Goal: Task Accomplishment & Management: Manage account settings

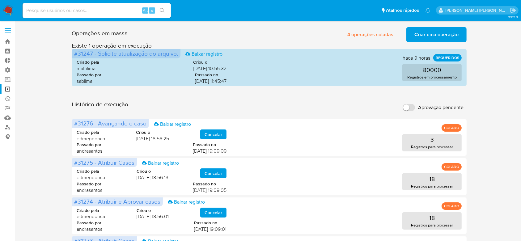
click at [71, 10] on input at bounding box center [97, 10] width 148 height 8
paste input "UY4X6UQo1xanrKe1RQEotQl3"
type input "UY4X6UQo1xanrKe1RQEotQl3"
click at [162, 10] on icon "search-icon" at bounding box center [162, 10] width 5 height 5
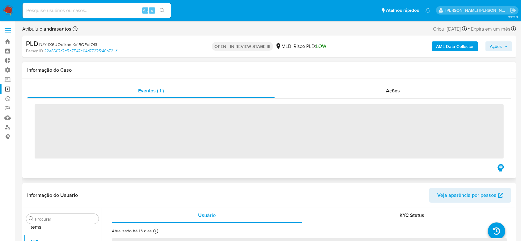
scroll to position [335, 0]
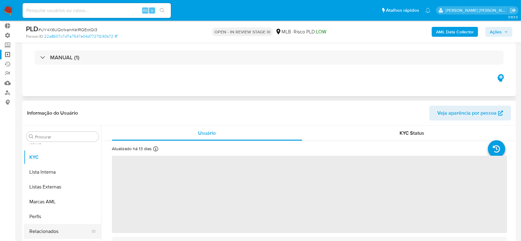
select select "10"
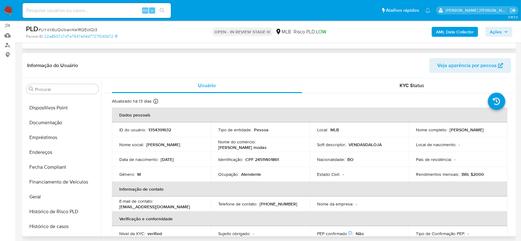
scroll to position [129, 0]
click at [62, 125] on button "Documentação" at bounding box center [60, 122] width 72 height 15
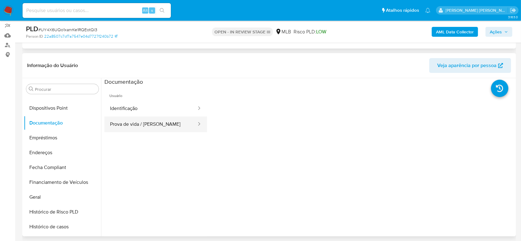
click at [150, 127] on button "Prova de vida / Selfie" at bounding box center [150, 124] width 93 height 16
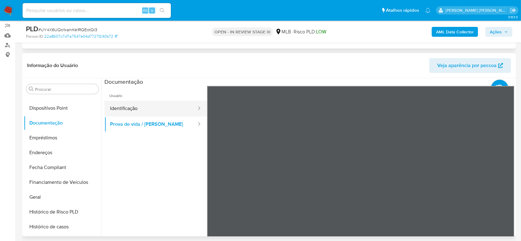
click at [169, 109] on button "Identificação" at bounding box center [150, 109] width 93 height 16
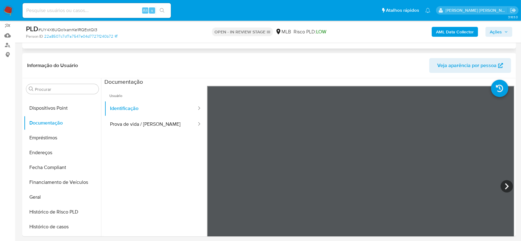
click at [73, 11] on input at bounding box center [97, 10] width 148 height 8
paste input "z6ViPfPTNsxrR2qOsu923zN7"
type input "z6ViPfPTNsxrR2qOsu923zN7"
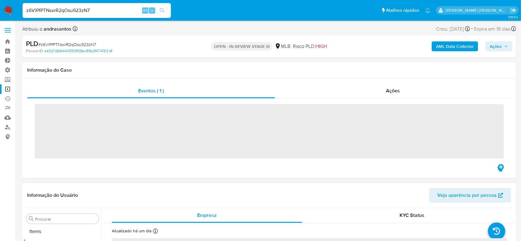
scroll to position [335, 0]
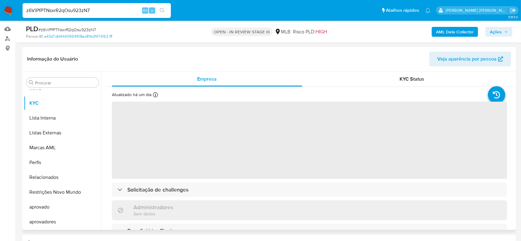
select select "10"
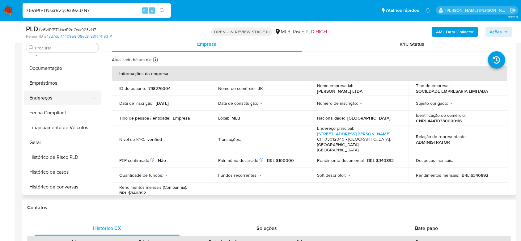
scroll to position [129, 0]
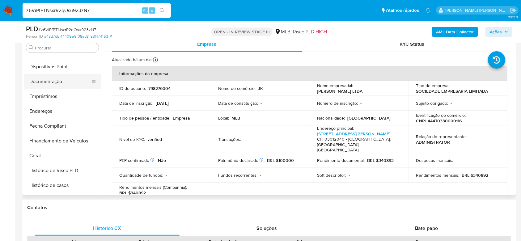
click at [57, 79] on button "Documentação" at bounding box center [60, 81] width 72 height 15
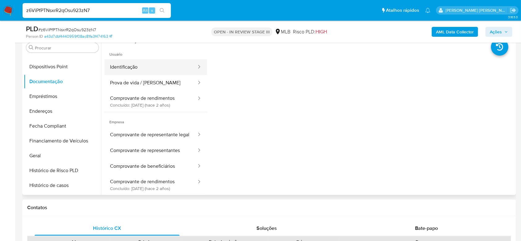
click at [131, 73] on button "Identificação" at bounding box center [150, 67] width 93 height 16
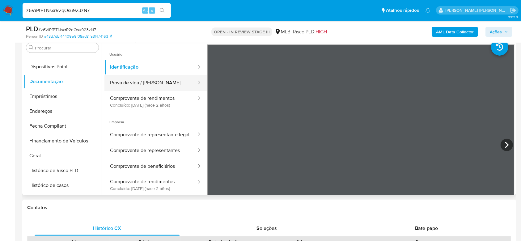
click at [138, 86] on button "Prova de vida / Selfie" at bounding box center [150, 83] width 93 height 16
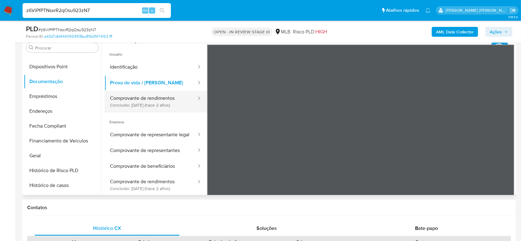
click at [157, 101] on button "Comprovante de rendimentos Concluído: 26/06/2023 (hace 2 años)" at bounding box center [150, 101] width 93 height 21
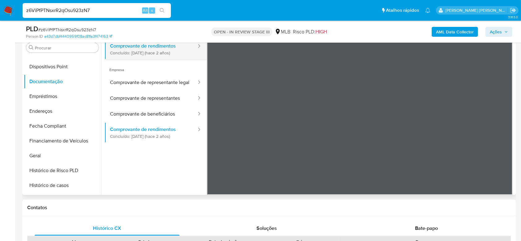
scroll to position [54, 0]
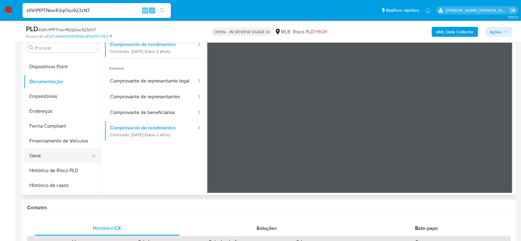
click at [51, 156] on button "Geral" at bounding box center [60, 155] width 72 height 15
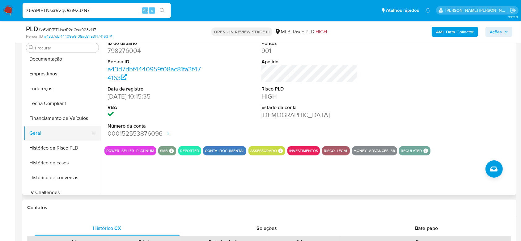
scroll to position [170, 0]
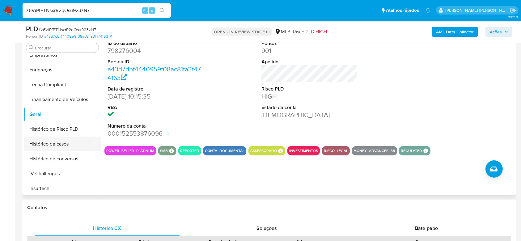
click at [55, 146] on button "Histórico de casos" at bounding box center [60, 143] width 72 height 15
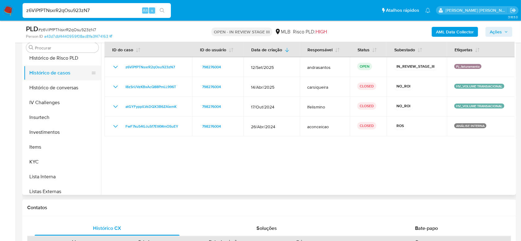
scroll to position [253, 0]
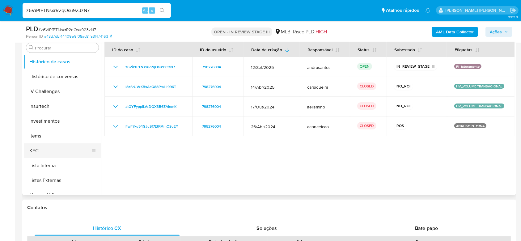
click at [54, 150] on button "KYC" at bounding box center [60, 150] width 72 height 15
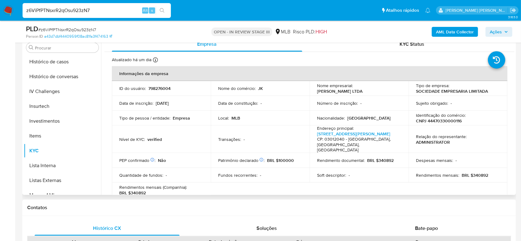
click at [451, 119] on p "CNPJ 44470330000116" at bounding box center [439, 121] width 46 height 6
copy p "44470330000116"
click at [73, 11] on input "z6ViPfPTNsxrR2qOsu923zN7" at bounding box center [97, 10] width 148 height 8
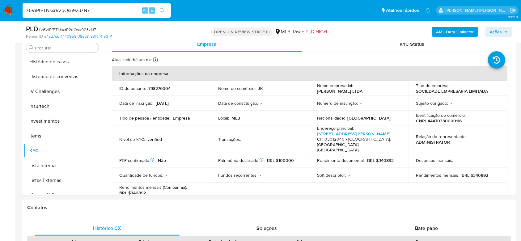
paste input "CxR8AvE36eRVQWwHfBkvCR6N"
type input "CxR8AvE36eRVQWwHfBkvCR6N"
click at [161, 9] on icon "search-icon" at bounding box center [162, 10] width 5 height 5
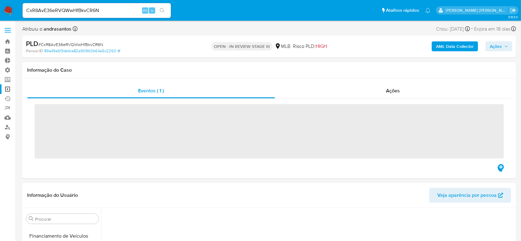
scroll to position [285, 0]
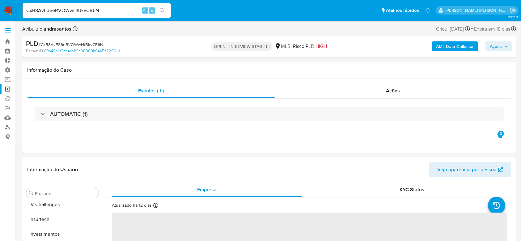
select select "10"
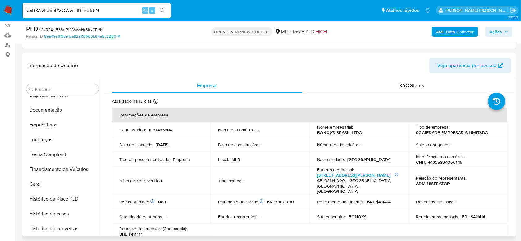
scroll to position [129, 0]
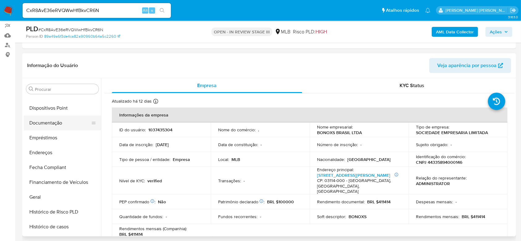
click at [57, 119] on button "Documentação" at bounding box center [60, 122] width 72 height 15
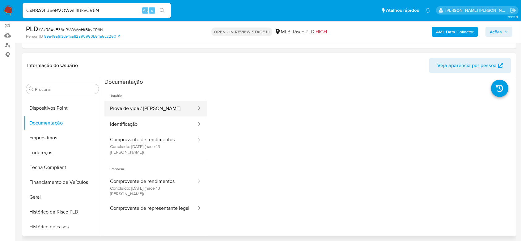
click at [160, 109] on button "Prova de vida / Selfie" at bounding box center [150, 109] width 93 height 16
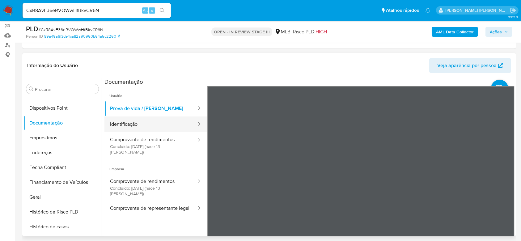
click at [143, 120] on button "Identificação" at bounding box center [150, 124] width 93 height 16
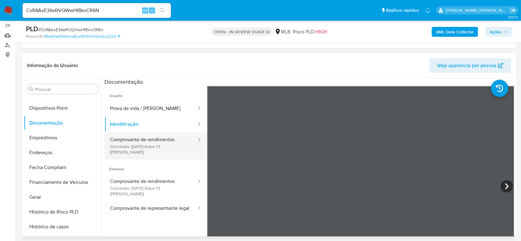
click at [129, 135] on button "Comprovante de rendimentos Concluído: 25/09/2025 (hace 13 días)" at bounding box center [150, 145] width 93 height 27
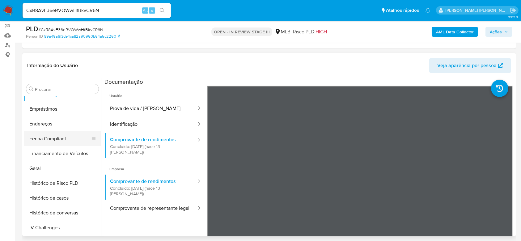
scroll to position [170, 0]
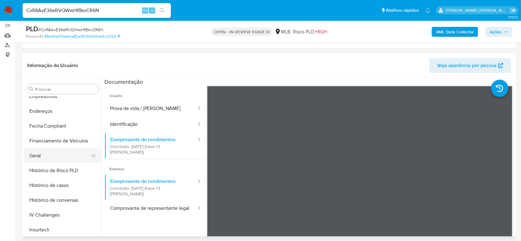
click at [48, 157] on button "Geral" at bounding box center [60, 155] width 72 height 15
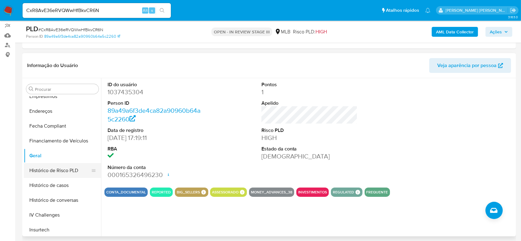
scroll to position [212, 0]
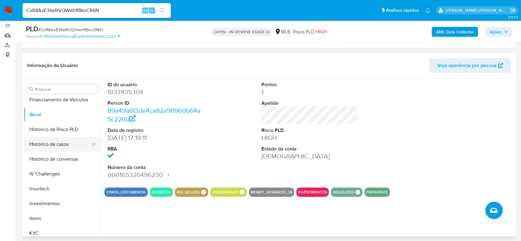
click at [69, 145] on button "Histórico de casos" at bounding box center [60, 144] width 72 height 15
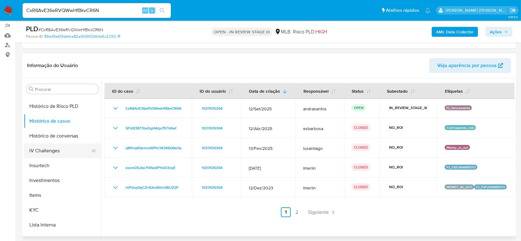
scroll to position [253, 0]
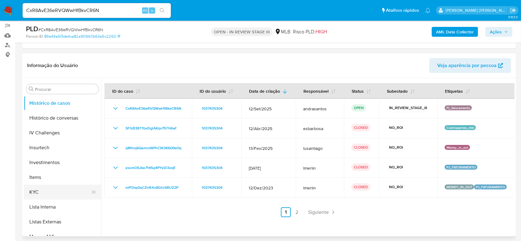
click at [46, 192] on button "KYC" at bounding box center [60, 192] width 72 height 15
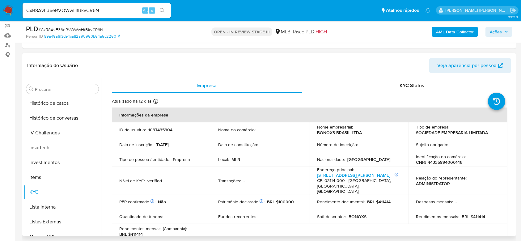
click at [436, 162] on p "CNPJ 44335894000146" at bounding box center [439, 162] width 46 height 6
copy p "44335894000146"
click at [67, 9] on input "CxR8AvE36eRVQWwHfBkvCR6N" at bounding box center [97, 10] width 148 height 8
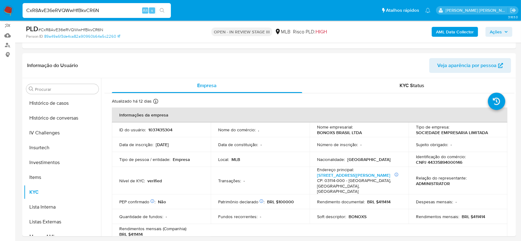
paste input "8BjPFFxRG9MqIenFmdSuEuj8"
type input "8BjPFFxRG9MqIenFmdSuEuj8"
click at [162, 13] on icon "search-icon" at bounding box center [162, 10] width 5 height 5
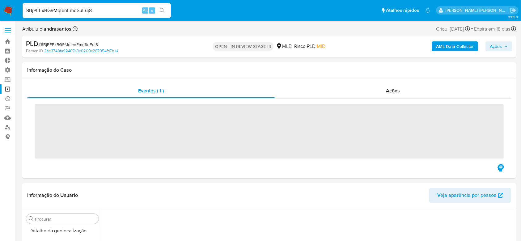
scroll to position [267, 0]
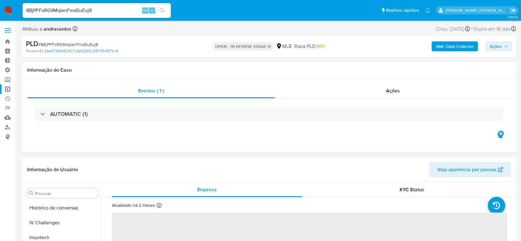
select select "10"
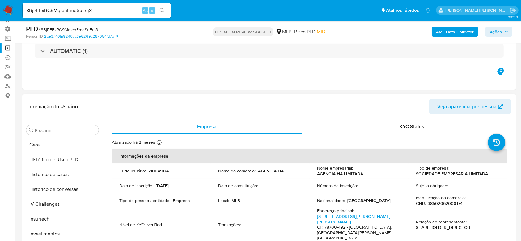
scroll to position [129, 0]
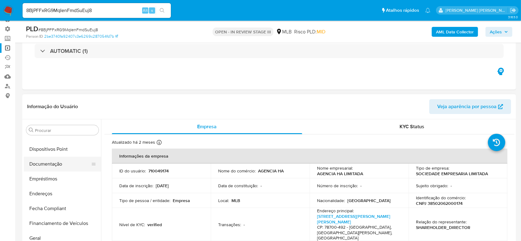
click at [57, 161] on button "Documentação" at bounding box center [60, 164] width 72 height 15
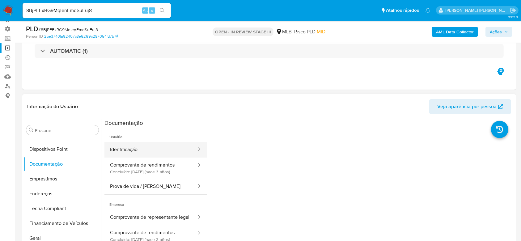
click at [159, 155] on button "Identificação" at bounding box center [150, 150] width 93 height 16
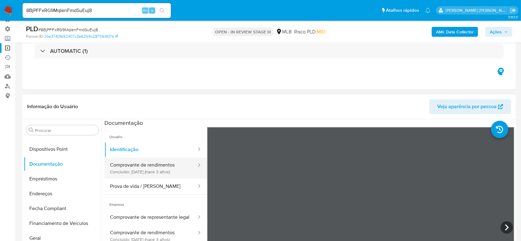
click at [139, 175] on button "Comprovante de rendimentos Concluído: 03/12/2022 (hace 3 años)" at bounding box center [150, 167] width 93 height 21
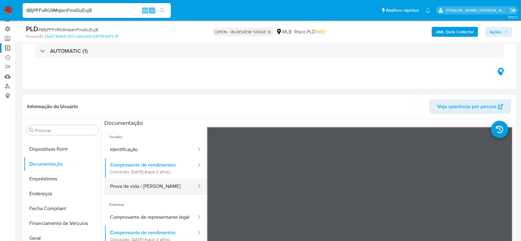
click at [151, 188] on button "Prova de vida / Selfie" at bounding box center [150, 186] width 93 height 16
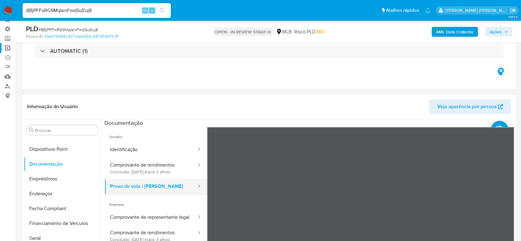
drag, startPoint x: 155, startPoint y: 216, endPoint x: 165, endPoint y: 183, distance: 34.3
click at [165, 183] on ul "Usuário Identificação Comprovante de rendimentos Concluído: 03/12/2022 (hace 3 …" at bounding box center [155, 216] width 103 height 178
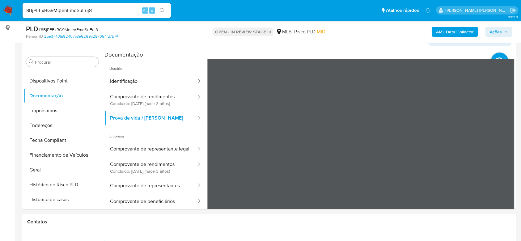
scroll to position [125, 0]
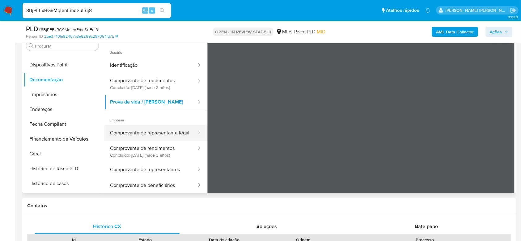
click at [170, 135] on button "Comprovante de representante legal" at bounding box center [150, 133] width 93 height 16
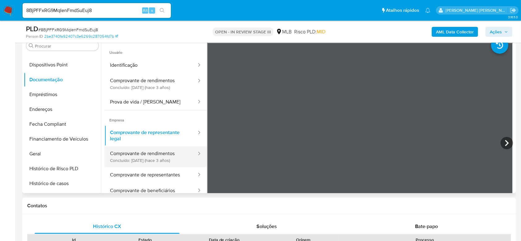
click at [145, 152] on button "Comprovante de rendimentos Concluído: 03/12/2022 (hace 3 años)" at bounding box center [150, 156] width 93 height 21
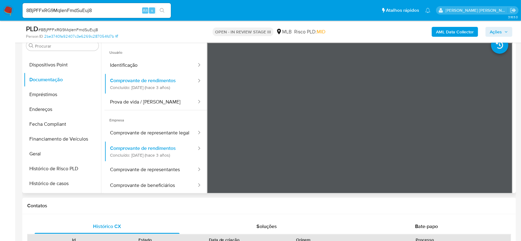
scroll to position [41, 0]
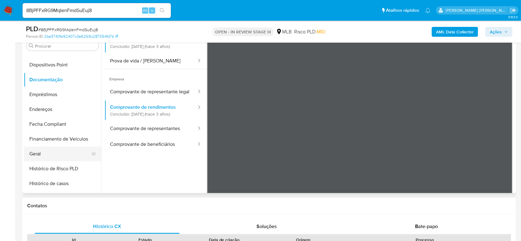
click at [50, 148] on button "Geral" at bounding box center [60, 153] width 72 height 15
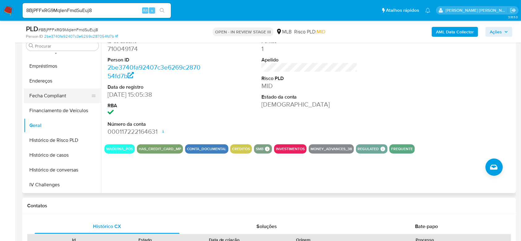
scroll to position [170, 0]
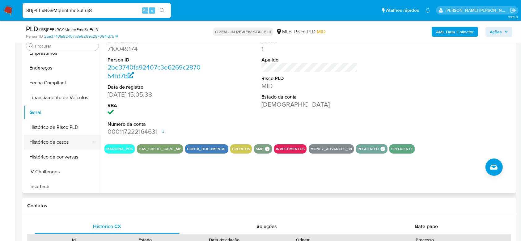
click at [56, 137] on button "Histórico de casos" at bounding box center [60, 142] width 72 height 15
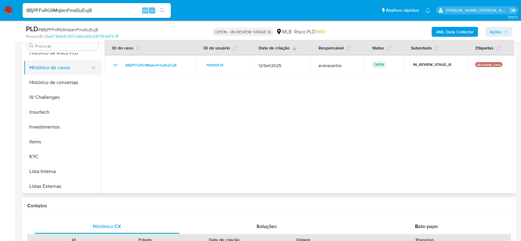
scroll to position [253, 0]
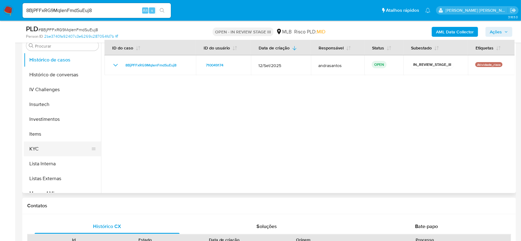
click at [48, 144] on button "KYC" at bounding box center [60, 148] width 72 height 15
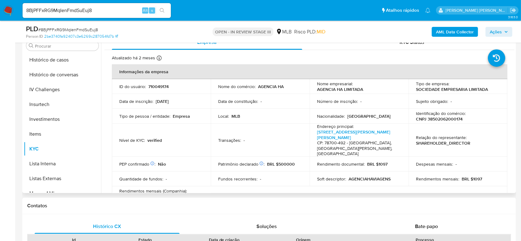
scroll to position [41, 0]
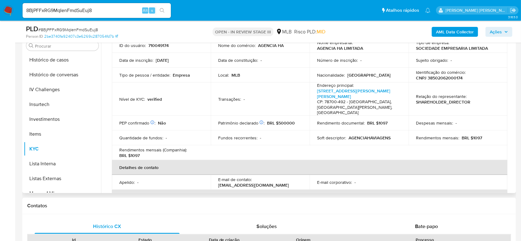
click at [449, 76] on p "CNPJ 38502062000174" at bounding box center [439, 78] width 47 height 6
copy p "38502062000174"
click at [64, 11] on input "8BjPFFxRG9MqIenFmdSuEuj8" at bounding box center [97, 10] width 148 height 8
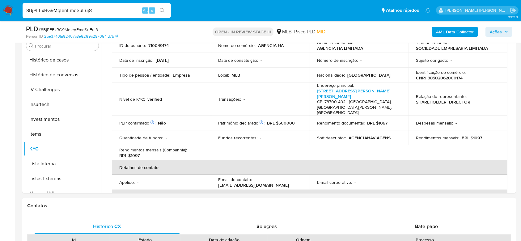
paste input "9FadzNfSzzg39tswAUBMR9yz"
type input "9FadzNfSzzg39tswAUBMR9yz"
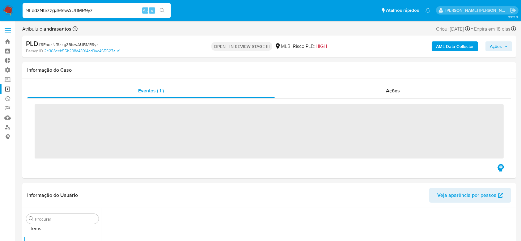
scroll to position [335, 0]
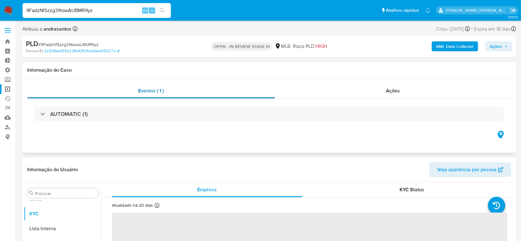
select select "10"
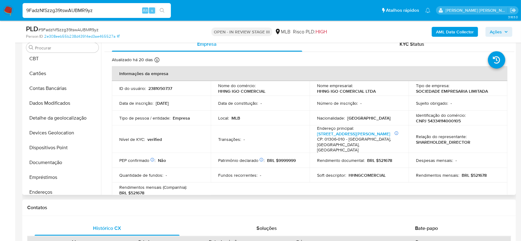
scroll to position [47, 0]
click at [49, 162] on button "Documentação" at bounding box center [60, 163] width 72 height 15
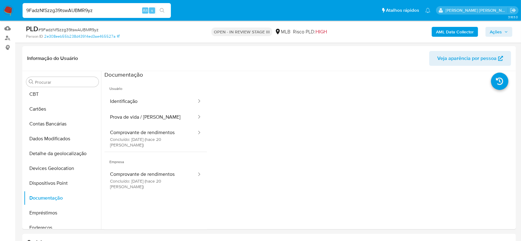
scroll to position [109, 0]
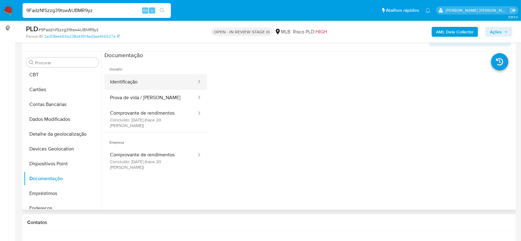
click at [136, 82] on button "Identificação" at bounding box center [150, 82] width 93 height 16
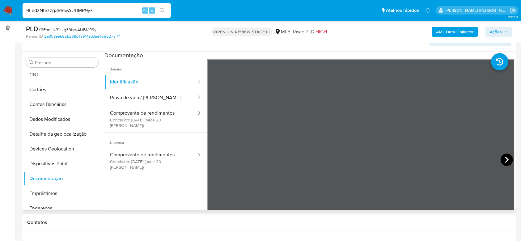
click at [501, 160] on icon at bounding box center [506, 159] width 12 height 12
click at [146, 97] on button "Prova de vida / Selfie" at bounding box center [150, 98] width 93 height 16
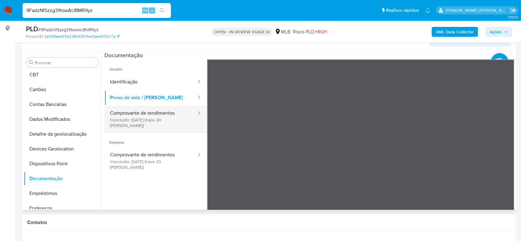
click at [136, 122] on button "Comprovante de rendimentos Concluído: 18/09/2025 (hace 20 días)" at bounding box center [150, 119] width 93 height 27
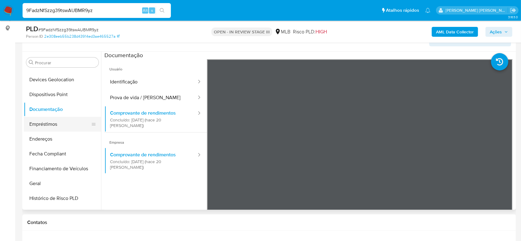
scroll to position [129, 0]
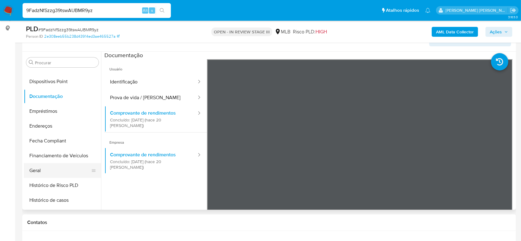
click at [40, 168] on button "Geral" at bounding box center [60, 170] width 72 height 15
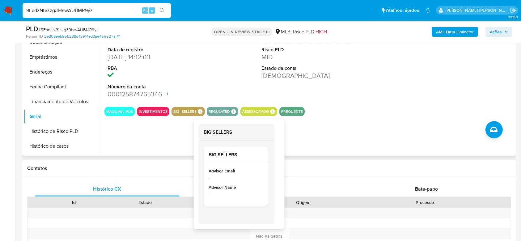
scroll to position [150, 0]
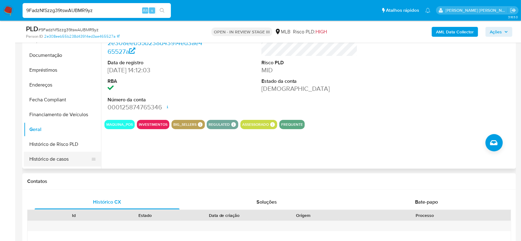
click at [44, 158] on button "Histórico de casos" at bounding box center [60, 159] width 72 height 15
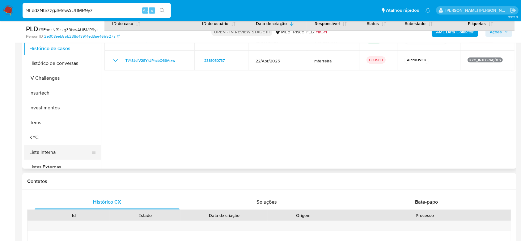
scroll to position [253, 0]
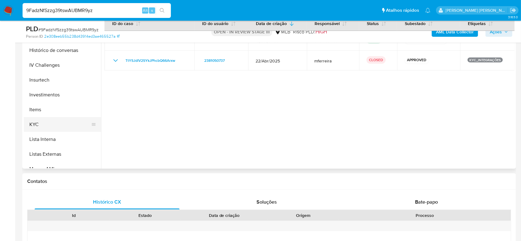
click at [44, 123] on button "KYC" at bounding box center [60, 124] width 72 height 15
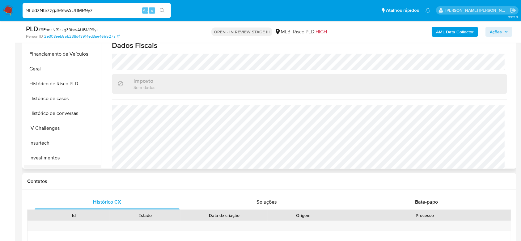
scroll to position [170, 0]
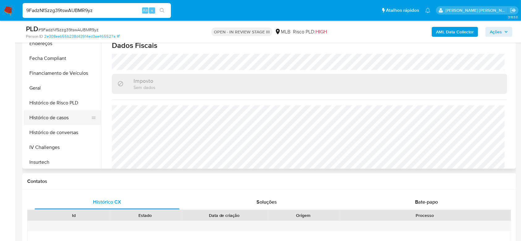
click at [56, 116] on button "Histórico de casos" at bounding box center [60, 117] width 72 height 15
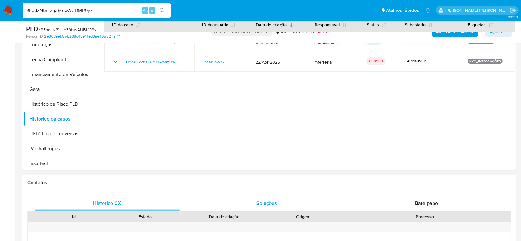
scroll to position [150, 0]
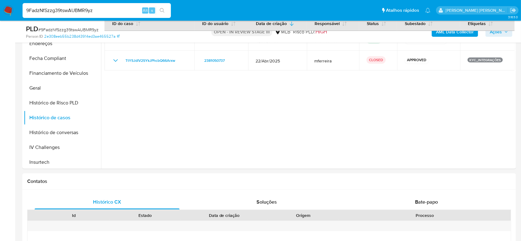
click at [76, 8] on input "9FadzNfSzzg39tswAUBMR9yz" at bounding box center [97, 10] width 148 height 8
paste input "HHqZ24qPiPtODDl4oNwPSYvO"
type input "HHqZ24qPiPtODDl4oNwPSYvO"
click at [162, 9] on icon "search-icon" at bounding box center [162, 10] width 5 height 5
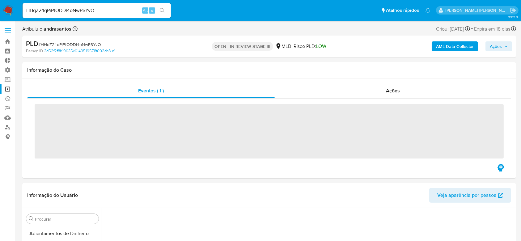
scroll to position [304, 0]
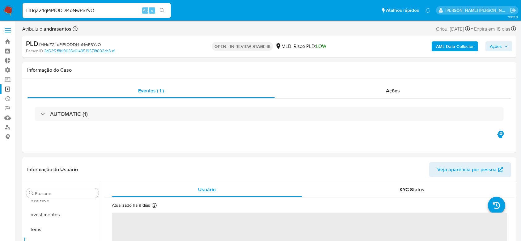
select select "10"
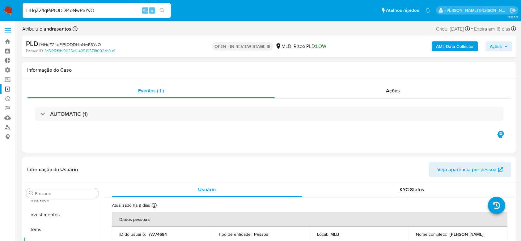
scroll to position [309, 0]
select select "10"
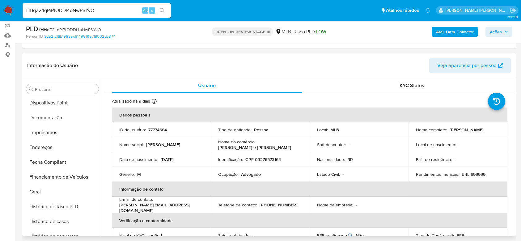
scroll to position [129, 0]
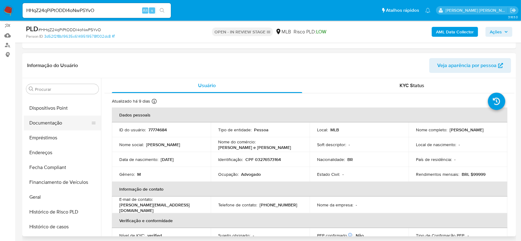
click at [54, 122] on button "Documentação" at bounding box center [60, 122] width 72 height 15
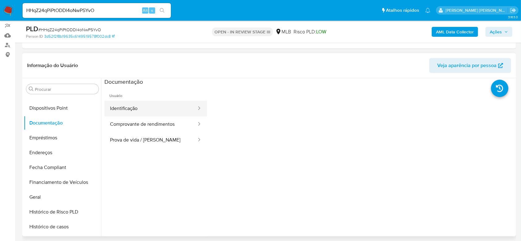
click at [154, 113] on button "Identificação" at bounding box center [150, 109] width 93 height 16
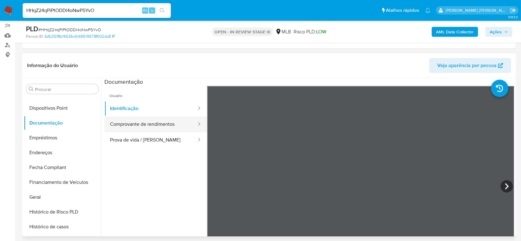
click at [162, 124] on button "Comprovante de rendimentos" at bounding box center [150, 124] width 93 height 16
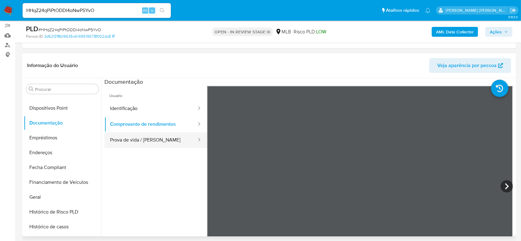
click at [149, 141] on button "Prova de vida / Selfie" at bounding box center [150, 140] width 93 height 16
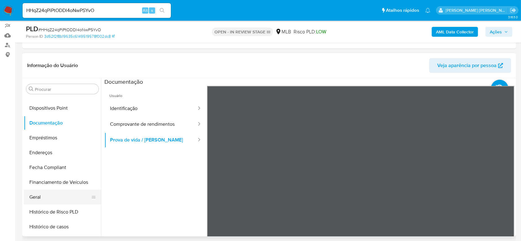
click at [53, 198] on button "Geral" at bounding box center [60, 197] width 72 height 15
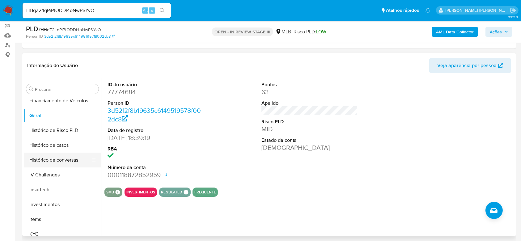
scroll to position [212, 0]
click at [65, 141] on button "Histórico de casos" at bounding box center [60, 144] width 72 height 15
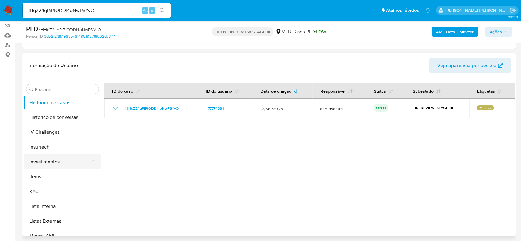
scroll to position [253, 0]
click at [47, 195] on button "KYC" at bounding box center [60, 192] width 72 height 15
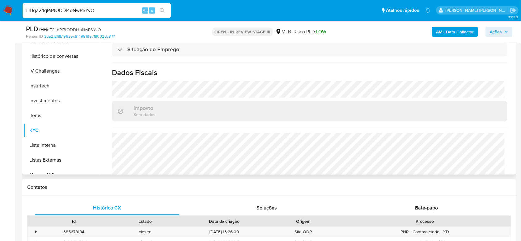
scroll to position [262, 0]
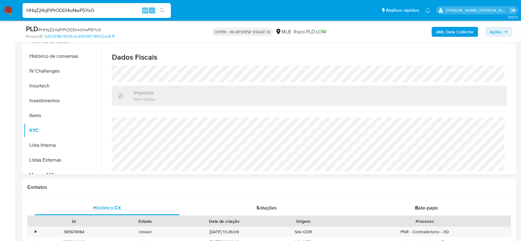
click at [74, 11] on input "HHqZ24qPiPtODDl4oNwPSYvO" at bounding box center [97, 10] width 148 height 8
paste input "bMWeg6VVZvofsAms5fcH5szC"
type input "bMWeg6VVZvofsAms5fcH5szC"
click at [163, 12] on icon "search-icon" at bounding box center [162, 10] width 5 height 5
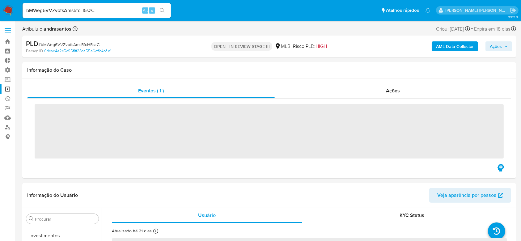
scroll to position [335, 0]
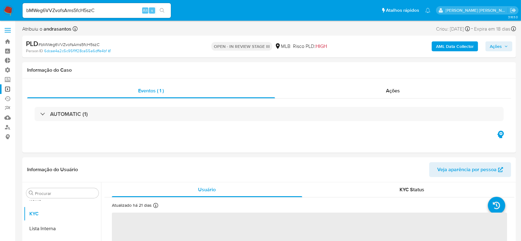
select select "10"
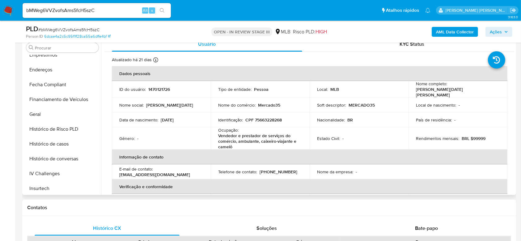
scroll to position [129, 0]
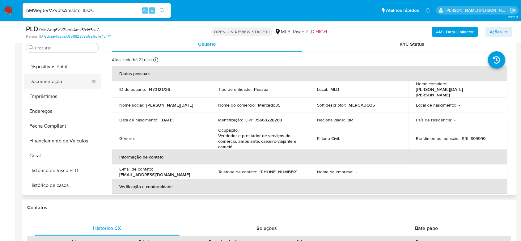
click at [54, 80] on button "Documentação" at bounding box center [60, 81] width 72 height 15
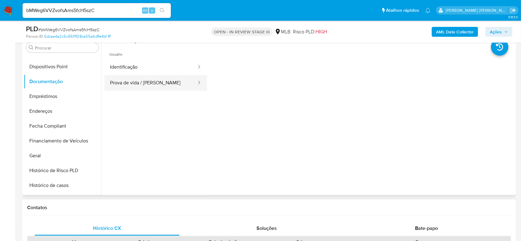
scroll to position [82, 0]
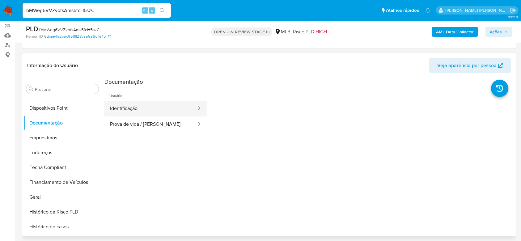
click at [126, 106] on button "Identificação" at bounding box center [150, 109] width 93 height 16
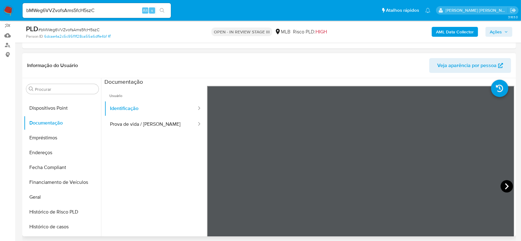
click at [502, 185] on icon at bounding box center [506, 186] width 12 height 12
click at [128, 124] on button "Prova de vida / Selfie" at bounding box center [150, 124] width 93 height 16
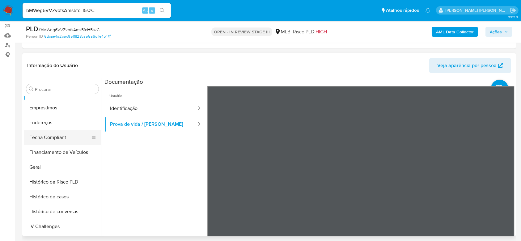
scroll to position [170, 0]
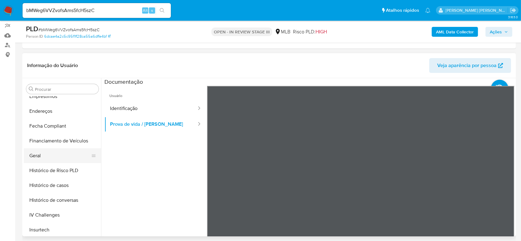
click at [48, 157] on button "Geral" at bounding box center [60, 155] width 72 height 15
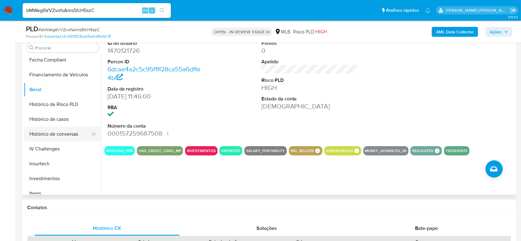
scroll to position [212, 0]
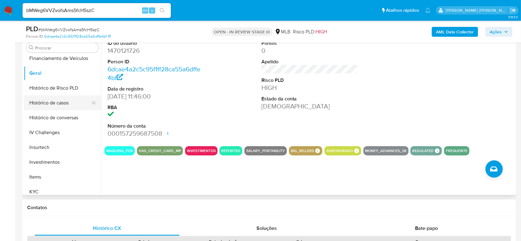
click at [58, 104] on button "Histórico de casos" at bounding box center [60, 102] width 72 height 15
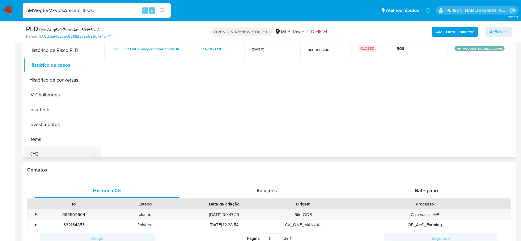
scroll to position [165, 0]
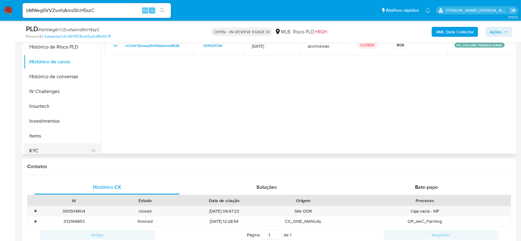
click at [48, 151] on button "KYC" at bounding box center [60, 150] width 72 height 15
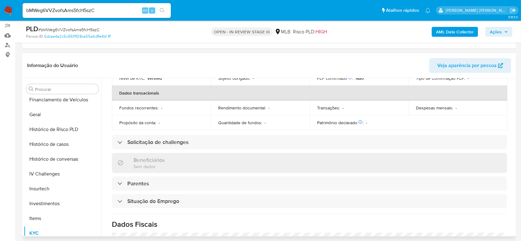
scroll to position [146, 0]
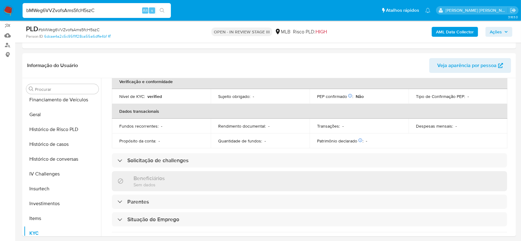
click at [86, 9] on input "bMWeg6VVZvofsAms5fcH5szC" at bounding box center [97, 10] width 148 height 8
paste input "KPfALARXJL3RFy05TsVHPqQ4"
click at [89, 9] on input "bMWeg6VVZvofsAms5fcH5KPfALARXJL3RFy05TsVHPqQ4szC" at bounding box center [97, 10] width 148 height 8
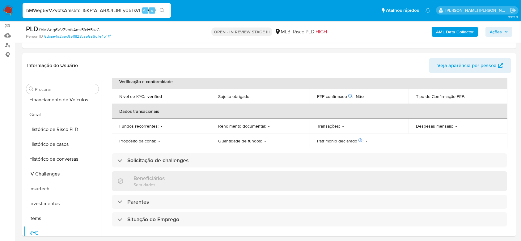
click at [89, 9] on input "bMWeg6VVZvofsAms5fcH5KPfALARXJL3RFy05TsVHPqQ4szC" at bounding box center [97, 10] width 148 height 8
paste input "KPfALARXJL3RFy05TsVHPqQ4"
type input "KPfALARXJL3RFy05TsVHPqQ4"
click at [162, 10] on icon "search-icon" at bounding box center [162, 10] width 5 height 5
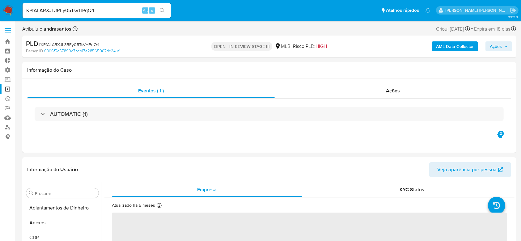
select select "10"
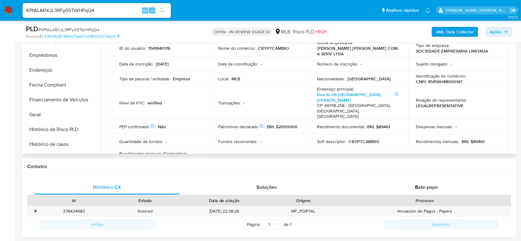
scroll to position [88, 0]
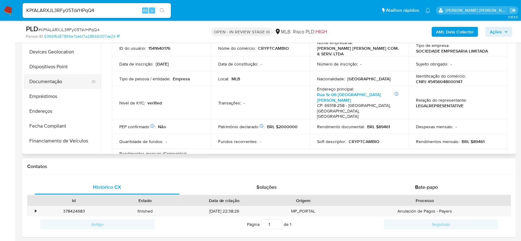
click at [52, 83] on button "Documentação" at bounding box center [60, 81] width 72 height 15
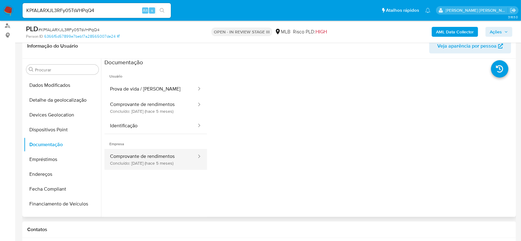
scroll to position [82, 0]
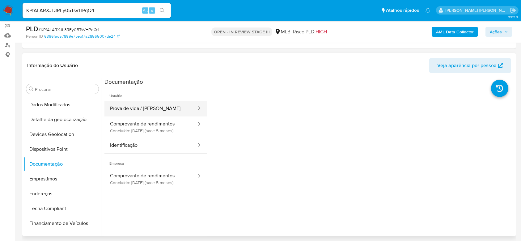
click at [164, 107] on button "Prova de vida / Selfie" at bounding box center [150, 109] width 93 height 16
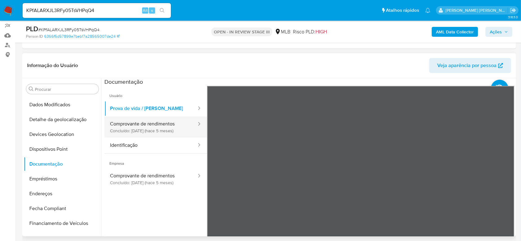
click at [133, 127] on button "Comprovante de rendimentos Concluído: 13/05/2025 (hace 5 meses)" at bounding box center [150, 126] width 93 height 21
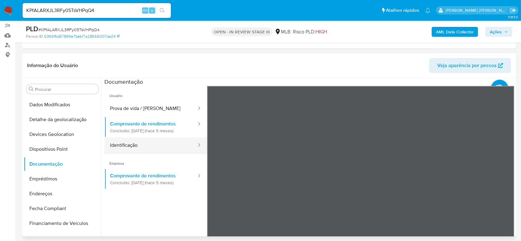
click at [128, 146] on button "Identificação" at bounding box center [150, 145] width 93 height 16
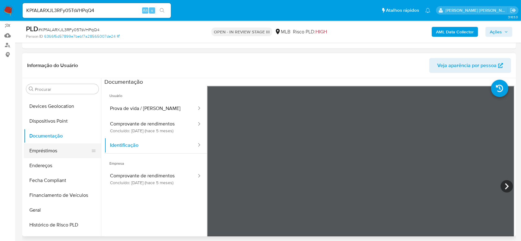
scroll to position [129, 0]
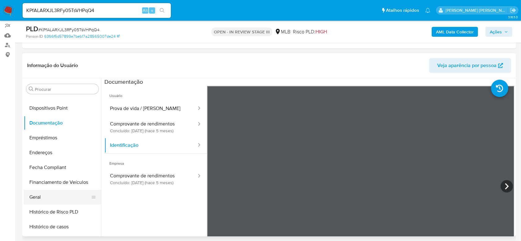
click at [42, 195] on button "Geral" at bounding box center [60, 197] width 72 height 15
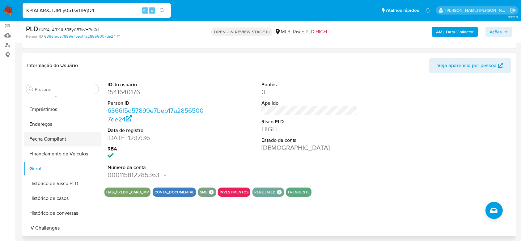
scroll to position [212, 0]
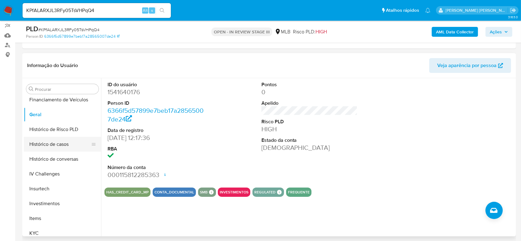
click at [60, 143] on button "Histórico de casos" at bounding box center [60, 144] width 72 height 15
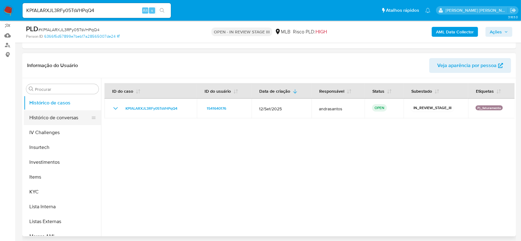
scroll to position [294, 0]
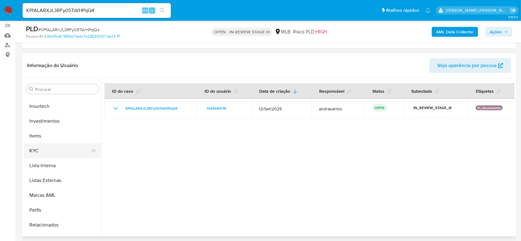
click at [50, 147] on button "KYC" at bounding box center [60, 150] width 72 height 15
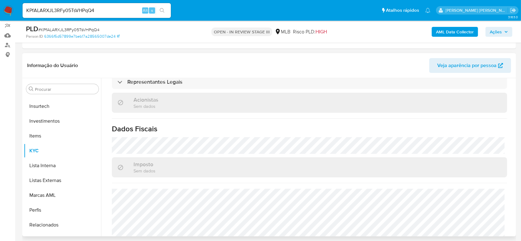
scroll to position [385, 0]
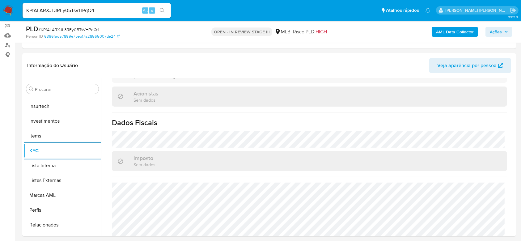
click at [42, 9] on input "KPfALARXJL3RFy05TsVHPqQ4" at bounding box center [97, 10] width 148 height 8
paste input "4p0O6sEeIqBZxOypRBTPnCeA"
type input "4p0O6sEeIqBZxOypRBTPnCeA"
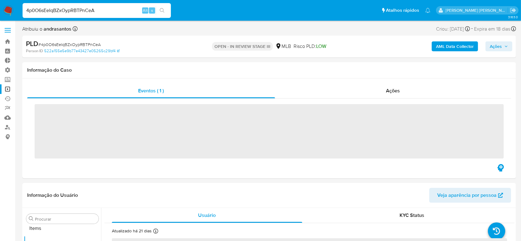
scroll to position [335, 0]
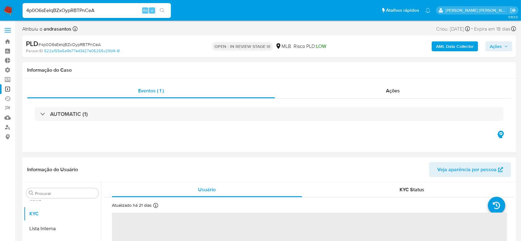
select select "10"
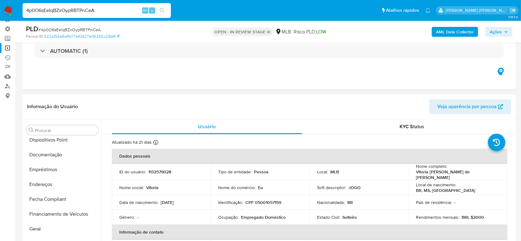
scroll to position [129, 0]
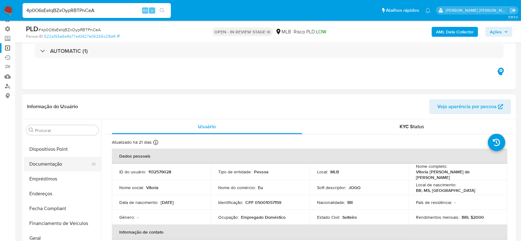
click at [64, 165] on button "Documentação" at bounding box center [60, 164] width 72 height 15
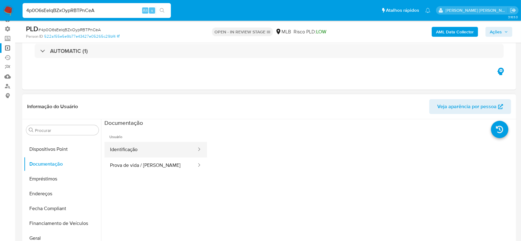
click at [168, 149] on button "Identificação" at bounding box center [150, 150] width 93 height 16
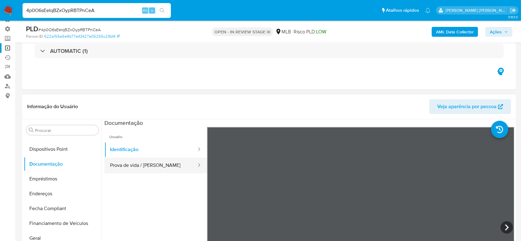
click at [130, 167] on button "Prova de vida / Selfie" at bounding box center [150, 165] width 93 height 16
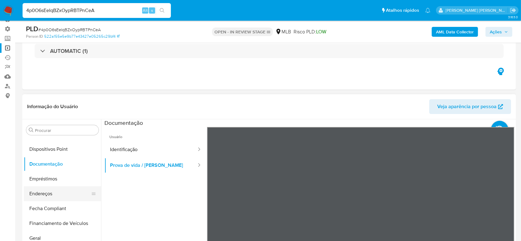
scroll to position [170, 0]
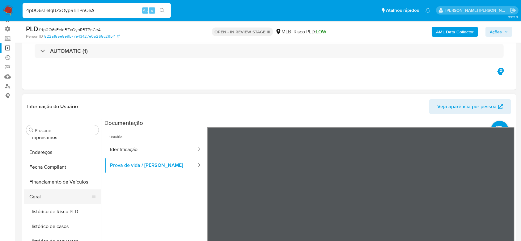
click at [50, 197] on button "Geral" at bounding box center [60, 196] width 72 height 15
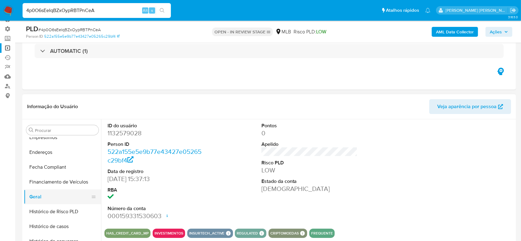
scroll to position [212, 0]
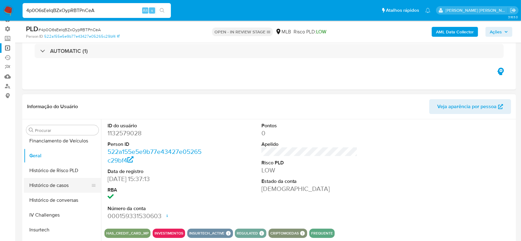
click at [63, 187] on button "Histórico de casos" at bounding box center [60, 185] width 72 height 15
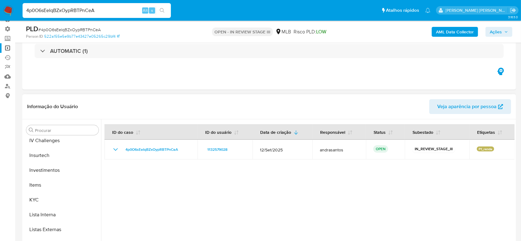
scroll to position [294, 0]
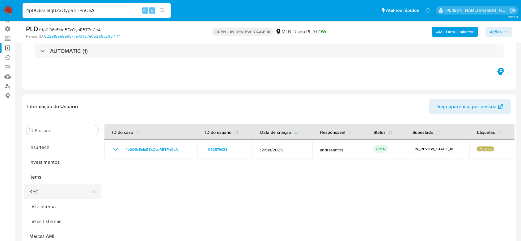
click at [52, 193] on button "KYC" at bounding box center [60, 191] width 72 height 15
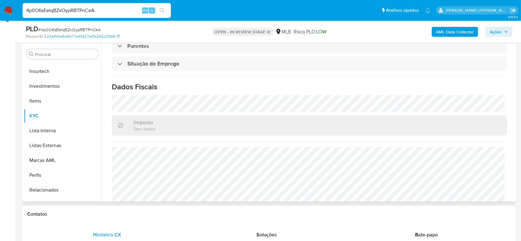
scroll to position [262, 0]
click at [52, 11] on input "4p0O6sEeIqBZxOypRBTPnCeA" at bounding box center [97, 10] width 148 height 8
paste input "RZUPq1rGHG0B6nHCoOLXwbXl"
type input "RZUPq1rGHG0B6nHCoOLXwbXl"
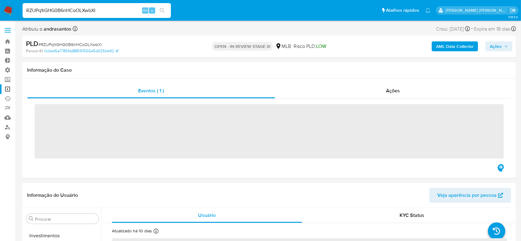
scroll to position [335, 0]
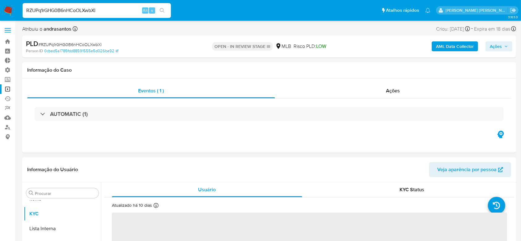
select select "10"
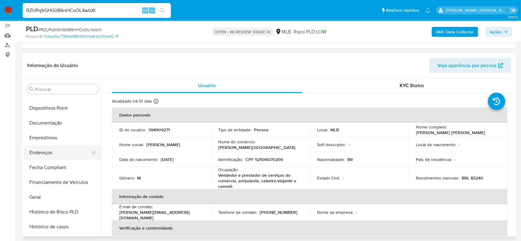
scroll to position [88, 0]
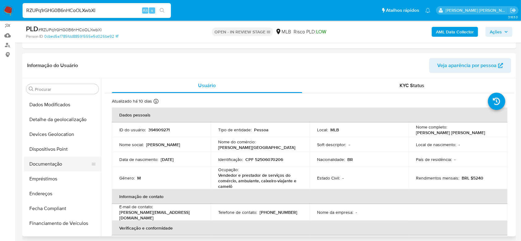
click at [65, 162] on button "Documentação" at bounding box center [60, 164] width 72 height 15
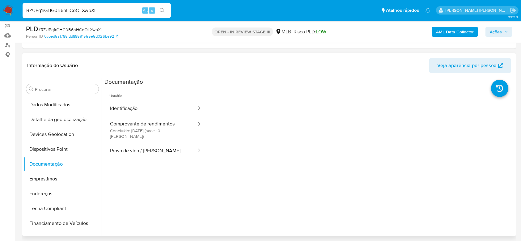
click at [145, 98] on span "Usuário" at bounding box center [155, 93] width 103 height 15
click at [126, 106] on button "Identificação" at bounding box center [150, 109] width 93 height 16
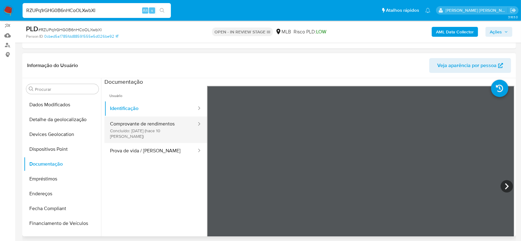
click at [141, 122] on button "Comprovante de rendimentos Concluído: 28/09/2025 (hace 10 días)" at bounding box center [150, 129] width 93 height 27
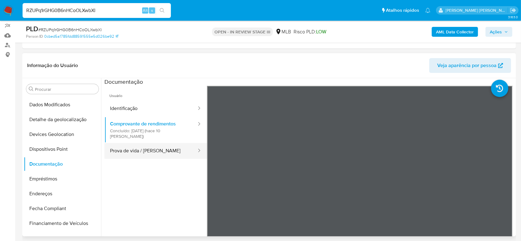
click at [162, 147] on button "Prova de vida / Selfie" at bounding box center [150, 151] width 93 height 16
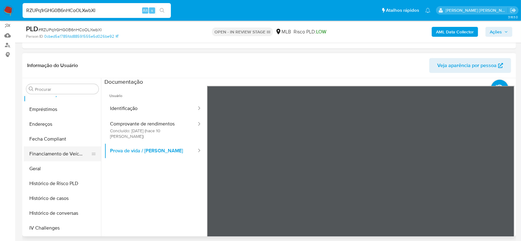
scroll to position [170, 0]
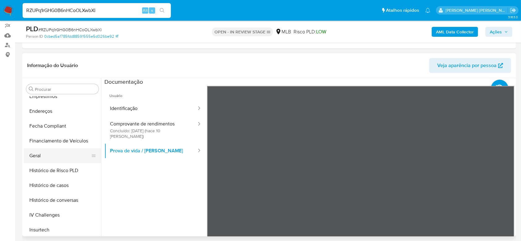
click at [40, 157] on button "Geral" at bounding box center [60, 155] width 72 height 15
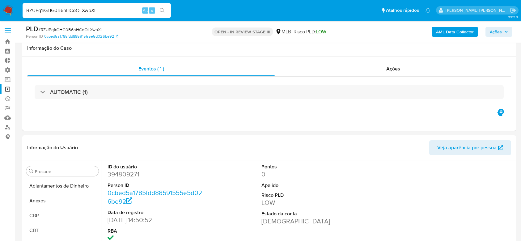
select select "10"
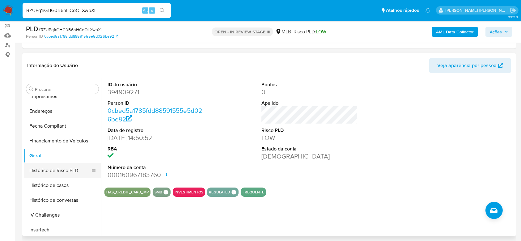
scroll to position [212, 0]
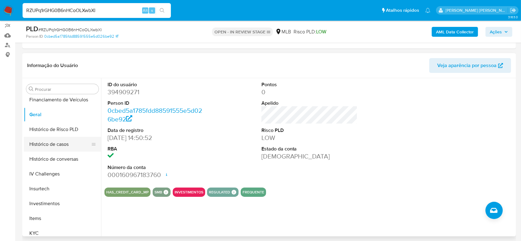
click at [66, 149] on button "Histórico de casos" at bounding box center [60, 144] width 72 height 15
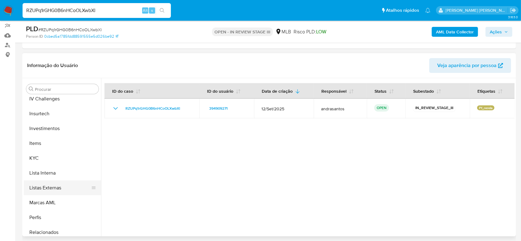
scroll to position [294, 0]
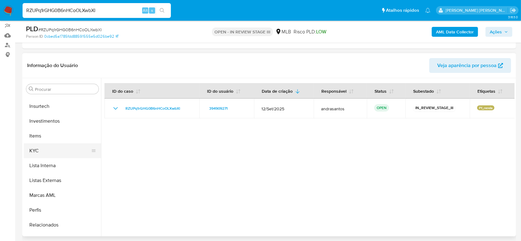
click at [46, 153] on button "KYC" at bounding box center [60, 150] width 72 height 15
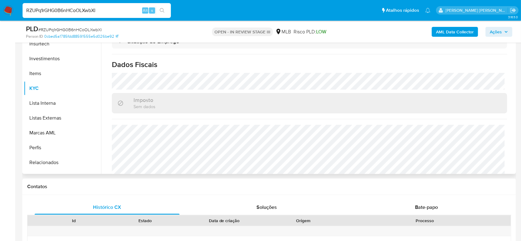
scroll to position [270, 0]
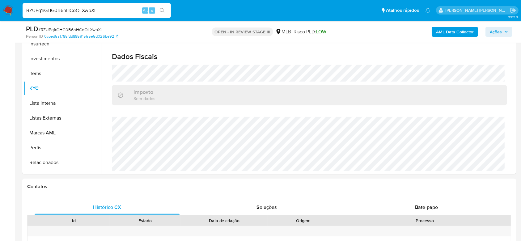
click at [78, 11] on input "RZUPq1rGHG0B6nHCoOLXwbXl" at bounding box center [97, 10] width 148 height 8
paste input "9PSH0ffpG6rOU3UQWJLI0K0h"
type input "9PSH0ffpG6rOU3UQWJLI0K0h"
click at [162, 11] on icon "search-icon" at bounding box center [162, 10] width 5 height 5
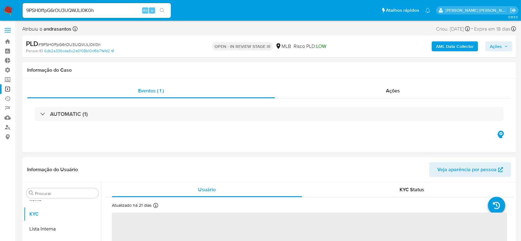
scroll to position [335, 0]
select select "10"
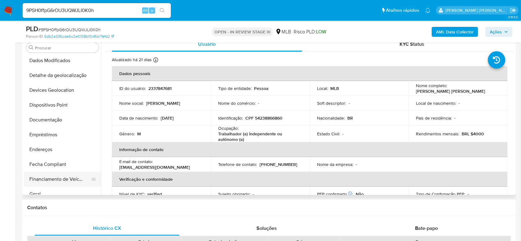
scroll to position [88, 0]
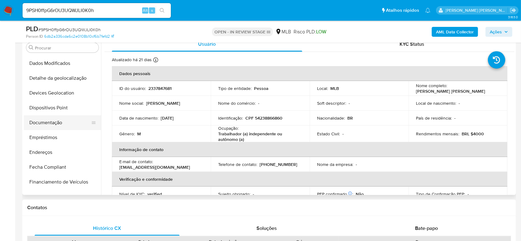
click at [63, 124] on button "Documentação" at bounding box center [60, 122] width 72 height 15
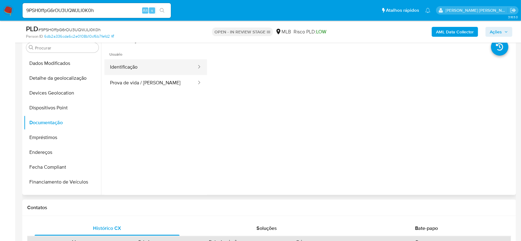
click at [155, 69] on button "Identificação" at bounding box center [150, 67] width 93 height 16
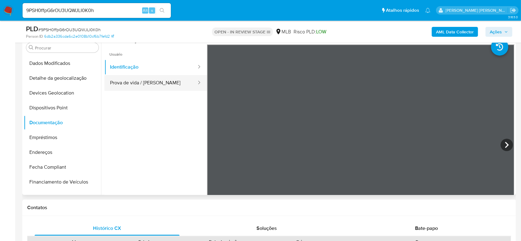
click at [153, 83] on button "Prova de vida / Selfie" at bounding box center [150, 83] width 93 height 16
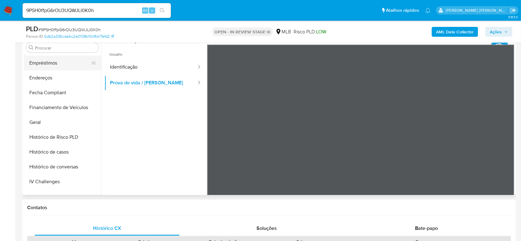
scroll to position [170, 0]
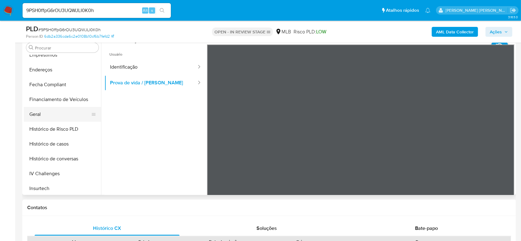
click at [52, 115] on button "Geral" at bounding box center [60, 114] width 72 height 15
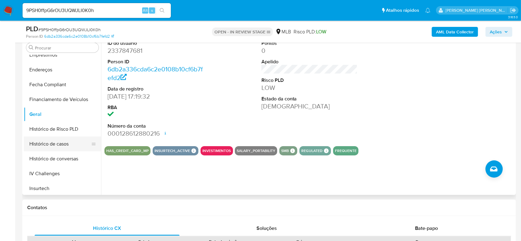
click at [59, 148] on button "Histórico de casos" at bounding box center [60, 143] width 72 height 15
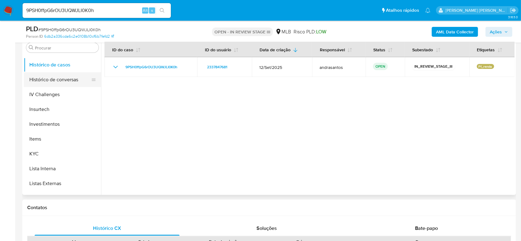
scroll to position [253, 0]
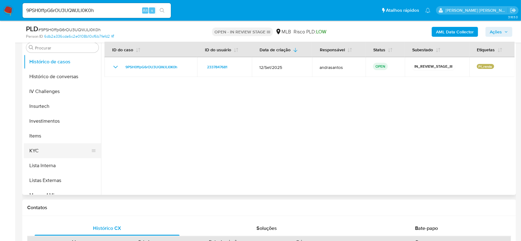
click at [50, 149] on button "KYC" at bounding box center [60, 150] width 72 height 15
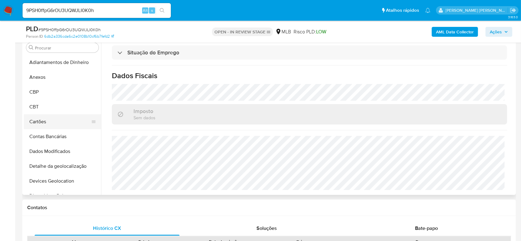
scroll to position [0, 0]
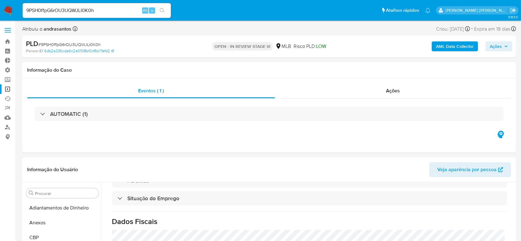
click at [8, 87] on link "Operações em massa" at bounding box center [36, 89] width 73 height 10
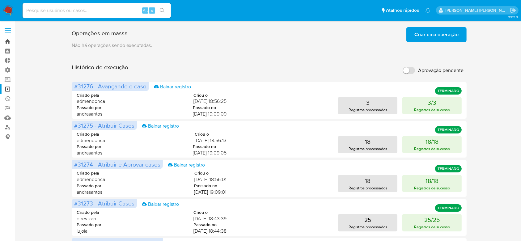
click at [10, 41] on link "Bandeja" at bounding box center [36, 42] width 73 height 10
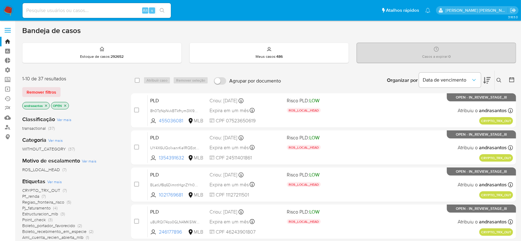
click at [46, 105] on icon "close-filter" at bounding box center [46, 105] width 2 height 2
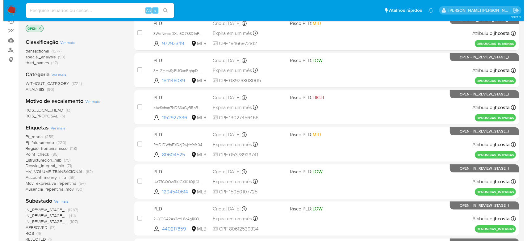
scroll to position [82, 0]
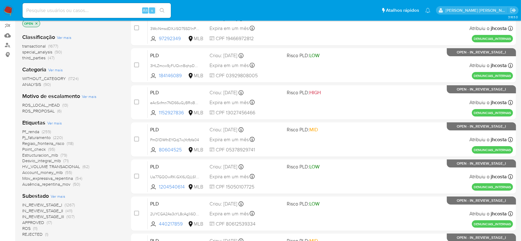
click at [61, 194] on span "Ver mais" at bounding box center [58, 196] width 15 height 6
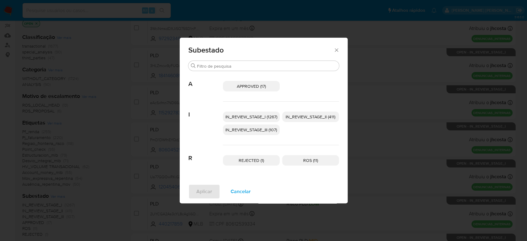
click at [265, 114] on span "IN_REVIEW_STAGE_I (1267)" at bounding box center [251, 117] width 52 height 6
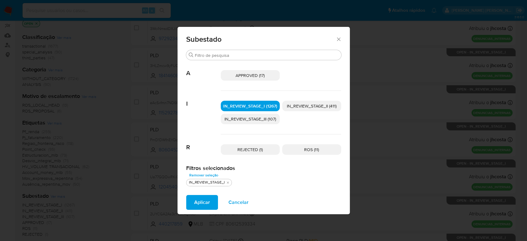
click at [309, 99] on div "IN_REVIEW_STAGE_I (1267) IN_REVIEW_STAGE_II (411) IN_REVIEW_STAGE_III (107)" at bounding box center [281, 113] width 120 height 44
click at [307, 104] on span "IN_REVIEW_STAGE_II (411)" at bounding box center [312, 106] width 50 height 6
click at [193, 196] on button "Aplicar" at bounding box center [202, 202] width 32 height 15
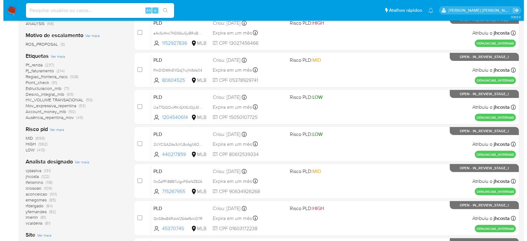
scroll to position [165, 0]
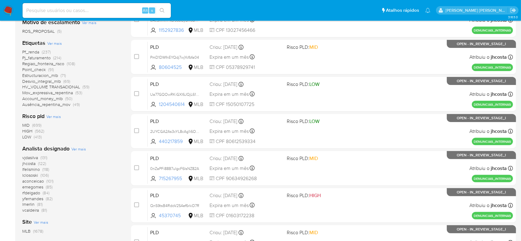
click at [76, 149] on span "Ver mais" at bounding box center [78, 149] width 15 height 6
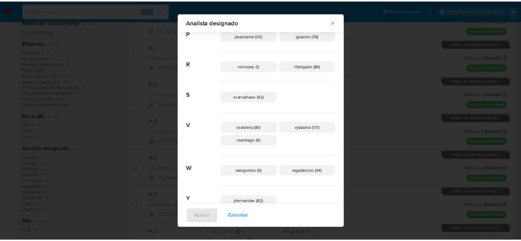
scroll to position [359, 0]
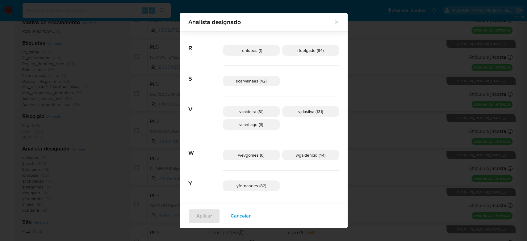
click at [334, 21] on icon "Fechar" at bounding box center [337, 22] width 6 height 6
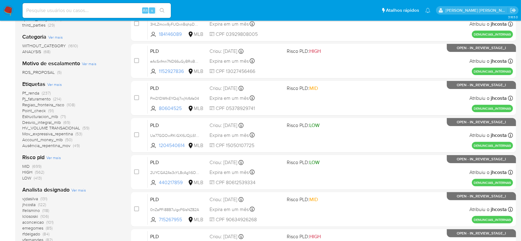
scroll to position [247, 0]
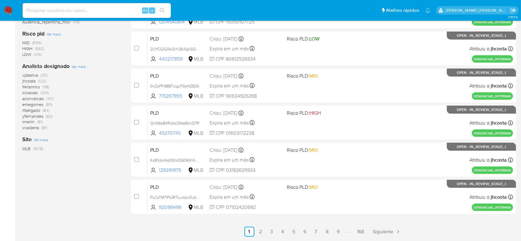
click at [81, 66] on span "Ver mais" at bounding box center [78, 67] width 15 height 6
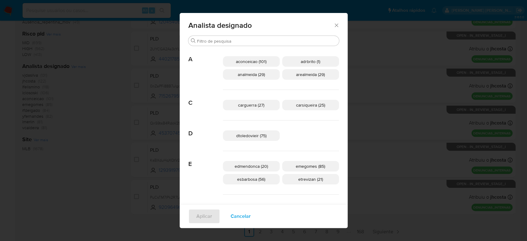
click at [334, 26] on icon "Fechar" at bounding box center [337, 25] width 6 height 6
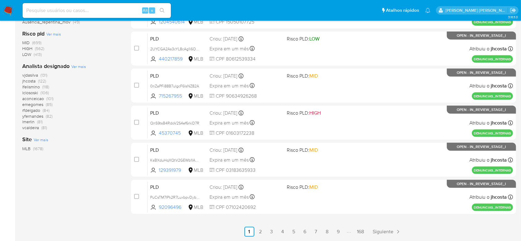
click at [31, 99] on span "aconceicao" at bounding box center [33, 98] width 22 height 6
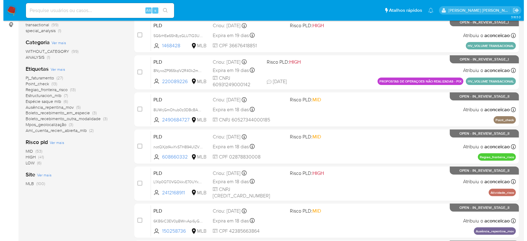
scroll to position [41, 0]
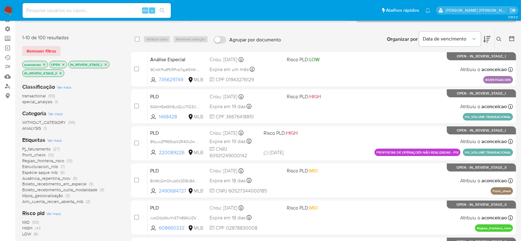
click at [55, 142] on span "Ver mais" at bounding box center [54, 140] width 15 height 6
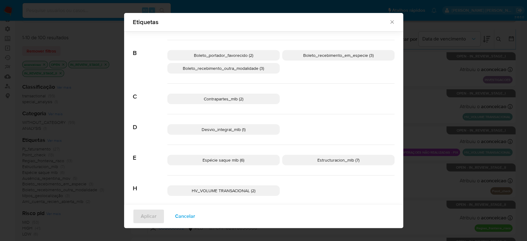
scroll to position [78, 0]
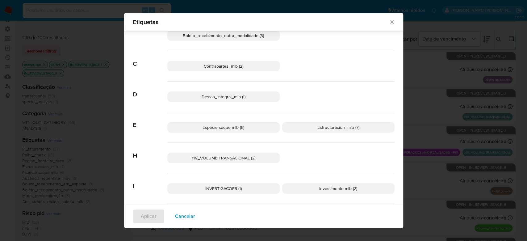
click at [237, 64] on span "Contrapartes_mlb (2)" at bounding box center [224, 66] width 40 height 6
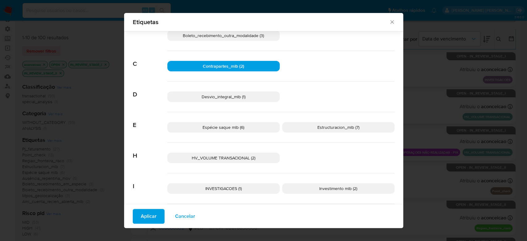
click at [228, 97] on span "Desvio_integral_mlb (1)" at bounding box center [224, 97] width 44 height 6
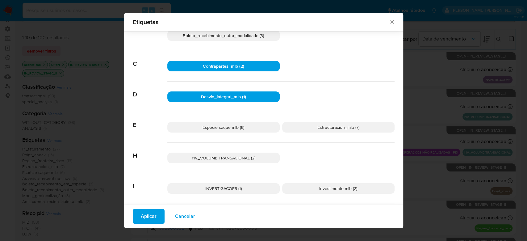
click at [227, 127] on span "Espécie saque mlb (6)" at bounding box center [224, 127] width 42 height 6
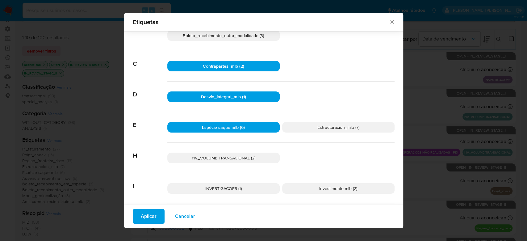
click at [326, 128] on span "Estructuracion_mlb (7)" at bounding box center [338, 127] width 42 height 6
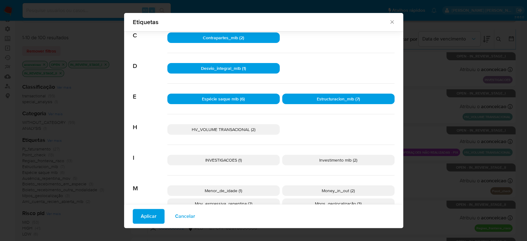
scroll to position [119, 0]
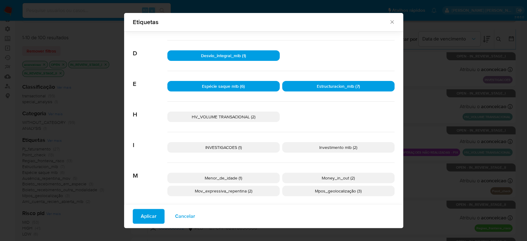
click at [323, 145] on span "Investimento mlb (2)" at bounding box center [338, 147] width 38 height 6
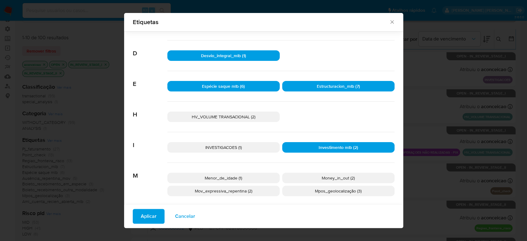
click at [240, 177] on p "Menor_de_idade (1)" at bounding box center [223, 178] width 112 height 10
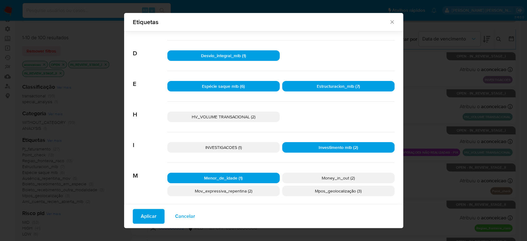
click at [309, 178] on p "Money_in_out (2)" at bounding box center [338, 178] width 112 height 10
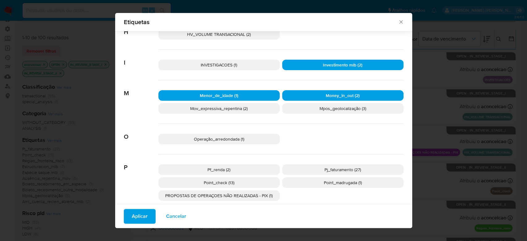
scroll to position [242, 0]
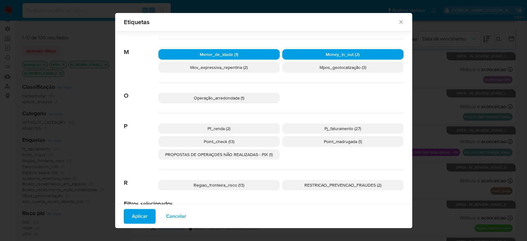
click at [233, 128] on p "Pf_renda (2)" at bounding box center [218, 128] width 121 height 10
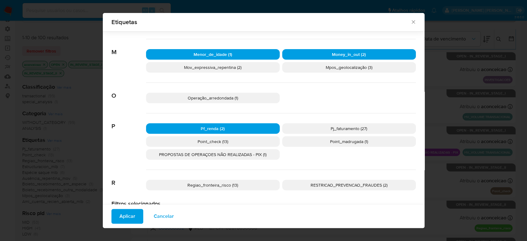
click at [232, 140] on p "Point_check (13)" at bounding box center [213, 141] width 134 height 10
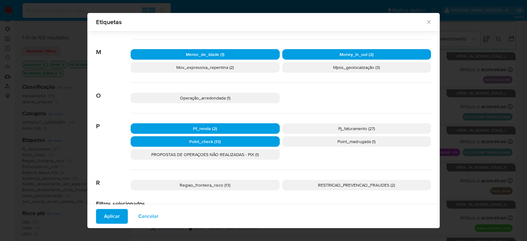
click at [332, 128] on p "Pj_faturamento (27)" at bounding box center [356, 128] width 149 height 10
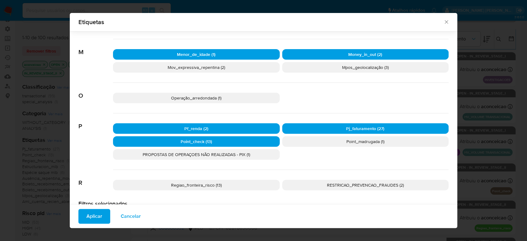
click at [330, 143] on p "Point_madrugada (1)" at bounding box center [365, 141] width 167 height 10
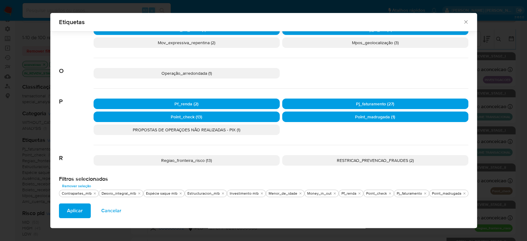
scroll to position [269, 0]
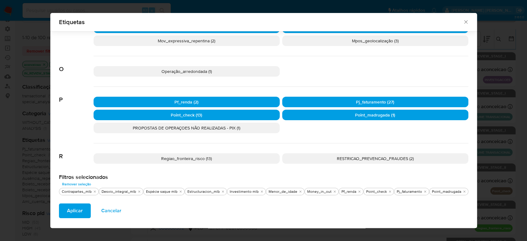
click at [229, 157] on p "Regiao_fronteira_risco (13)" at bounding box center [187, 158] width 186 height 10
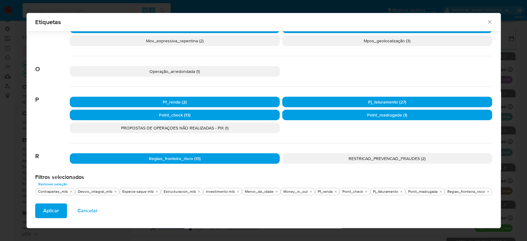
click at [55, 207] on span "Aplicar" at bounding box center [51, 211] width 16 height 14
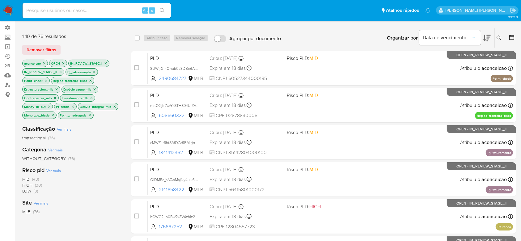
scroll to position [41, 0]
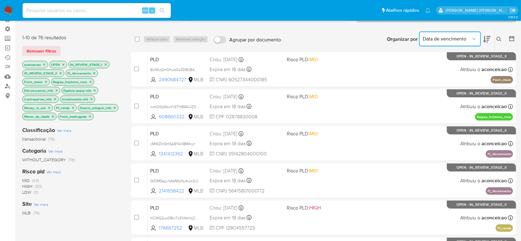
click at [475, 38] on icon "Organizar por" at bounding box center [474, 39] width 6 height 6
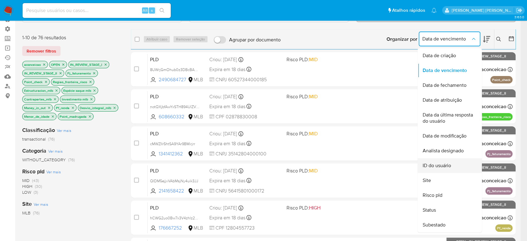
click at [443, 168] on span "ID do usuário" at bounding box center [436, 165] width 28 height 6
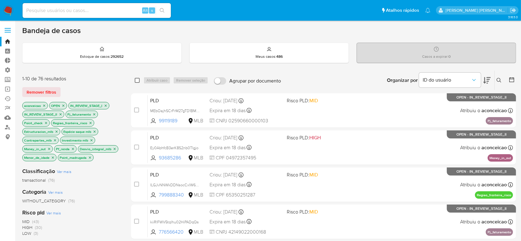
click at [137, 80] on input "checkbox" at bounding box center [137, 80] width 5 height 5
checkbox input "true"
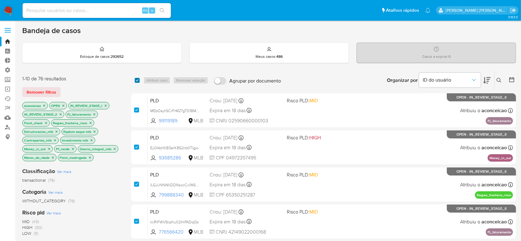
checkbox input "true"
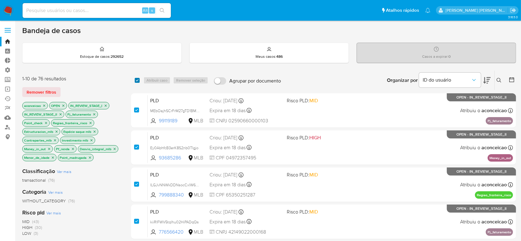
checkbox input "true"
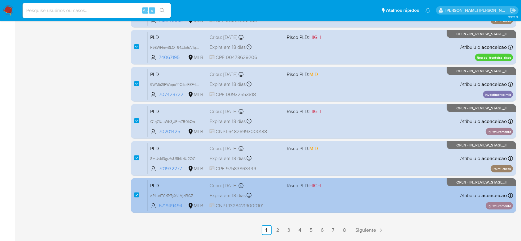
scroll to position [268, 0]
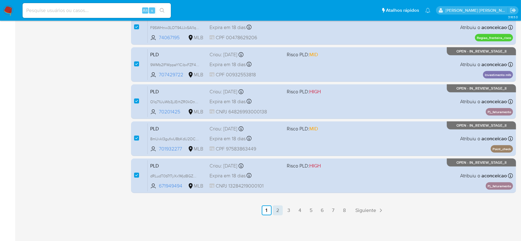
click at [278, 209] on link "2" at bounding box center [278, 210] width 10 height 10
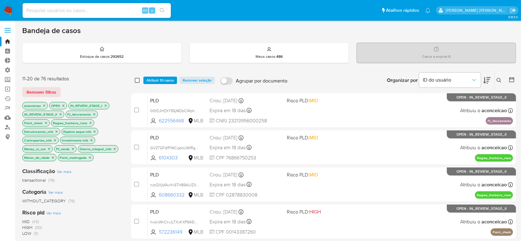
click at [138, 80] on input "checkbox" at bounding box center [137, 80] width 5 height 5
checkbox input "true"
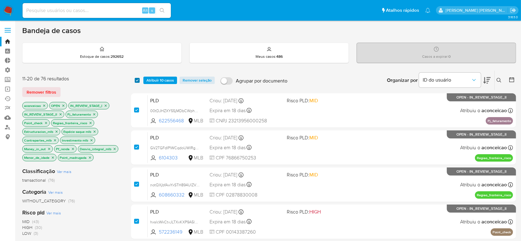
checkbox input "true"
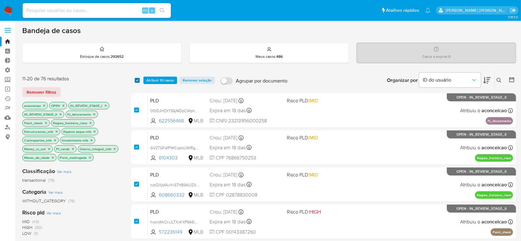
checkbox input "true"
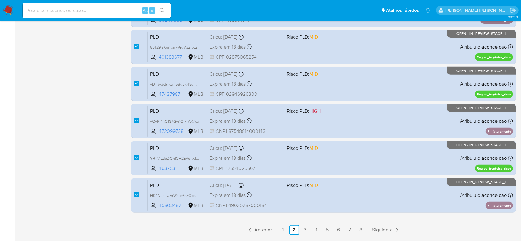
scroll to position [268, 0]
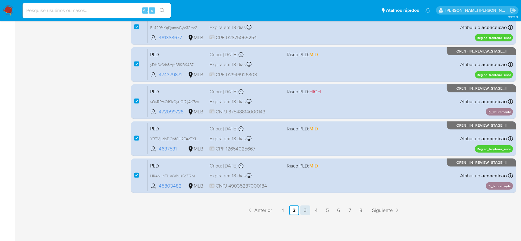
click at [303, 209] on link "3" at bounding box center [305, 210] width 10 height 10
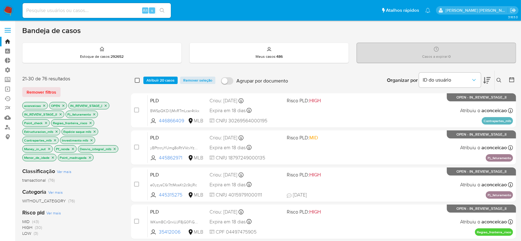
click at [137, 81] on input "checkbox" at bounding box center [137, 80] width 5 height 5
checkbox input "true"
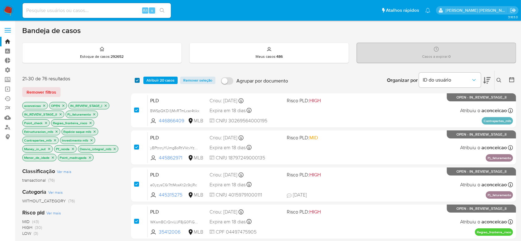
checkbox input "true"
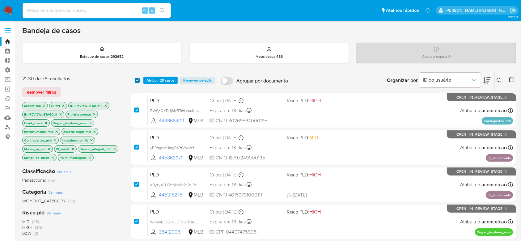
checkbox input "true"
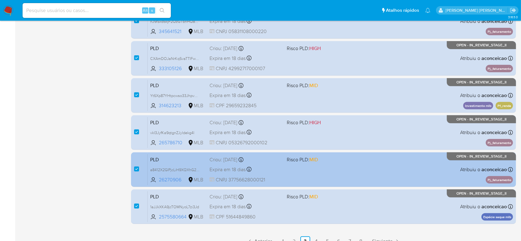
scroll to position [268, 0]
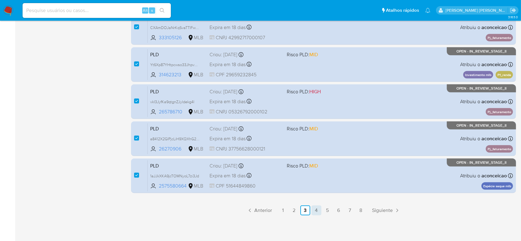
click at [316, 208] on link "4" at bounding box center [316, 210] width 10 height 10
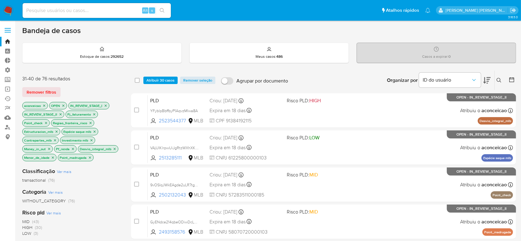
click at [137, 82] on div "select-all-cases-checkbox" at bounding box center [137, 80] width 5 height 6
click at [138, 81] on input "checkbox" at bounding box center [137, 80] width 5 height 5
checkbox input "true"
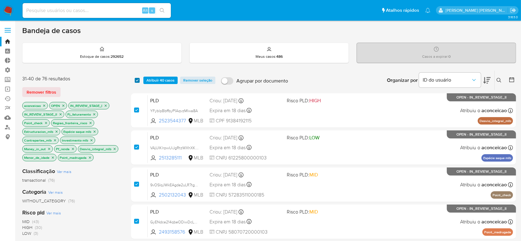
checkbox input "true"
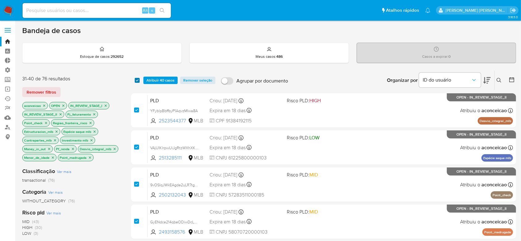
checkbox input "true"
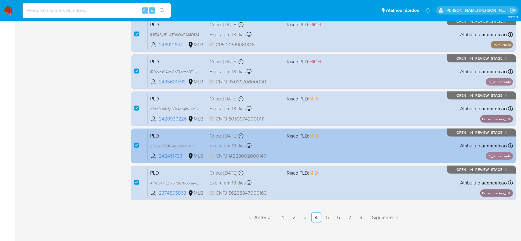
scroll to position [268, 0]
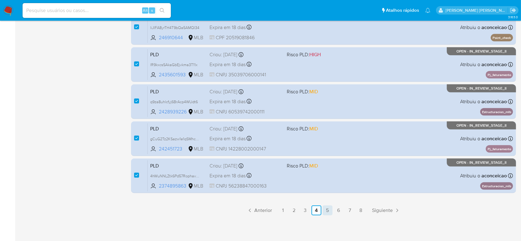
click at [326, 206] on link "5" at bounding box center [327, 210] width 10 height 10
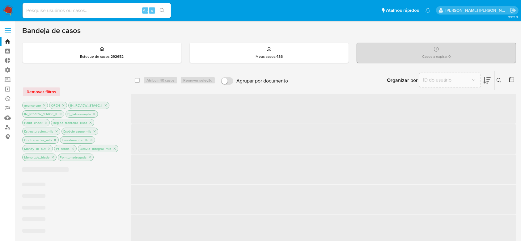
checkbox input "false"
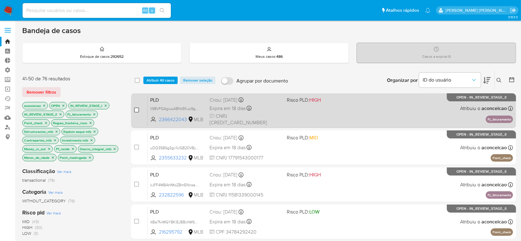
click at [136, 107] on input "checkbox" at bounding box center [136, 109] width 5 height 5
checkbox input "true"
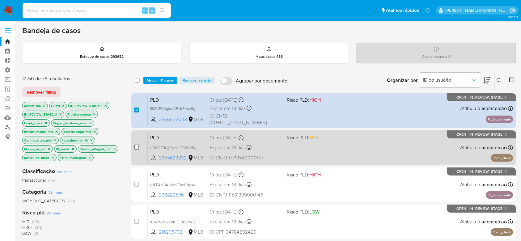
click at [136, 147] on input "checkbox" at bounding box center [136, 147] width 5 height 5
checkbox input "true"
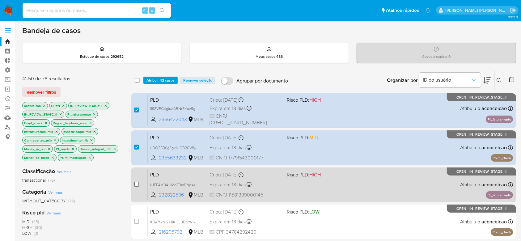
click at [135, 184] on input "checkbox" at bounding box center [136, 184] width 5 height 5
checkbox input "true"
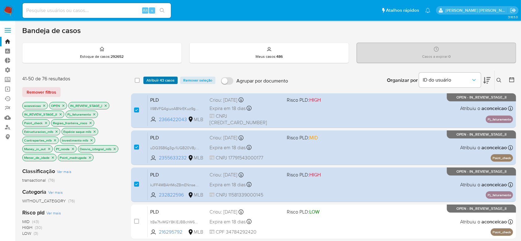
click at [165, 79] on span "Atribuir 43 casos" at bounding box center [160, 80] width 28 height 6
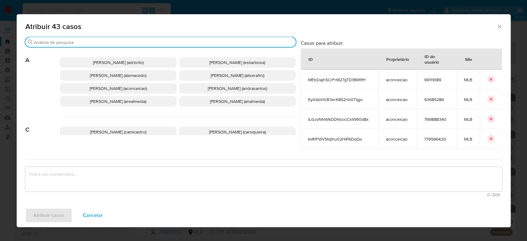
click at [156, 43] on input "Buscar" at bounding box center [163, 43] width 259 height 6
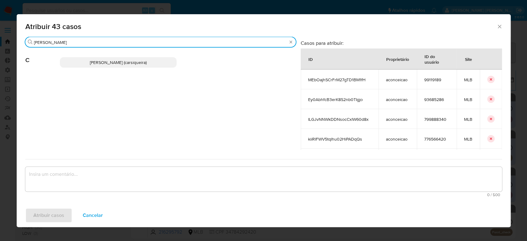
type input "carla"
click at [124, 64] on span "[PERSON_NAME] (carsiqueira)" at bounding box center [118, 62] width 57 height 6
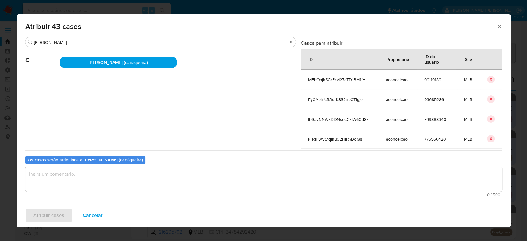
click at [161, 177] on textarea "assign-modal" at bounding box center [263, 179] width 477 height 25
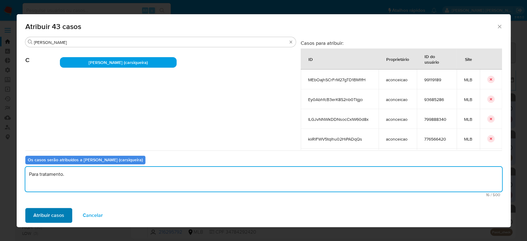
type textarea "Para tratamento."
click at [54, 213] on span "Atribuir casos" at bounding box center [48, 215] width 31 height 14
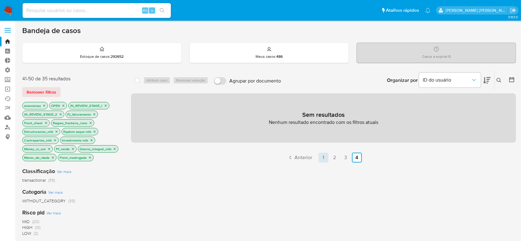
click at [322, 156] on link "1" at bounding box center [323, 158] width 10 height 10
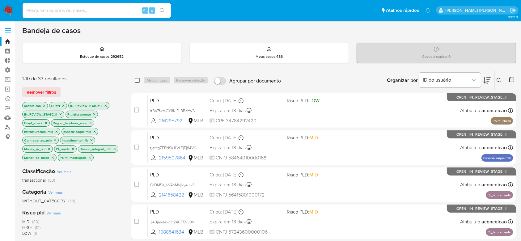
click at [135, 80] on input "checkbox" at bounding box center [137, 80] width 5 height 5
checkbox input "true"
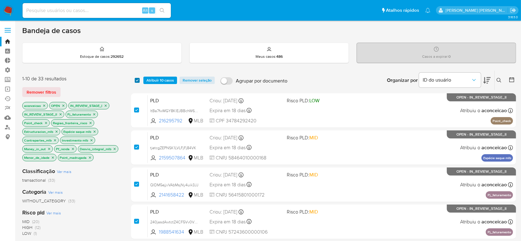
checkbox input "true"
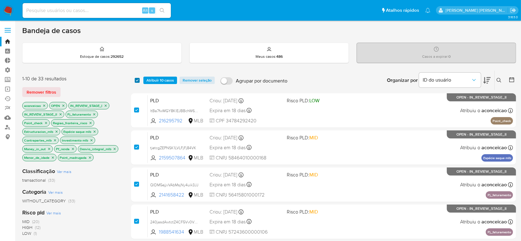
checkbox input "true"
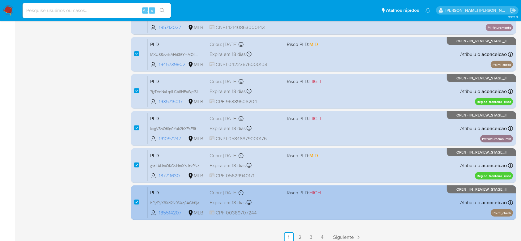
scroll to position [268, 0]
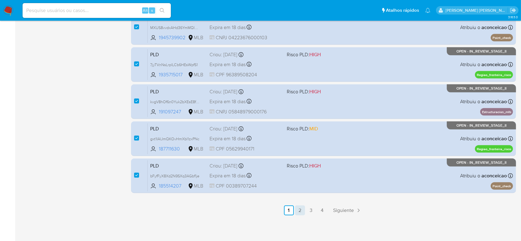
click at [299, 209] on link "2" at bounding box center [300, 210] width 10 height 10
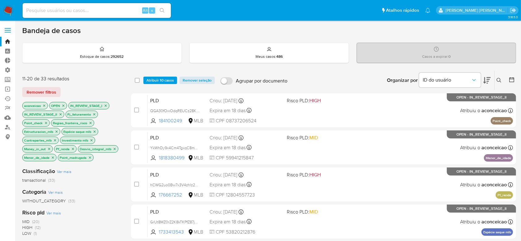
click at [137, 82] on div "select-all-cases-checkbox" at bounding box center [137, 80] width 5 height 6
click at [139, 78] on input "checkbox" at bounding box center [137, 80] width 5 height 5
checkbox input "true"
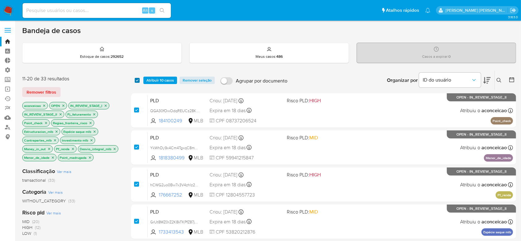
checkbox input "true"
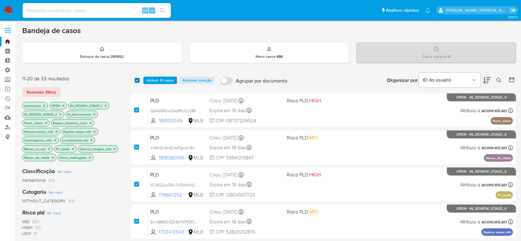
checkbox input "true"
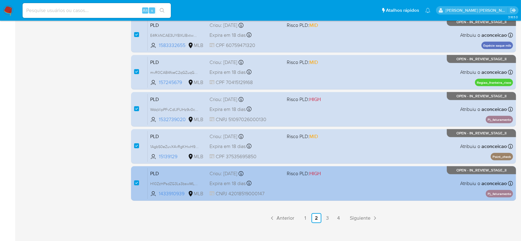
scroll to position [268, 0]
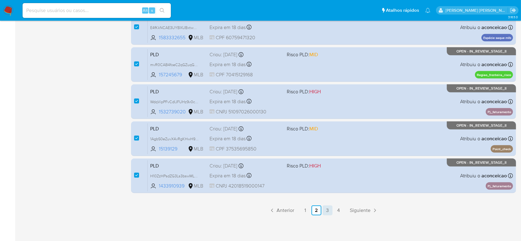
click at [326, 209] on link "3" at bounding box center [327, 210] width 10 height 10
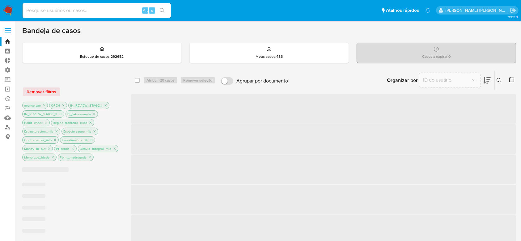
checkbox input "false"
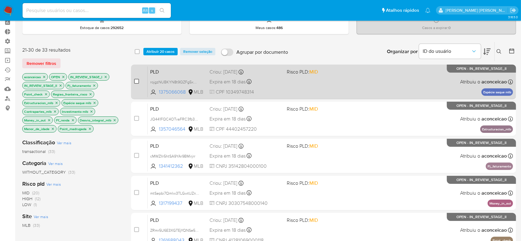
scroll to position [41, 0]
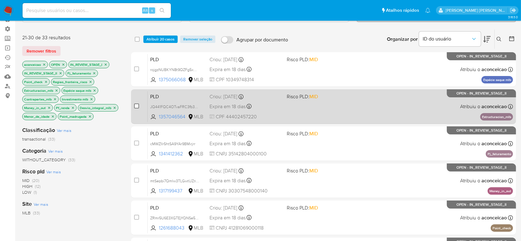
click at [136, 106] on input "checkbox" at bounding box center [136, 105] width 5 height 5
checkbox input "true"
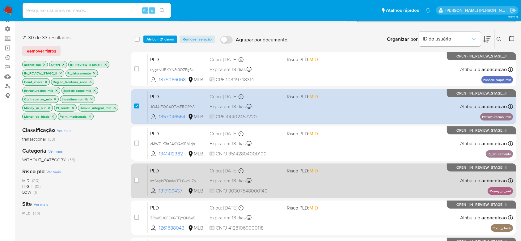
click at [133, 178] on div "case-item-checkbox Incapaz de atribuir o caso PLD mtSepbi7Qmlw3TLGwtUZn67n 1317…" at bounding box center [323, 180] width 385 height 35
click at [132, 180] on div "case-item-checkbox Incapaz de atribuir o caso PLD mtSepbi7Qmlw3TLGwtUZn67n 1317…" at bounding box center [323, 180] width 385 height 35
click at [136, 181] on input "checkbox" at bounding box center [136, 180] width 5 height 5
checkbox input "true"
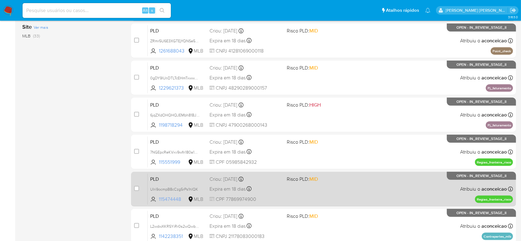
scroll to position [206, 0]
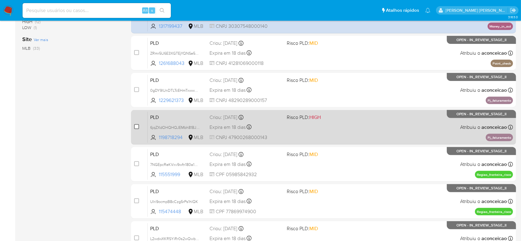
click at [136, 125] on input "checkbox" at bounding box center [136, 126] width 5 height 5
checkbox input "true"
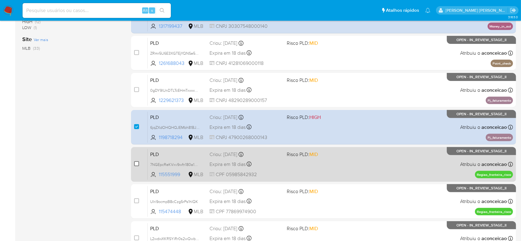
click at [136, 162] on input "checkbox" at bounding box center [136, 163] width 5 height 5
checkbox input "true"
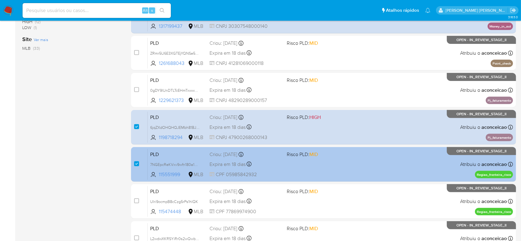
scroll to position [0, 0]
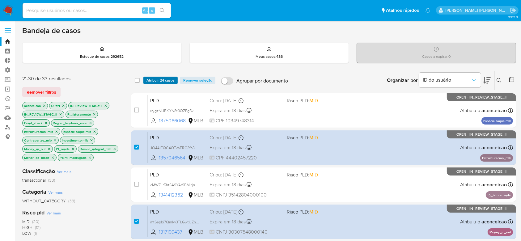
click at [166, 78] on span "Atribuir 24 casos" at bounding box center [160, 80] width 28 height 6
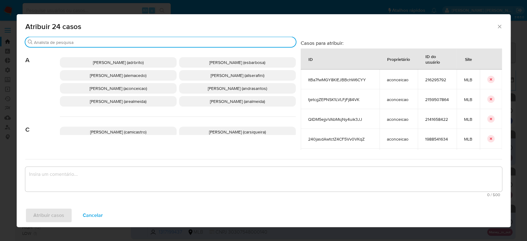
click at [164, 41] on input "Buscar" at bounding box center [163, 43] width 259 height 6
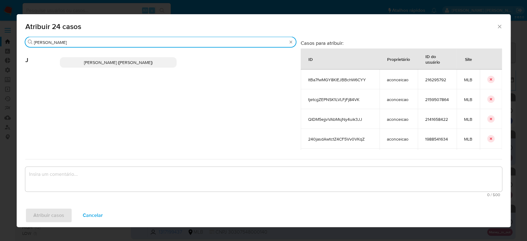
type input "jona"
click at [131, 65] on span "[PERSON_NAME] ([PERSON_NAME])" at bounding box center [118, 62] width 69 height 6
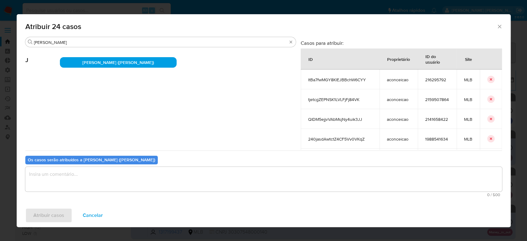
click at [126, 172] on textarea "assign-modal" at bounding box center [263, 179] width 477 height 25
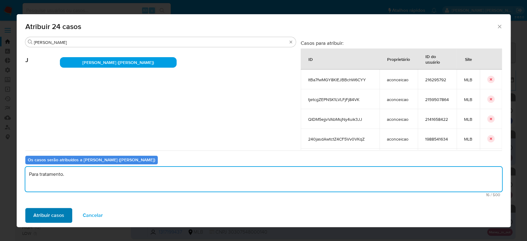
type textarea "Para tratamento."
click at [46, 216] on span "Atribuir casos" at bounding box center [48, 215] width 31 height 14
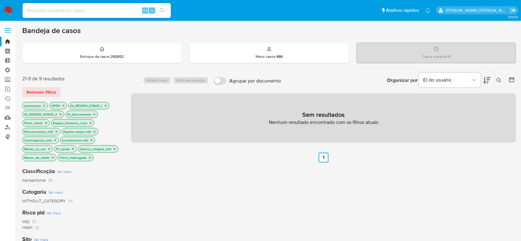
click at [44, 105] on icon "close-filter" at bounding box center [44, 106] width 4 height 4
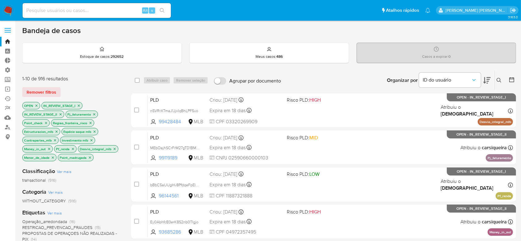
click at [95, 115] on icon "close-filter" at bounding box center [94, 114] width 4 height 4
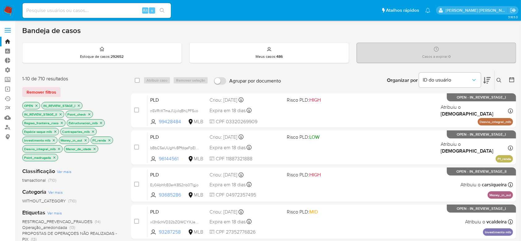
click at [89, 113] on icon "close-filter" at bounding box center [89, 114] width 2 height 2
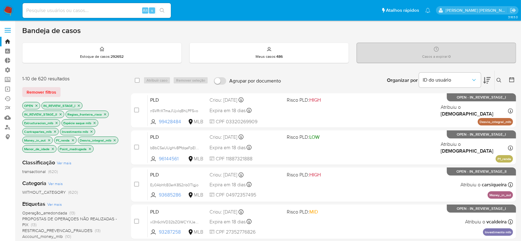
click at [105, 112] on icon "close-filter" at bounding box center [105, 114] width 4 height 4
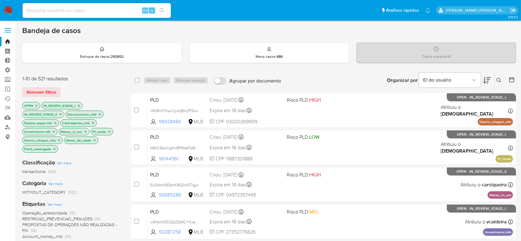
click at [101, 115] on icon "close-filter" at bounding box center [100, 114] width 4 height 4
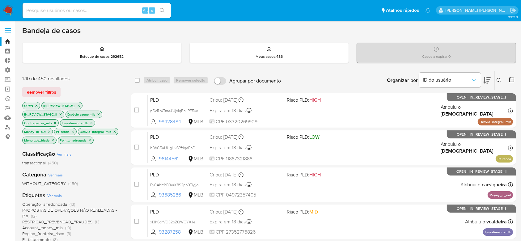
click at [98, 112] on icon "close-filter" at bounding box center [99, 114] width 4 height 4
click at [98, 113] on icon "close-filter" at bounding box center [98, 114] width 4 height 4
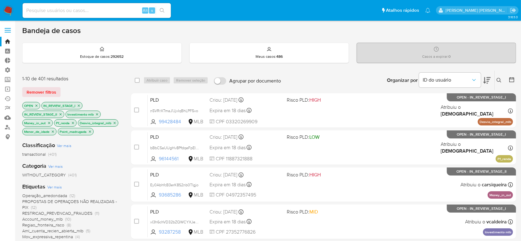
click at [98, 113] on icon "close-filter" at bounding box center [97, 114] width 4 height 4
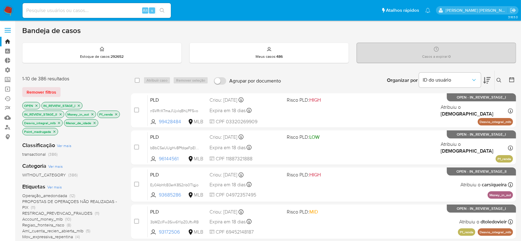
click at [93, 114] on icon "close-filter" at bounding box center [92, 114] width 2 height 2
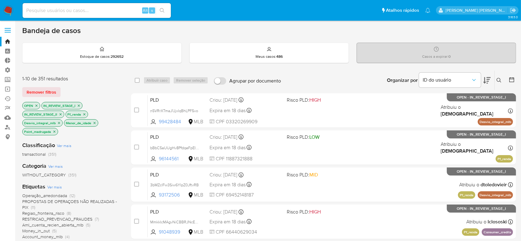
click at [85, 113] on icon "close-filter" at bounding box center [84, 114] width 2 height 2
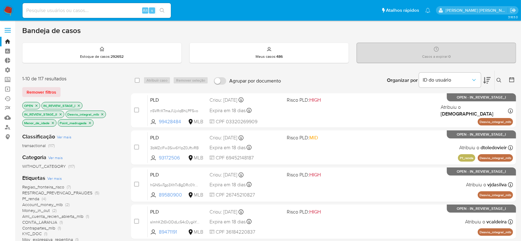
click at [101, 112] on icon "close-filter" at bounding box center [102, 114] width 4 height 4
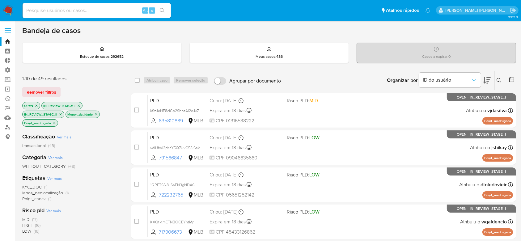
click at [95, 114] on icon "close-filter" at bounding box center [96, 114] width 4 height 4
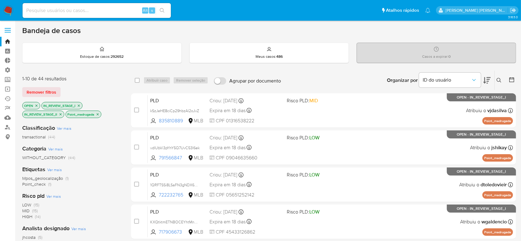
click at [97, 114] on icon "close-filter" at bounding box center [98, 114] width 4 height 4
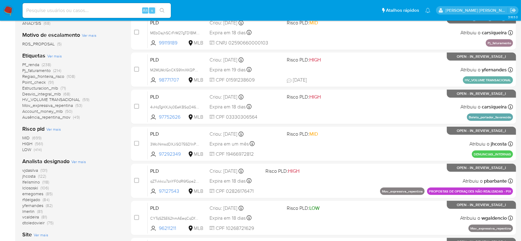
scroll to position [165, 0]
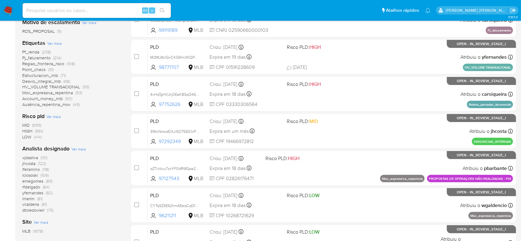
click at [35, 174] on span "lclososki" at bounding box center [30, 175] width 16 height 6
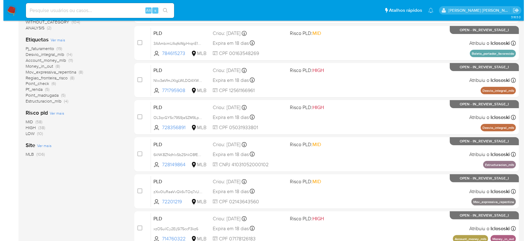
scroll to position [124, 0]
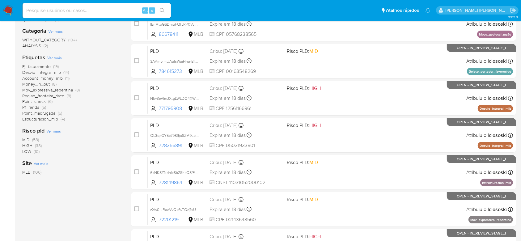
click at [58, 57] on span "Ver mais" at bounding box center [54, 58] width 15 height 6
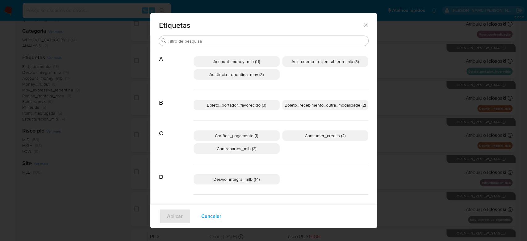
click at [239, 61] on span "Account_money_mlb (11)" at bounding box center [236, 61] width 47 height 6
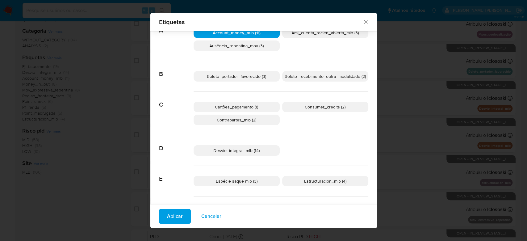
scroll to position [37, 0]
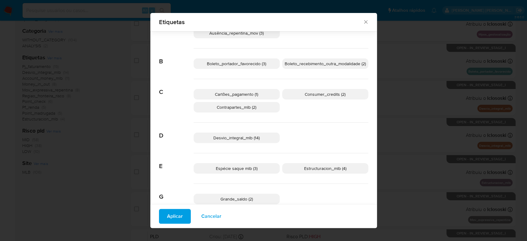
click at [309, 95] on span "Consumer_credits (2)" at bounding box center [325, 94] width 41 height 6
click at [259, 104] on p "Contrapartes_mlb (2)" at bounding box center [237, 107] width 86 height 10
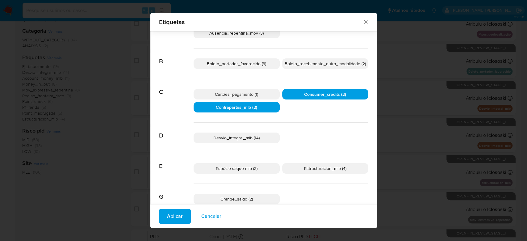
click at [250, 140] on span "Desvio_integral_mlb (14)" at bounding box center [236, 138] width 46 height 6
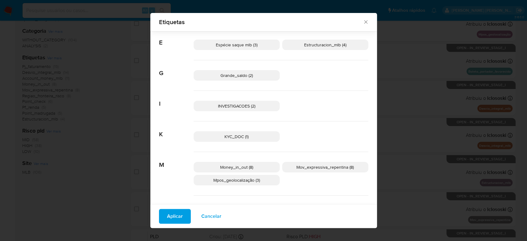
scroll to position [201, 0]
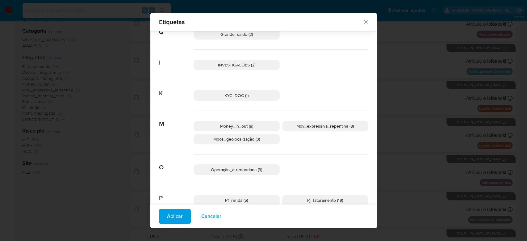
click at [247, 127] on span "Money_in_out (8)" at bounding box center [236, 126] width 33 height 6
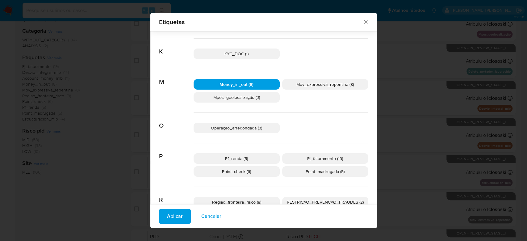
scroll to position [281, 0]
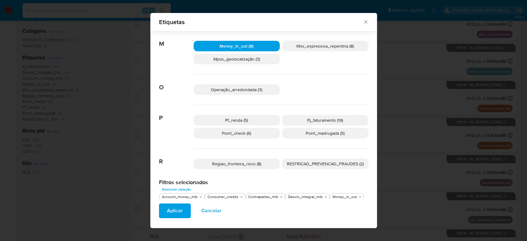
click at [242, 118] on span "Pf_renda (5)" at bounding box center [236, 120] width 23 height 6
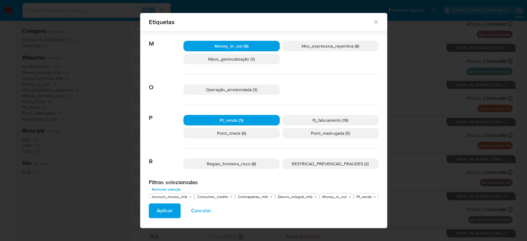
click at [313, 121] on span "Pj_faturamento (19)" at bounding box center [331, 120] width 36 height 6
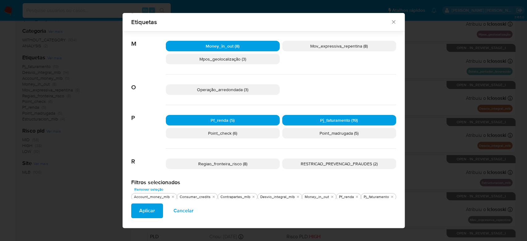
click at [152, 208] on span "Aplicar" at bounding box center [147, 211] width 16 height 14
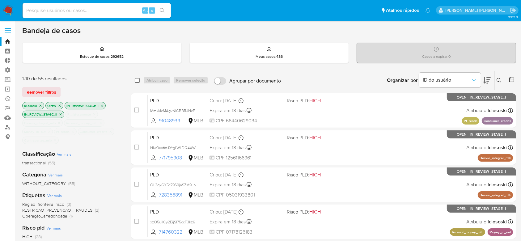
click at [137, 79] on input "checkbox" at bounding box center [137, 80] width 5 height 5
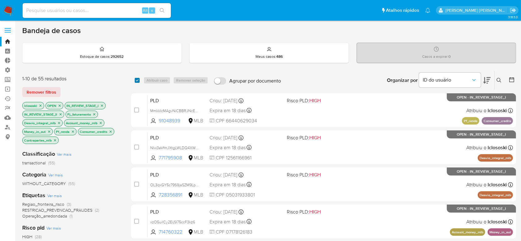
checkbox input "true"
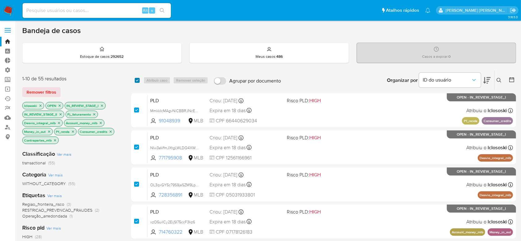
checkbox input "true"
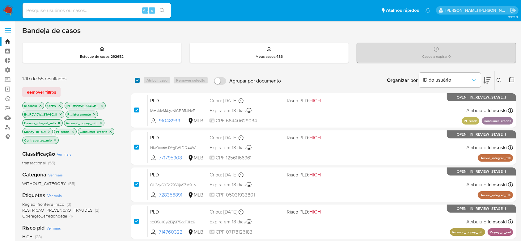
checkbox input "true"
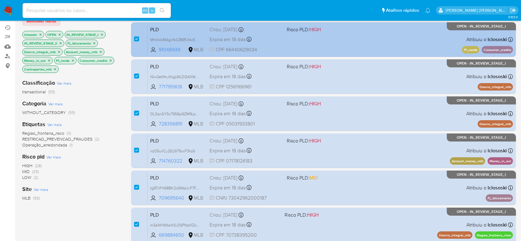
scroll to position [82, 0]
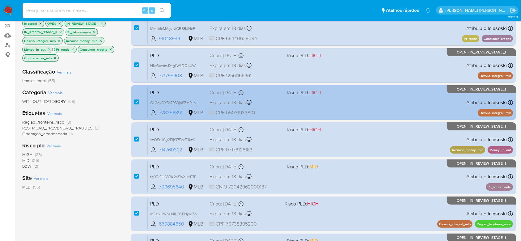
click at [140, 103] on div "case-item-checkbox Incapaz de atribuir o caso" at bounding box center [141, 102] width 14 height 31
click at [135, 99] on input "checkbox" at bounding box center [136, 101] width 5 height 5
checkbox input "false"
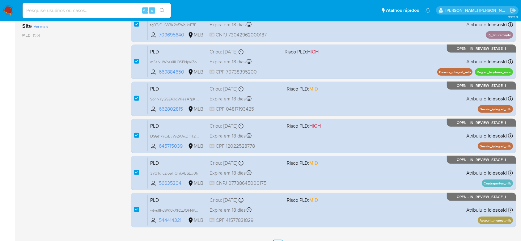
scroll to position [247, 0]
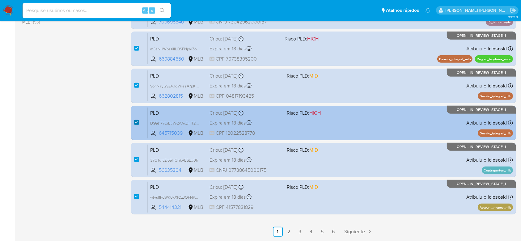
click at [137, 122] on input "checkbox" at bounding box center [136, 122] width 5 height 5
checkbox input "false"
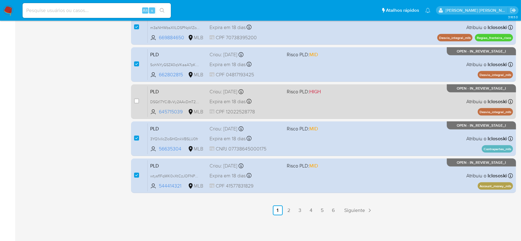
scroll to position [0, 0]
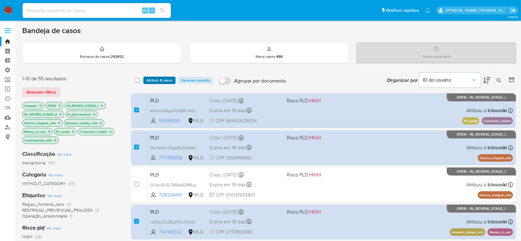
click at [164, 77] on span "Atribuir 8 casos" at bounding box center [159, 80] width 26 height 6
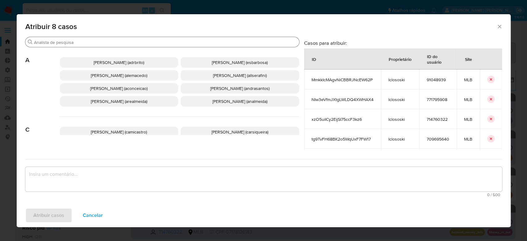
click at [175, 43] on input "Buscar" at bounding box center [165, 43] width 263 height 6
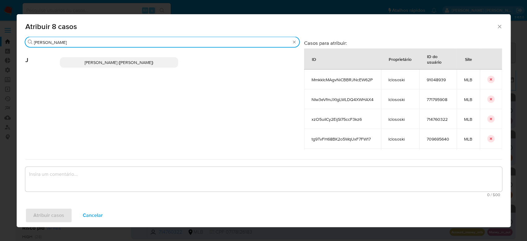
type input "jona"
click at [141, 59] on span "[PERSON_NAME] ([PERSON_NAME])" at bounding box center [119, 62] width 69 height 6
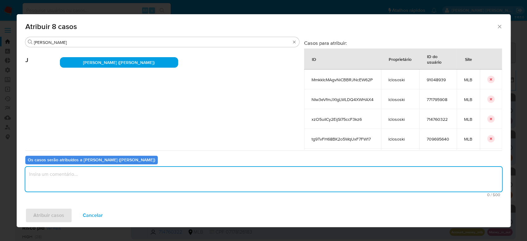
click at [121, 176] on textarea "assign-modal" at bounding box center [263, 179] width 477 height 25
type textarea "Para tratamento."
click at [48, 212] on span "Atribuir casos" at bounding box center [48, 215] width 31 height 14
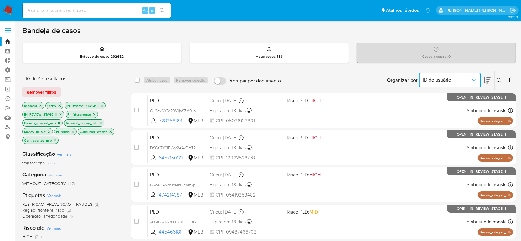
click at [474, 77] on icon "Organizar por" at bounding box center [474, 80] width 6 height 6
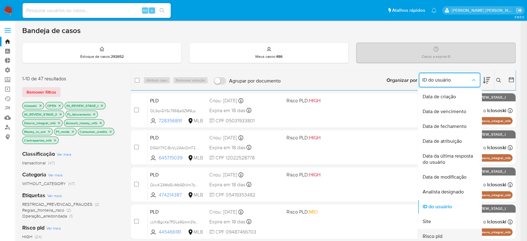
click at [452, 236] on div "Risco pld" at bounding box center [447, 236] width 51 height 15
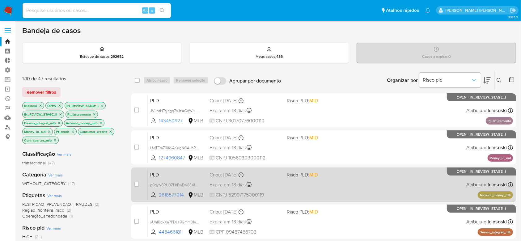
scroll to position [41, 0]
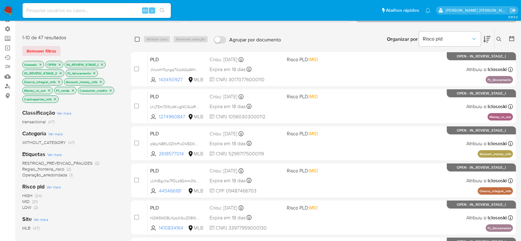
click at [138, 41] on input "checkbox" at bounding box center [137, 39] width 5 height 5
checkbox input "true"
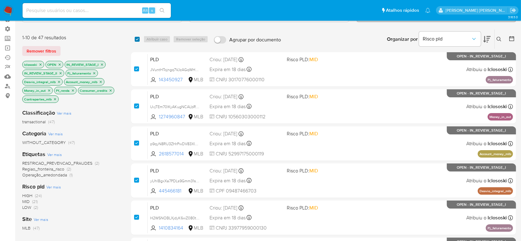
checkbox input "true"
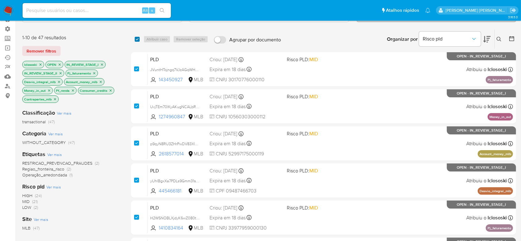
checkbox input "true"
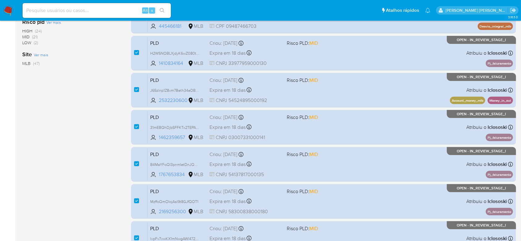
scroll to position [247, 0]
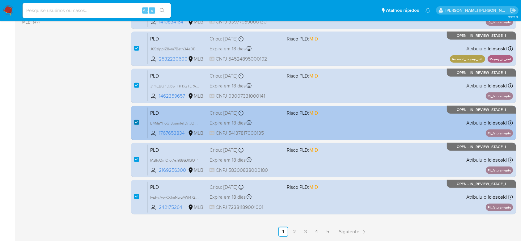
click at [136, 121] on input "checkbox" at bounding box center [136, 122] width 5 height 5
checkbox input "false"
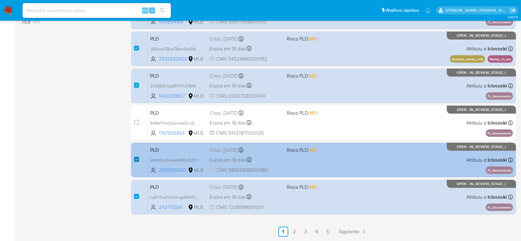
click at [136, 159] on input "checkbox" at bounding box center [136, 159] width 5 height 5
checkbox input "false"
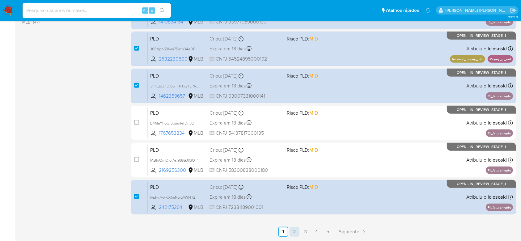
click at [293, 232] on link "2" at bounding box center [294, 232] width 10 height 10
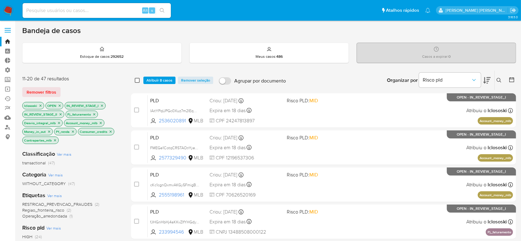
click at [135, 78] on input "checkbox" at bounding box center [137, 80] width 5 height 5
checkbox input "true"
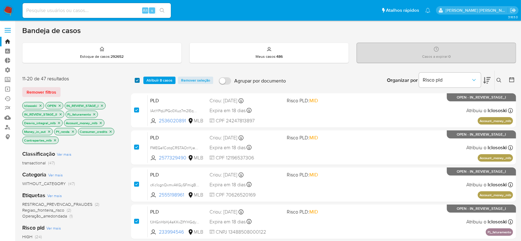
checkbox input "true"
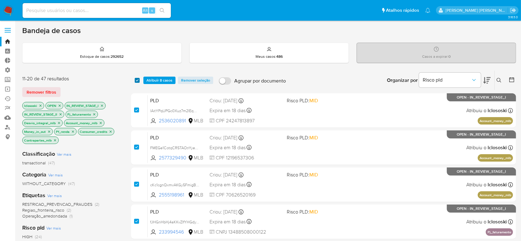
checkbox input "true"
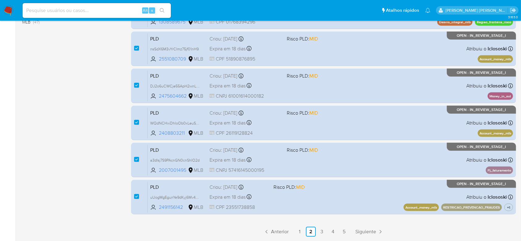
scroll to position [268, 0]
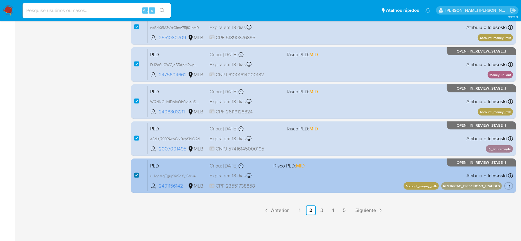
click at [134, 174] on input "checkbox" at bounding box center [136, 175] width 5 height 5
checkbox input "false"
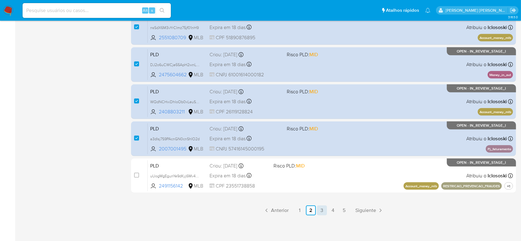
click at [321, 211] on link "3" at bounding box center [322, 210] width 10 height 10
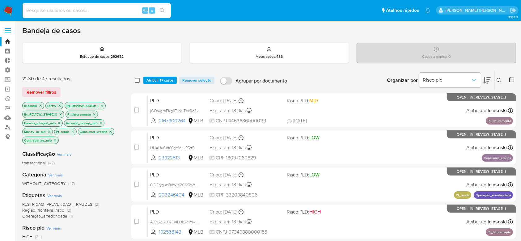
click at [137, 79] on input "checkbox" at bounding box center [137, 80] width 5 height 5
checkbox input "true"
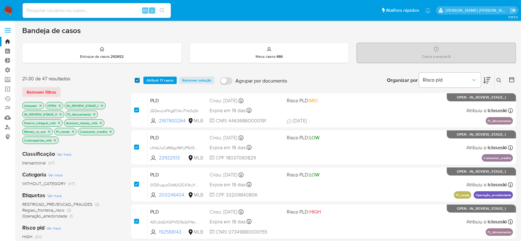
checkbox input "true"
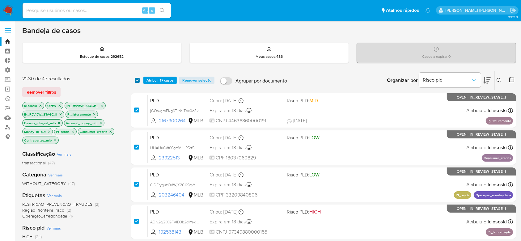
checkbox input "true"
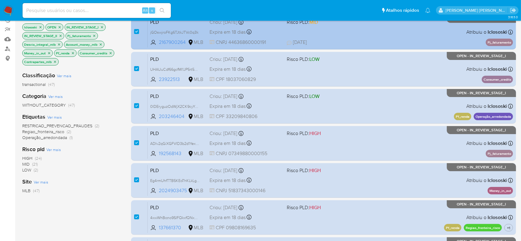
scroll to position [82, 0]
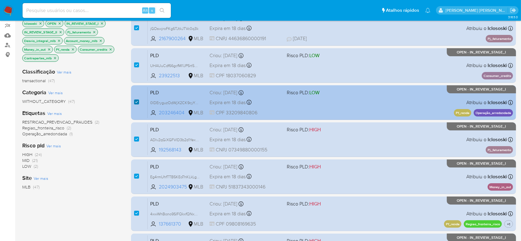
click at [135, 101] on input "checkbox" at bounding box center [136, 101] width 5 height 5
checkbox input "false"
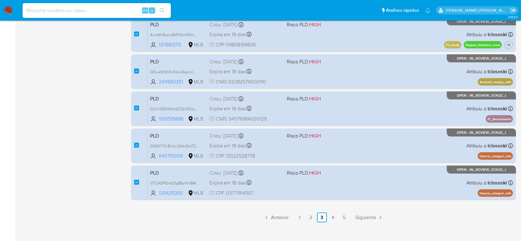
scroll to position [268, 0]
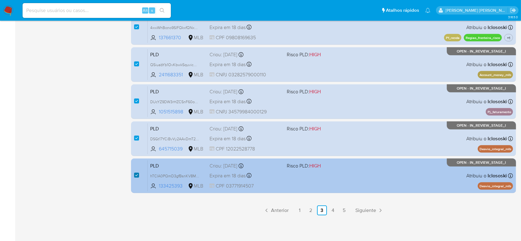
click at [135, 173] on input "checkbox" at bounding box center [136, 175] width 5 height 5
checkbox input "false"
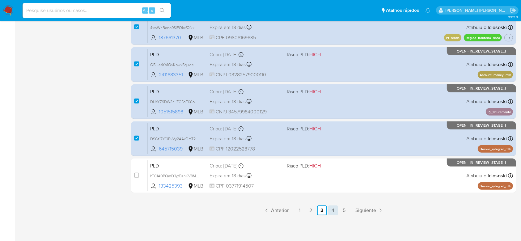
click at [331, 209] on link "4" at bounding box center [333, 210] width 10 height 10
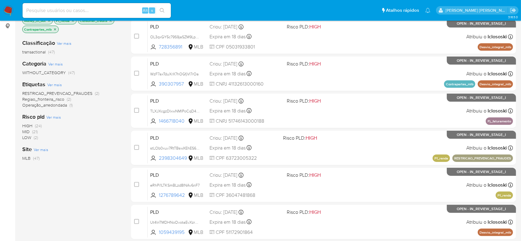
scroll to position [124, 0]
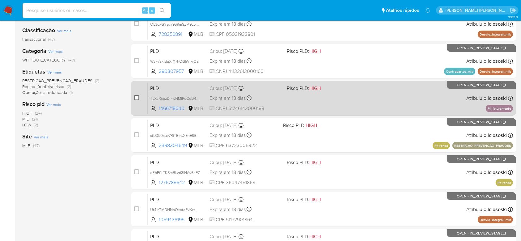
click at [137, 99] on input "checkbox" at bounding box center [136, 97] width 5 height 5
checkbox input "true"
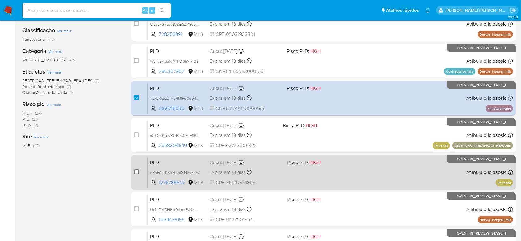
click at [136, 170] on input "checkbox" at bounding box center [136, 171] width 5 height 5
checkbox input "true"
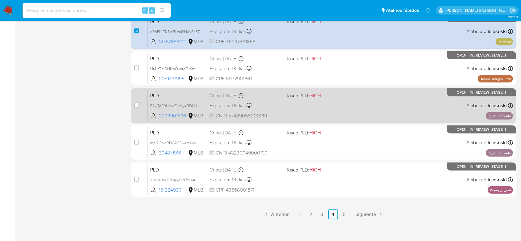
scroll to position [268, 0]
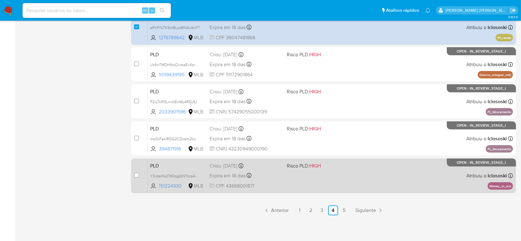
click at [141, 173] on div "case-item-checkbox Incapaz de atribuir o caso" at bounding box center [141, 175] width 14 height 31
click at [137, 174] on input "checkbox" at bounding box center [136, 175] width 5 height 5
checkbox input "true"
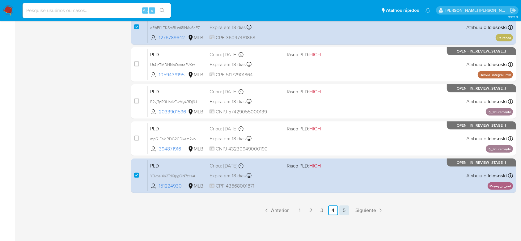
click at [345, 214] on link "5" at bounding box center [344, 210] width 10 height 10
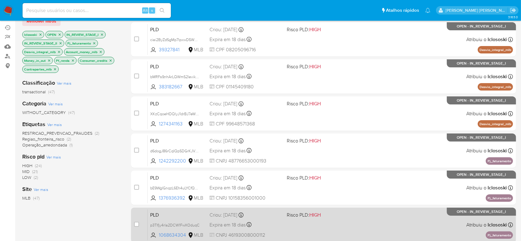
scroll to position [41, 0]
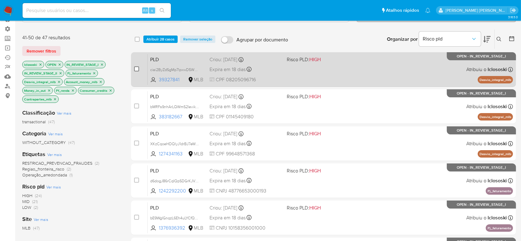
click at [136, 66] on input "checkbox" at bounding box center [136, 68] width 5 height 5
checkbox input "true"
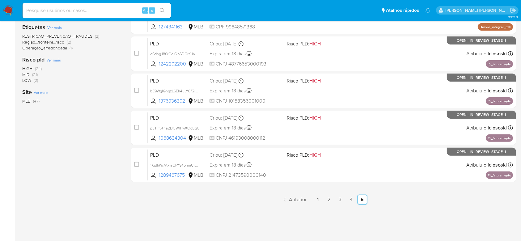
scroll to position [169, 0]
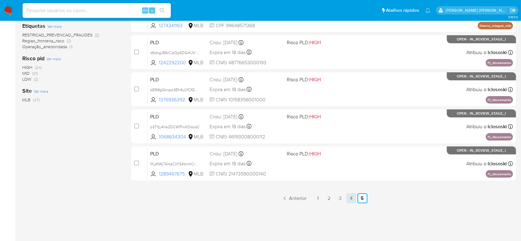
click at [351, 199] on link "4" at bounding box center [351, 198] width 10 height 10
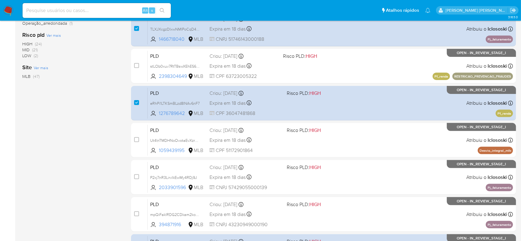
scroll to position [206, 0]
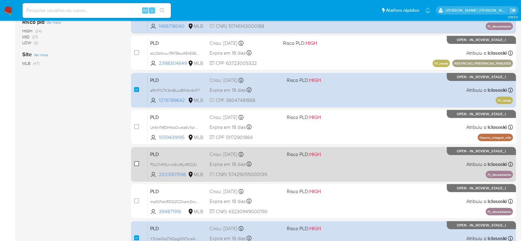
click at [135, 162] on input "checkbox" at bounding box center [136, 163] width 5 height 5
checkbox input "true"
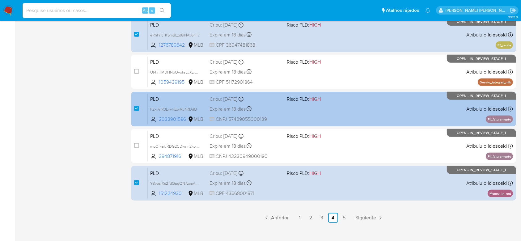
scroll to position [268, 0]
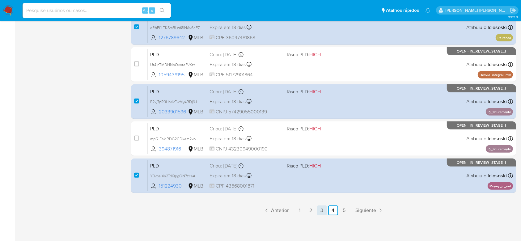
click at [321, 210] on link "3" at bounding box center [322, 210] width 10 height 10
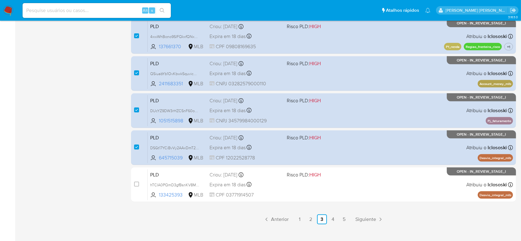
scroll to position [268, 0]
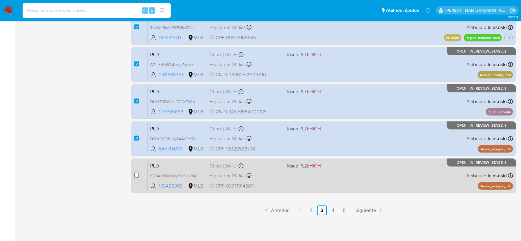
click at [137, 175] on input "checkbox" at bounding box center [136, 175] width 5 height 5
checkbox input "true"
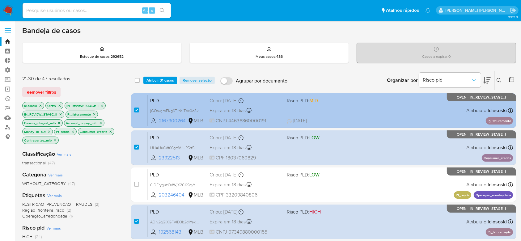
scroll to position [0, 0]
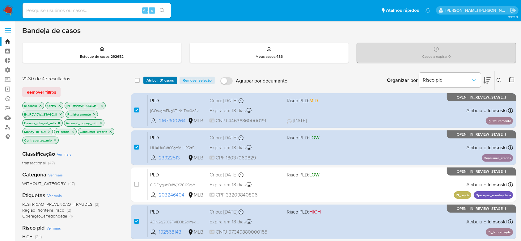
click at [161, 80] on span "Atribuir 31 casos" at bounding box center [159, 80] width 27 height 6
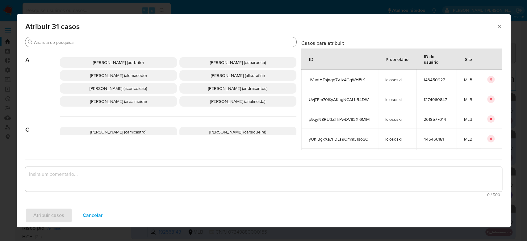
click at [169, 41] on input "Buscar" at bounding box center [164, 43] width 260 height 6
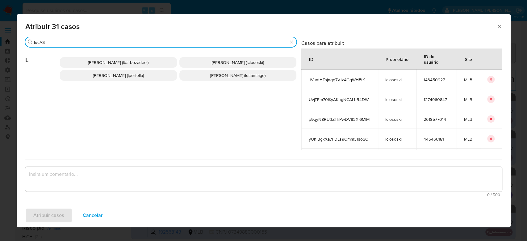
type input "lucAS"
click at [131, 76] on span "[PERSON_NAME] (lportella)" at bounding box center [118, 75] width 51 height 6
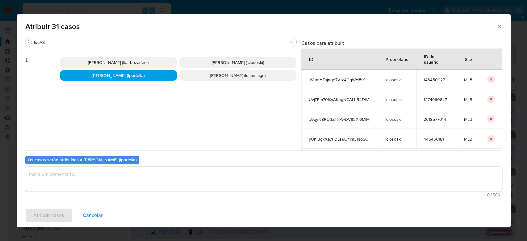
click at [121, 178] on textarea "assign-modal" at bounding box center [263, 179] width 477 height 25
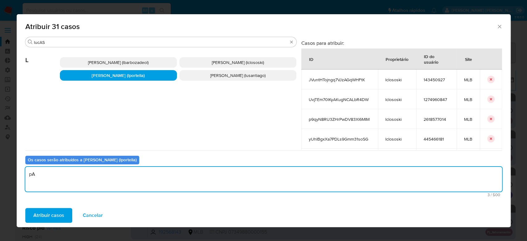
type textarea "p"
type textarea "Para tratamento."
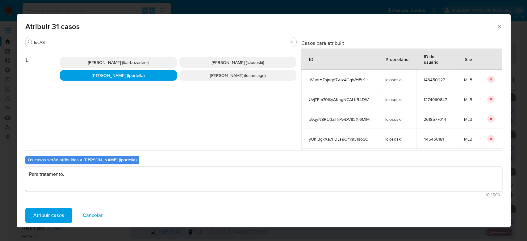
click at [41, 213] on span "Atribuir casos" at bounding box center [48, 215] width 31 height 14
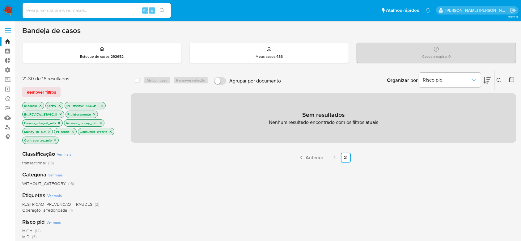
click at [41, 105] on icon "close-filter" at bounding box center [41, 106] width 4 height 4
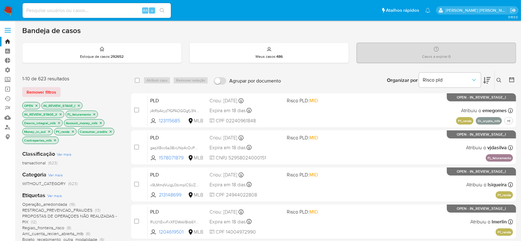
click at [94, 114] on icon "close-filter" at bounding box center [94, 114] width 4 height 4
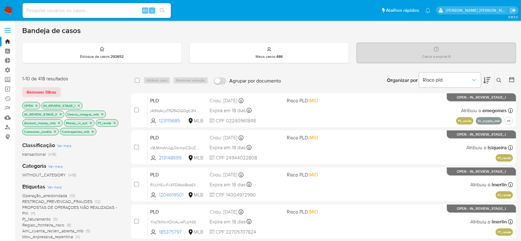
click at [102, 113] on icon "close-filter" at bounding box center [102, 114] width 2 height 2
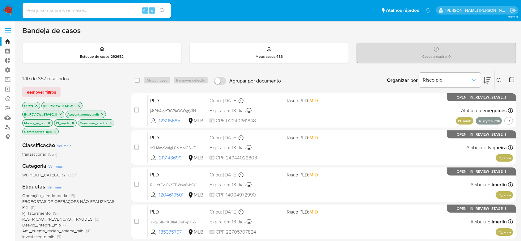
click at [102, 113] on icon "close-filter" at bounding box center [102, 114] width 4 height 4
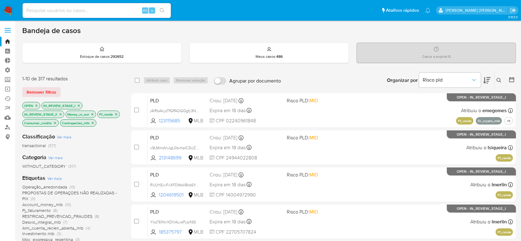
click at [102, 113] on div "OPEN IN_REVIEW_STAGE_I IN_REVIEW_STAGE_II Money_in_out Pf_renda Consumer_credit…" at bounding box center [71, 115] width 99 height 26
click at [94, 113] on icon "close-filter" at bounding box center [92, 114] width 4 height 4
click at [84, 114] on icon "close-filter" at bounding box center [84, 114] width 4 height 4
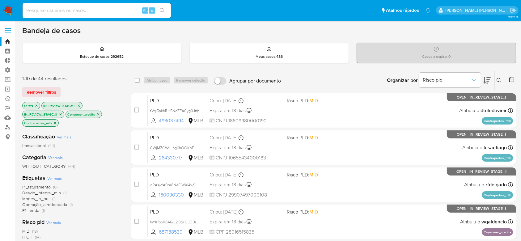
click at [100, 114] on icon "close-filter" at bounding box center [98, 114] width 4 height 4
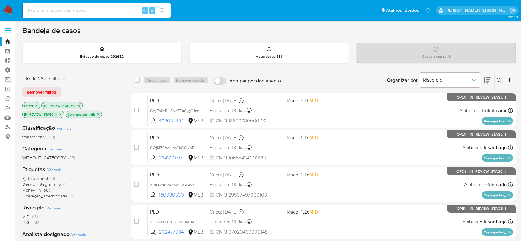
click at [97, 112] on icon "close-filter" at bounding box center [98, 114] width 4 height 4
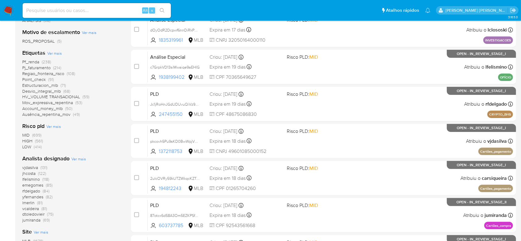
scroll to position [206, 0]
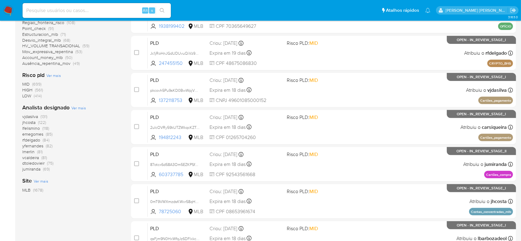
click at [30, 127] on span "lfelismino" at bounding box center [31, 128] width 18 height 6
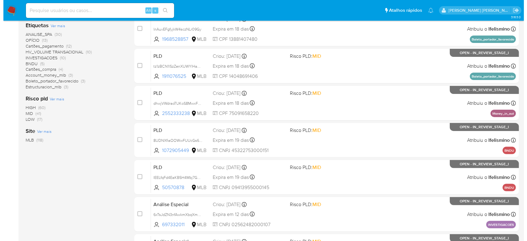
scroll to position [82, 0]
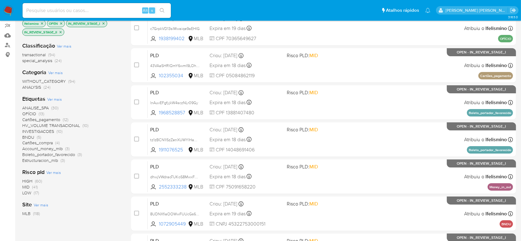
click at [54, 96] on span "Ver mais" at bounding box center [54, 99] width 15 height 6
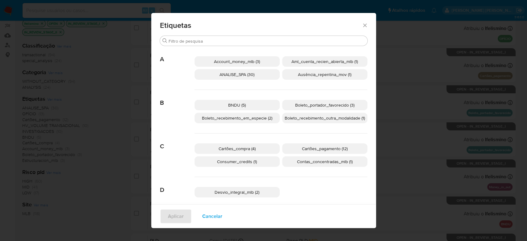
click at [254, 58] on span "Account_money_mlb (3)" at bounding box center [237, 61] width 46 height 6
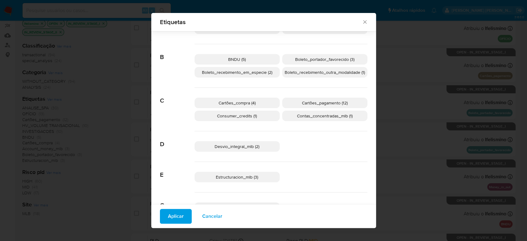
scroll to position [78, 0]
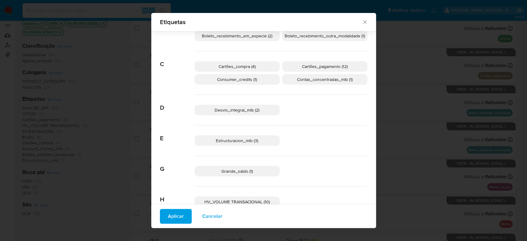
click at [241, 79] on span "Consumer_credits (1)" at bounding box center [237, 79] width 40 height 6
click at [313, 80] on span "Contas_concentradas_mlb (1)" at bounding box center [325, 79] width 56 height 6
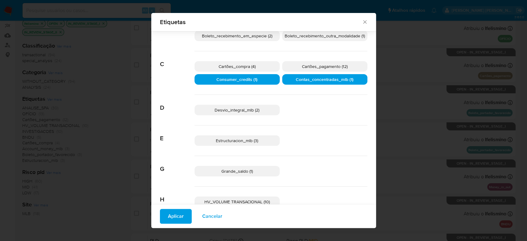
click at [257, 110] on p "Desvio_integral_mlb (2)" at bounding box center [237, 110] width 85 height 10
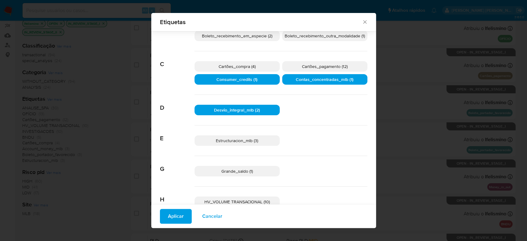
click at [251, 140] on span "Estructuracion_mlb (3)" at bounding box center [237, 140] width 42 height 6
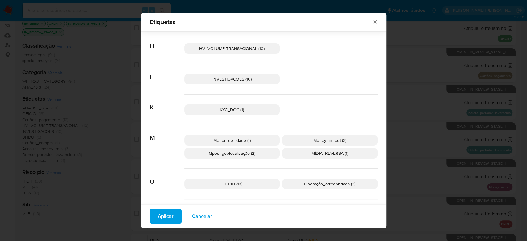
scroll to position [242, 0]
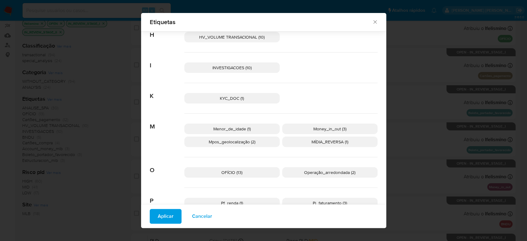
click at [237, 127] on span "Menor_de_idade (1)" at bounding box center [231, 129] width 37 height 6
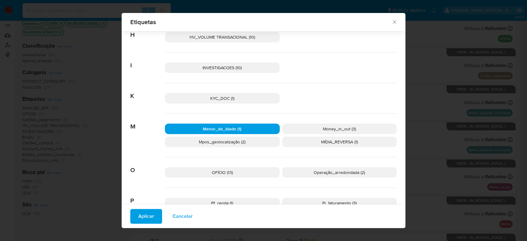
click at [323, 127] on span "Money_in_out (3)" at bounding box center [339, 129] width 33 height 6
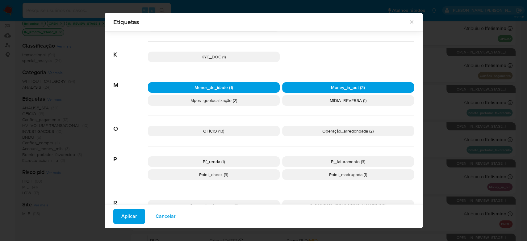
scroll to position [325, 0]
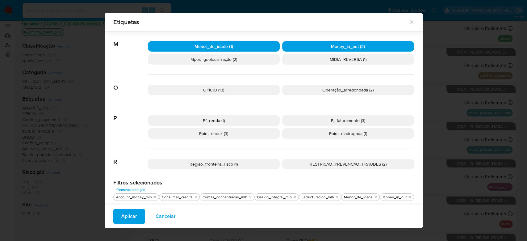
click at [242, 121] on p "Pf_renda (1)" at bounding box center [214, 120] width 132 height 10
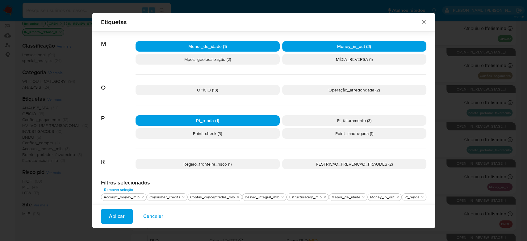
click at [324, 120] on p "Pj_faturamento (3)" at bounding box center [354, 120] width 144 height 10
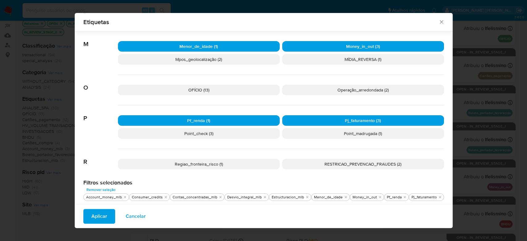
click at [230, 132] on p "Point_check (3)" at bounding box center [199, 133] width 162 height 10
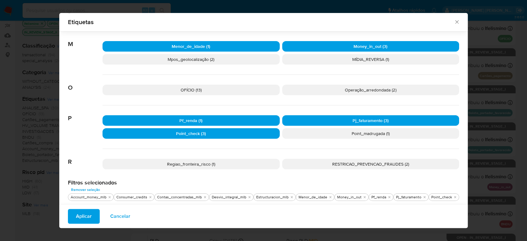
click at [361, 133] on span "Point_madrugada (1)" at bounding box center [371, 133] width 38 height 6
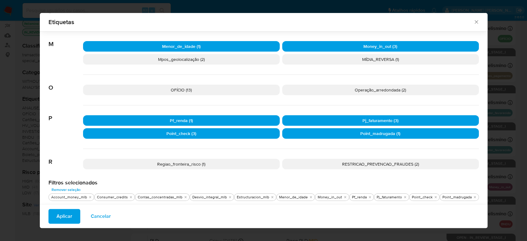
click at [199, 164] on span "Regiao_fronteira_risco (1)" at bounding box center [181, 164] width 48 height 6
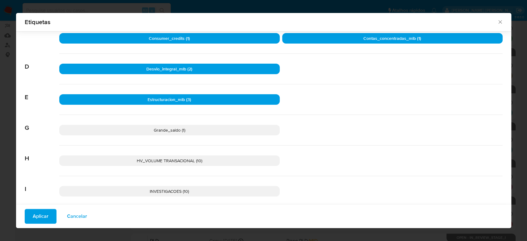
scroll to position [0, 0]
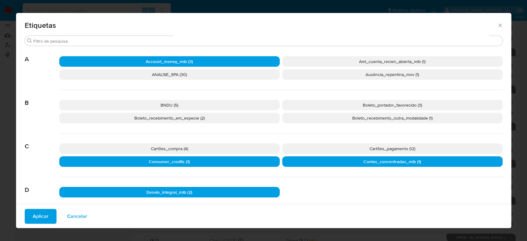
click at [346, 63] on p "Aml_cuenta_recien_abierta_mlb (1)" at bounding box center [392, 61] width 220 height 10
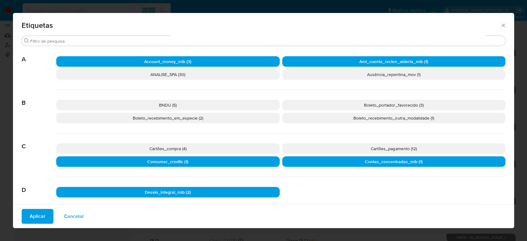
click at [351, 61] on p "Aml_cuenta_recien_abierta_mlb (1)" at bounding box center [394, 61] width 224 height 10
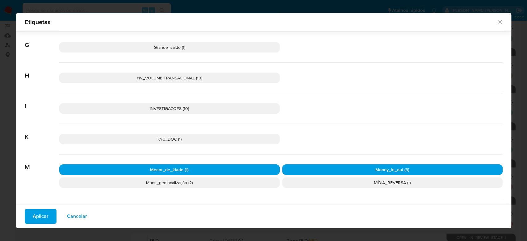
scroll to position [242, 0]
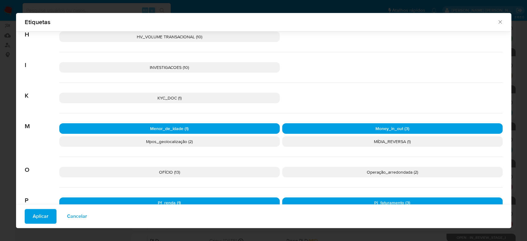
click at [173, 99] on span "KYC_DOC (1)" at bounding box center [169, 98] width 24 height 6
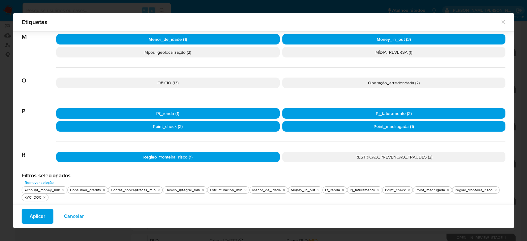
scroll to position [332, 0]
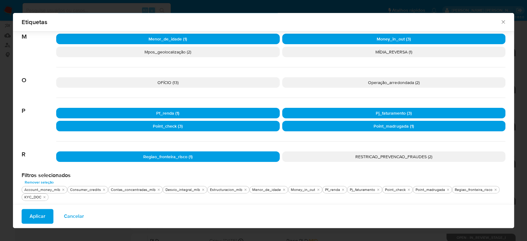
click at [38, 219] on span "Aplicar" at bounding box center [38, 216] width 16 height 14
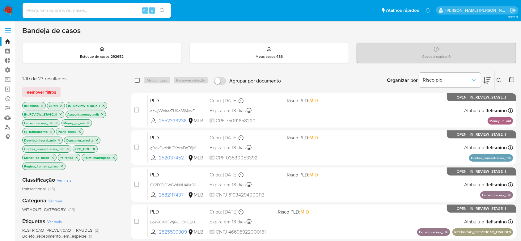
click at [135, 79] on input "checkbox" at bounding box center [137, 80] width 5 height 5
checkbox input "true"
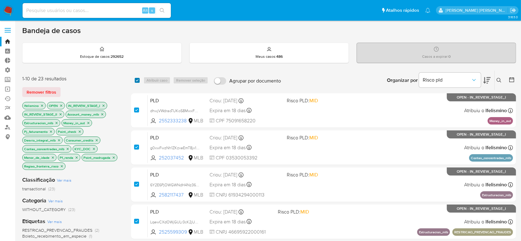
checkbox input "true"
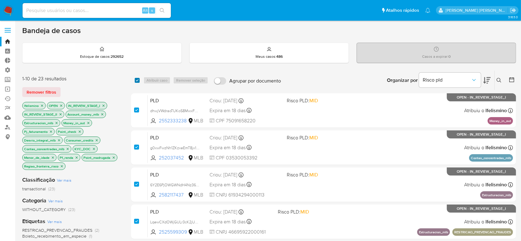
checkbox input "true"
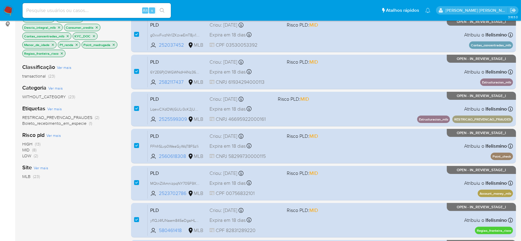
scroll to position [124, 0]
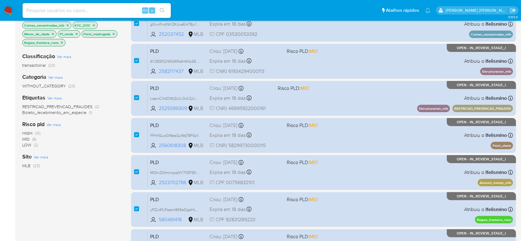
click at [131, 94] on div "1-10 de 23 resultados Remover filtros lfelismino OPEN IN_REVIEW_STAGE_I IN_REVI…" at bounding box center [268, 153] width 493 height 413
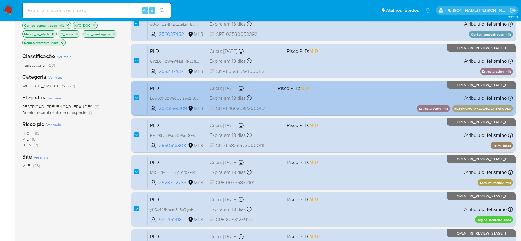
click at [141, 99] on div "case-item-checkbox Incapaz de atribuir o caso" at bounding box center [141, 97] width 14 height 31
click at [133, 98] on div "case-item-checkbox Incapaz de atribuir o caso PLD LqewCXdOWjGULr3cK2jUpQSg 2525…" at bounding box center [323, 98] width 385 height 35
click at [134, 95] on input "checkbox" at bounding box center [136, 97] width 5 height 5
checkbox input "false"
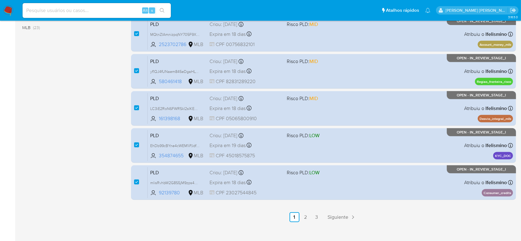
scroll to position [268, 0]
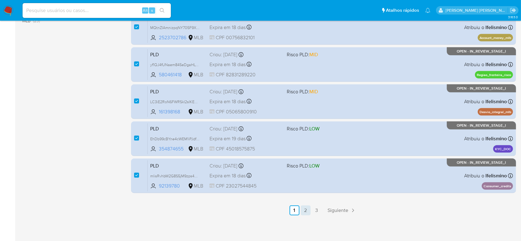
click at [305, 212] on link "2" at bounding box center [305, 210] width 10 height 10
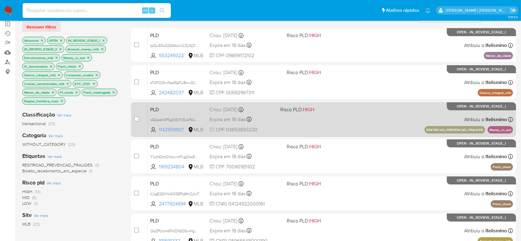
scroll to position [82, 0]
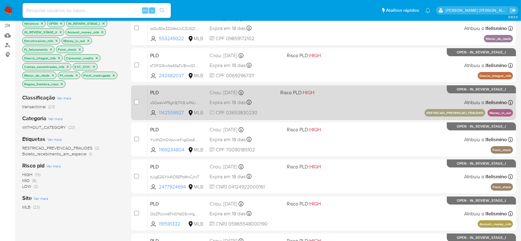
click at [133, 102] on div "case-item-checkbox Incapaz de atribuir o caso PLD s5QeeV4P5gKBjTKBJsPALiKV 1142…" at bounding box center [323, 102] width 385 height 35
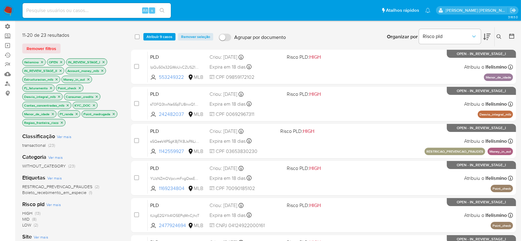
scroll to position [0, 0]
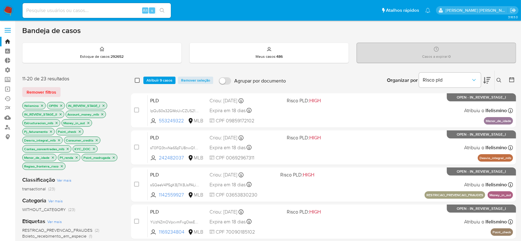
click at [136, 82] on input "checkbox" at bounding box center [137, 80] width 5 height 5
checkbox input "true"
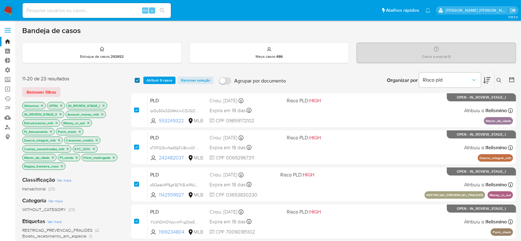
checkbox input "true"
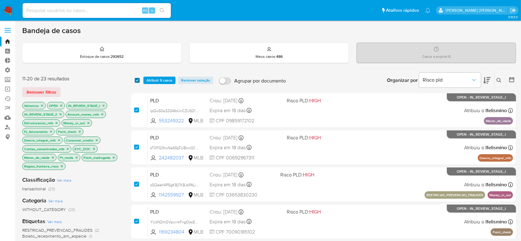
checkbox input "true"
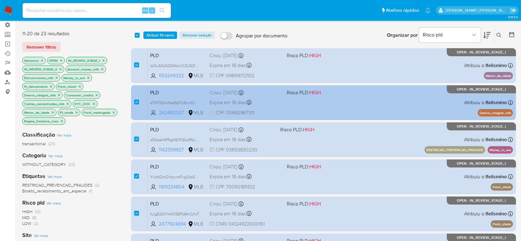
scroll to position [124, 0]
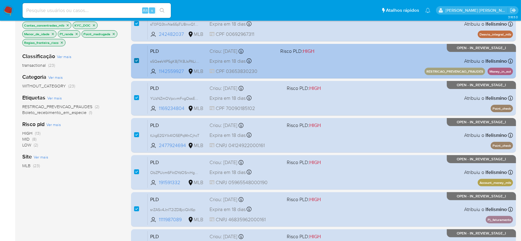
click at [138, 60] on input "checkbox" at bounding box center [136, 60] width 5 height 5
checkbox input "false"
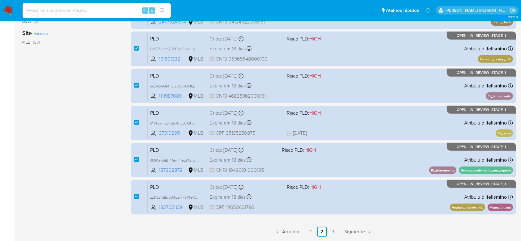
scroll to position [268, 0]
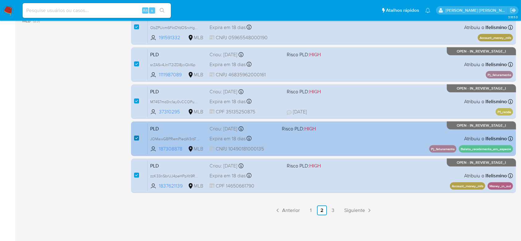
click at [136, 137] on input "checkbox" at bounding box center [136, 138] width 5 height 5
checkbox input "false"
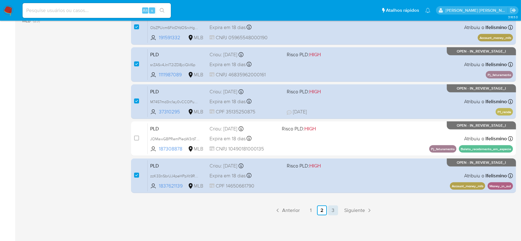
click at [334, 206] on link "3" at bounding box center [333, 210] width 10 height 10
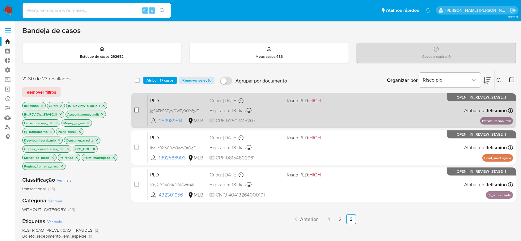
click at [134, 110] on input "checkbox" at bounding box center [136, 109] width 5 height 5
checkbox input "true"
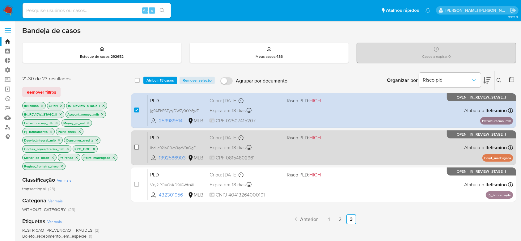
click at [135, 145] on input "checkbox" at bounding box center [136, 147] width 5 height 5
checkbox input "true"
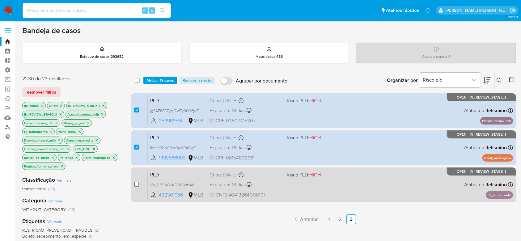
click at [135, 183] on input "checkbox" at bounding box center [136, 184] width 5 height 5
checkbox input "true"
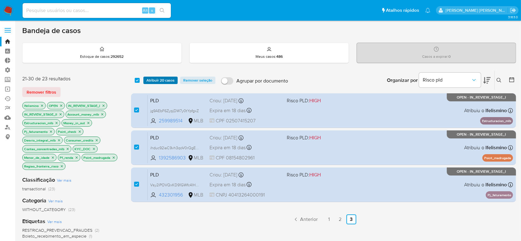
click at [159, 80] on span "Atribuir 20 casos" at bounding box center [160, 80] width 28 height 6
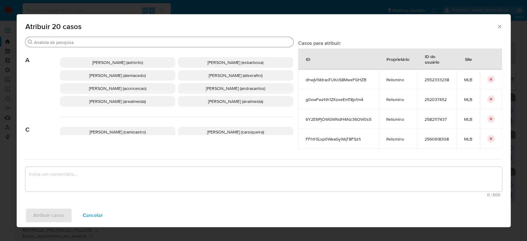
click at [164, 39] on div "Buscar" at bounding box center [159, 42] width 268 height 10
click at [162, 44] on input "Buscar" at bounding box center [162, 43] width 257 height 6
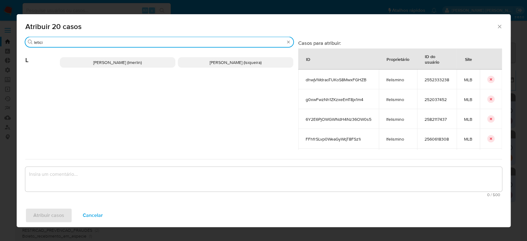
type input "letici"
click at [210, 65] on span "[PERSON_NAME] (lsiqueira)" at bounding box center [236, 62] width 52 height 6
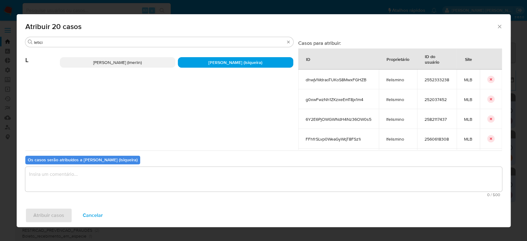
click at [143, 186] on textarea "assign-modal" at bounding box center [263, 179] width 477 height 25
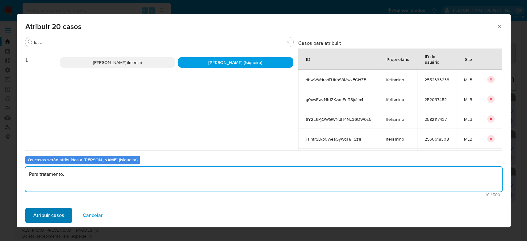
type textarea "Para tratamento."
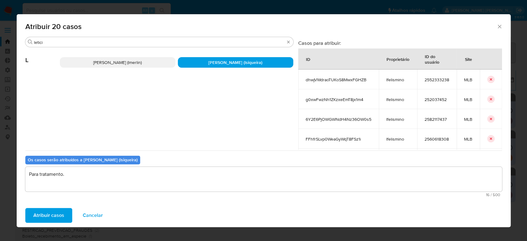
click at [50, 221] on span "Atribuir casos" at bounding box center [48, 215] width 31 height 14
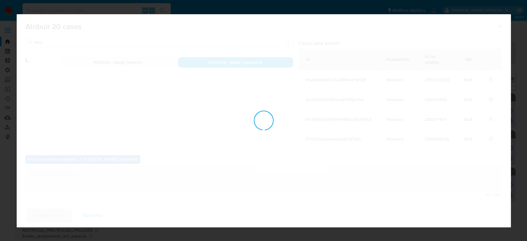
checkbox input "false"
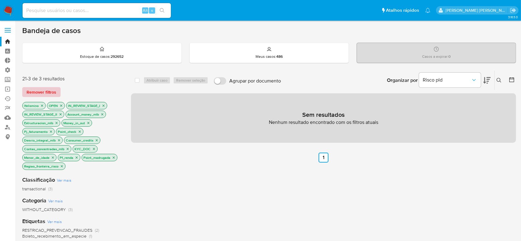
click at [52, 90] on span "Remover filtros" at bounding box center [42, 92] width 30 height 9
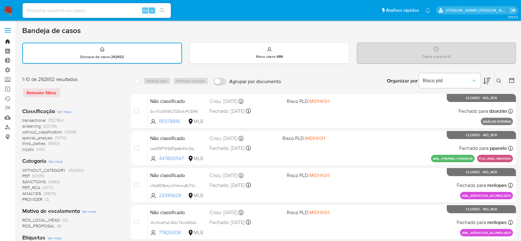
click at [7, 43] on link "Bandeja" at bounding box center [36, 42] width 73 height 10
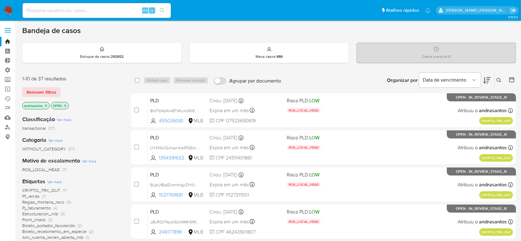
click at [45, 104] on icon "close-filter" at bounding box center [46, 105] width 2 height 2
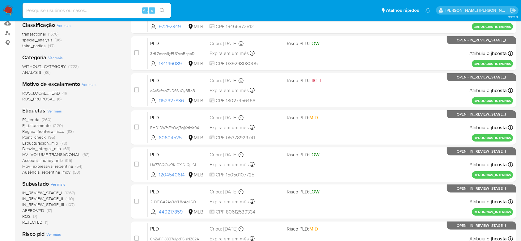
scroll to position [165, 0]
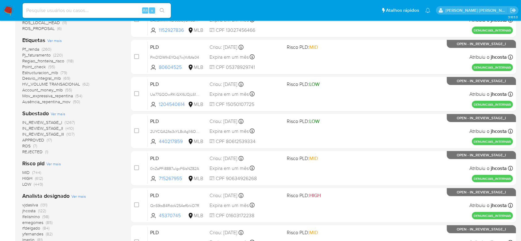
click at [53, 121] on span "IN_REVIEW_STAGE_I" at bounding box center [42, 122] width 40 height 6
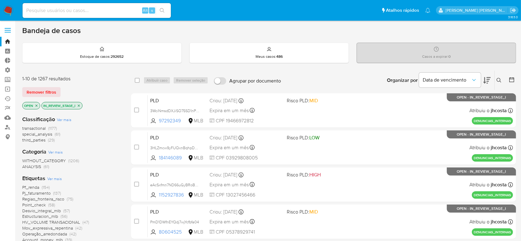
click at [79, 104] on icon "close-filter" at bounding box center [79, 106] width 4 height 4
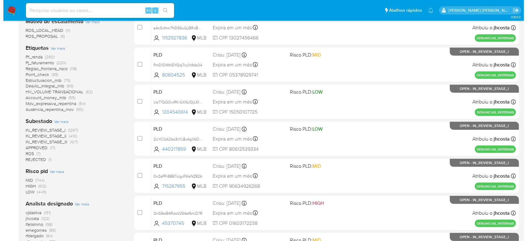
scroll to position [165, 0]
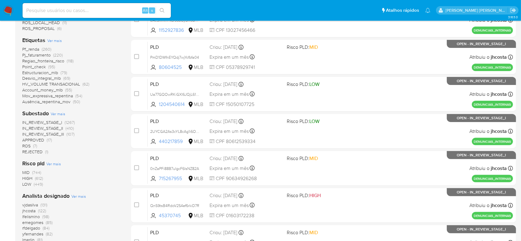
click at [56, 114] on span "Ver mais" at bounding box center [58, 114] width 15 height 6
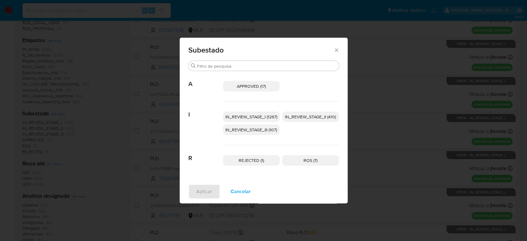
click at [247, 118] on span "IN_REVIEW_STAGE_I (1267)" at bounding box center [251, 117] width 52 height 6
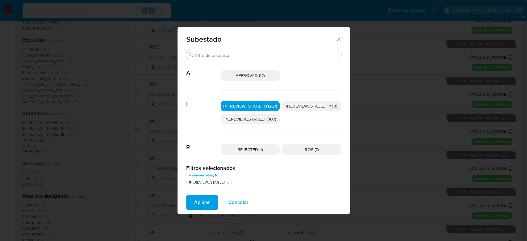
click at [318, 106] on span "IN_REVIEW_STAGE_II (410)" at bounding box center [311, 106] width 51 height 6
click at [204, 199] on span "Aplicar" at bounding box center [202, 202] width 16 height 14
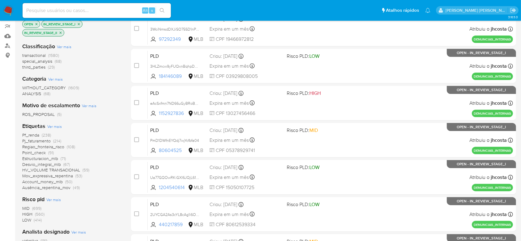
scroll to position [82, 0]
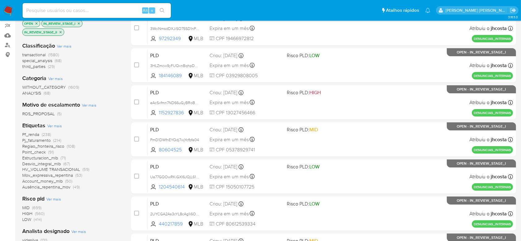
click at [58, 124] on span "Ver mais" at bounding box center [54, 126] width 15 height 6
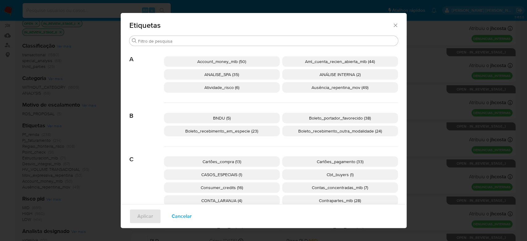
click at [394, 25] on icon "Fechar" at bounding box center [395, 25] width 6 height 6
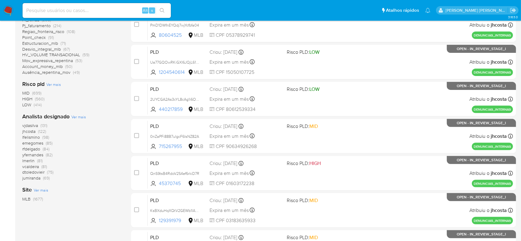
scroll to position [206, 0]
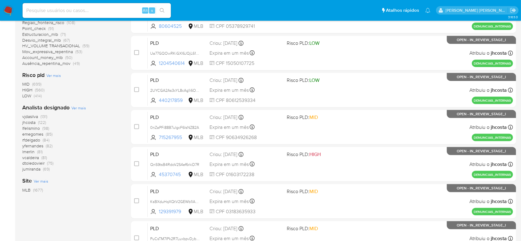
click at [34, 126] on span "lfelismino" at bounding box center [31, 128] width 18 height 6
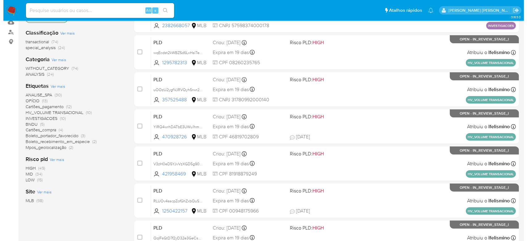
scroll to position [82, 0]
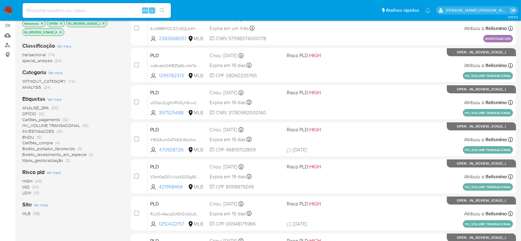
click at [57, 99] on span "Ver mais" at bounding box center [54, 99] width 15 height 6
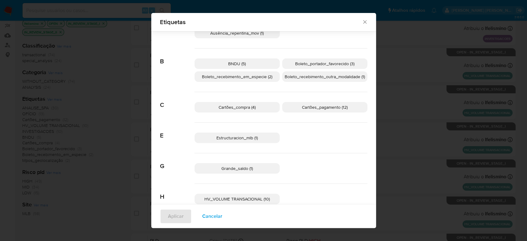
scroll to position [78, 0]
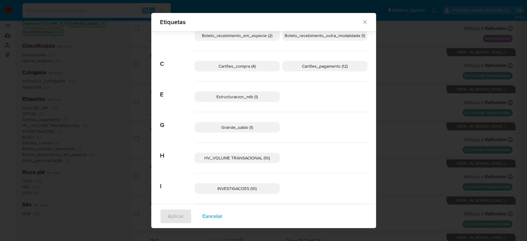
click at [243, 95] on span "Estructuracion_mlb (1)" at bounding box center [236, 97] width 41 height 6
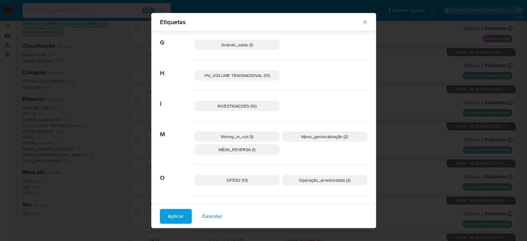
scroll to position [201, 0]
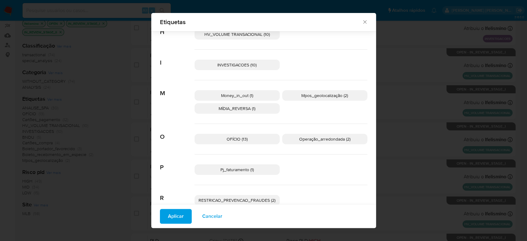
click at [248, 95] on span "Money_in_out (1)" at bounding box center [237, 95] width 32 height 6
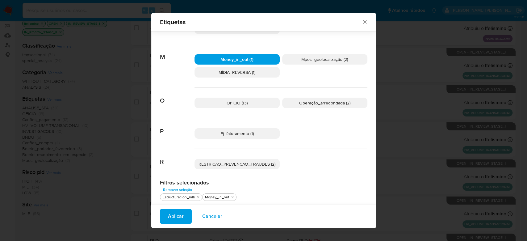
click at [252, 130] on p "Pj_faturamento (1)" at bounding box center [237, 133] width 85 height 10
click at [183, 214] on button "Aplicar" at bounding box center [176, 216] width 32 height 15
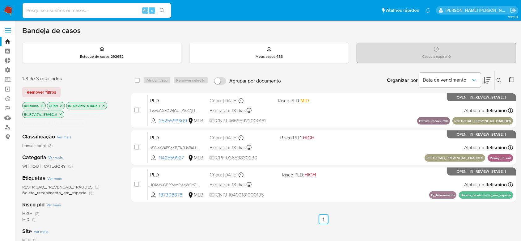
click at [59, 113] on icon "close-filter" at bounding box center [61, 114] width 4 height 4
click at [89, 114] on icon "close-filter" at bounding box center [88, 114] width 4 height 4
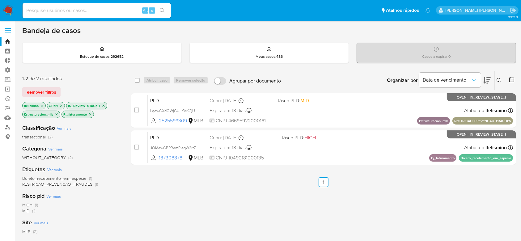
click at [56, 115] on icon "close-filter" at bounding box center [57, 114] width 2 height 2
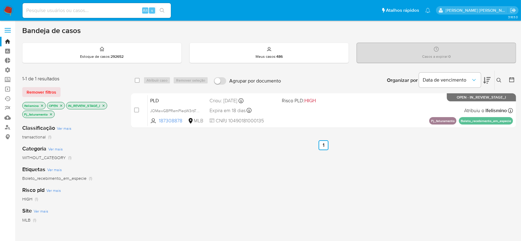
click at [52, 114] on icon "close-filter" at bounding box center [51, 114] width 4 height 4
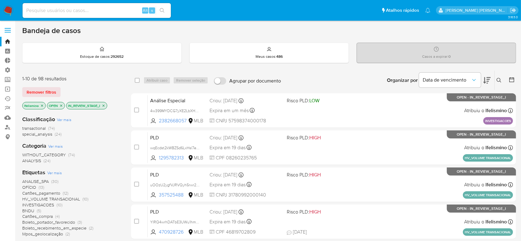
click at [42, 105] on icon "close-filter" at bounding box center [42, 105] width 2 height 2
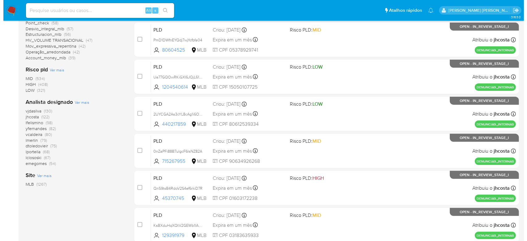
scroll to position [206, 0]
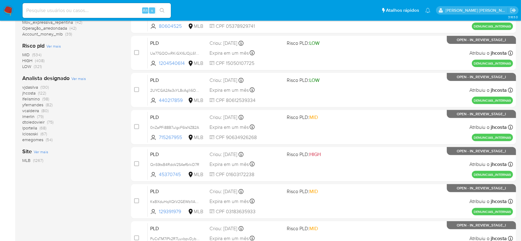
click at [81, 78] on span "Ver mais" at bounding box center [78, 79] width 15 height 6
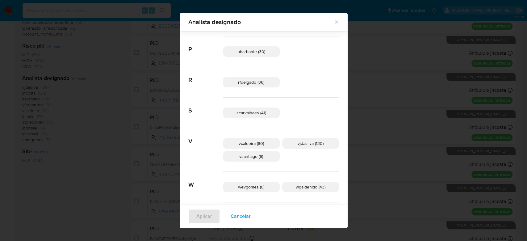
scroll to position [325, 0]
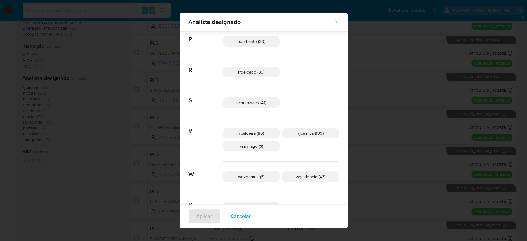
click at [298, 133] on span "vjdasilva (130)" at bounding box center [311, 133] width 26 height 6
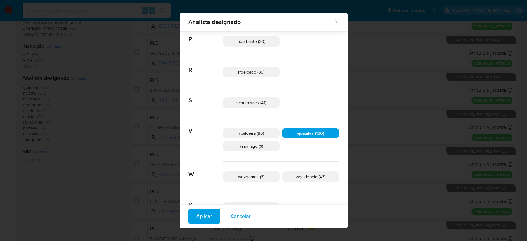
click at [212, 214] on span "Aplicar" at bounding box center [204, 216] width 16 height 14
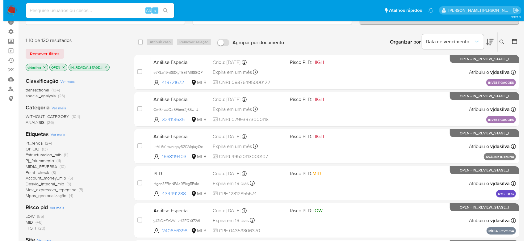
scroll to position [124, 0]
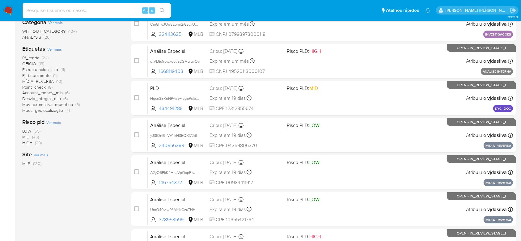
click at [57, 49] on span "Ver mais" at bounding box center [54, 49] width 15 height 6
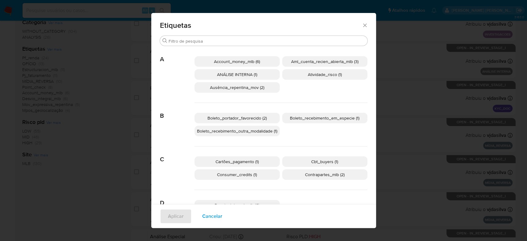
click at [245, 61] on span "Account_money_mlb (6)" at bounding box center [237, 61] width 46 height 6
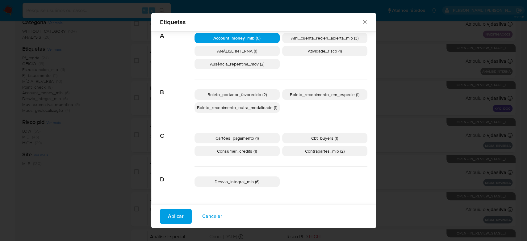
scroll to position [78, 0]
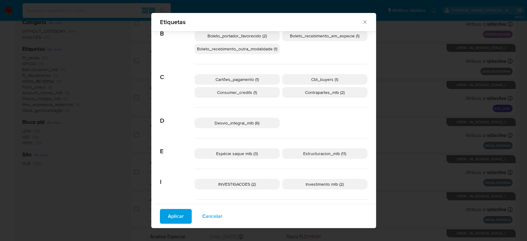
click at [245, 91] on span "Consumer_credits (1)" at bounding box center [237, 92] width 40 height 6
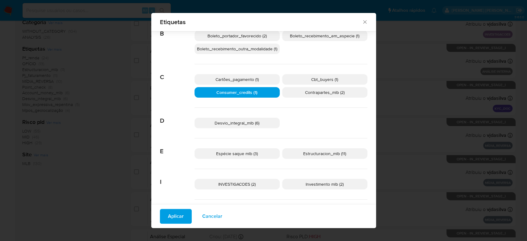
click at [309, 90] on span "Contrapartes_mlb (2)" at bounding box center [325, 92] width 40 height 6
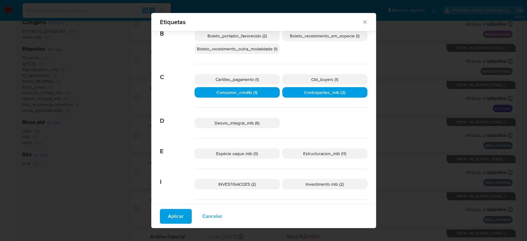
click at [252, 123] on span "Desvio_integral_mlb (6)" at bounding box center [237, 123] width 45 height 6
click at [317, 150] on span "Estructuracion_mlb (11)" at bounding box center [324, 153] width 43 height 6
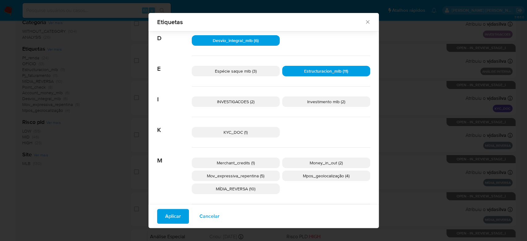
scroll to position [201, 0]
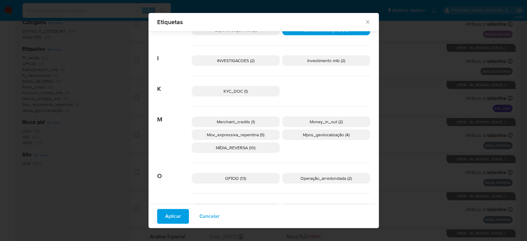
click at [243, 88] on span "KYC_DOC (1)" at bounding box center [236, 91] width 24 height 6
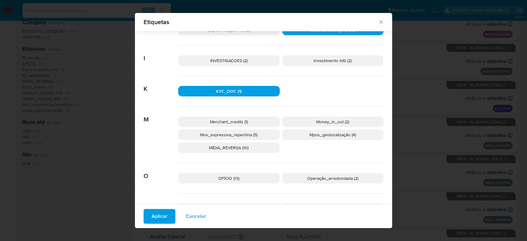
click at [307, 122] on p "Money_in_out (2)" at bounding box center [333, 121] width 102 height 10
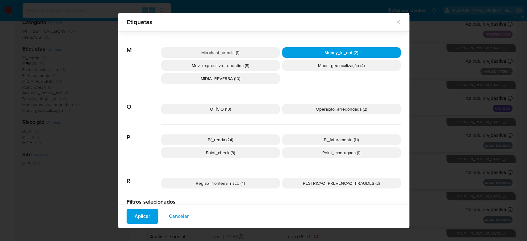
scroll to position [283, 0]
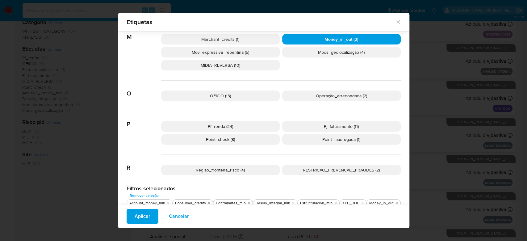
click at [244, 125] on p "Pf_renda (24)" at bounding box center [220, 126] width 119 height 10
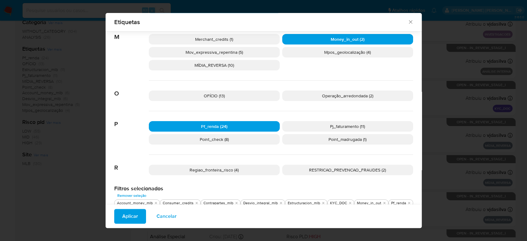
click at [334, 123] on span "Pj_faturamento (11)" at bounding box center [347, 126] width 35 height 6
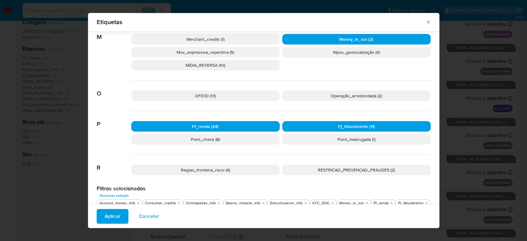
click at [235, 138] on p "Point_check (8)" at bounding box center [205, 139] width 149 height 10
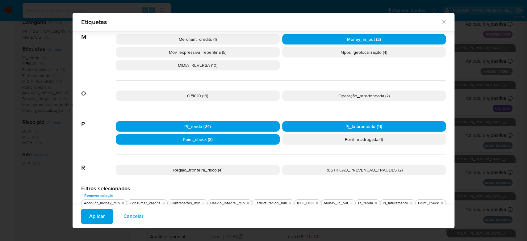
click at [345, 137] on span "Point_madrugada (1)" at bounding box center [364, 139] width 38 height 6
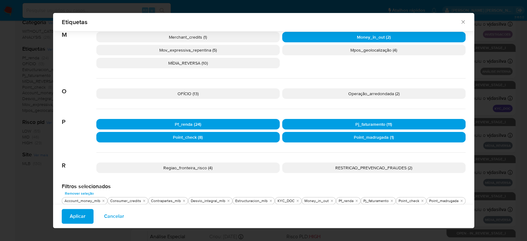
scroll to position [289, 0]
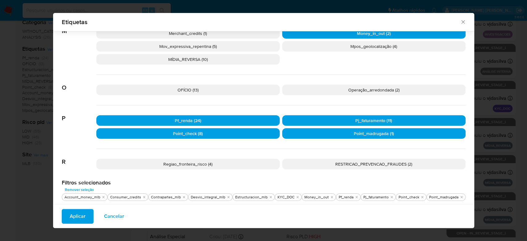
click at [80, 220] on span "Aplicar" at bounding box center [78, 216] width 16 height 14
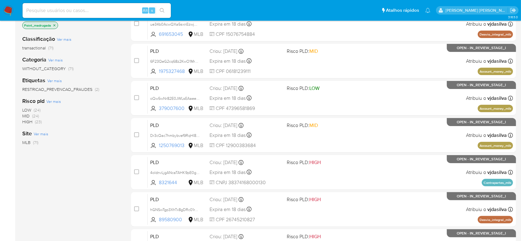
scroll to position [41, 0]
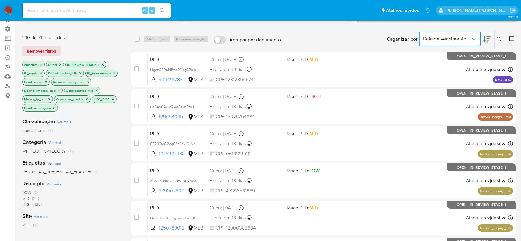
click at [472, 34] on button "Data de vencimento" at bounding box center [450, 38] width 62 height 15
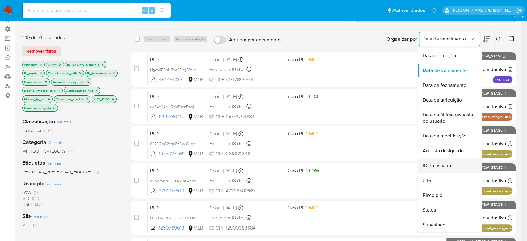
click at [445, 165] on span "ID do usuário" at bounding box center [436, 165] width 28 height 6
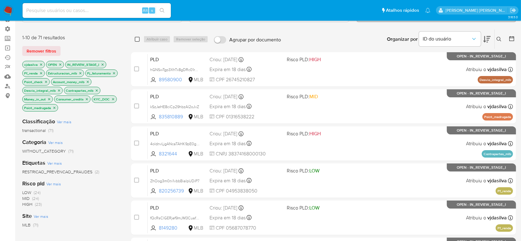
click at [138, 38] on input "checkbox" at bounding box center [137, 39] width 5 height 5
checkbox input "true"
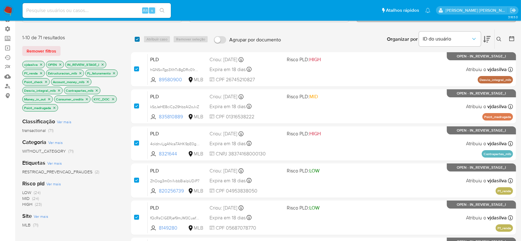
checkbox input "true"
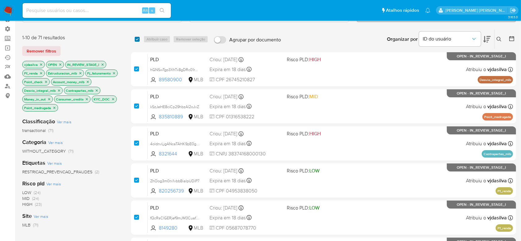
checkbox input "true"
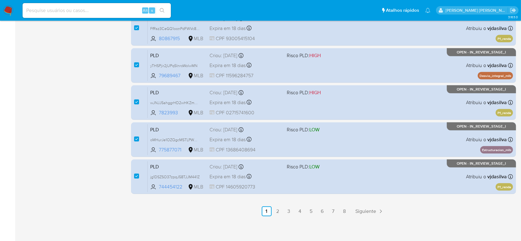
scroll to position [268, 0]
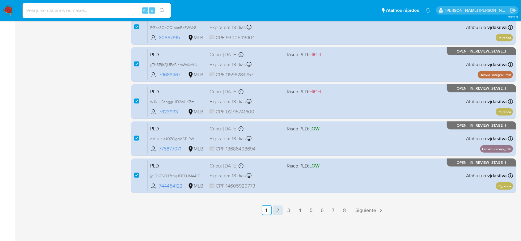
click at [276, 209] on link "2" at bounding box center [278, 210] width 10 height 10
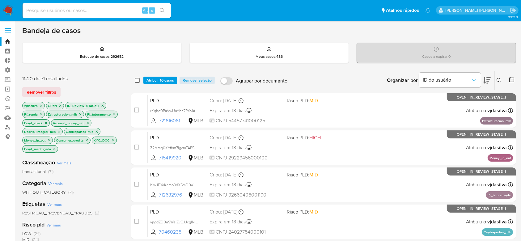
click at [138, 79] on input "checkbox" at bounding box center [137, 80] width 5 height 5
checkbox input "true"
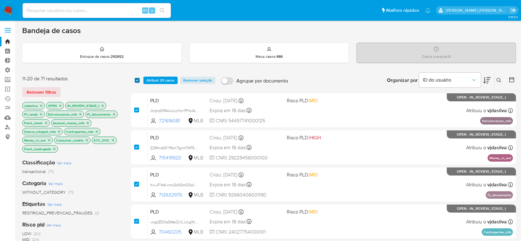
checkbox input "true"
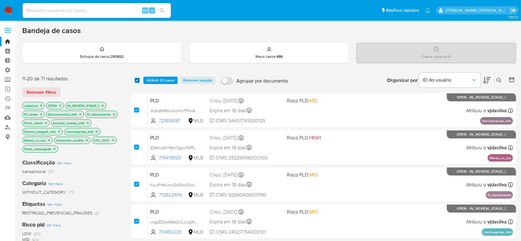
checkbox input "true"
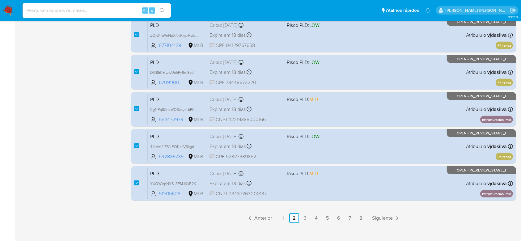
scroll to position [268, 0]
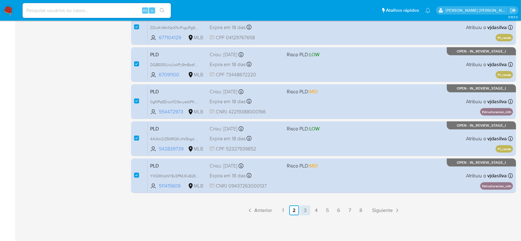
click at [308, 209] on link "3" at bounding box center [305, 210] width 10 height 10
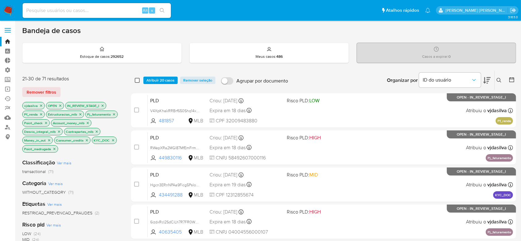
click at [138, 80] on input "checkbox" at bounding box center [137, 80] width 5 height 5
checkbox input "true"
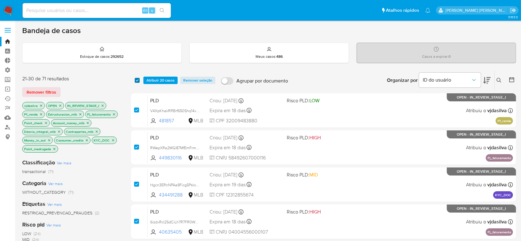
checkbox input "true"
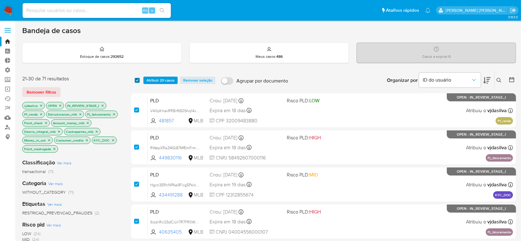
checkbox input "true"
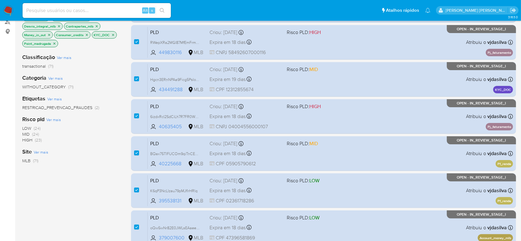
scroll to position [124, 0]
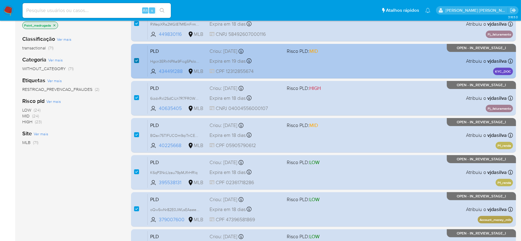
click at [136, 62] on input "checkbox" at bounding box center [136, 60] width 5 height 5
checkbox input "false"
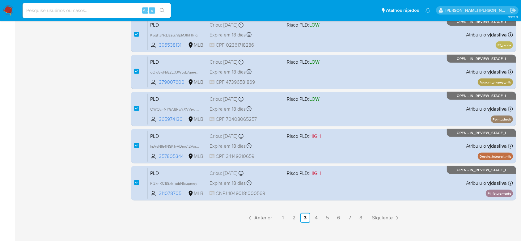
scroll to position [268, 0]
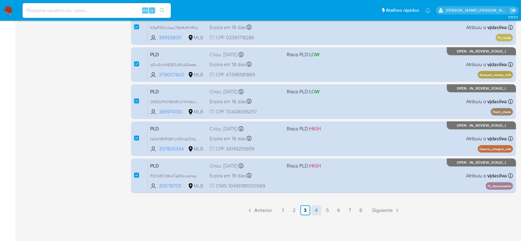
click at [315, 207] on link "4" at bounding box center [316, 210] width 10 height 10
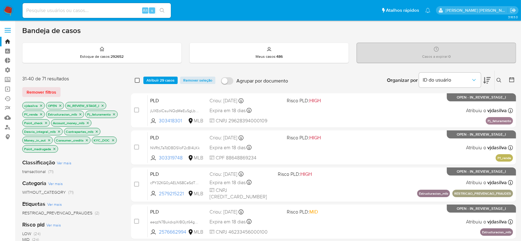
click at [137, 80] on input "checkbox" at bounding box center [137, 80] width 5 height 5
checkbox input "true"
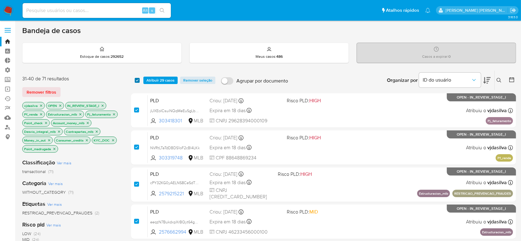
checkbox input "true"
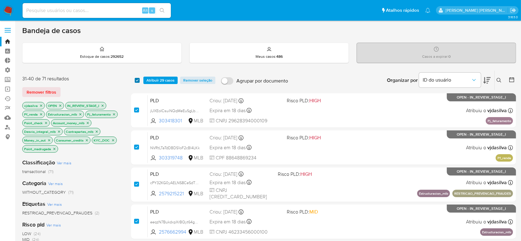
checkbox input "true"
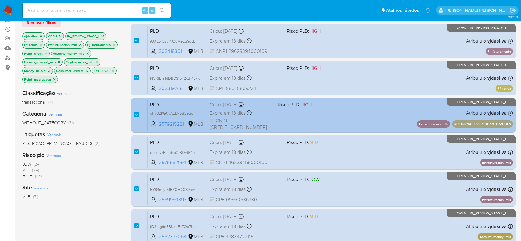
scroll to position [82, 0]
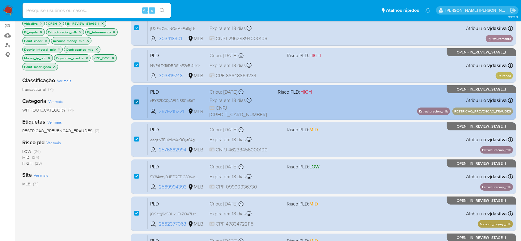
click at [137, 101] on input "checkbox" at bounding box center [136, 101] width 5 height 5
checkbox input "false"
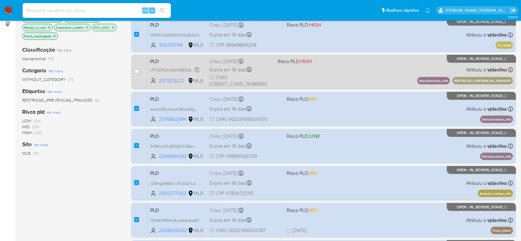
scroll to position [165, 0]
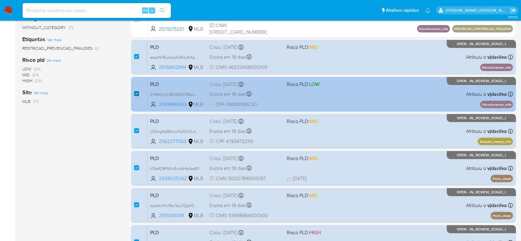
click at [138, 92] on input "checkbox" at bounding box center [136, 93] width 5 height 5
checkbox input "false"
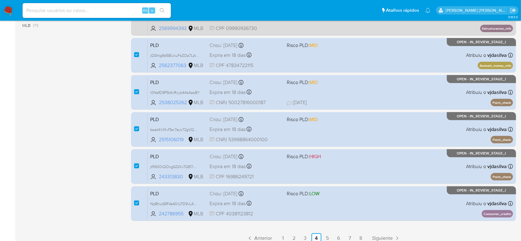
scroll to position [247, 0]
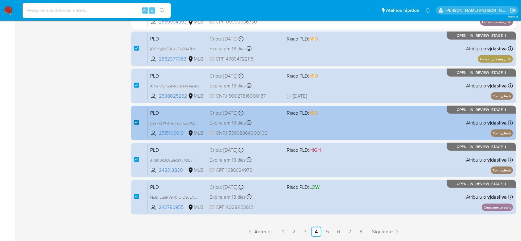
click at [136, 121] on input "checkbox" at bounding box center [136, 122] width 5 height 5
checkbox input "false"
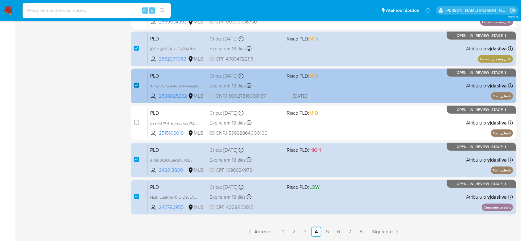
click at [138, 84] on input "checkbox" at bounding box center [136, 85] width 5 height 5
checkbox input "false"
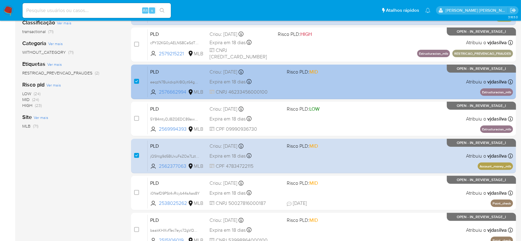
scroll to position [21, 0]
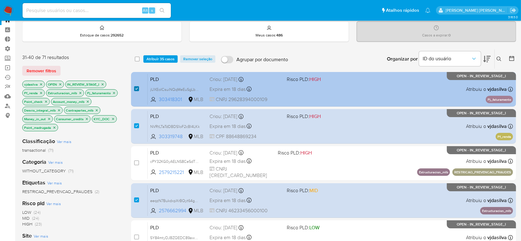
click at [137, 88] on input "checkbox" at bounding box center [136, 88] width 5 height 5
checkbox input "false"
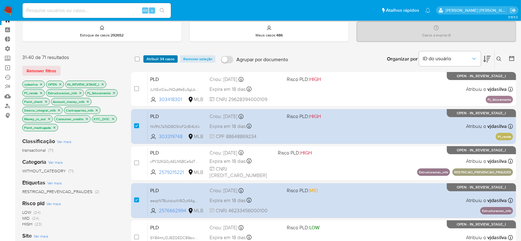
click at [159, 56] on span "Atribuir 34 casos" at bounding box center [160, 59] width 28 height 6
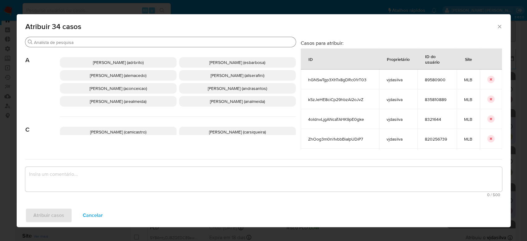
click at [186, 40] on input "Buscar" at bounding box center [163, 43] width 259 height 6
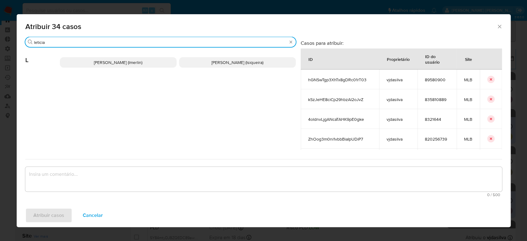
type input "leticia"
click at [213, 65] on p "[PERSON_NAME] (lsiqueira)" at bounding box center [237, 62] width 117 height 10
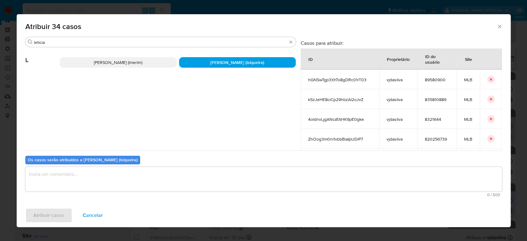
click at [145, 178] on textarea "assign-modal" at bounding box center [263, 179] width 477 height 25
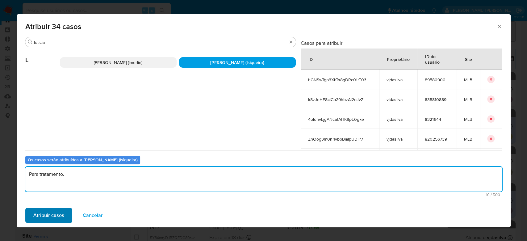
type textarea "Para tratamento."
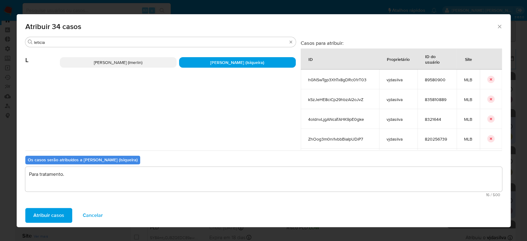
click at [54, 215] on span "Atribuir casos" at bounding box center [48, 215] width 31 height 14
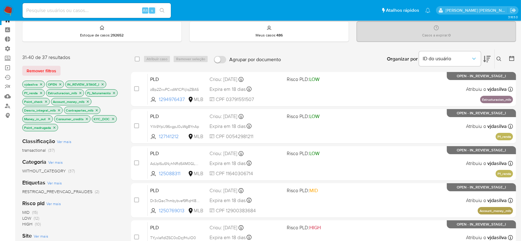
click at [140, 59] on div "select-all-cases-checkbox" at bounding box center [138, 58] width 7 height 7
click at [138, 59] on input "checkbox" at bounding box center [137, 59] width 5 height 5
checkbox input "true"
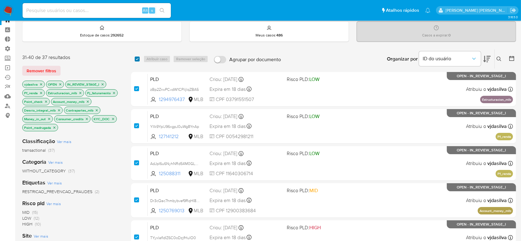
checkbox input "true"
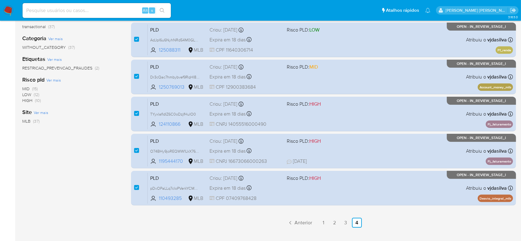
scroll to position [178, 0]
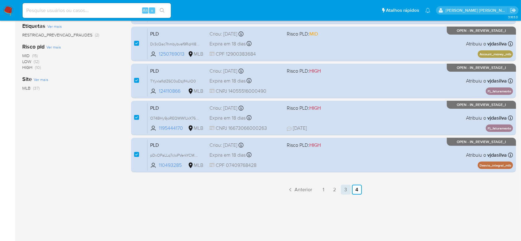
click at [342, 189] on link "3" at bounding box center [346, 190] width 10 height 10
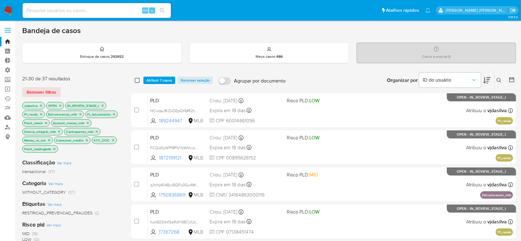
click at [138, 80] on input "checkbox" at bounding box center [137, 80] width 5 height 5
checkbox input "true"
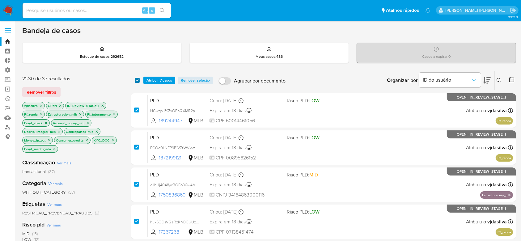
checkbox input "true"
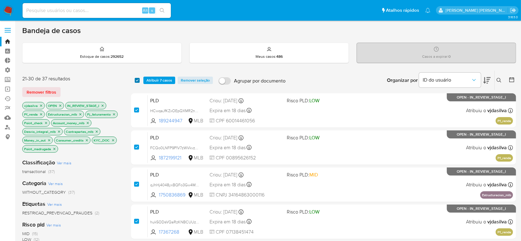
checkbox input "true"
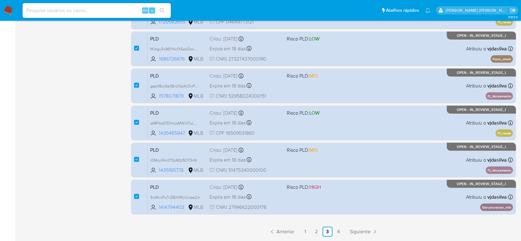
scroll to position [268, 0]
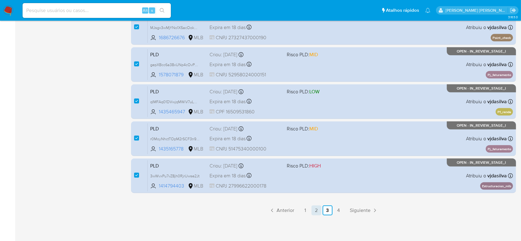
click at [316, 211] on link "2" at bounding box center [316, 210] width 10 height 10
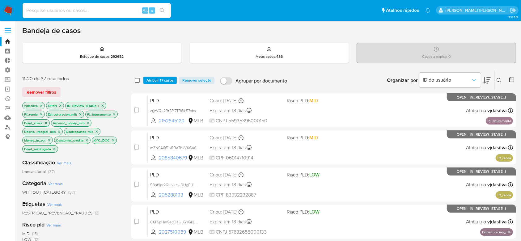
click at [137, 80] on input "checkbox" at bounding box center [137, 80] width 5 height 5
checkbox input "true"
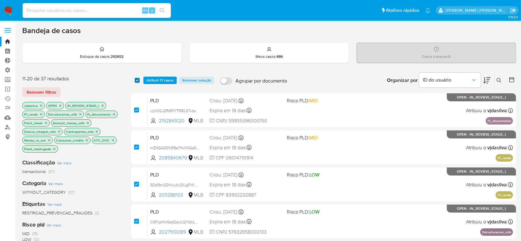
checkbox input "true"
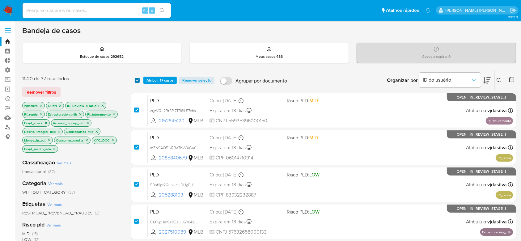
checkbox input "true"
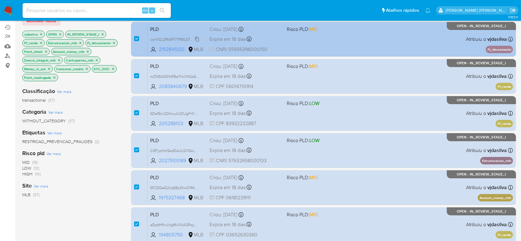
scroll to position [82, 0]
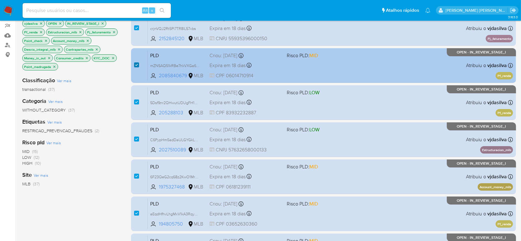
click at [136, 64] on input "checkbox" at bounding box center [136, 64] width 5 height 5
checkbox input "false"
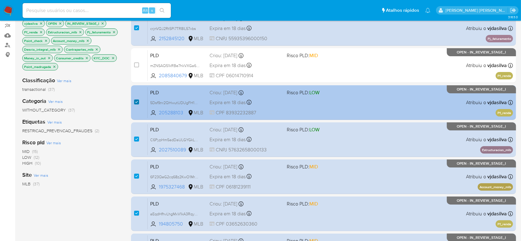
click at [137, 100] on input "checkbox" at bounding box center [136, 101] width 5 height 5
checkbox input "false"
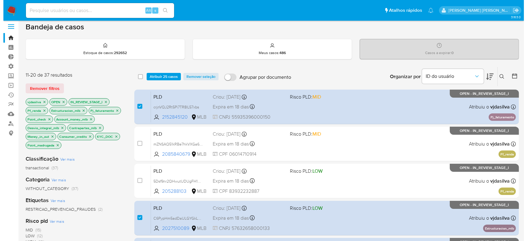
scroll to position [0, 0]
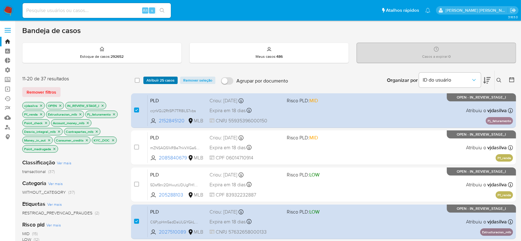
click at [166, 80] on span "Atribuir 25 casos" at bounding box center [160, 80] width 28 height 6
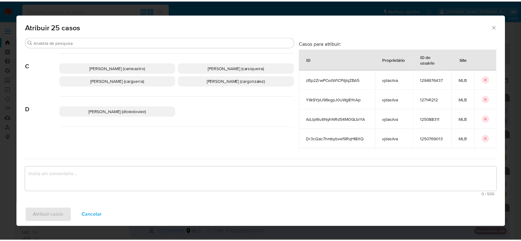
scroll to position [82, 0]
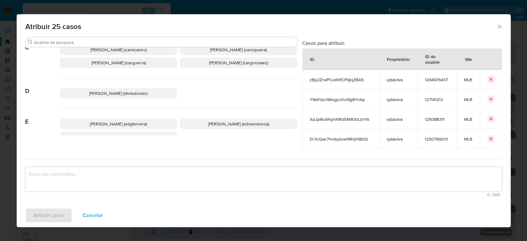
click at [125, 66] on span "[PERSON_NAME] (carguerra)" at bounding box center [118, 63] width 54 height 6
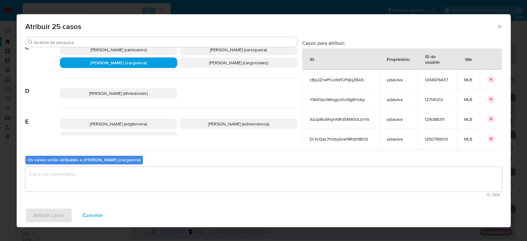
click at [114, 176] on textarea "assign-modal" at bounding box center [263, 179] width 477 height 25
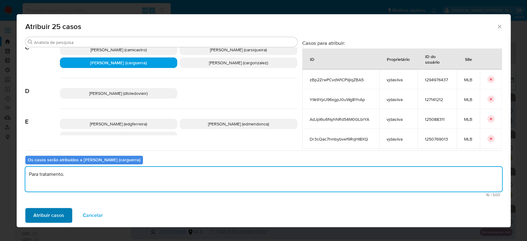
type textarea "Para tratamento."
click at [44, 216] on span "Atribuir casos" at bounding box center [48, 215] width 31 height 14
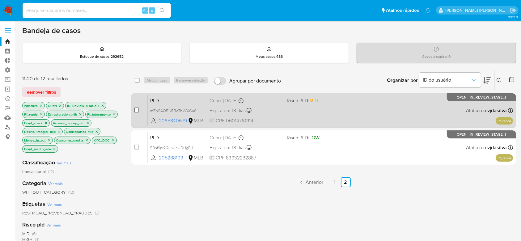
click at [136, 108] on input "checkbox" at bounding box center [136, 109] width 5 height 5
checkbox input "true"
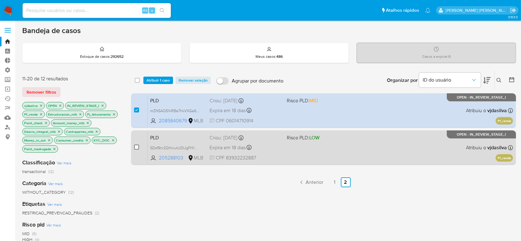
click at [136, 146] on input "checkbox" at bounding box center [136, 147] width 5 height 5
checkbox input "true"
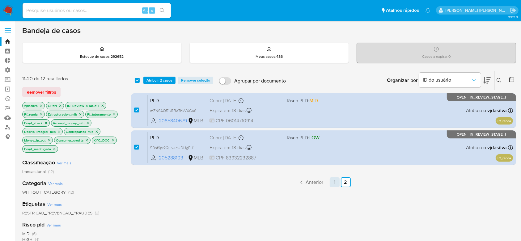
click at [334, 182] on link "1" at bounding box center [334, 182] width 10 height 10
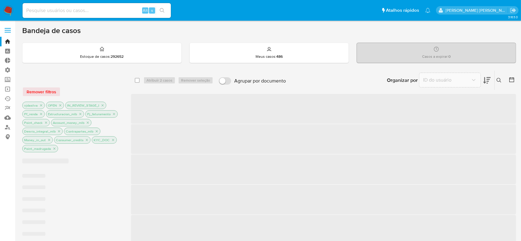
checkbox input "false"
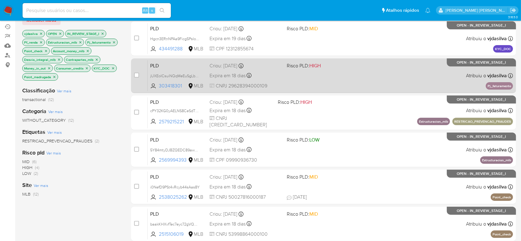
scroll to position [82, 0]
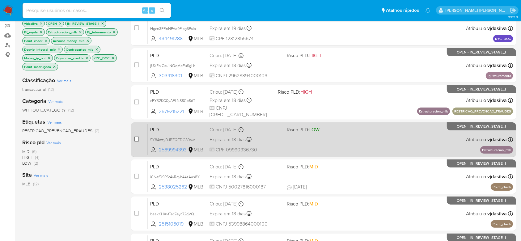
click at [137, 139] on input "checkbox" at bounding box center [136, 138] width 5 height 5
checkbox input "true"
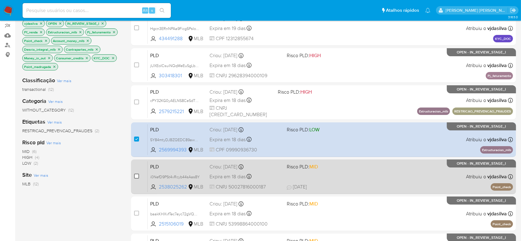
click at [138, 175] on input "checkbox" at bounding box center [136, 176] width 5 height 5
checkbox input "true"
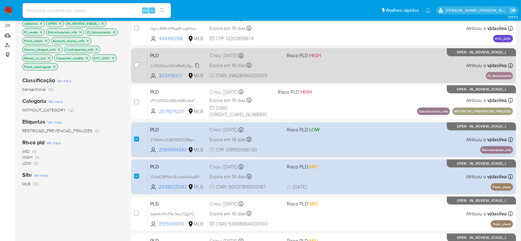
scroll to position [0, 0]
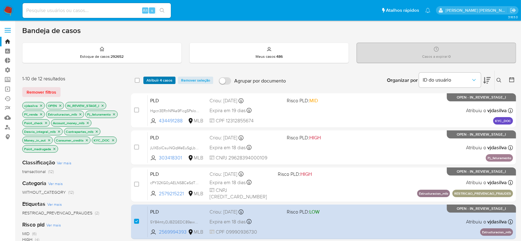
click at [161, 81] on span "Atribuir 4 casos" at bounding box center [159, 80] width 26 height 6
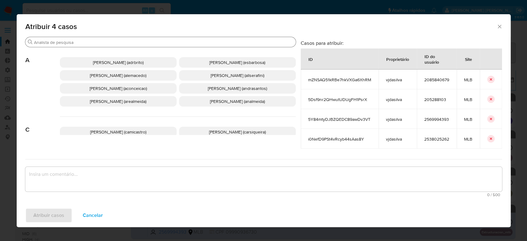
click at [69, 45] on input "Buscar" at bounding box center [163, 43] width 259 height 6
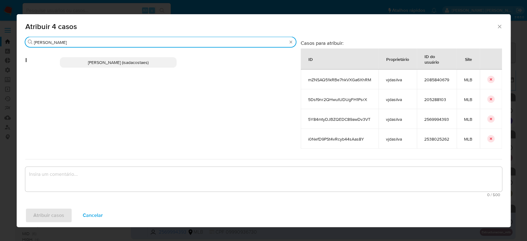
type input "[PERSON_NAME]"
click at [112, 58] on p "[PERSON_NAME] (isadacostaes)" at bounding box center [118, 62] width 117 height 10
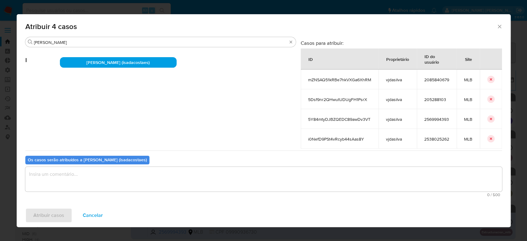
click at [105, 185] on textarea "assign-modal" at bounding box center [263, 179] width 477 height 25
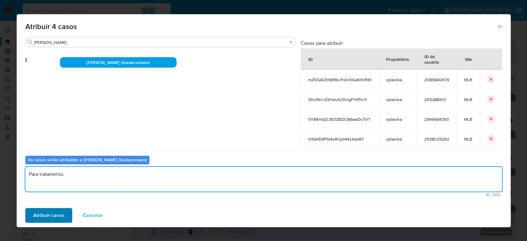
type textarea "Para tratamento."
click at [53, 217] on span "Atribuir casos" at bounding box center [48, 215] width 31 height 14
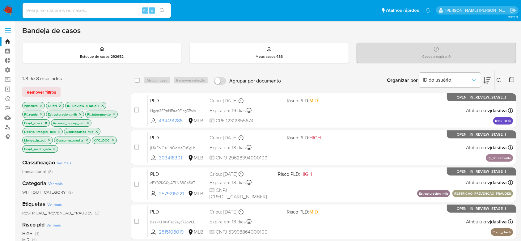
click at [44, 93] on span "Remover filtros" at bounding box center [42, 92] width 30 height 9
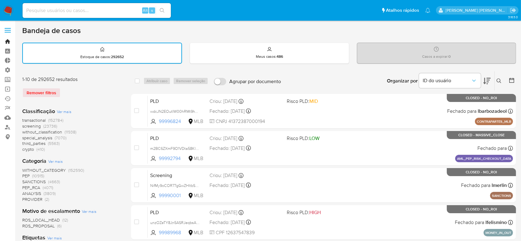
click at [5, 38] on link "Bandeja" at bounding box center [36, 42] width 73 height 10
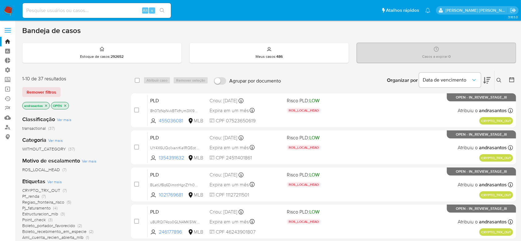
click at [47, 105] on icon "close-filter" at bounding box center [46, 106] width 4 height 4
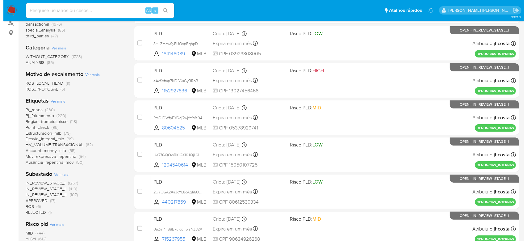
scroll to position [124, 0]
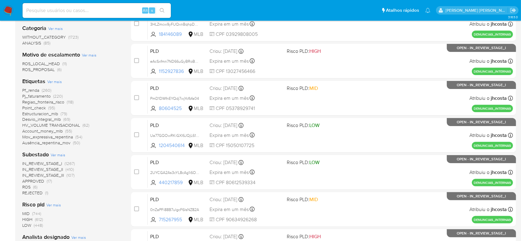
click at [58, 153] on span "Ver mais" at bounding box center [58, 155] width 15 height 6
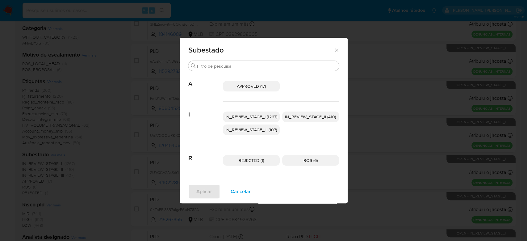
click at [248, 115] on span "IN_REVIEW_STAGE_I (1267)" at bounding box center [251, 117] width 52 height 6
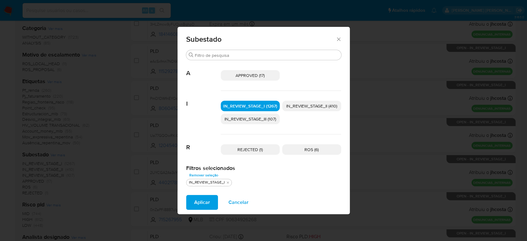
click at [311, 107] on span "IN_REVIEW_STAGE_II (410)" at bounding box center [311, 106] width 51 height 6
click at [195, 196] on span "Aplicar" at bounding box center [202, 202] width 16 height 14
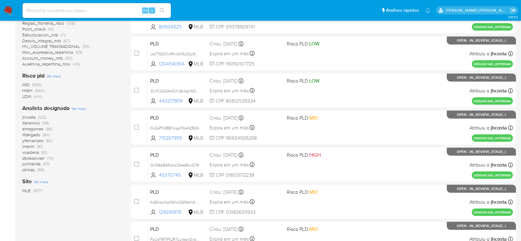
scroll to position [206, 0]
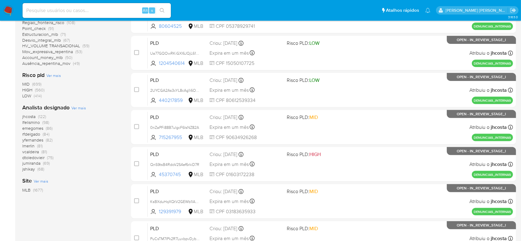
click at [38, 156] on span "dtoledovieir" at bounding box center [33, 157] width 22 height 6
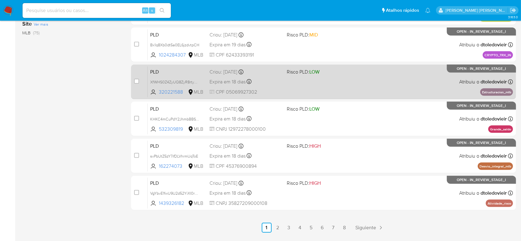
scroll to position [268, 0]
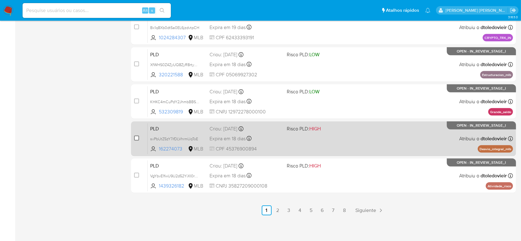
click at [136, 137] on input "checkbox" at bounding box center [136, 138] width 5 height 5
checkbox input "true"
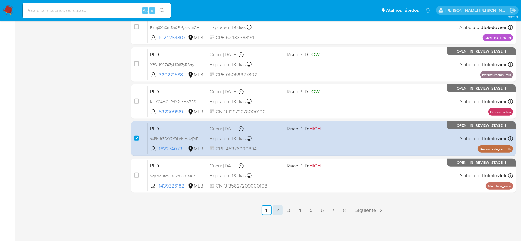
click at [277, 208] on link "2" at bounding box center [278, 210] width 10 height 10
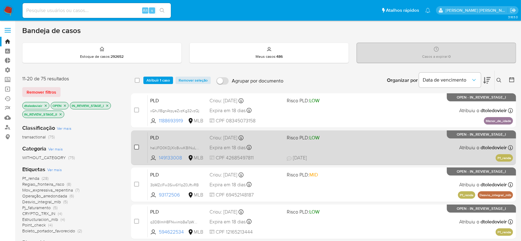
click at [138, 148] on input "checkbox" at bounding box center [136, 147] width 5 height 5
checkbox input "true"
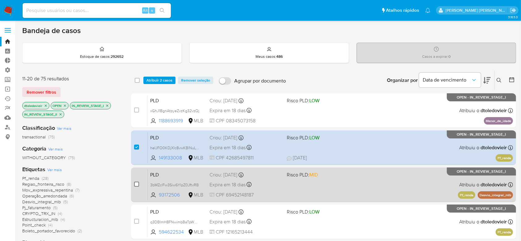
click at [135, 184] on input "checkbox" at bounding box center [136, 184] width 5 height 5
checkbox input "true"
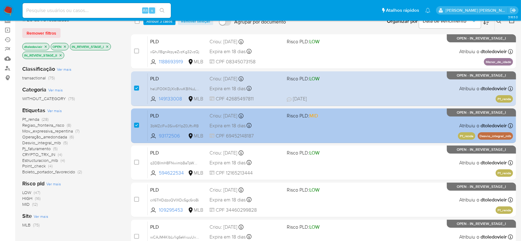
scroll to position [82, 0]
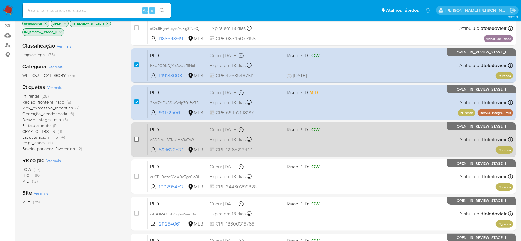
click at [139, 137] on input "checkbox" at bounding box center [136, 138] width 5 height 5
checkbox input "true"
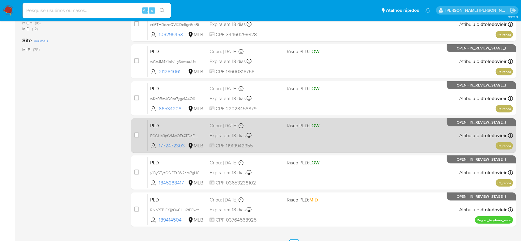
scroll to position [247, 0]
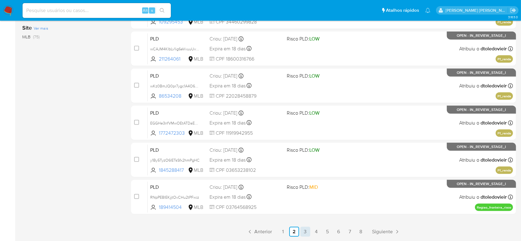
click at [308, 230] on link "3" at bounding box center [305, 232] width 10 height 10
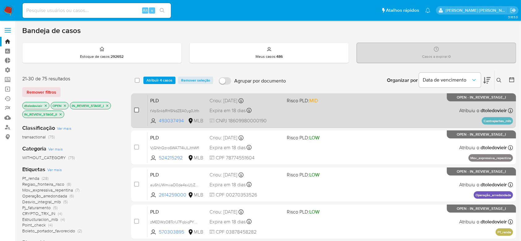
click at [135, 109] on input "checkbox" at bounding box center [136, 109] width 5 height 5
checkbox input "true"
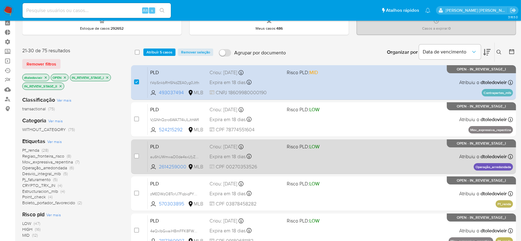
scroll to position [82, 0]
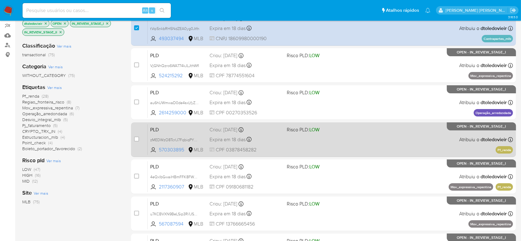
click at [133, 136] on div "case-item-checkbox Incapaz de atribuir o caso PLD zMEDWzO8TcrlJ7FqbiqPYV55 5703…" at bounding box center [323, 139] width 385 height 35
click at [137, 139] on input "checkbox" at bounding box center [136, 138] width 5 height 5
checkbox input "true"
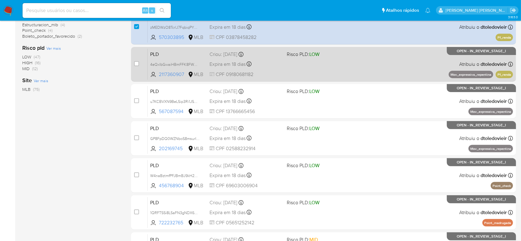
scroll to position [206, 0]
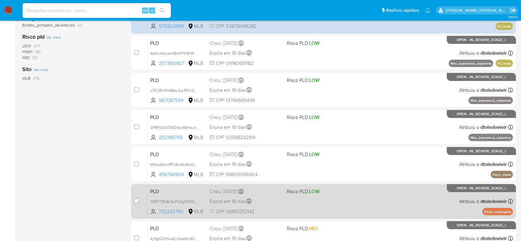
click at [133, 201] on div "case-item-checkbox Incapaz de atribuir o caso PLD 1QRFTSSi8LSaFN3gNDX6YXte 7222…" at bounding box center [323, 201] width 385 height 35
click at [139, 199] on div "case-item-checkbox Incapaz de atribuir o caso" at bounding box center [141, 201] width 14 height 31
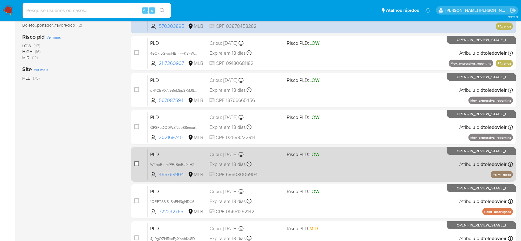
click at [135, 164] on input "checkbox" at bounding box center [136, 163] width 5 height 5
checkbox input "true"
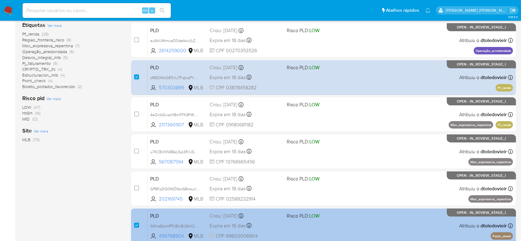
scroll to position [0, 0]
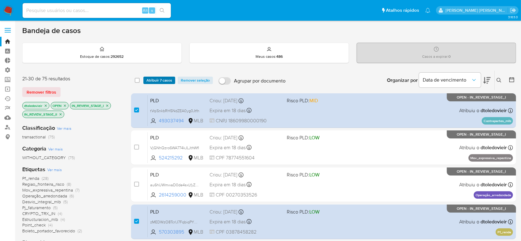
click at [161, 81] on span "Atribuir 7 casos" at bounding box center [159, 80] width 26 height 6
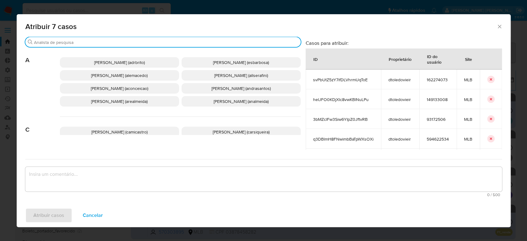
click at [213, 40] on input "Buscar" at bounding box center [166, 43] width 264 height 6
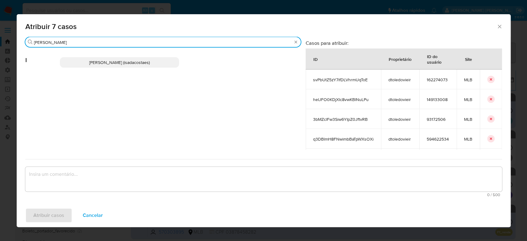
type input "igor"
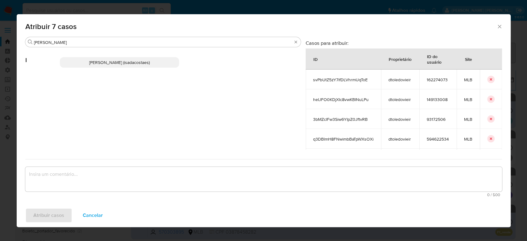
click at [99, 64] on span "[PERSON_NAME] (isadacostaes)" at bounding box center [119, 62] width 61 height 6
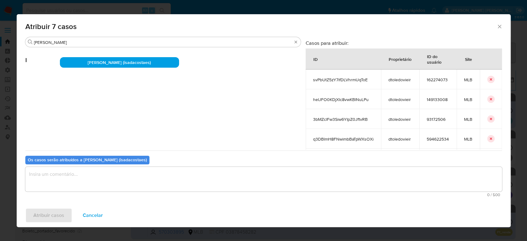
click at [109, 187] on textarea "assign-modal" at bounding box center [263, 179] width 477 height 25
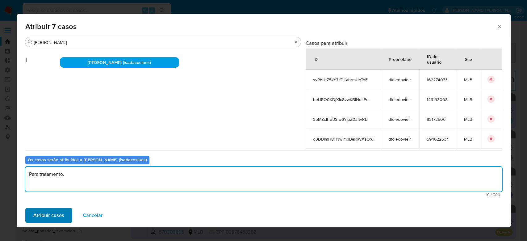
type textarea "Para tratamento."
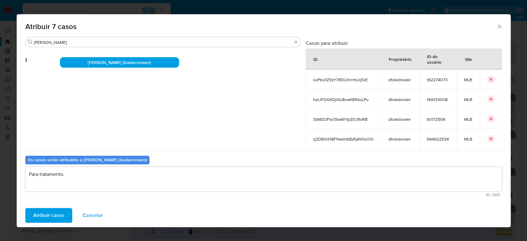
click at [60, 216] on span "Atribuir casos" at bounding box center [48, 215] width 31 height 14
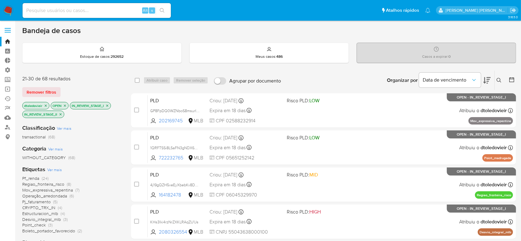
click at [44, 104] on icon "close-filter" at bounding box center [46, 106] width 4 height 4
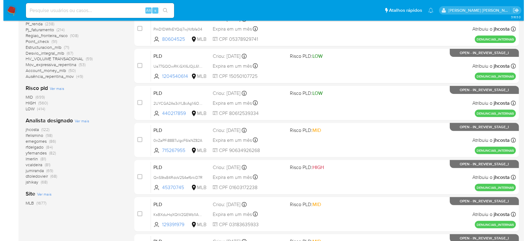
scroll to position [206, 0]
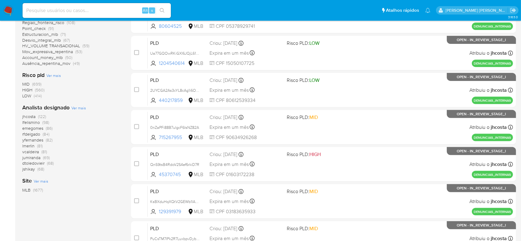
click at [82, 110] on span "Ver mais" at bounding box center [78, 108] width 15 height 6
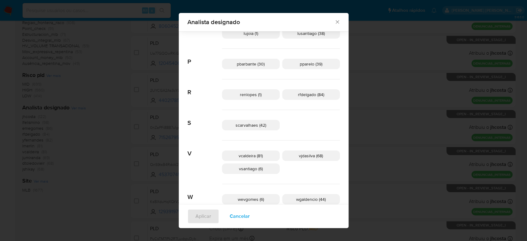
scroll to position [309, 0]
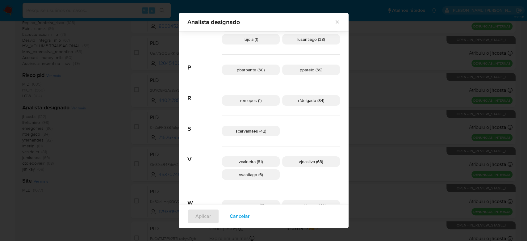
click at [298, 100] on span "rfdelgado (84)" at bounding box center [311, 100] width 26 height 6
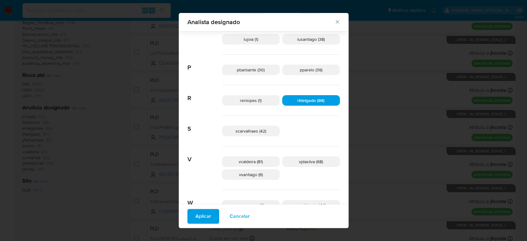
click at [211, 213] on span "Aplicar" at bounding box center [203, 216] width 16 height 14
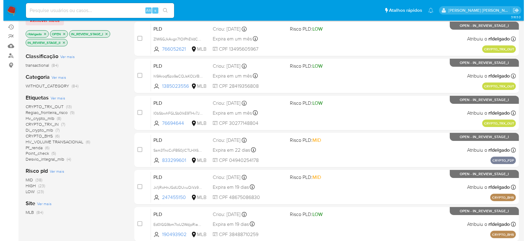
scroll to position [82, 0]
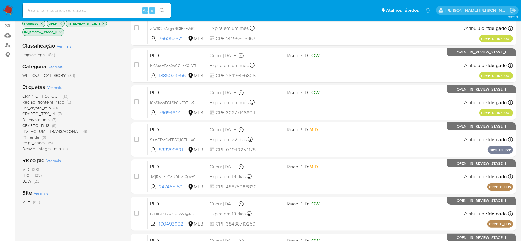
click at [59, 88] on span "Ver mais" at bounding box center [54, 88] width 15 height 6
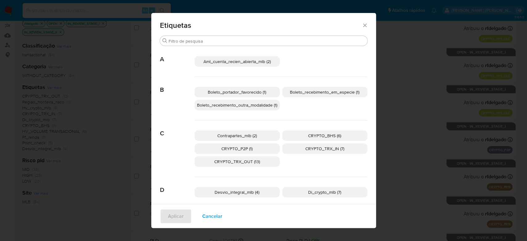
click at [240, 134] on span "Contrapartes_mlb (2)" at bounding box center [237, 135] width 40 height 6
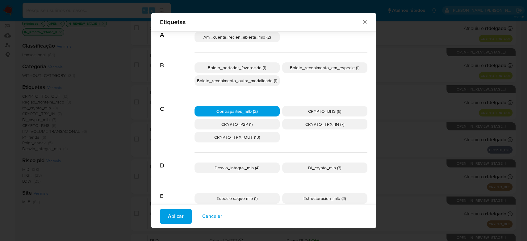
scroll to position [36, 0]
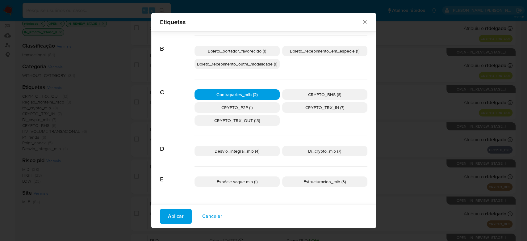
click at [242, 149] on span "Desvio_integral_mlb (4)" at bounding box center [237, 151] width 45 height 6
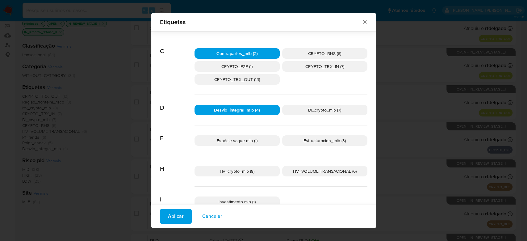
click at [240, 140] on span "Espécie saque mlb (1)" at bounding box center [237, 140] width 41 height 6
click at [313, 142] on span "Estructuracion_mlb (3)" at bounding box center [325, 140] width 42 height 6
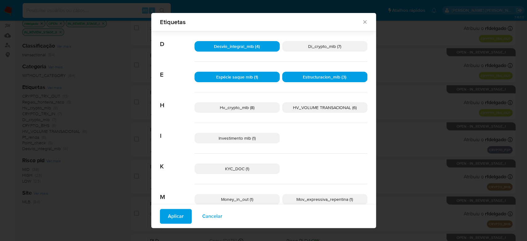
scroll to position [160, 0]
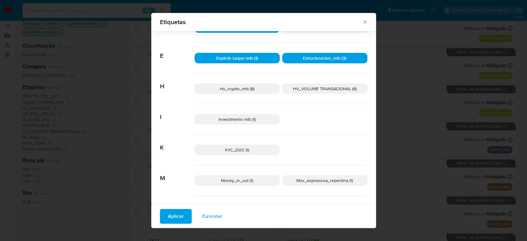
click at [225, 121] on span "Investimento mlb (1)" at bounding box center [237, 119] width 37 height 6
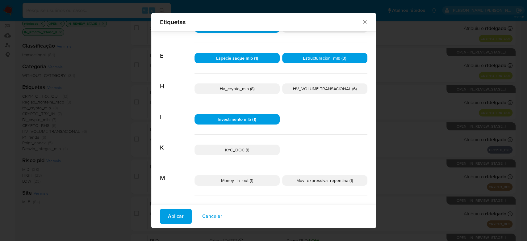
click at [225, 152] on span "KYC_DOC (1)" at bounding box center [237, 150] width 24 height 6
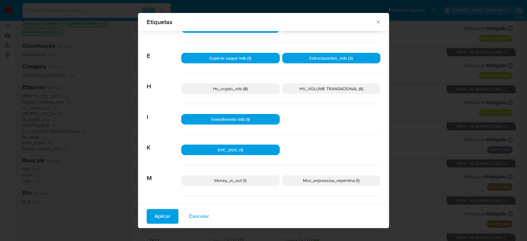
click at [229, 181] on span "Money_in_out (1)" at bounding box center [230, 180] width 32 height 6
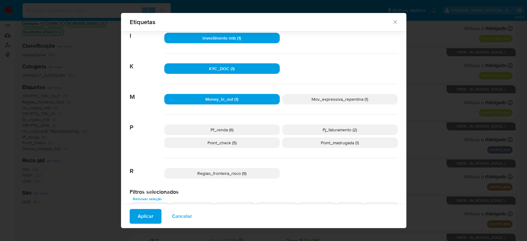
scroll to position [242, 0]
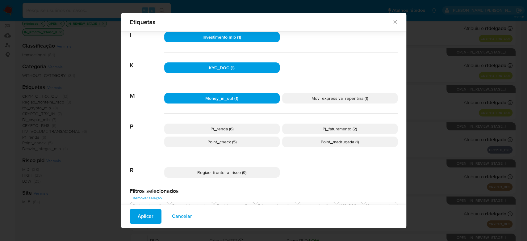
click at [251, 130] on p "Pf_renda (6)" at bounding box center [221, 129] width 115 height 10
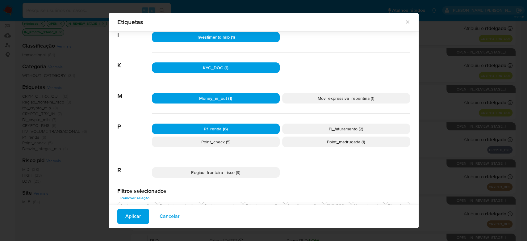
click at [329, 127] on span "Pj_faturamento (2)" at bounding box center [346, 129] width 34 height 6
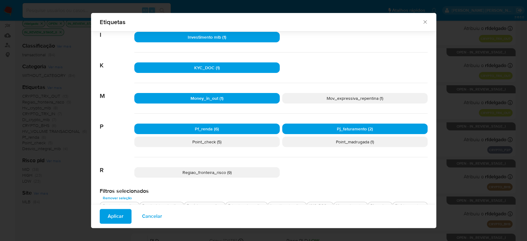
click at [252, 144] on p "Point_check (5)" at bounding box center [206, 141] width 145 height 10
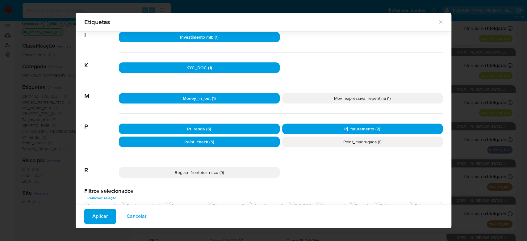
click at [327, 139] on p "Point_madrugada (1)" at bounding box center [362, 141] width 161 height 10
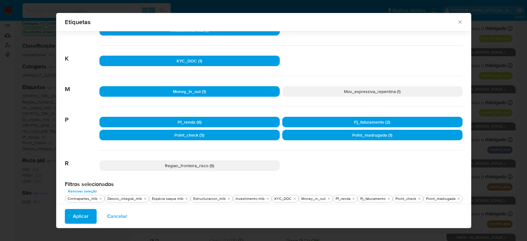
scroll to position [251, 0]
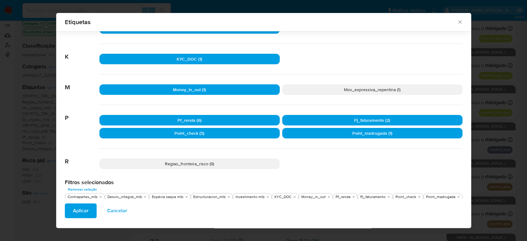
click at [73, 211] on button "Aplicar" at bounding box center [81, 210] width 32 height 15
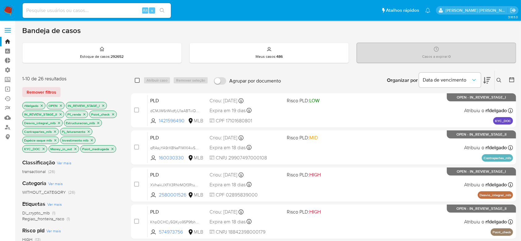
click at [138, 78] on input "checkbox" at bounding box center [137, 80] width 5 height 5
checkbox input "true"
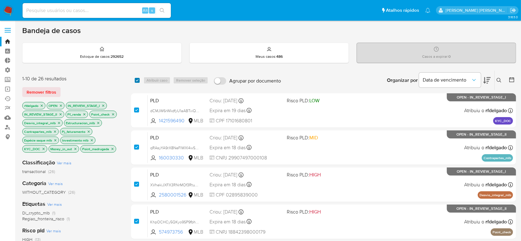
checkbox input "true"
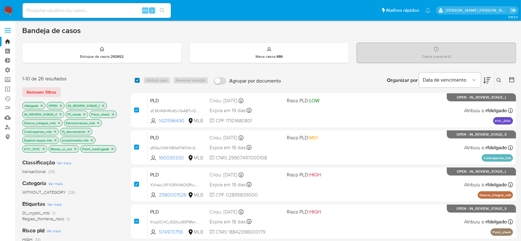
checkbox input "true"
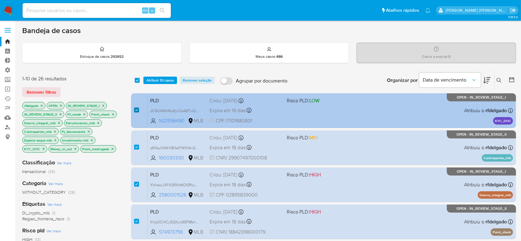
click at [136, 111] on input "checkbox" at bounding box center [136, 109] width 5 height 5
checkbox input "false"
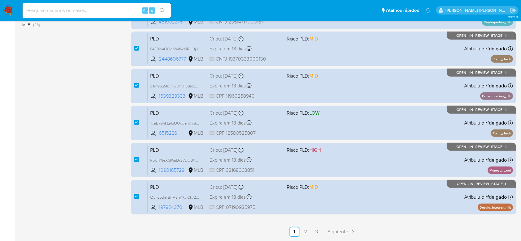
scroll to position [268, 0]
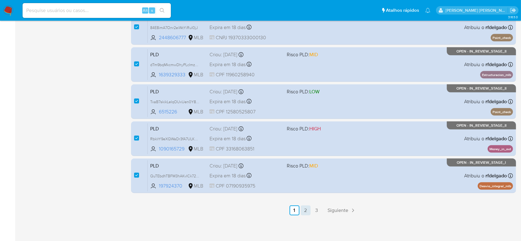
click at [306, 210] on link "2" at bounding box center [305, 210] width 10 height 10
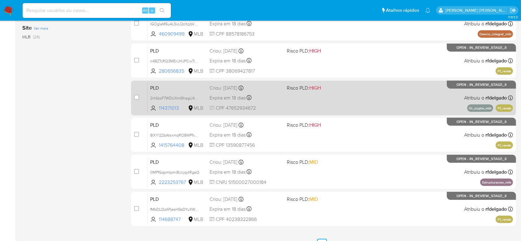
scroll to position [247, 0]
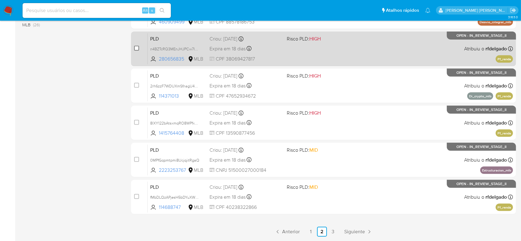
click at [137, 48] on input "checkbox" at bounding box center [136, 48] width 5 height 5
checkbox input "true"
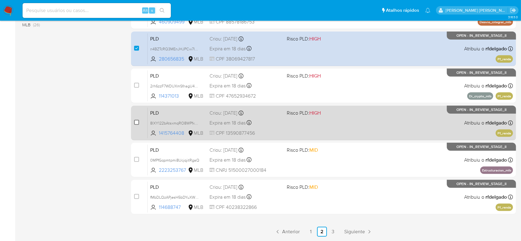
click at [137, 122] on input "checkbox" at bounding box center [136, 122] width 5 height 5
checkbox input "true"
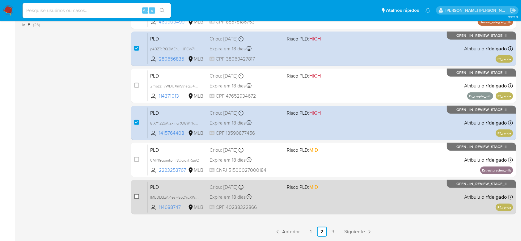
click at [138, 197] on input "checkbox" at bounding box center [136, 196] width 5 height 5
checkbox input "true"
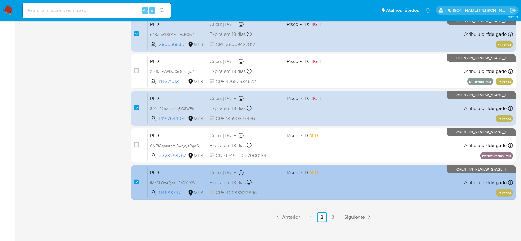
scroll to position [268, 0]
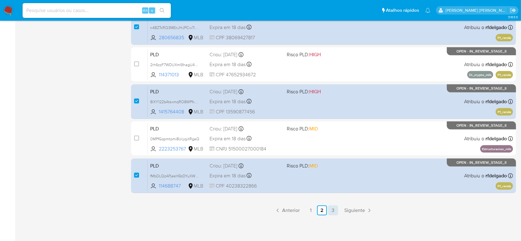
click at [331, 212] on link "3" at bounding box center [333, 210] width 10 height 10
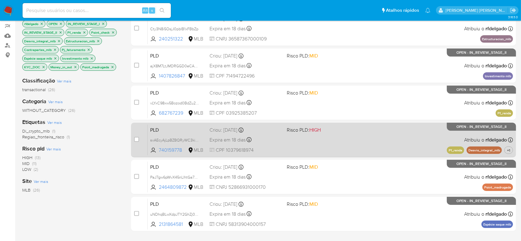
scroll to position [82, 0]
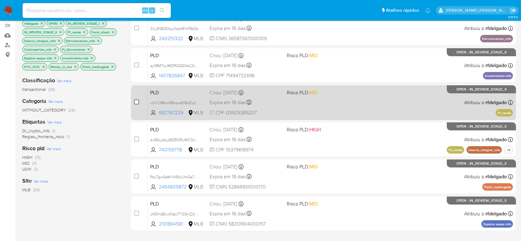
click at [137, 100] on input "checkbox" at bounding box center [136, 101] width 5 height 5
checkbox input "true"
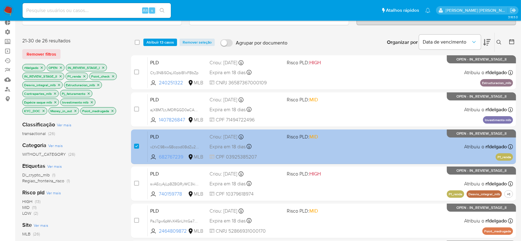
scroll to position [0, 0]
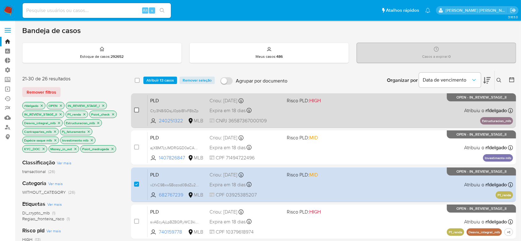
click at [137, 108] on input "checkbox" at bounding box center [136, 109] width 5 height 5
checkbox input "true"
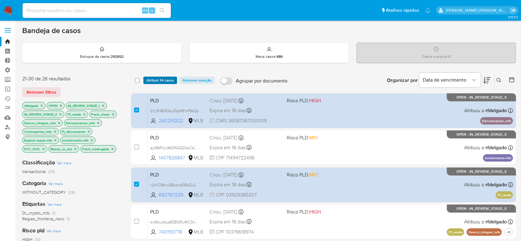
click at [159, 81] on span "Atribuir 14 casos" at bounding box center [159, 80] width 27 height 6
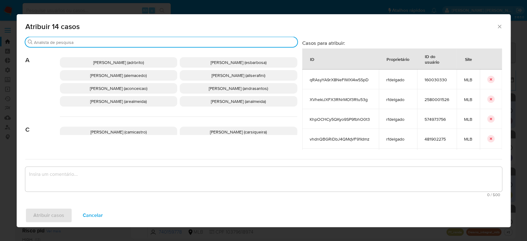
click at [156, 44] on input "Buscar" at bounding box center [164, 43] width 261 height 6
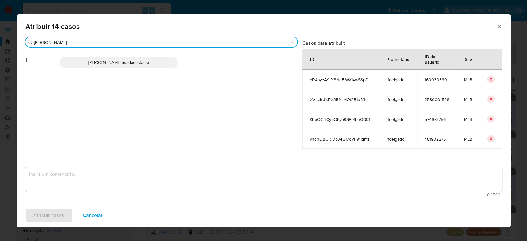
type input "igor"
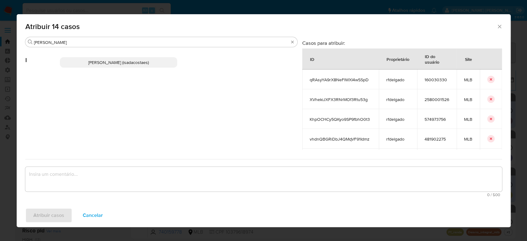
click at [142, 65] on p "[PERSON_NAME] (isadacostaes)" at bounding box center [119, 62] width 118 height 10
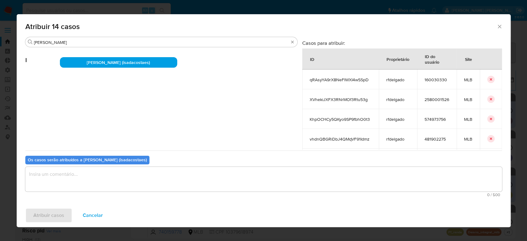
click at [116, 177] on textarea "assign-modal" at bounding box center [263, 179] width 477 height 25
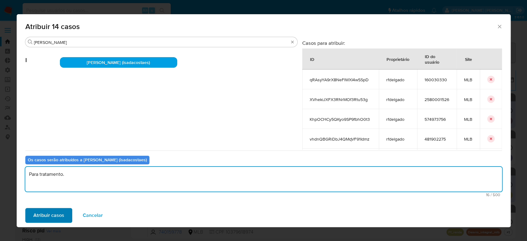
type textarea "Para tratamento."
click at [51, 216] on span "Atribuir casos" at bounding box center [48, 215] width 31 height 14
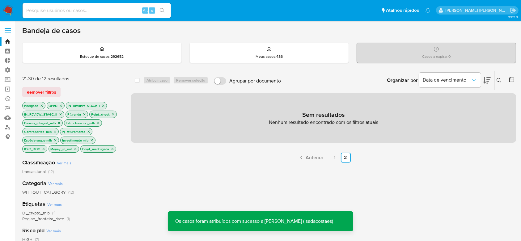
click at [42, 105] on icon "close-filter" at bounding box center [42, 106] width 4 height 4
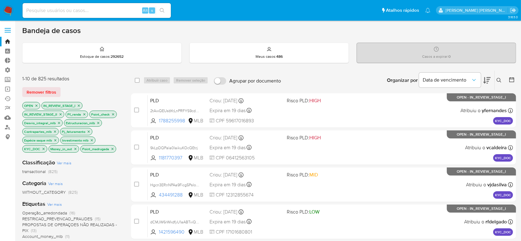
click at [85, 115] on icon "close-filter" at bounding box center [84, 114] width 4 height 4
click at [89, 113] on icon "close-filter" at bounding box center [89, 114] width 2 height 2
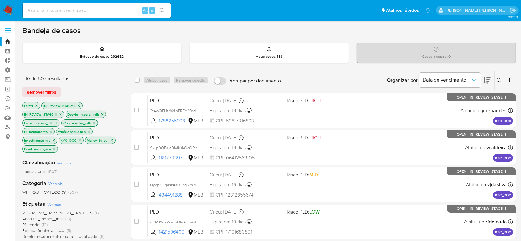
click at [102, 113] on icon "close-filter" at bounding box center [102, 114] width 2 height 2
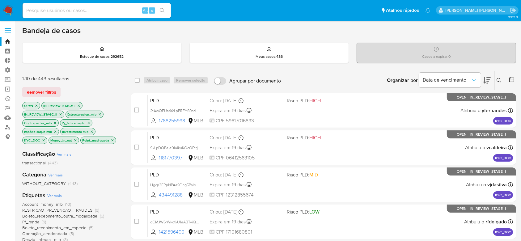
click at [101, 112] on icon "close-filter" at bounding box center [100, 114] width 4 height 4
click at [97, 112] on icon "close-filter" at bounding box center [98, 114] width 4 height 4
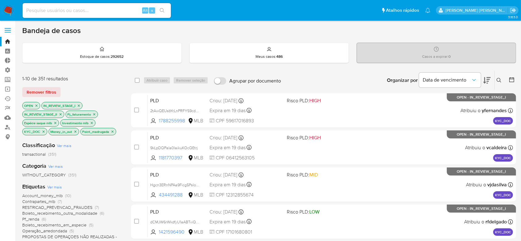
click at [94, 113] on icon "close-filter" at bounding box center [94, 114] width 4 height 4
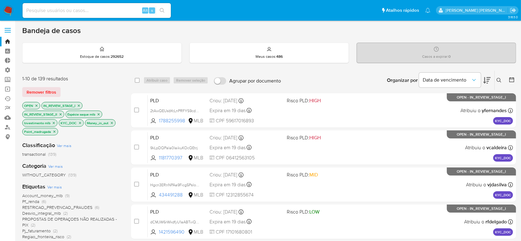
click at [99, 115] on p "Espécie saque mlb" at bounding box center [84, 114] width 36 height 7
click at [99, 112] on icon "close-filter" at bounding box center [99, 114] width 4 height 4
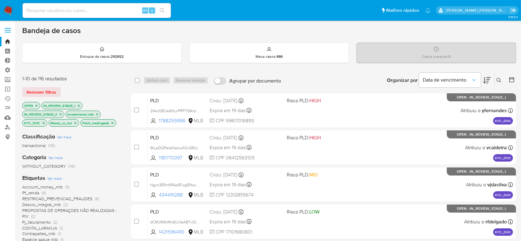
click at [97, 113] on icon "close-filter" at bounding box center [97, 114] width 4 height 4
click at [86, 114] on icon "close-filter" at bounding box center [87, 114] width 4 height 4
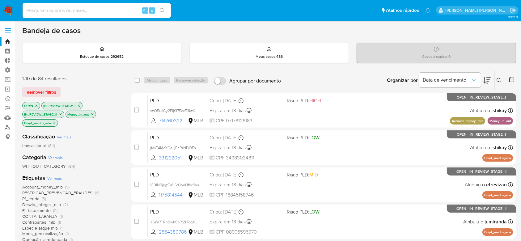
click at [92, 113] on icon "close-filter" at bounding box center [92, 114] width 2 height 2
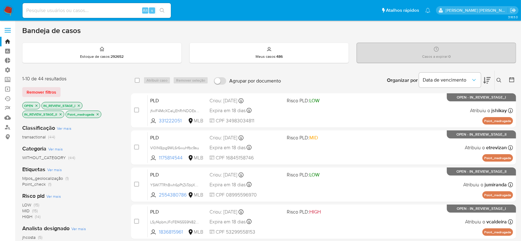
click at [96, 115] on icon "close-filter" at bounding box center [98, 114] width 4 height 4
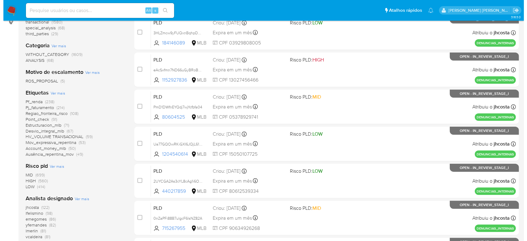
scroll to position [165, 0]
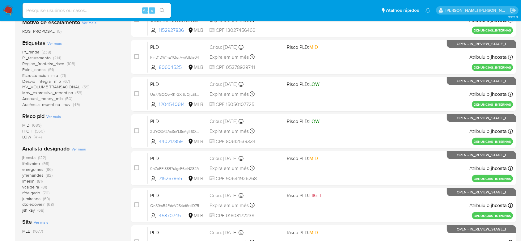
click at [79, 149] on span "Ver mais" at bounding box center [78, 149] width 15 height 6
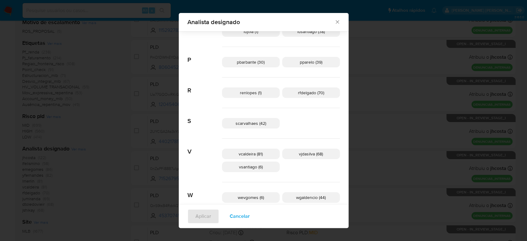
scroll to position [325, 0]
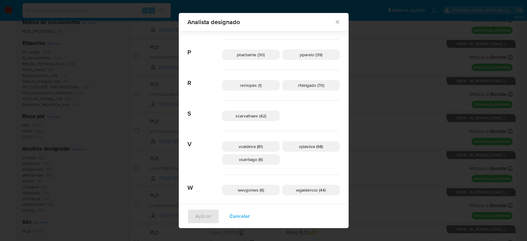
click at [259, 146] on span "vcaldeira (81)" at bounding box center [251, 146] width 24 height 6
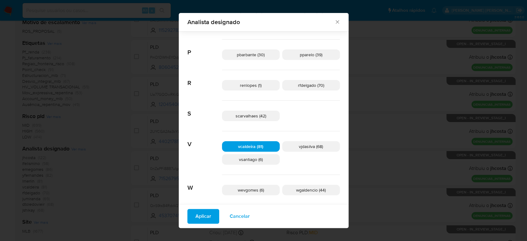
click at [211, 213] on span "Aplicar" at bounding box center [203, 216] width 16 height 14
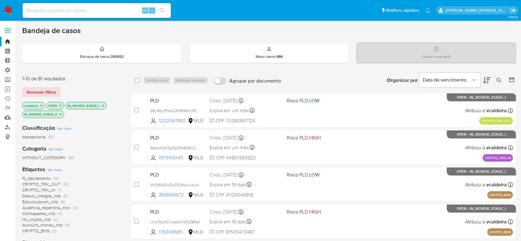
click at [54, 169] on span "Ver mais" at bounding box center [54, 170] width 15 height 6
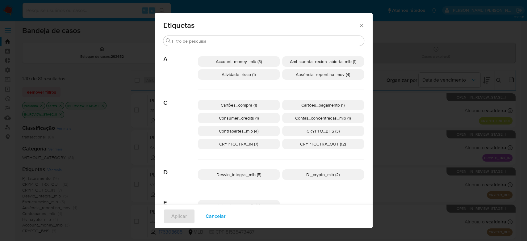
click at [259, 61] on p "Account_money_mlb (3)" at bounding box center [239, 61] width 82 height 10
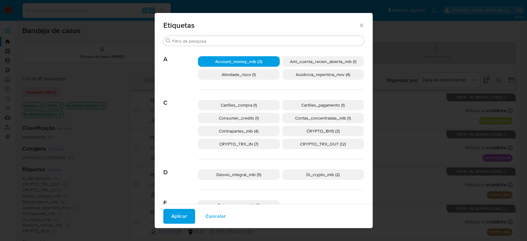
click at [253, 118] on span "Consumer_credits (1)" at bounding box center [239, 118] width 40 height 6
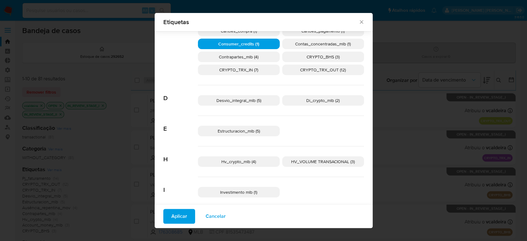
scroll to position [78, 0]
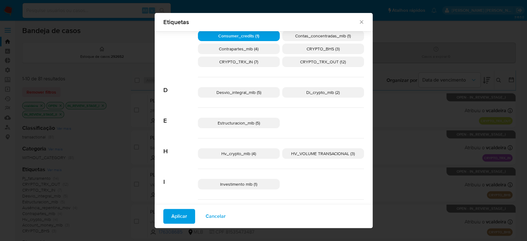
click at [237, 125] on span "Estructuracion_mlb (5)" at bounding box center [239, 123] width 42 height 6
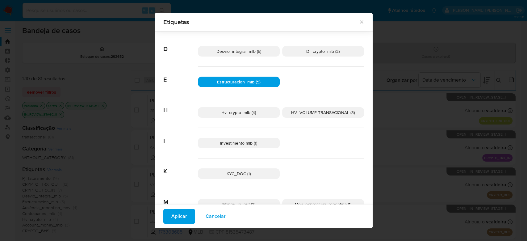
click at [235, 141] on span "Investimento mlb (1)" at bounding box center [238, 143] width 37 height 6
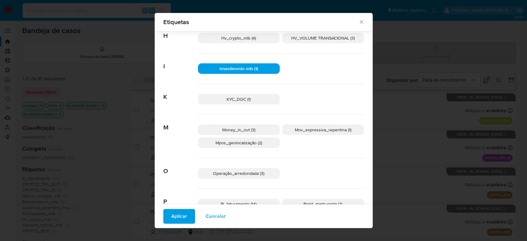
scroll to position [201, 0]
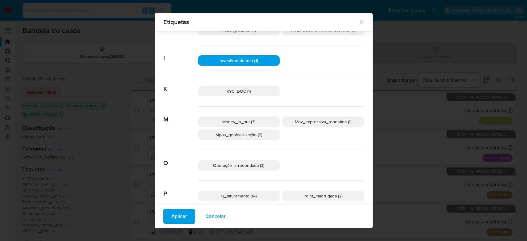
click at [251, 120] on span "Money_in_out (3)" at bounding box center [238, 122] width 33 height 6
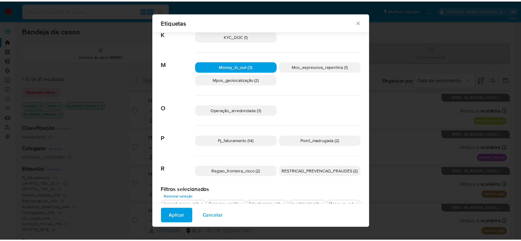
scroll to position [264, 0]
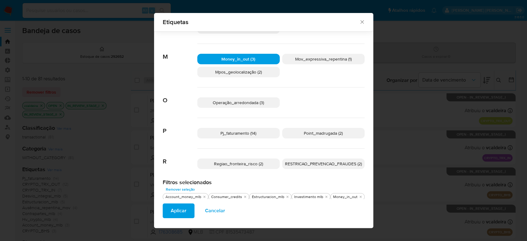
click at [254, 133] on p "Pj_faturamento (14)" at bounding box center [238, 133] width 82 height 10
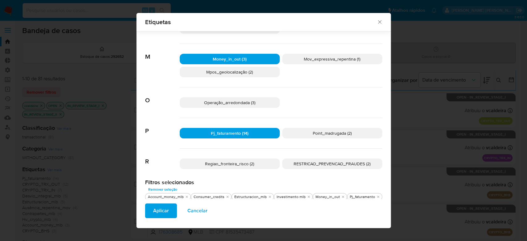
click at [307, 132] on p "Point_madrugada (2)" at bounding box center [332, 133] width 100 height 10
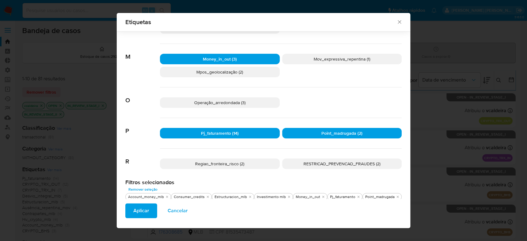
click at [144, 212] on span "Aplicar" at bounding box center [141, 211] width 16 height 14
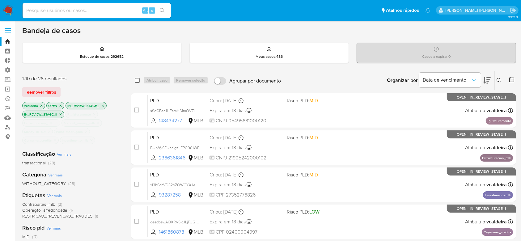
click at [136, 81] on input "checkbox" at bounding box center [137, 80] width 5 height 5
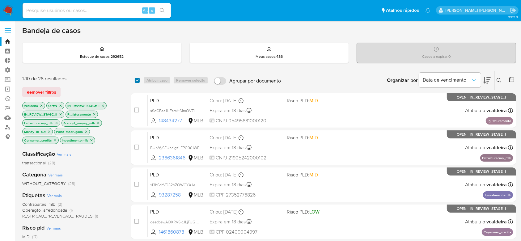
checkbox input "true"
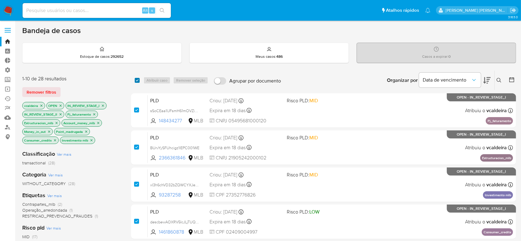
checkbox input "true"
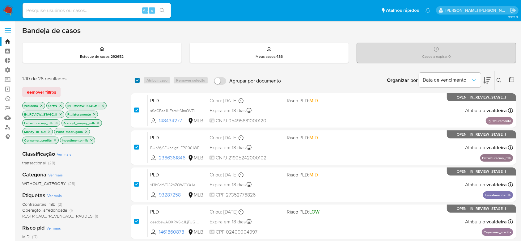
checkbox input "true"
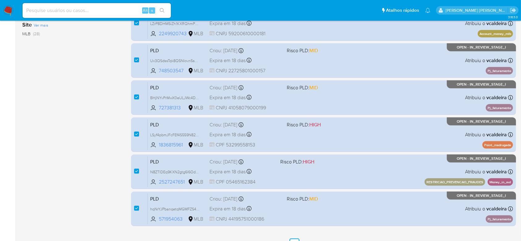
scroll to position [247, 0]
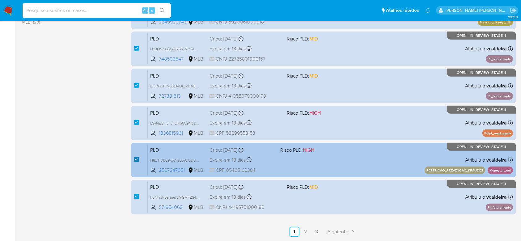
click at [134, 158] on input "checkbox" at bounding box center [136, 159] width 5 height 5
checkbox input "false"
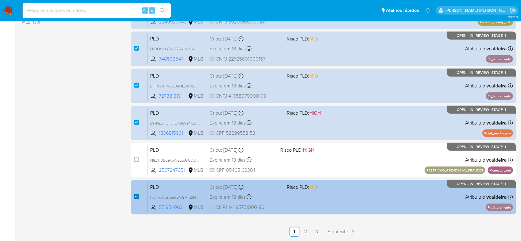
click at [137, 194] on input "checkbox" at bounding box center [136, 196] width 5 height 5
checkbox input "false"
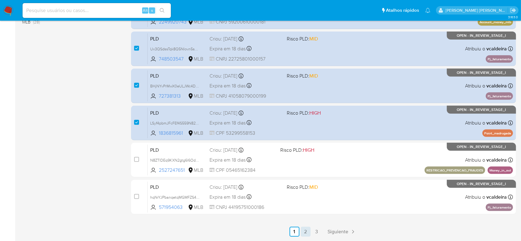
click at [306, 231] on link "2" at bounding box center [305, 232] width 10 height 10
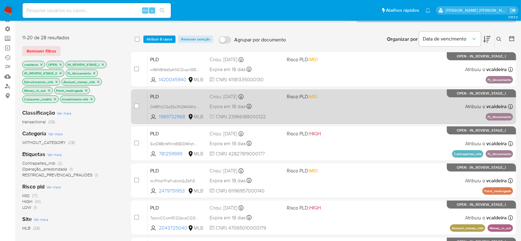
scroll to position [82, 0]
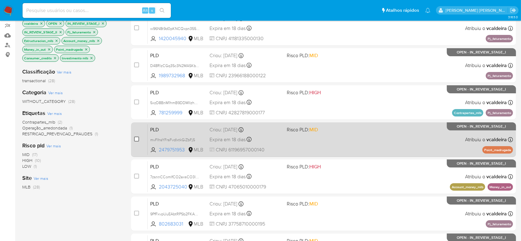
click at [135, 140] on input "checkbox" at bounding box center [136, 138] width 5 height 5
checkbox input "true"
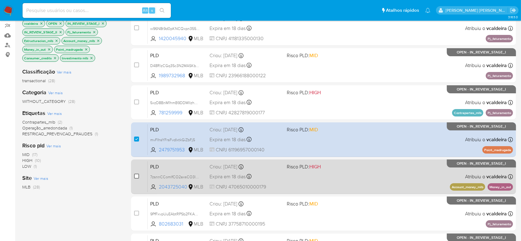
click at [137, 175] on input "checkbox" at bounding box center [136, 176] width 5 height 5
checkbox input "true"
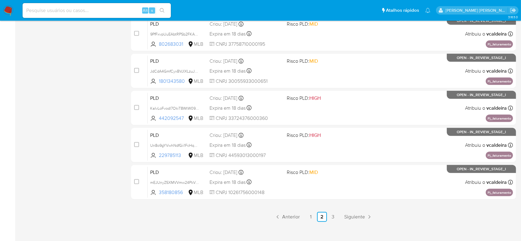
scroll to position [268, 0]
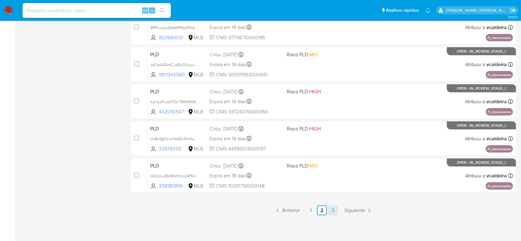
click at [332, 209] on link "3" at bounding box center [333, 210] width 10 height 10
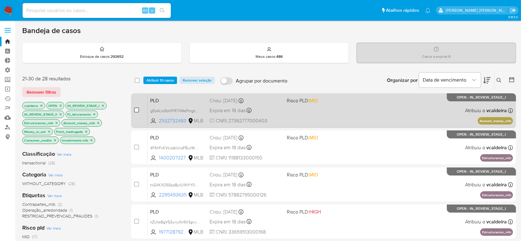
click at [136, 109] on input "checkbox" at bounding box center [136, 109] width 5 height 5
checkbox input "true"
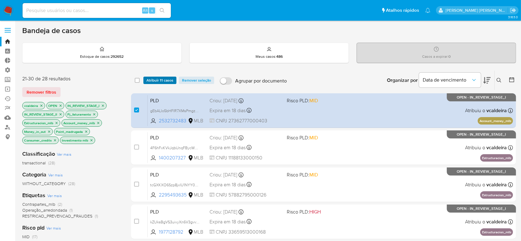
click at [160, 77] on span "Atribuir 11 casos" at bounding box center [159, 80] width 27 height 6
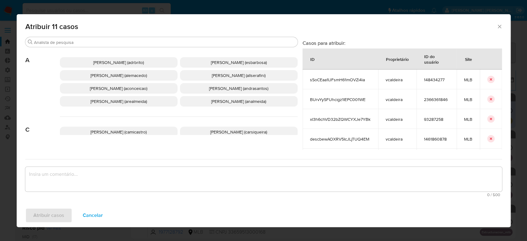
click at [177, 174] on textarea "assign-modal" at bounding box center [263, 179] width 477 height 25
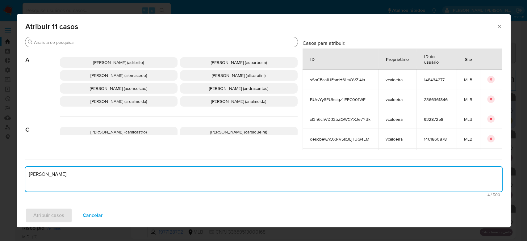
type textarea "igor"
click at [145, 42] on input "Buscar" at bounding box center [164, 43] width 261 height 6
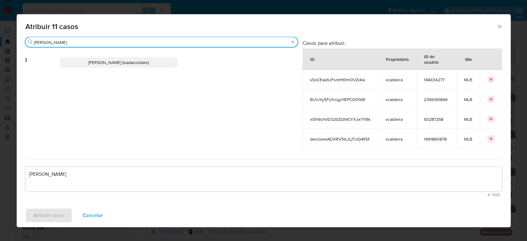
type input "igor"
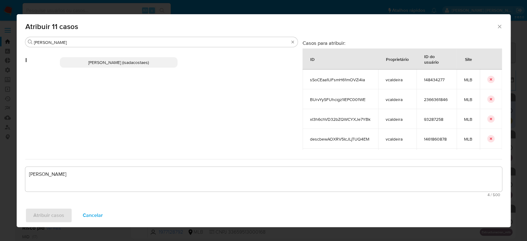
click at [133, 62] on span "[PERSON_NAME] (isadacostaes)" at bounding box center [118, 62] width 61 height 6
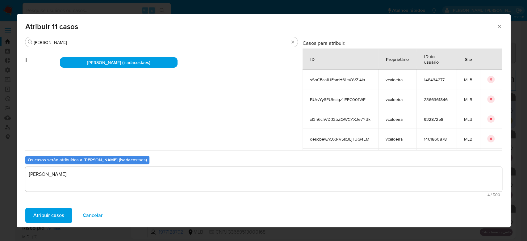
click at [31, 173] on textarea "igor" at bounding box center [263, 179] width 477 height 25
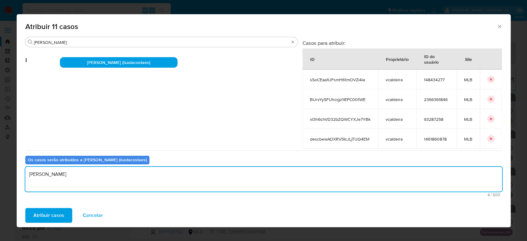
click at [31, 173] on textarea "igor" at bounding box center [263, 179] width 477 height 25
type textarea "Para tratamento."
click at [58, 215] on span "Atribuir casos" at bounding box center [48, 215] width 31 height 14
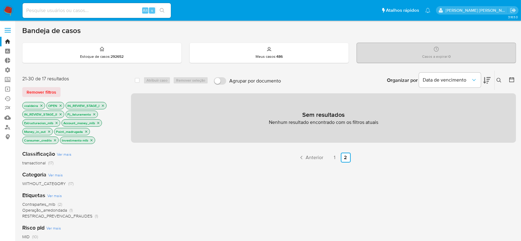
click at [41, 104] on icon "close-filter" at bounding box center [42, 106] width 4 height 4
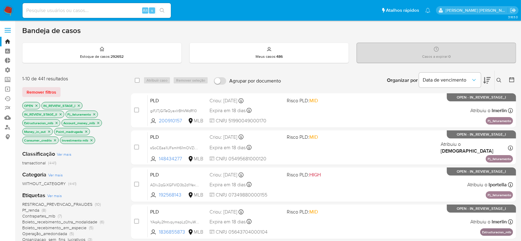
click at [93, 115] on icon "close-filter" at bounding box center [94, 114] width 4 height 4
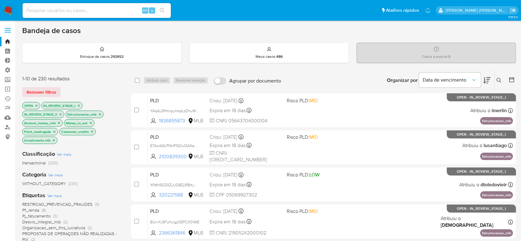
click at [103, 114] on p "Estructuracion_mlb" at bounding box center [84, 114] width 37 height 7
click at [100, 114] on icon "close-filter" at bounding box center [100, 114] width 4 height 4
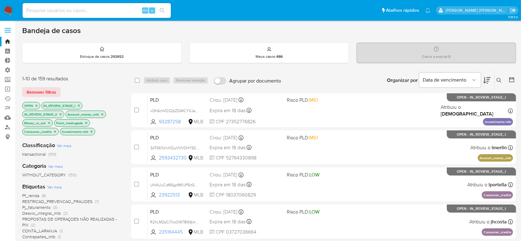
click at [102, 116] on p "Account_money_mlb" at bounding box center [86, 114] width 40 height 7
click at [103, 113] on icon "close-filter" at bounding box center [102, 114] width 4 height 4
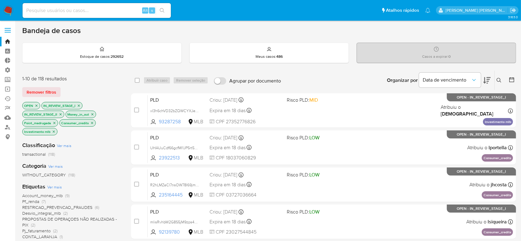
click at [93, 114] on icon "close-filter" at bounding box center [92, 114] width 4 height 4
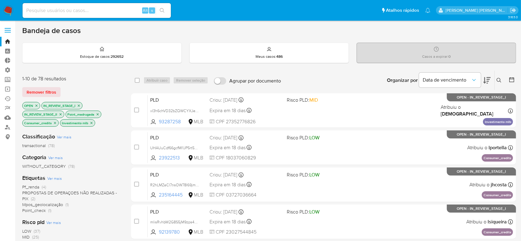
click at [97, 113] on icon "close-filter" at bounding box center [98, 114] width 4 height 4
click at [99, 113] on icon "close-filter" at bounding box center [98, 114] width 2 height 2
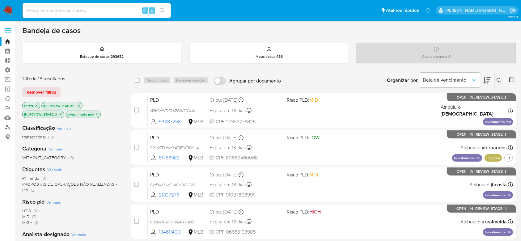
click at [97, 113] on icon "close-filter" at bounding box center [97, 114] width 2 height 2
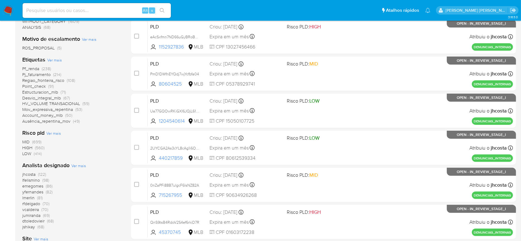
scroll to position [165, 0]
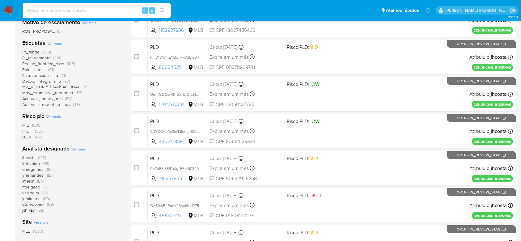
click at [36, 167] on span "emegomes" at bounding box center [32, 169] width 21 height 6
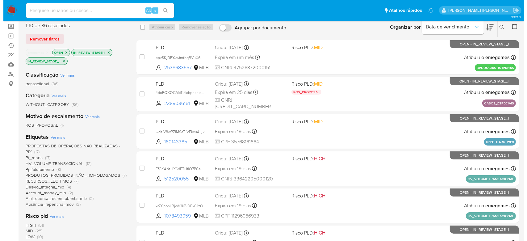
scroll to position [82, 0]
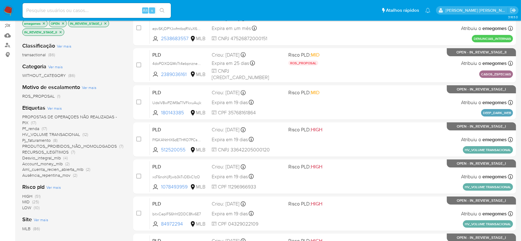
click at [54, 108] on span "Ver mais" at bounding box center [54, 108] width 15 height 6
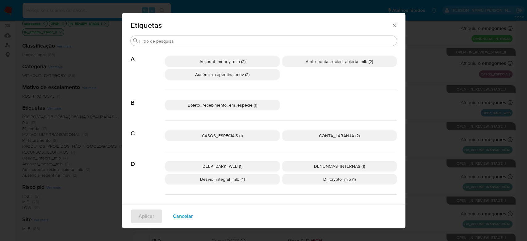
click at [241, 61] on span "Account_money_mlb (2)" at bounding box center [222, 61] width 46 height 6
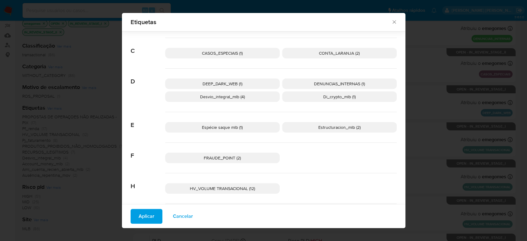
scroll to position [119, 0]
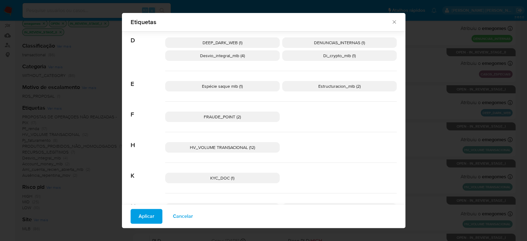
click at [228, 53] on span "Desvio_integral_mlb (4)" at bounding box center [222, 55] width 45 height 6
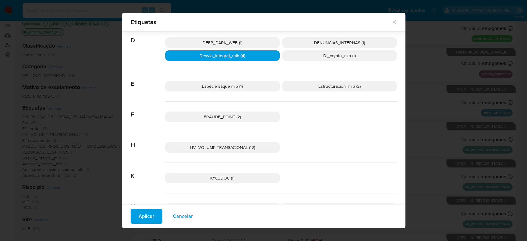
click at [248, 87] on p "Espécie saque mlb (1)" at bounding box center [222, 86] width 115 height 10
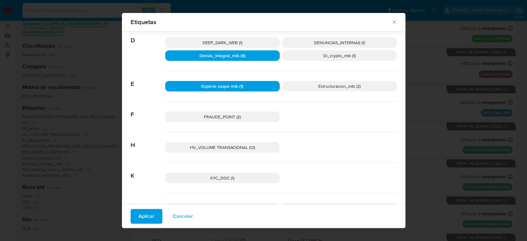
click at [314, 88] on p "Estructuracion_mlb (2)" at bounding box center [339, 86] width 115 height 10
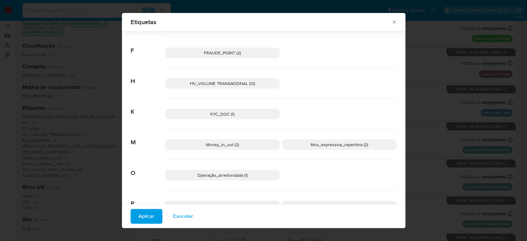
scroll to position [201, 0]
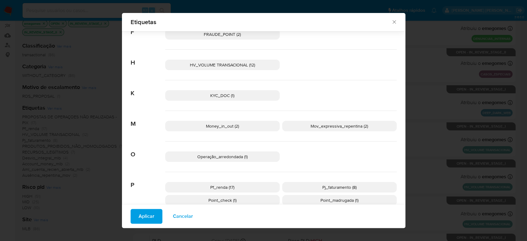
click at [230, 124] on span "Money_in_out (2)" at bounding box center [222, 126] width 33 height 6
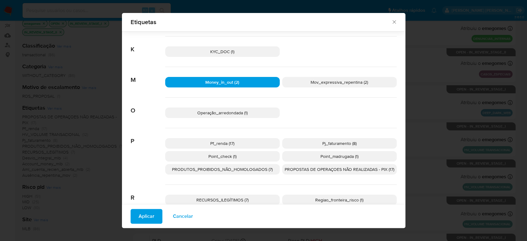
scroll to position [284, 0]
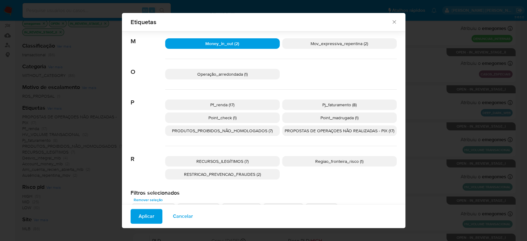
click at [233, 106] on p "Pf_renda (17)" at bounding box center [222, 104] width 115 height 10
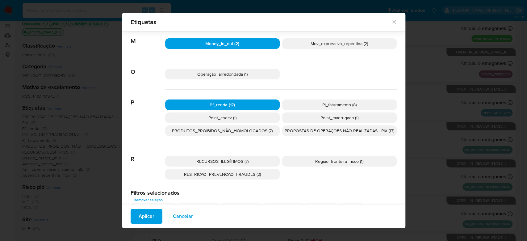
click at [324, 105] on span "Pj_faturamento (8)" at bounding box center [339, 105] width 34 height 6
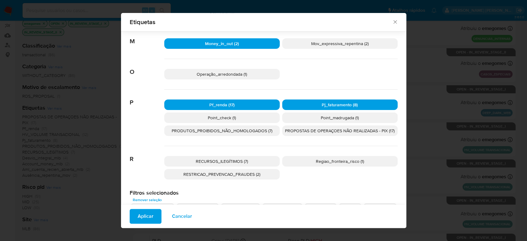
click at [237, 114] on p "Point_check (1)" at bounding box center [221, 117] width 115 height 10
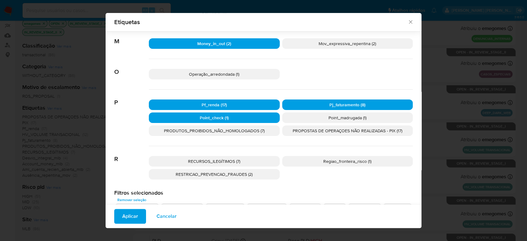
click at [314, 114] on p "Point_madrugada (1)" at bounding box center [347, 117] width 131 height 10
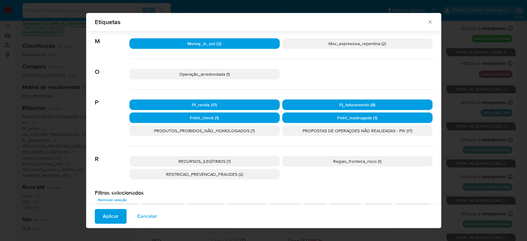
scroll to position [294, 0]
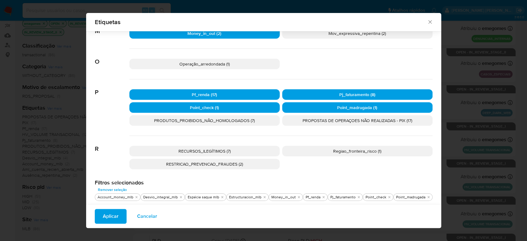
click at [112, 215] on span "Aplicar" at bounding box center [111, 216] width 16 height 14
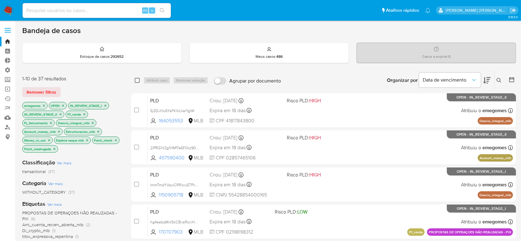
click at [136, 79] on input "checkbox" at bounding box center [137, 80] width 5 height 5
checkbox input "true"
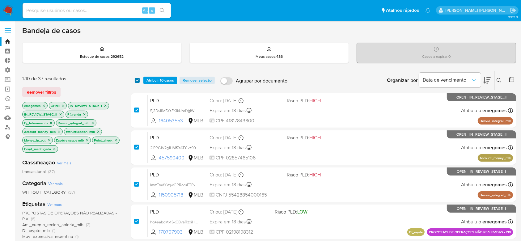
checkbox input "true"
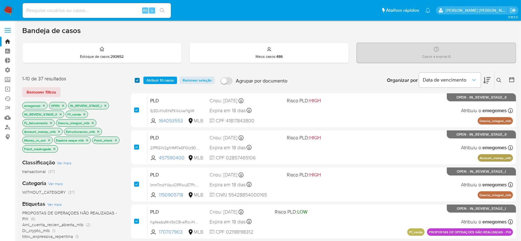
checkbox input "true"
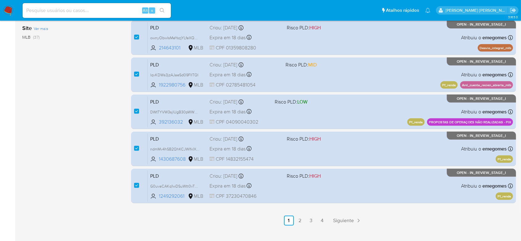
scroll to position [268, 0]
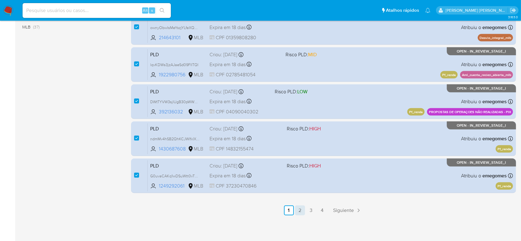
click at [299, 207] on link "2" at bounding box center [300, 210] width 10 height 10
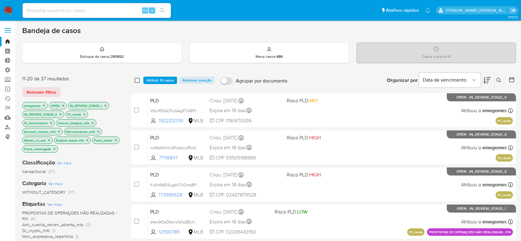
click at [139, 81] on input "checkbox" at bounding box center [137, 80] width 5 height 5
checkbox input "true"
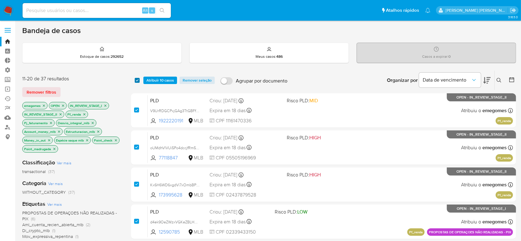
checkbox input "true"
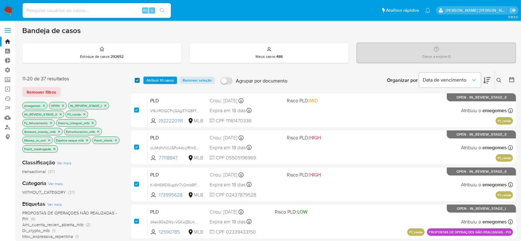
checkbox input "true"
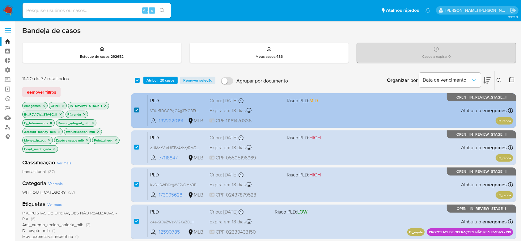
click at [136, 108] on input "checkbox" at bounding box center [136, 109] width 5 height 5
checkbox input "false"
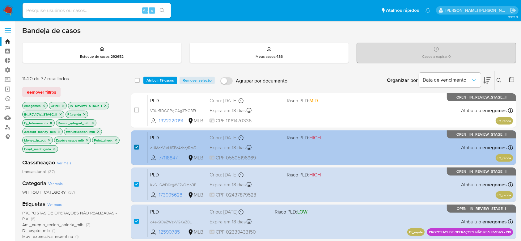
click at [134, 145] on input "checkbox" at bounding box center [136, 147] width 5 height 5
checkbox input "false"
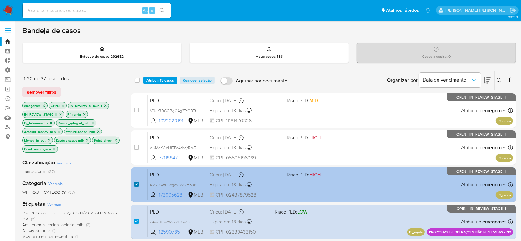
click at [136, 183] on input "checkbox" at bounding box center [136, 184] width 5 height 5
checkbox input "false"
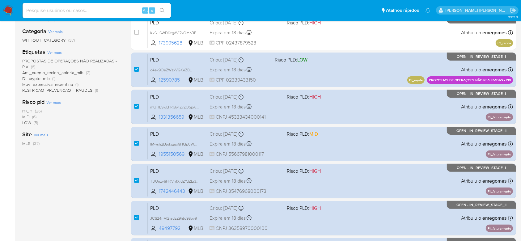
scroll to position [165, 0]
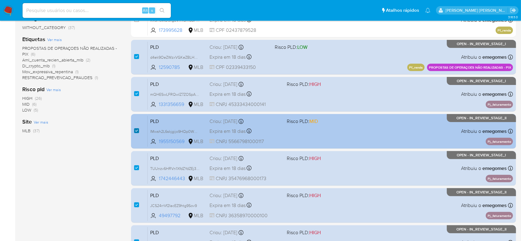
click at [138, 129] on input "checkbox" at bounding box center [136, 130] width 5 height 5
checkbox input "false"
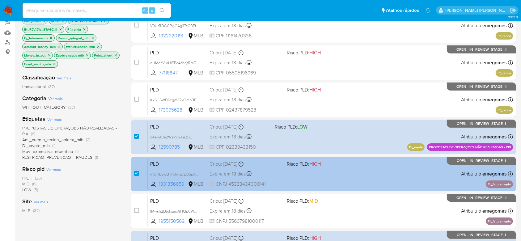
scroll to position [82, 0]
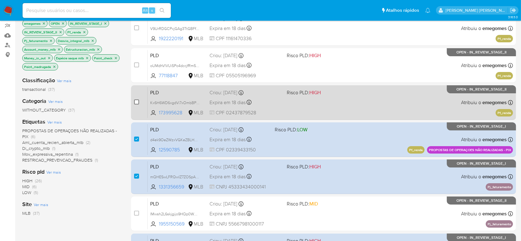
click at [136, 100] on input "checkbox" at bounding box center [136, 101] width 5 height 5
checkbox input "true"
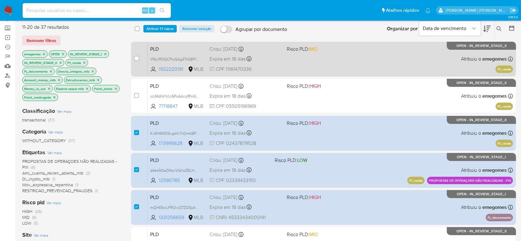
scroll to position [0, 0]
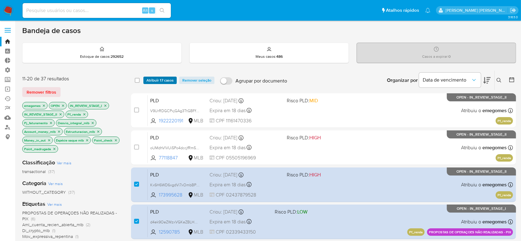
click at [159, 78] on span "Atribuir 17 casos" at bounding box center [159, 80] width 27 height 6
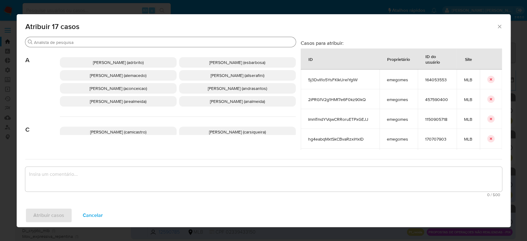
click at [148, 41] on input "Buscar" at bounding box center [163, 43] width 259 height 6
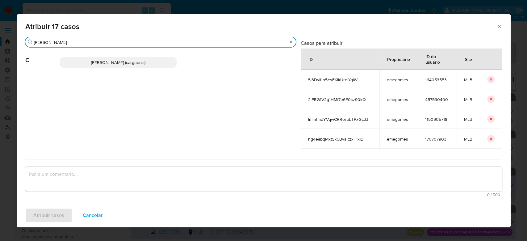
type input "carlos"
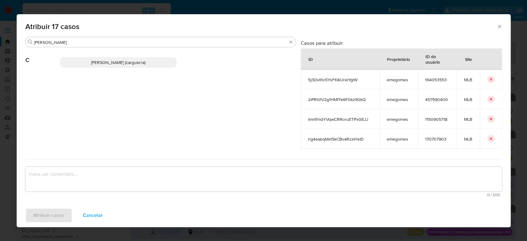
click at [139, 60] on span "[PERSON_NAME] (carguerra)" at bounding box center [118, 62] width 54 height 6
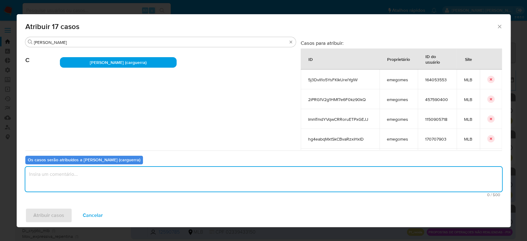
click at [132, 174] on textarea "assign-modal" at bounding box center [263, 179] width 477 height 25
type textarea "Para tratamento."
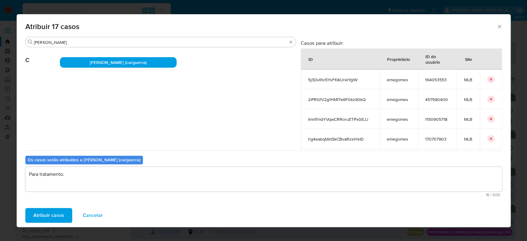
click at [61, 216] on span "Atribuir casos" at bounding box center [48, 215] width 31 height 14
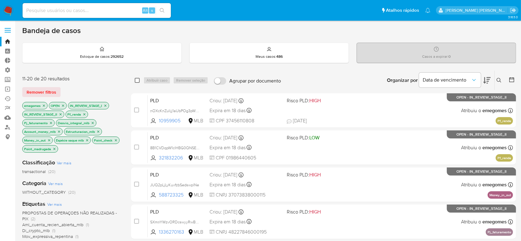
click at [136, 82] on input "checkbox" at bounding box center [137, 80] width 5 height 5
checkbox input "true"
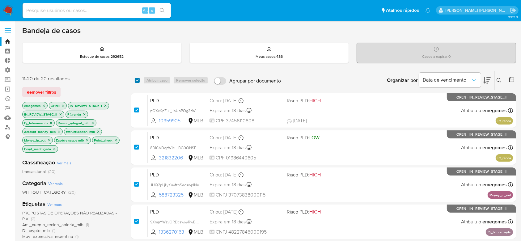
checkbox input "true"
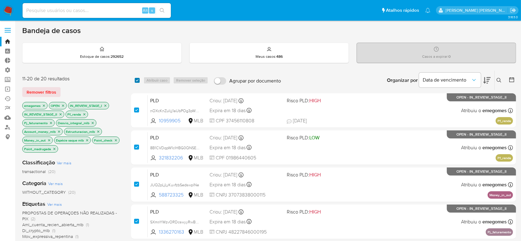
checkbox input "true"
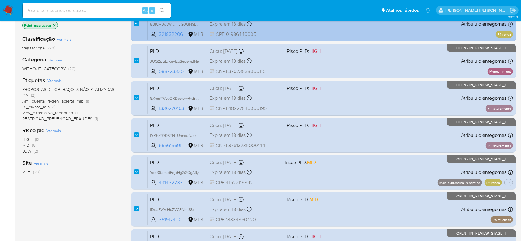
scroll to position [165, 0]
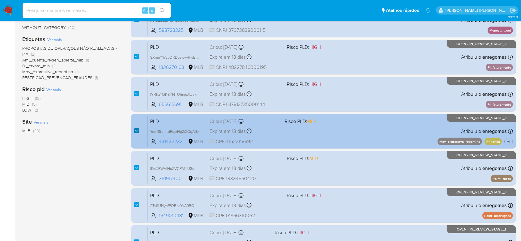
click at [136, 130] on input "checkbox" at bounding box center [136, 130] width 5 height 5
checkbox input "false"
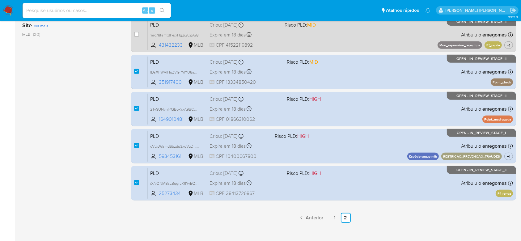
scroll to position [268, 0]
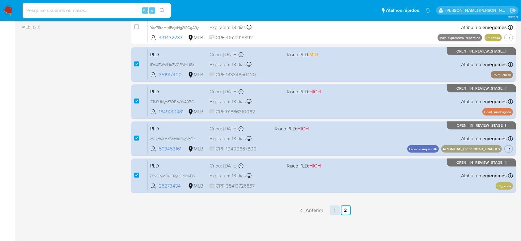
click at [334, 208] on link "1" at bounding box center [334, 210] width 10 height 10
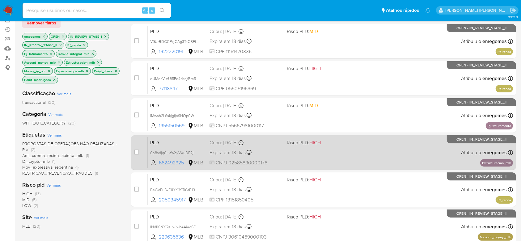
scroll to position [82, 0]
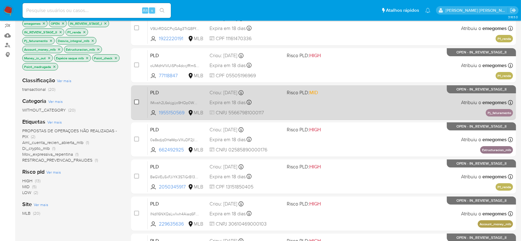
click at [136, 102] on input "checkbox" at bounding box center [136, 101] width 5 height 5
checkbox input "true"
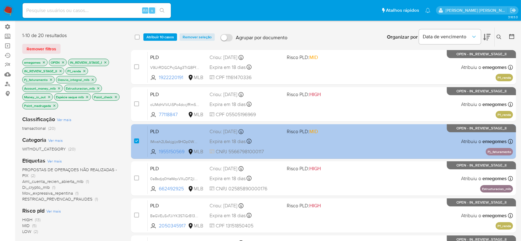
scroll to position [0, 0]
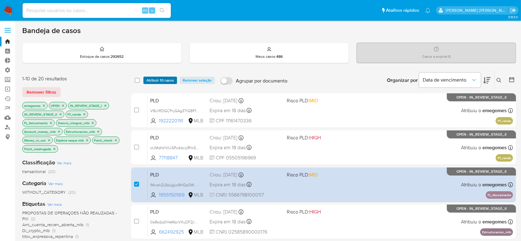
click at [158, 81] on span "Atribuir 10 casos" at bounding box center [159, 80] width 27 height 6
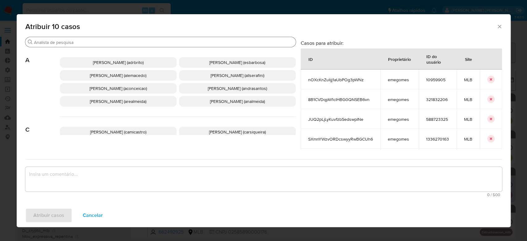
click at [166, 40] on input "Buscar" at bounding box center [163, 43] width 259 height 6
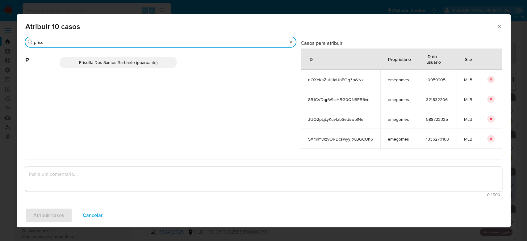
type input "prisc"
click at [152, 65] on p "Priscilla Dos Santos Barbante (pbarbante)" at bounding box center [118, 62] width 117 height 10
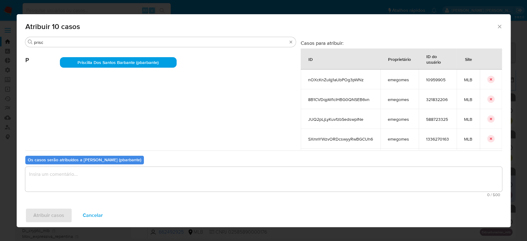
click at [130, 177] on textarea "assign-modal" at bounding box center [263, 179] width 477 height 25
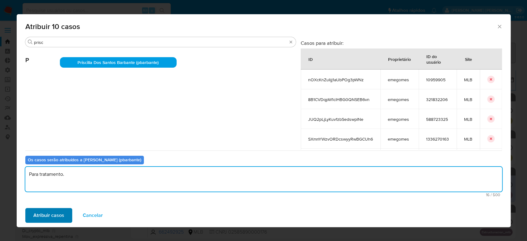
type textarea "Para tratamento."
click at [63, 219] on span "Atribuir casos" at bounding box center [48, 215] width 31 height 14
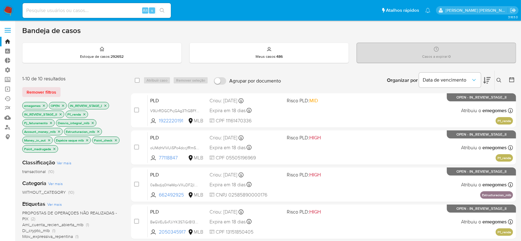
click at [44, 105] on icon "close-filter" at bounding box center [44, 106] width 4 height 4
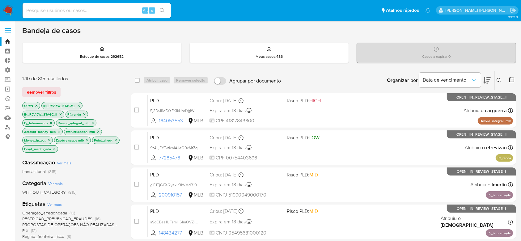
click at [82, 113] on p "Pf_renda" at bounding box center [77, 114] width 22 height 7
click at [85, 114] on icon "close-filter" at bounding box center [84, 114] width 2 height 2
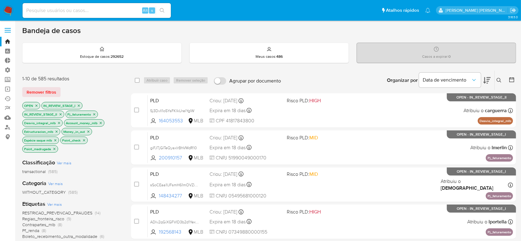
click at [95, 114] on icon "close-filter" at bounding box center [94, 114] width 4 height 4
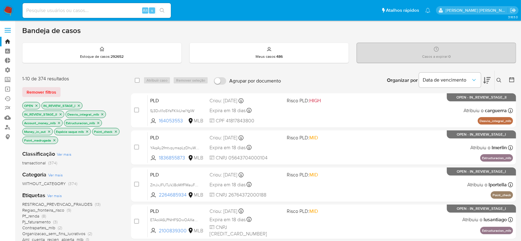
click at [101, 114] on icon "close-filter" at bounding box center [102, 114] width 4 height 4
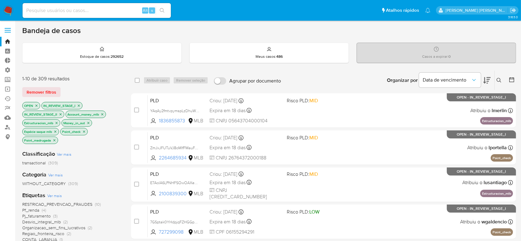
click at [102, 112] on icon "close-filter" at bounding box center [102, 114] width 4 height 4
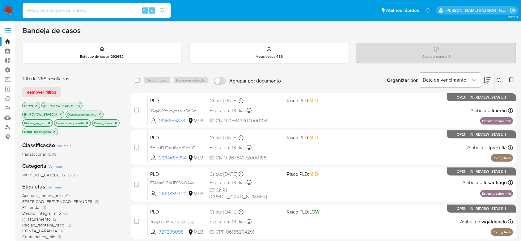
click at [99, 114] on icon "close-filter" at bounding box center [100, 114] width 4 height 4
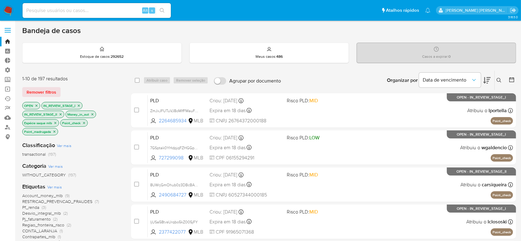
click at [93, 111] on p "Money_in_out" at bounding box center [81, 114] width 30 height 7
click at [93, 115] on icon "close-filter" at bounding box center [92, 114] width 4 height 4
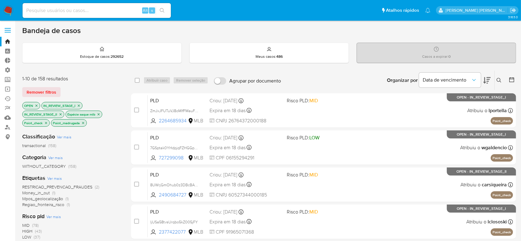
click at [100, 114] on icon "close-filter" at bounding box center [99, 114] width 4 height 4
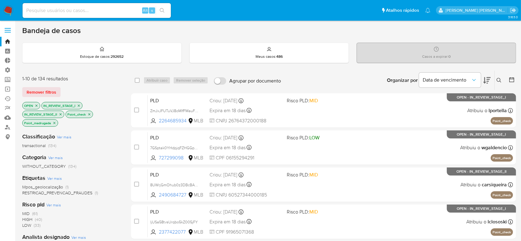
click at [89, 112] on icon "close-filter" at bounding box center [89, 114] width 4 height 4
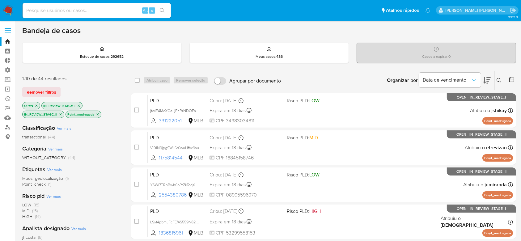
click at [99, 114] on icon "close-filter" at bounding box center [98, 114] width 4 height 4
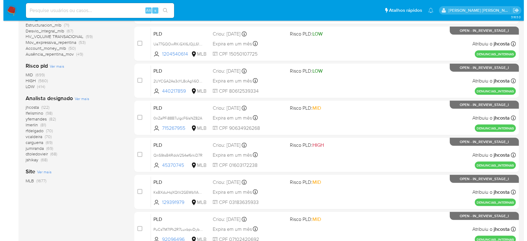
scroll to position [247, 0]
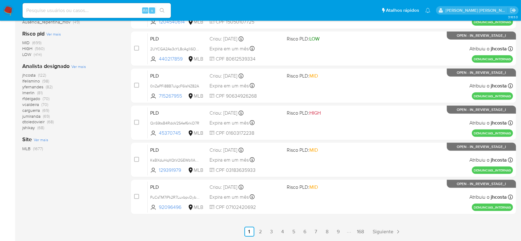
click at [80, 66] on span "Ver mais" at bounding box center [78, 67] width 15 height 6
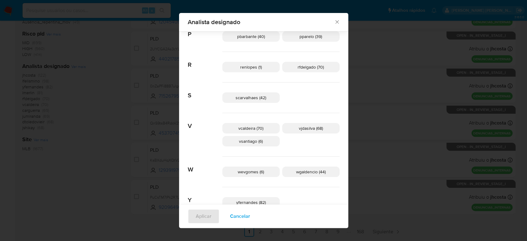
scroll to position [359, 0]
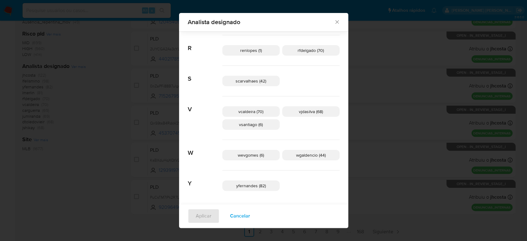
click at [257, 183] on span "yfernandes (82)" at bounding box center [251, 186] width 30 height 6
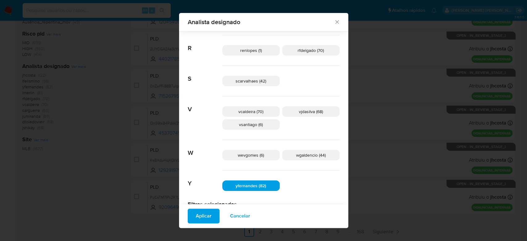
click at [212, 218] on span "Aplicar" at bounding box center [204, 216] width 16 height 14
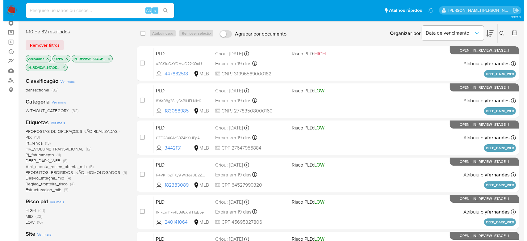
scroll to position [41, 0]
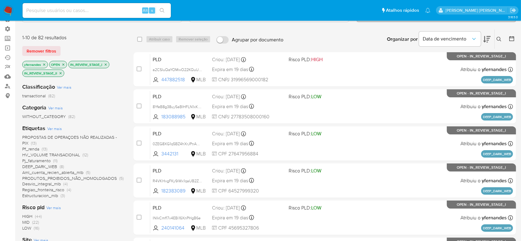
click at [54, 127] on span "Ver mais" at bounding box center [54, 129] width 15 height 6
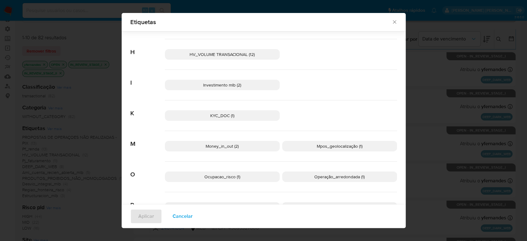
scroll to position [242, 0]
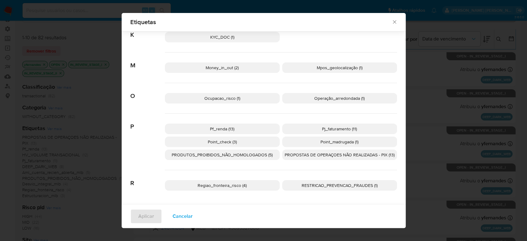
click at [234, 184] on span "Regiao_fronteira_risco (4)" at bounding box center [222, 185] width 49 height 6
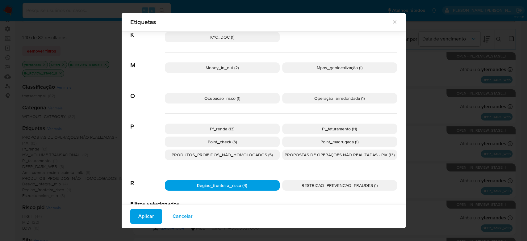
click at [318, 130] on p "Pj_faturamento (11)" at bounding box center [339, 129] width 115 height 10
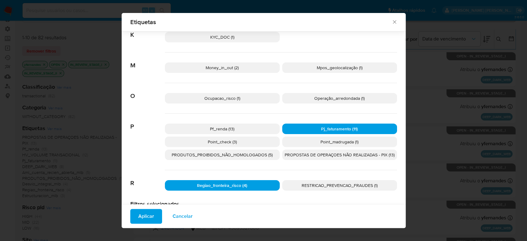
click at [236, 127] on p "Pf_renda (13)" at bounding box center [222, 129] width 115 height 10
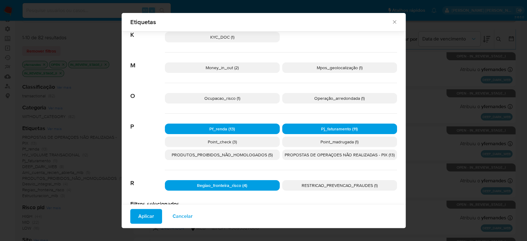
click at [314, 142] on p "Point_madrugada (1)" at bounding box center [339, 141] width 115 height 10
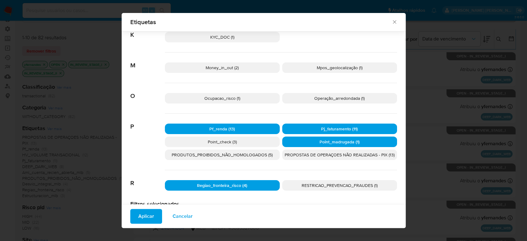
click at [252, 143] on p "Point_check (3)" at bounding box center [222, 141] width 115 height 10
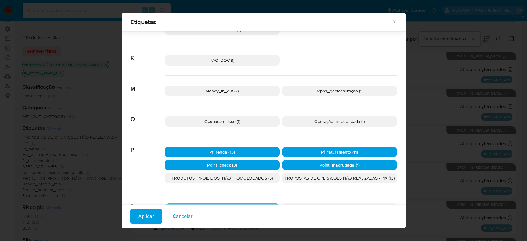
scroll to position [201, 0]
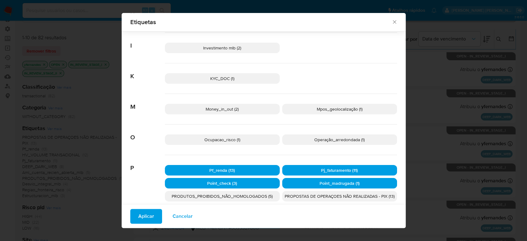
click at [248, 110] on p "Money_in_out (2)" at bounding box center [222, 109] width 115 height 10
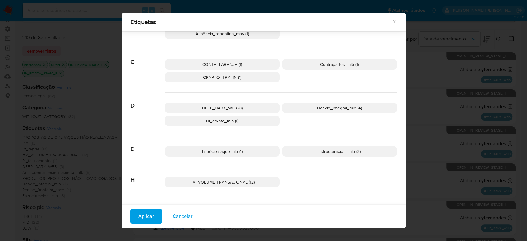
scroll to position [0, 0]
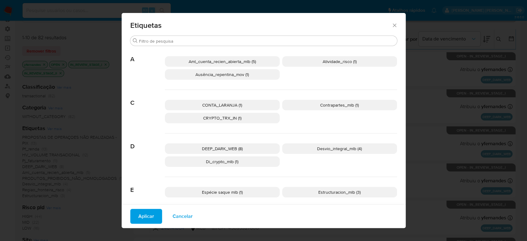
click at [324, 150] on span "Desvio_integral_mlb (4)" at bounding box center [339, 148] width 45 height 6
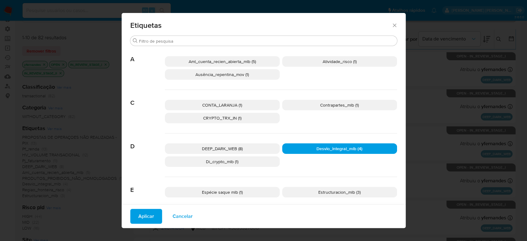
click at [154, 212] on button "Aplicar" at bounding box center [146, 216] width 32 height 15
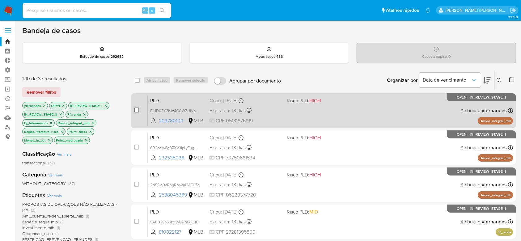
click at [138, 109] on input "checkbox" at bounding box center [136, 109] width 5 height 5
checkbox input "true"
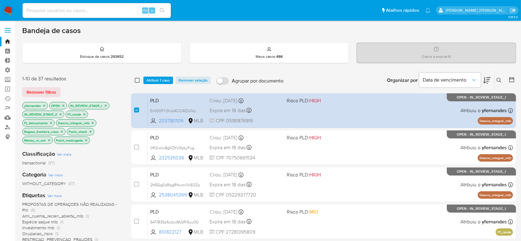
click at [136, 79] on input "checkbox" at bounding box center [137, 80] width 5 height 5
checkbox input "true"
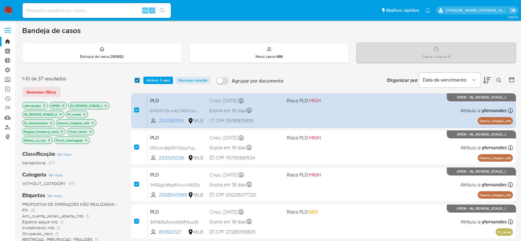
checkbox input "true"
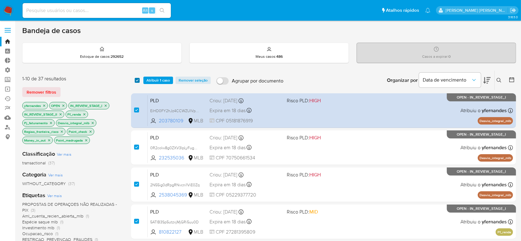
checkbox input "true"
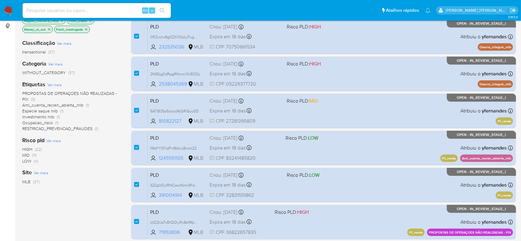
scroll to position [124, 0]
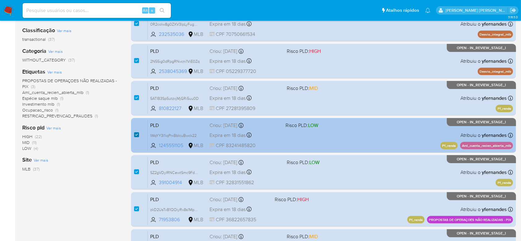
click at [135, 136] on input "checkbox" at bounding box center [136, 134] width 5 height 5
checkbox input "false"
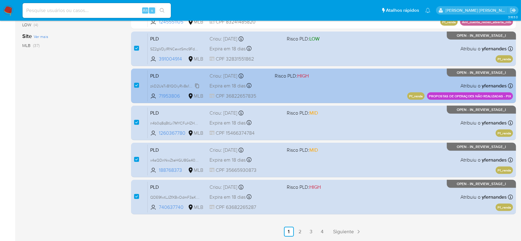
scroll to position [268, 0]
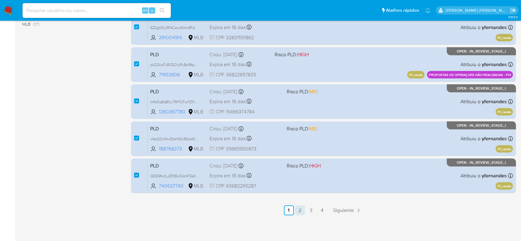
click at [301, 210] on link "2" at bounding box center [300, 210] width 10 height 10
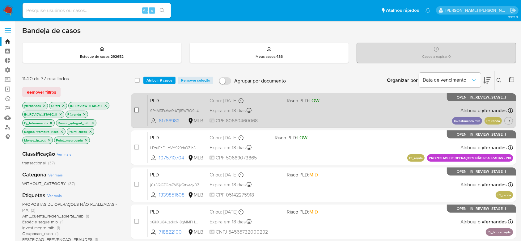
click at [136, 108] on input "checkbox" at bounding box center [136, 109] width 5 height 5
checkbox input "true"
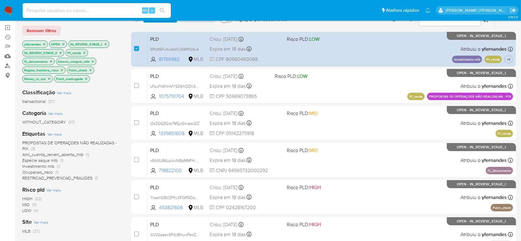
scroll to position [82, 0]
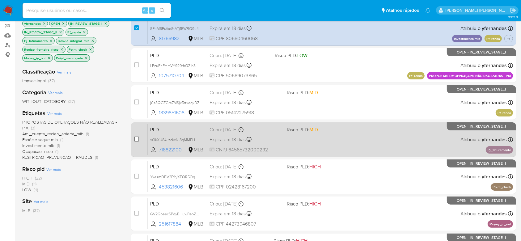
click at [136, 139] on input "checkbox" at bounding box center [136, 138] width 5 height 5
checkbox input "true"
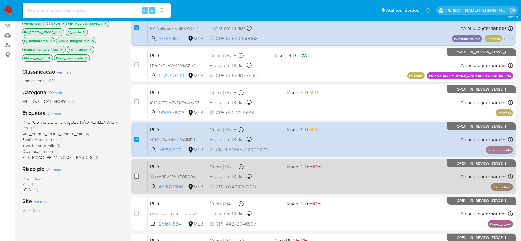
click at [137, 175] on input "checkbox" at bounding box center [136, 176] width 5 height 5
checkbox input "true"
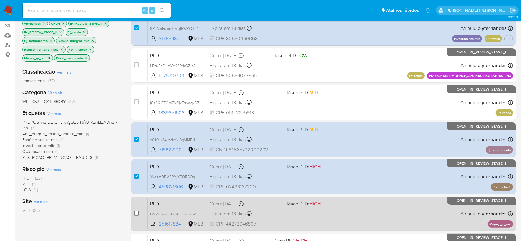
click at [136, 211] on input "checkbox" at bounding box center [136, 213] width 5 height 5
checkbox input "true"
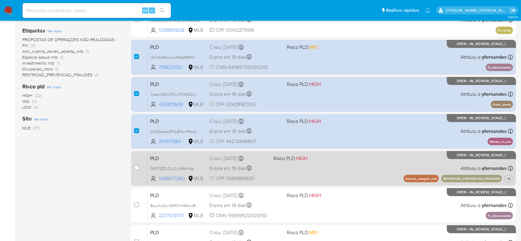
scroll to position [206, 0]
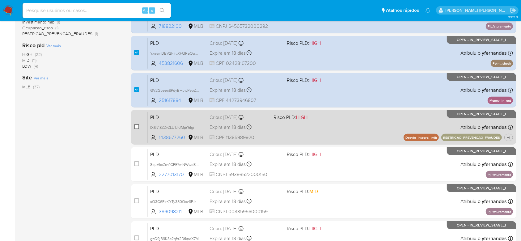
click at [137, 127] on input "checkbox" at bounding box center [136, 126] width 5 height 5
checkbox input "true"
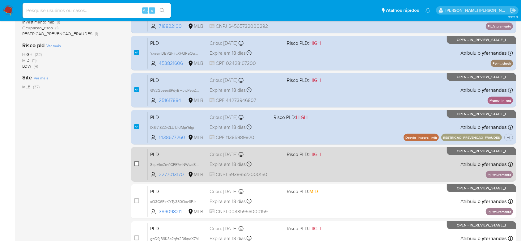
click at [138, 164] on input "checkbox" at bounding box center [136, 163] width 5 height 5
checkbox input "true"
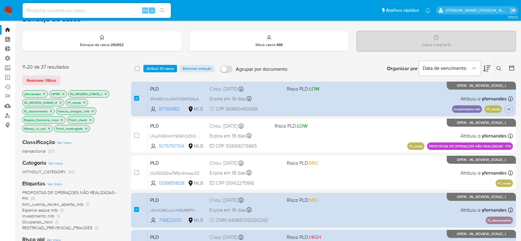
scroll to position [0, 0]
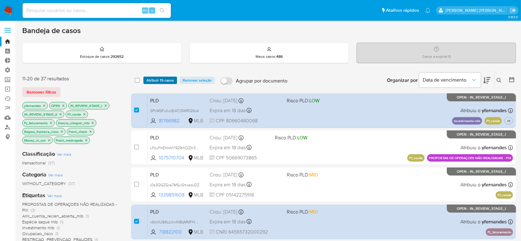
click at [163, 80] on span "Atribuir 15 casos" at bounding box center [159, 80] width 27 height 6
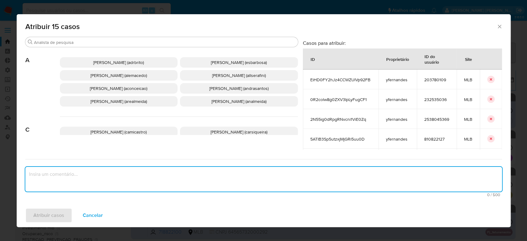
click at [136, 178] on textarea "assign-modal" at bounding box center [263, 179] width 477 height 25
type textarea "p"
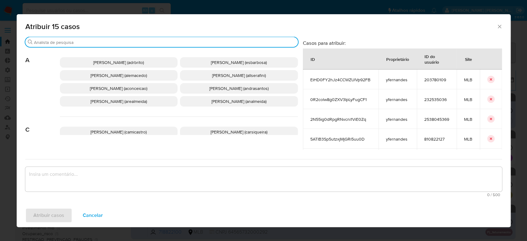
click at [123, 44] on input "Buscar" at bounding box center [165, 43] width 262 height 6
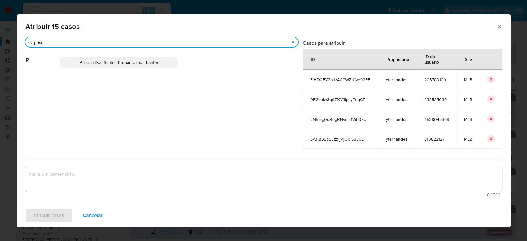
type input "prisc"
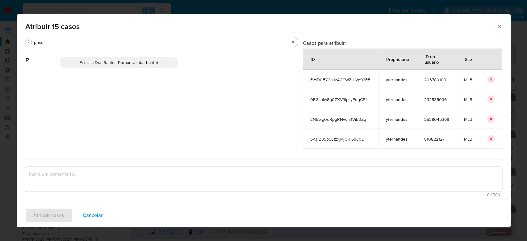
click at [124, 58] on p "Priscilla Dos Santos Barbante (pbarbante)" at bounding box center [119, 62] width 118 height 10
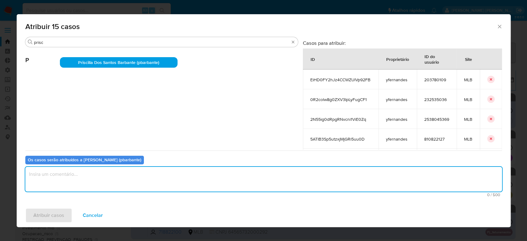
click at [110, 176] on textarea "assign-modal" at bounding box center [263, 179] width 477 height 25
type textarea "Para tratamento."
click at [50, 212] on span "Atribuir casos" at bounding box center [48, 215] width 31 height 14
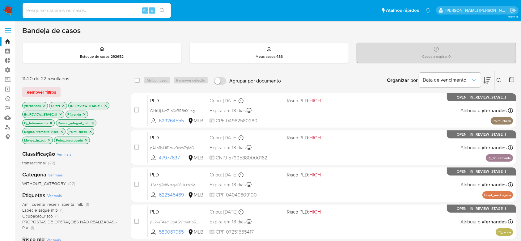
click at [44, 106] on icon "close-filter" at bounding box center [44, 106] width 4 height 4
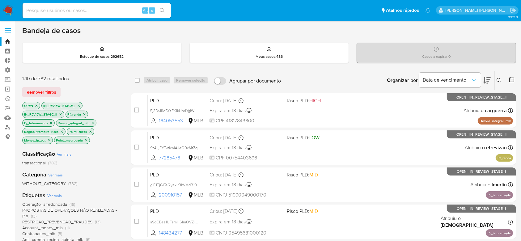
click at [84, 113] on icon "close-filter" at bounding box center [84, 114] width 4 height 4
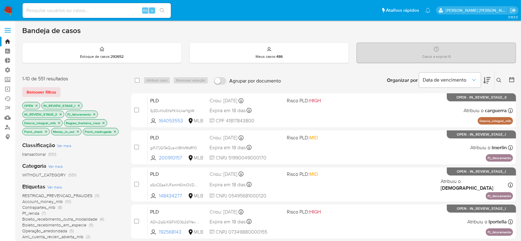
click at [94, 113] on icon "close-filter" at bounding box center [94, 114] width 2 height 2
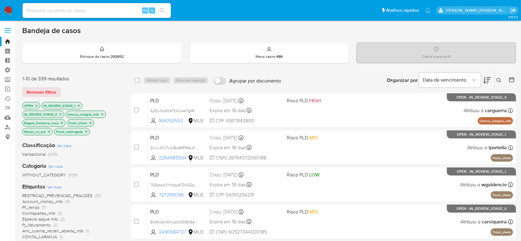
click at [101, 113] on icon "close-filter" at bounding box center [102, 114] width 4 height 4
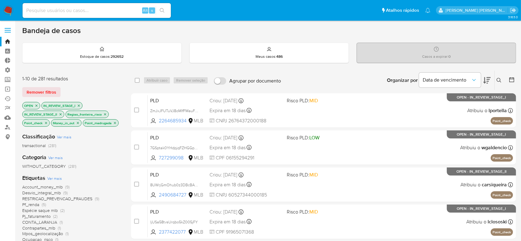
click at [104, 114] on icon "close-filter" at bounding box center [105, 114] width 4 height 4
click at [87, 113] on p "Point_check" at bounding box center [79, 114] width 27 height 7
click at [89, 113] on icon "close-filter" at bounding box center [89, 114] width 2 height 2
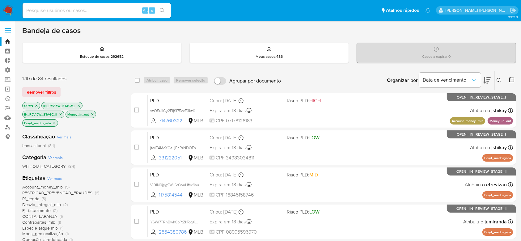
click at [92, 115] on icon "close-filter" at bounding box center [92, 114] width 2 height 2
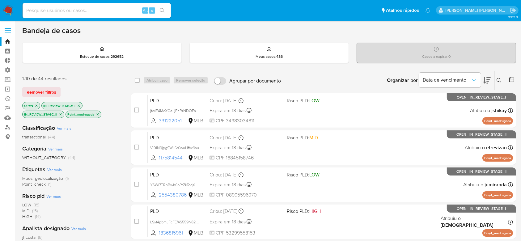
click at [99, 115] on icon "close-filter" at bounding box center [98, 114] width 4 height 4
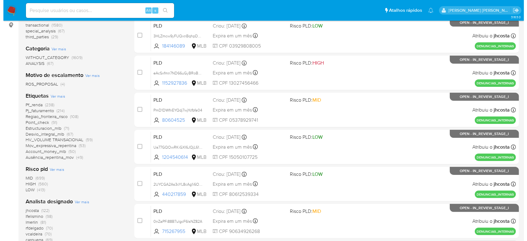
scroll to position [165, 0]
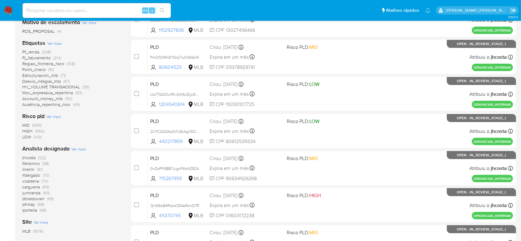
click at [77, 148] on span "Ver mais" at bounding box center [78, 149] width 15 height 6
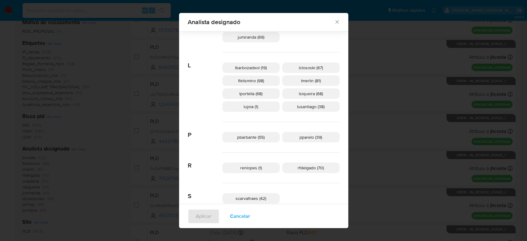
scroll to position [119, 0]
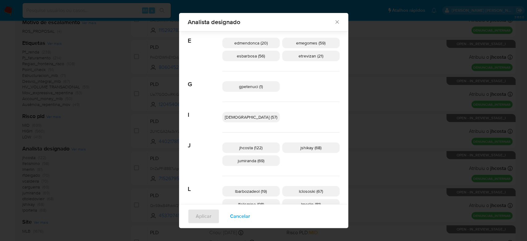
click at [258, 147] on span "jhcosta (122)" at bounding box center [250, 148] width 23 height 6
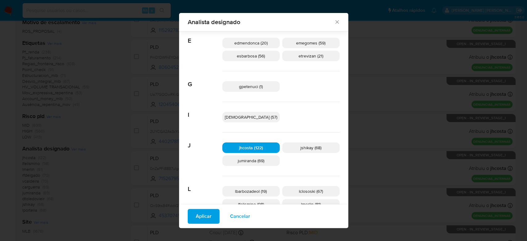
click at [220, 219] on button "Aplicar" at bounding box center [204, 216] width 32 height 15
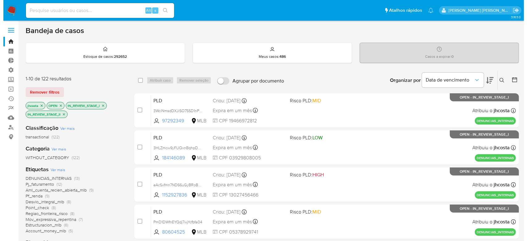
scroll to position [41, 0]
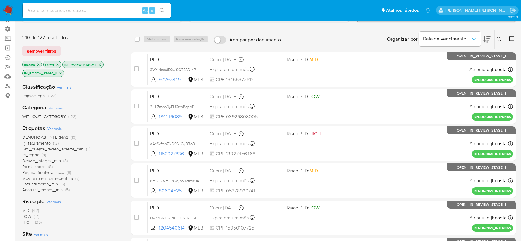
click at [57, 128] on span "Ver mais" at bounding box center [54, 129] width 15 height 6
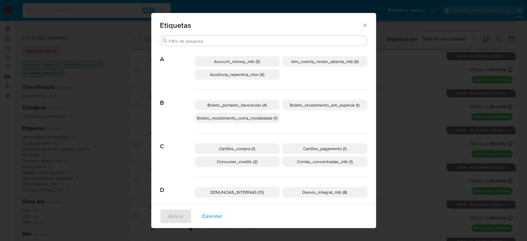
click at [251, 61] on span "Account_money_mlb (5)" at bounding box center [237, 61] width 46 height 6
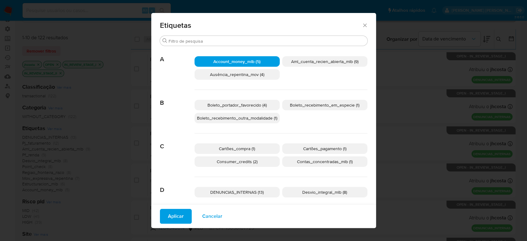
click at [255, 160] on p "Consumer_credits (2)" at bounding box center [237, 161] width 85 height 10
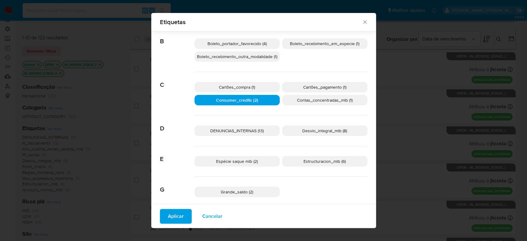
scroll to position [78, 0]
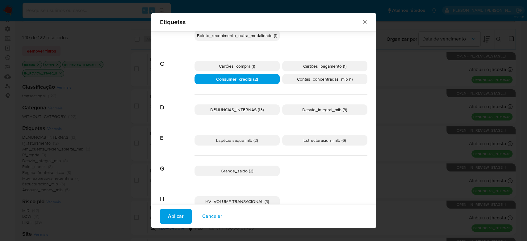
click at [308, 107] on span "Desvio_integral_mlb (8)" at bounding box center [324, 110] width 45 height 6
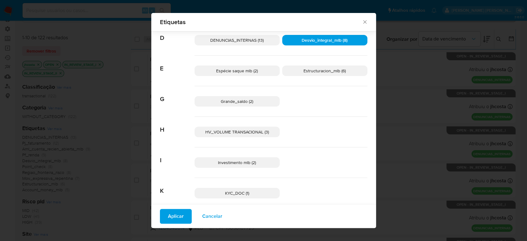
scroll to position [160, 0]
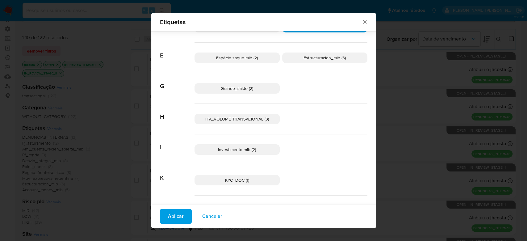
click at [238, 150] on span "Investimento mlb (2)" at bounding box center [237, 149] width 38 height 6
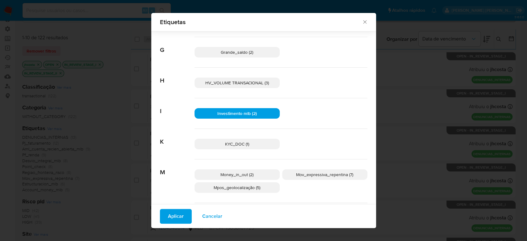
scroll to position [242, 0]
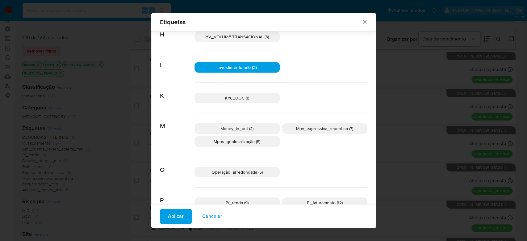
click at [250, 99] on p "KYC_DOC (1)" at bounding box center [237, 98] width 85 height 10
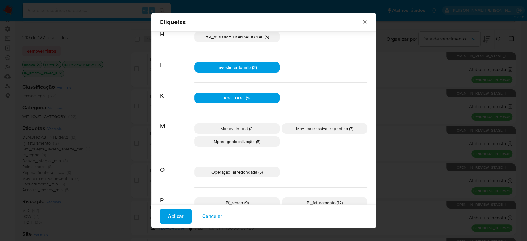
click at [245, 129] on span "Money_in_out (2)" at bounding box center [236, 128] width 33 height 6
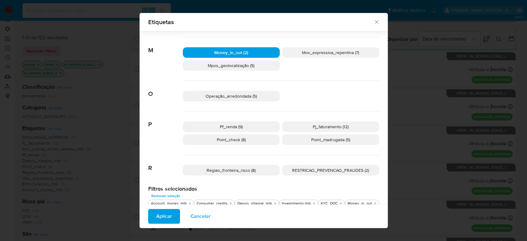
scroll to position [325, 0]
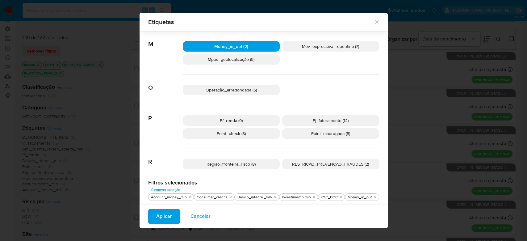
click at [238, 118] on span "Pf_renda (9)" at bounding box center [231, 120] width 23 height 6
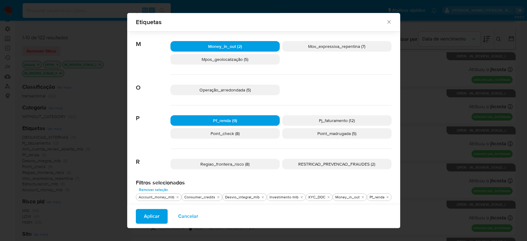
click at [325, 120] on span "Pj_faturamento (12)" at bounding box center [337, 120] width 36 height 6
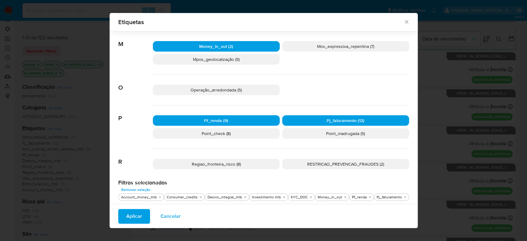
click at [219, 132] on span "Point_check (8)" at bounding box center [216, 133] width 29 height 6
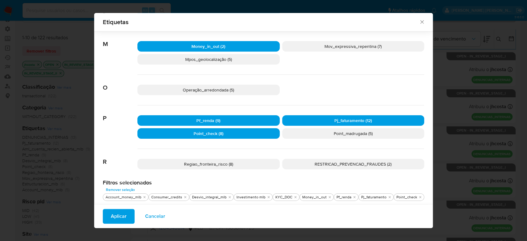
click at [307, 132] on p "Point_madrugada (5)" at bounding box center [353, 133] width 142 height 10
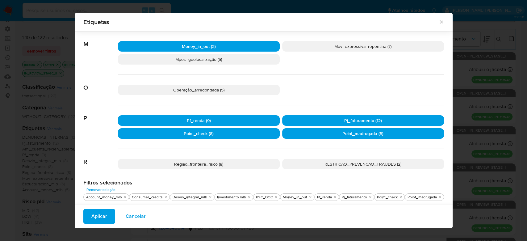
click at [229, 165] on p "Regiao_fronteira_risco (8)" at bounding box center [199, 164] width 162 height 10
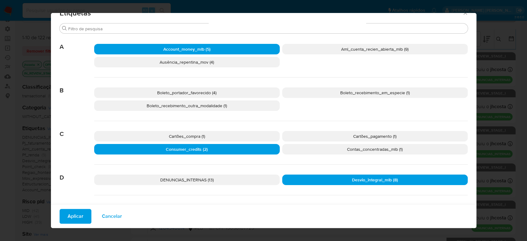
scroll to position [0, 0]
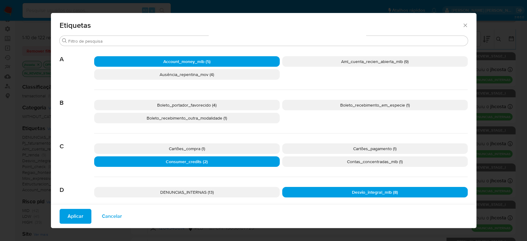
click at [73, 213] on span "Aplicar" at bounding box center [76, 216] width 16 height 14
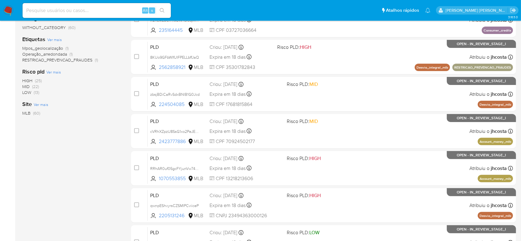
scroll to position [41, 0]
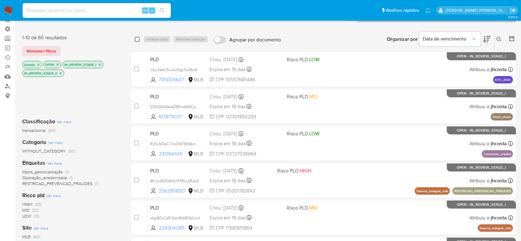
click at [138, 38] on input "checkbox" at bounding box center [137, 39] width 5 height 5
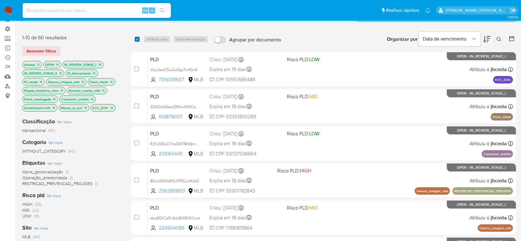
checkbox input "true"
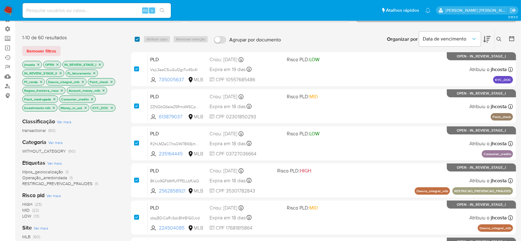
checkbox input "true"
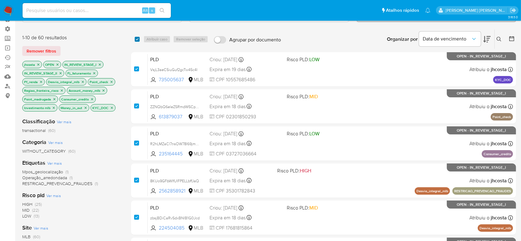
checkbox input "true"
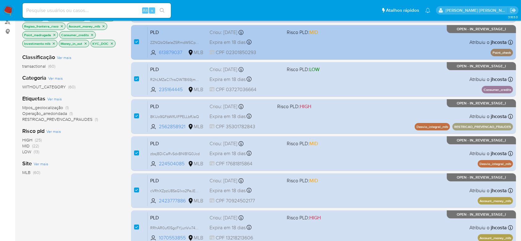
scroll to position [124, 0]
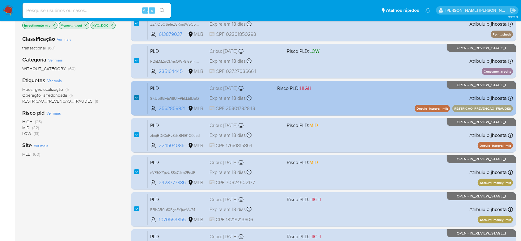
click at [136, 98] on input "checkbox" at bounding box center [136, 97] width 5 height 5
checkbox input "false"
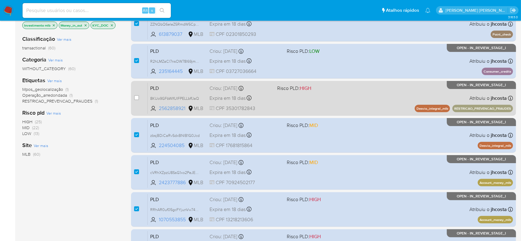
click at [133, 95] on div "case-item-checkbox Incapaz de atribuir o caso PLD 8KUo9GFbWIfUIFPELLbffJaQ 2562…" at bounding box center [323, 98] width 385 height 35
click at [136, 98] on input "checkbox" at bounding box center [136, 97] width 5 height 5
checkbox input "true"
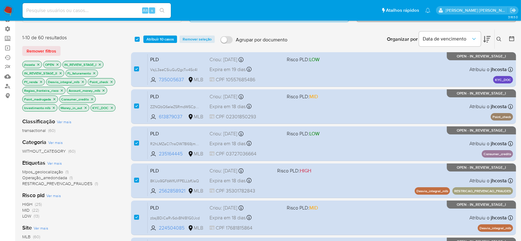
scroll to position [0, 0]
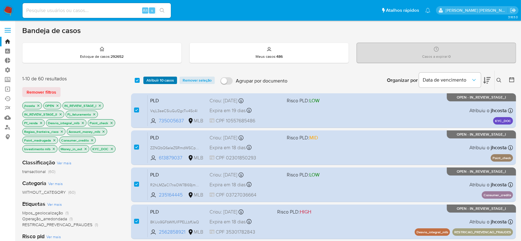
click at [167, 80] on span "Atribuir 10 casos" at bounding box center [159, 80] width 27 height 6
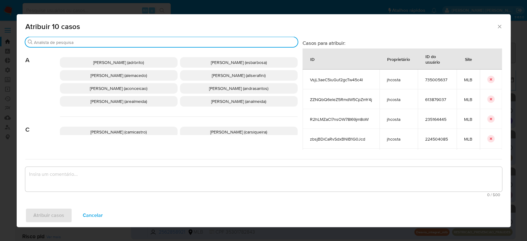
click at [175, 44] on input "Buscar" at bounding box center [164, 43] width 261 height 6
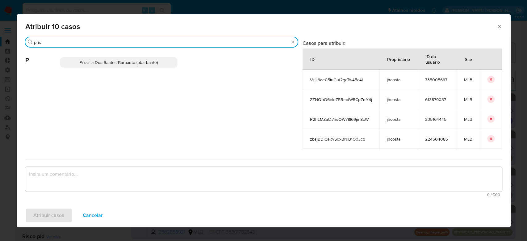
type input "pris"
click at [144, 64] on span "Priscilla Dos Santos Barbante (pbarbante)" at bounding box center [118, 62] width 78 height 6
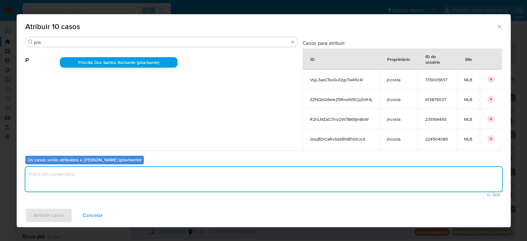
click at [136, 178] on textarea "assign-modal" at bounding box center [263, 179] width 477 height 25
type textarea "Para tratamento."
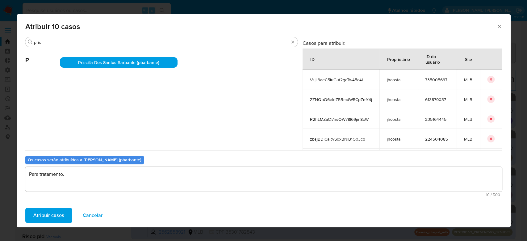
click at [39, 224] on div "Atribuir casos Cancelar" at bounding box center [264, 215] width 494 height 23
click at [43, 216] on span "Atribuir casos" at bounding box center [48, 215] width 31 height 14
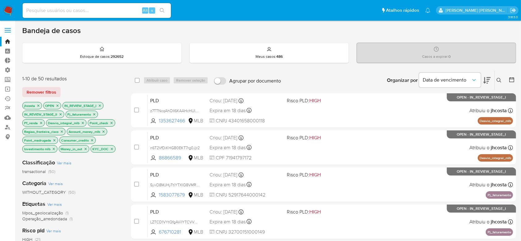
click at [137, 77] on div "select-all-cases-checkbox" at bounding box center [138, 80] width 7 height 7
click at [138, 81] on input "checkbox" at bounding box center [137, 80] width 5 height 5
checkbox input "true"
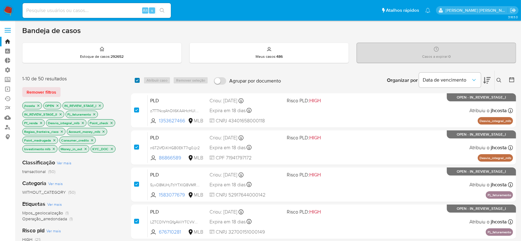
checkbox input "true"
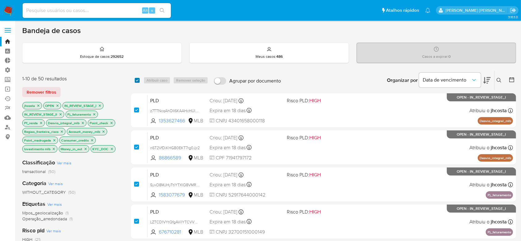
checkbox input "true"
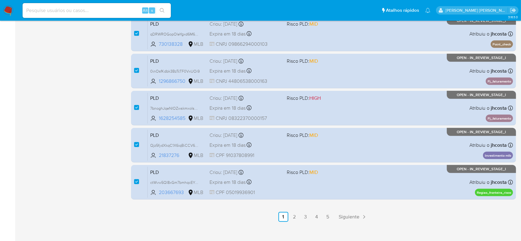
scroll to position [268, 0]
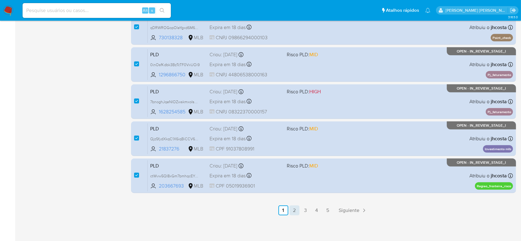
click at [297, 210] on link "2" at bounding box center [294, 210] width 10 height 10
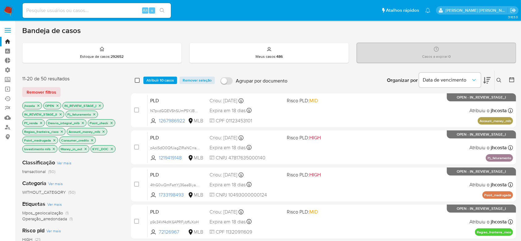
click at [136, 80] on input "checkbox" at bounding box center [137, 80] width 5 height 5
checkbox input "true"
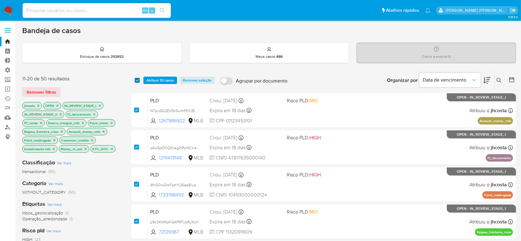
checkbox input "true"
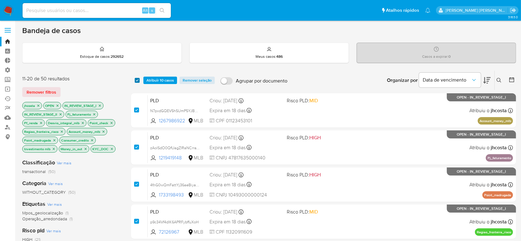
checkbox input "true"
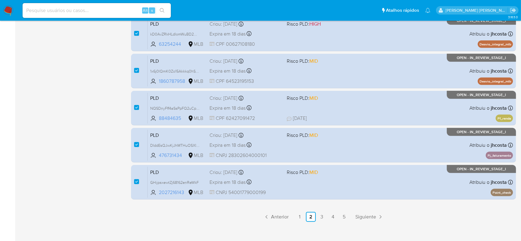
scroll to position [268, 0]
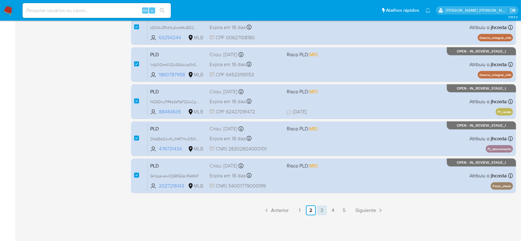
click at [325, 210] on link "3" at bounding box center [322, 210] width 10 height 10
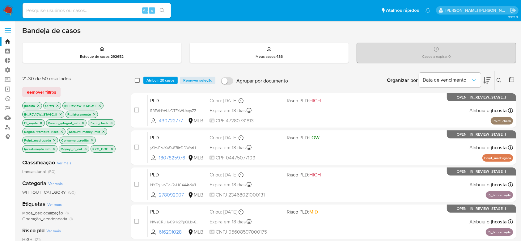
click at [137, 79] on input "checkbox" at bounding box center [137, 80] width 5 height 5
checkbox input "true"
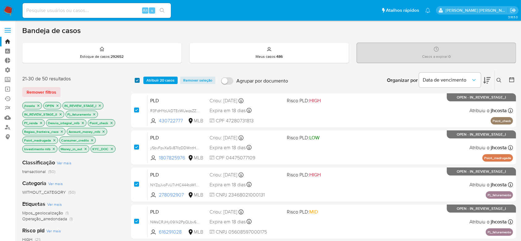
checkbox input "true"
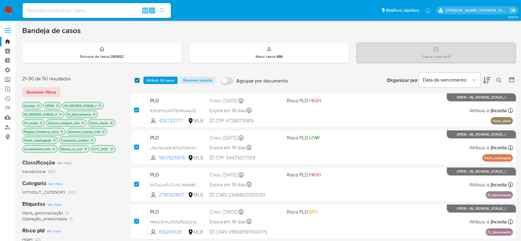
checkbox input "true"
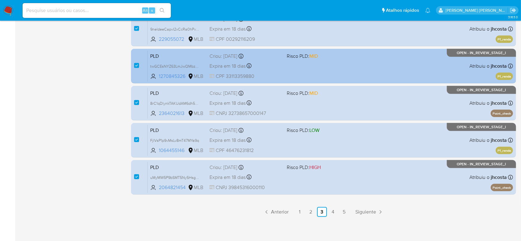
scroll to position [268, 0]
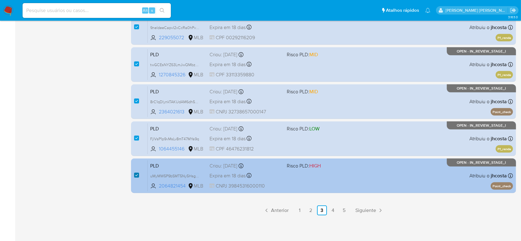
click at [137, 174] on input "checkbox" at bounding box center [136, 175] width 5 height 5
checkbox input "false"
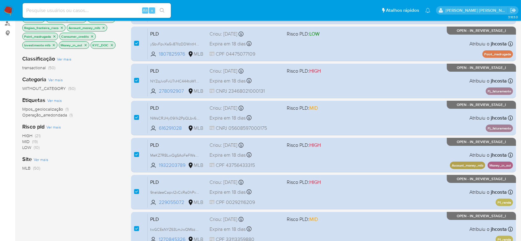
scroll to position [0, 0]
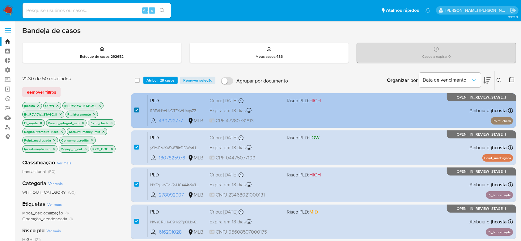
click at [136, 110] on input "checkbox" at bounding box center [136, 109] width 5 height 5
checkbox input "false"
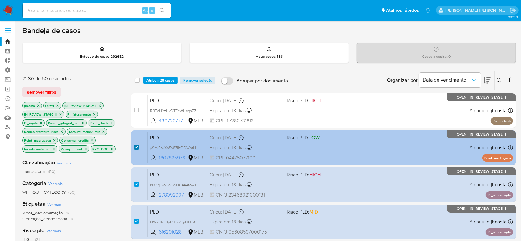
click at [136, 147] on input "checkbox" at bounding box center [136, 147] width 5 height 5
checkbox input "false"
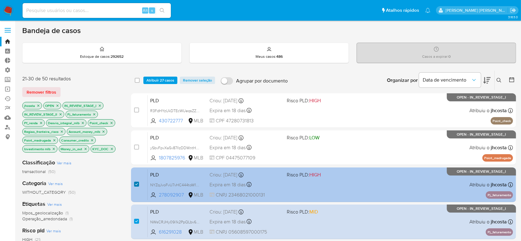
click at [138, 182] on input "checkbox" at bounding box center [136, 184] width 5 height 5
checkbox input "false"
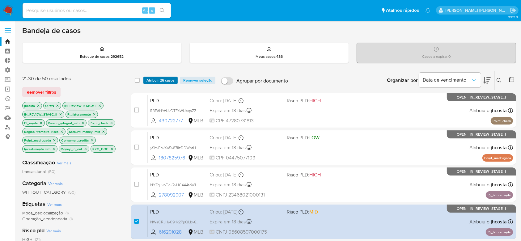
click at [161, 78] on span "Atribuir 26 casos" at bounding box center [160, 80] width 28 height 6
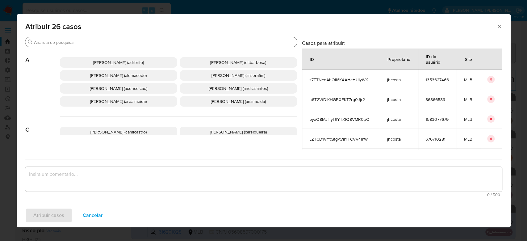
click at [160, 41] on input "Buscar" at bounding box center [164, 43] width 261 height 6
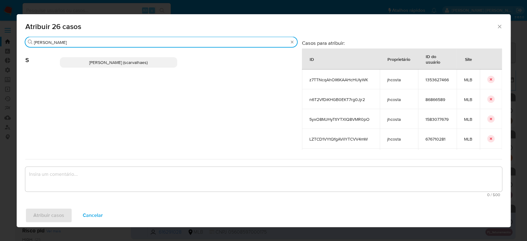
type input "sara"
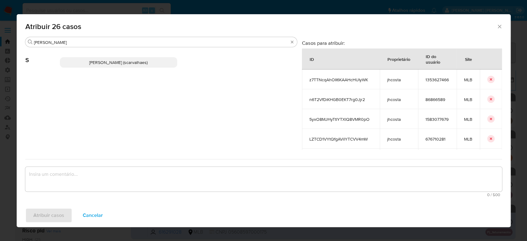
click at [142, 64] on span "[PERSON_NAME] (scarvalhaes)" at bounding box center [118, 62] width 58 height 6
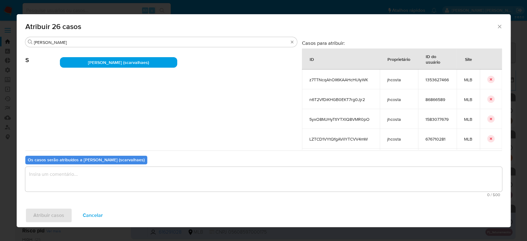
click at [118, 177] on textarea "assign-modal" at bounding box center [263, 179] width 477 height 25
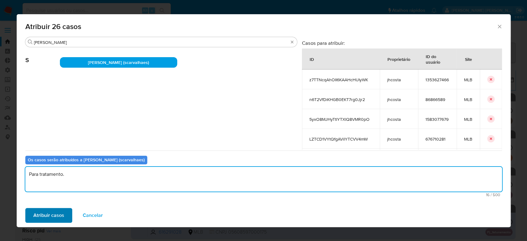
type textarea "Para tratamento."
click at [40, 214] on span "Atribuir casos" at bounding box center [48, 215] width 31 height 14
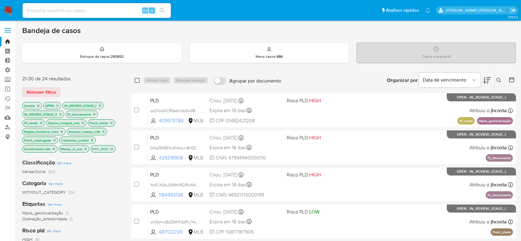
click at [139, 80] on input "checkbox" at bounding box center [137, 80] width 5 height 5
checkbox input "true"
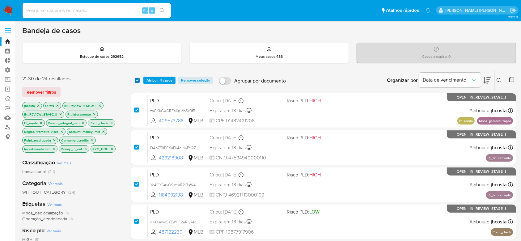
checkbox input "true"
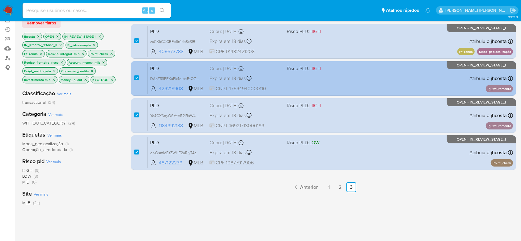
scroll to position [82, 0]
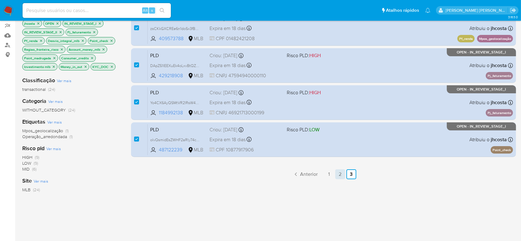
click at [340, 173] on link "2" at bounding box center [340, 174] width 10 height 10
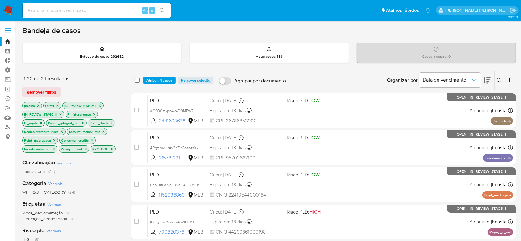
click at [138, 81] on input "checkbox" at bounding box center [137, 80] width 5 height 5
checkbox input "true"
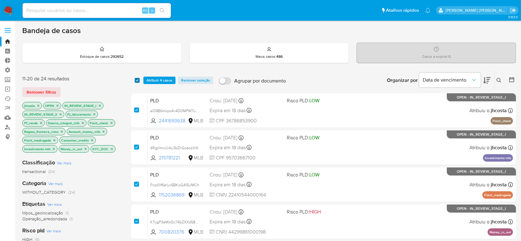
checkbox input "true"
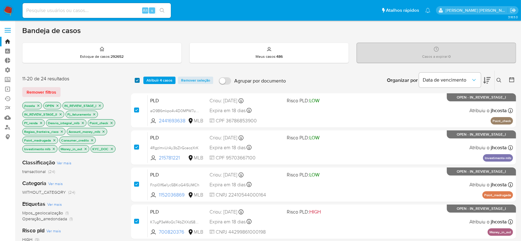
checkbox input "true"
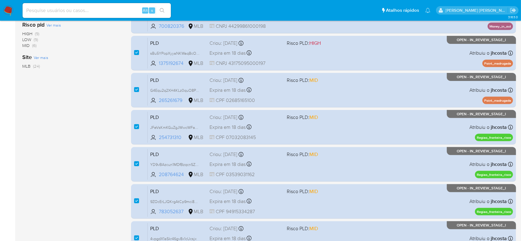
scroll to position [247, 0]
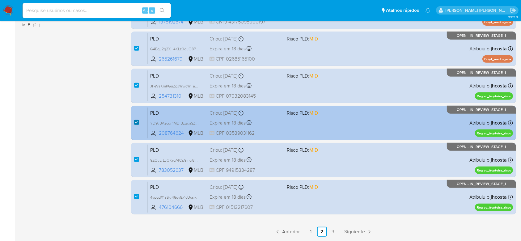
click at [136, 123] on input "checkbox" at bounding box center [136, 122] width 5 height 5
checkbox input "false"
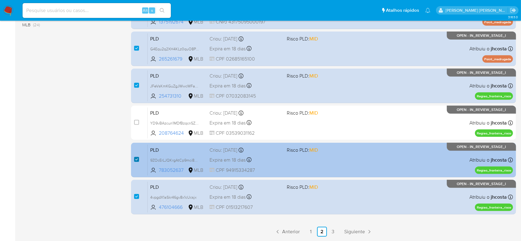
click at [136, 159] on input "checkbox" at bounding box center [136, 159] width 5 height 5
checkbox input "false"
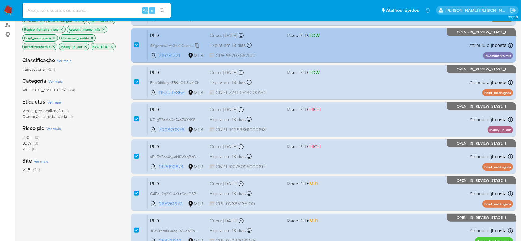
scroll to position [41, 0]
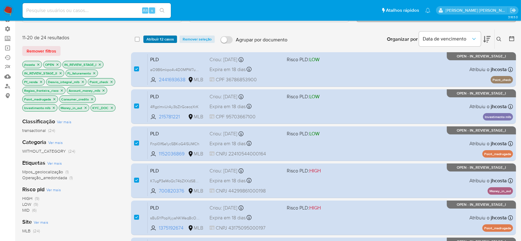
click at [156, 40] on span "Atribuir 12 casos" at bounding box center [159, 39] width 27 height 6
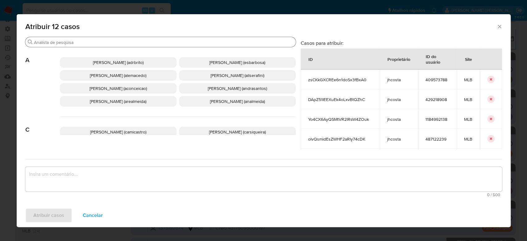
click at [156, 41] on input "Buscar" at bounding box center [163, 43] width 259 height 6
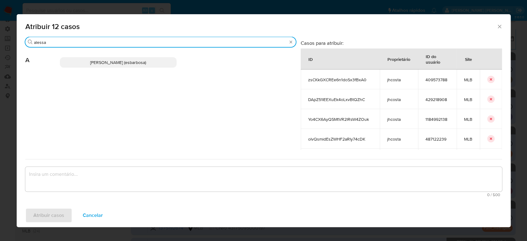
click at [144, 60] on span "[PERSON_NAME] (esbarbosa)" at bounding box center [118, 62] width 56 height 6
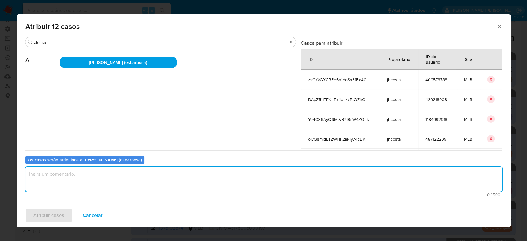
click at [123, 182] on textarea "assign-modal" at bounding box center [263, 179] width 477 height 25
click at [48, 216] on span "Atribuir casos" at bounding box center [48, 215] width 31 height 14
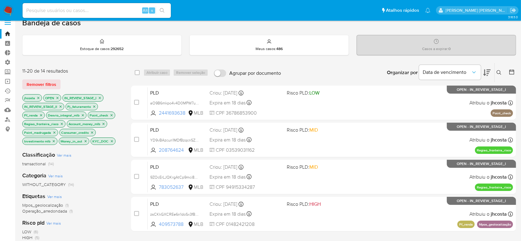
scroll to position [0, 0]
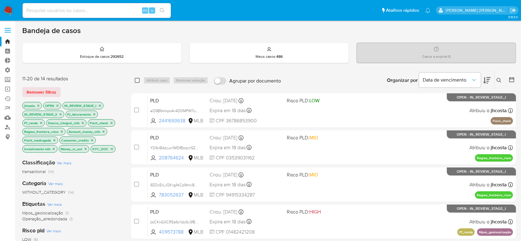
click at [137, 80] on input "checkbox" at bounding box center [137, 80] width 5 height 5
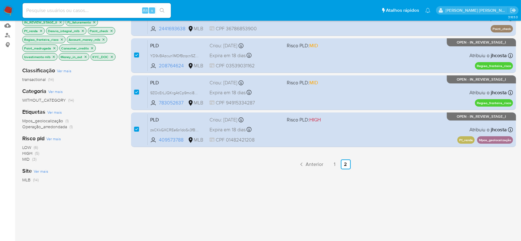
scroll to position [124, 0]
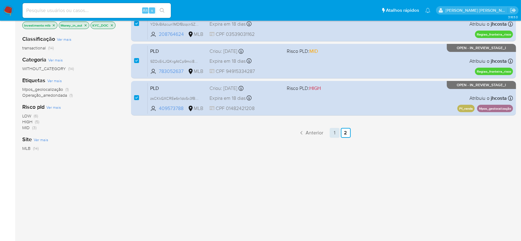
click at [334, 130] on link "1" at bounding box center [334, 133] width 10 height 10
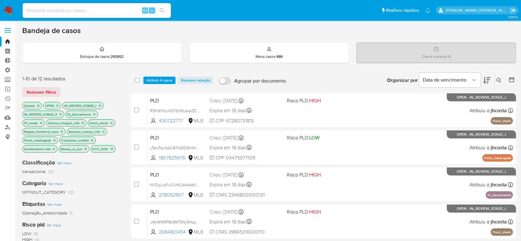
click at [132, 78] on div "select-all-cases-checkbox Atribuir 4 casos Remover seleção Agrupar por document…" at bounding box center [323, 80] width 385 height 19
click at [138, 79] on input "checkbox" at bounding box center [137, 80] width 5 height 5
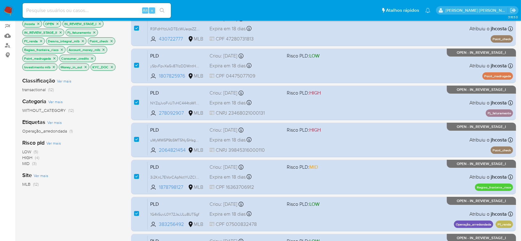
scroll to position [21, 0]
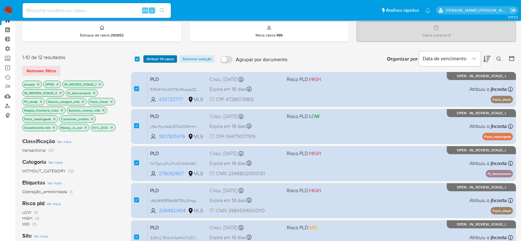
click at [167, 59] on span "Atribuir 14 casos" at bounding box center [159, 59] width 27 height 6
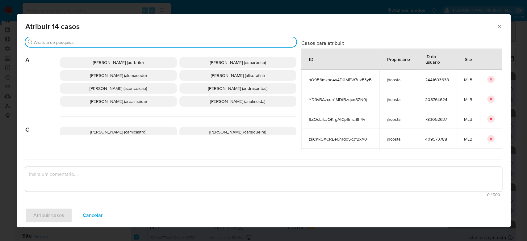
click at [175, 44] on input "Buscar" at bounding box center [164, 43] width 260 height 6
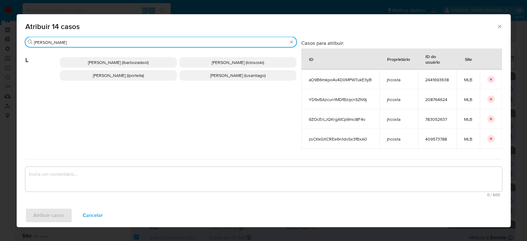
click at [158, 59] on p "[PERSON_NAME] (lbarbozadeol)" at bounding box center [118, 62] width 117 height 10
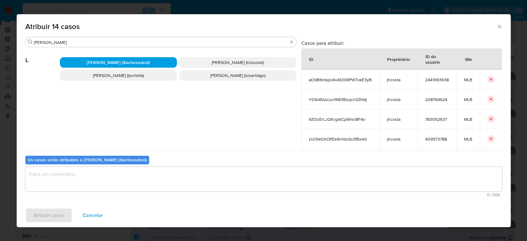
click at [177, 177] on textarea "assign-modal" at bounding box center [263, 179] width 477 height 25
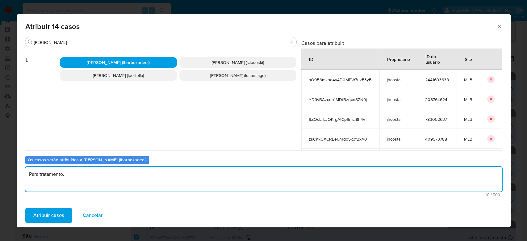
click at [37, 215] on span "Atribuir casos" at bounding box center [48, 215] width 31 height 14
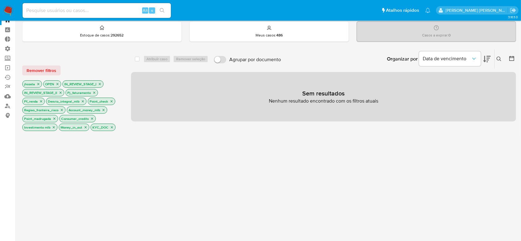
click at [40, 83] on icon "close-filter" at bounding box center [38, 84] width 4 height 4
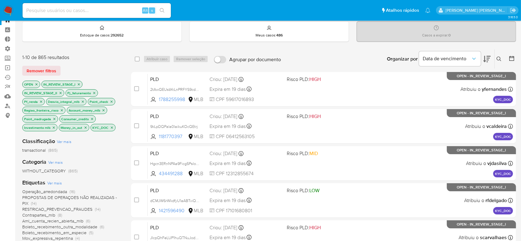
click at [94, 93] on icon "close-filter" at bounding box center [94, 93] width 2 height 2
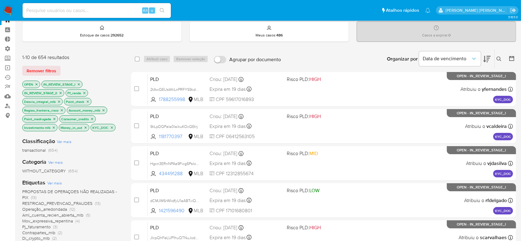
click at [86, 93] on icon "close-filter" at bounding box center [84, 93] width 4 height 4
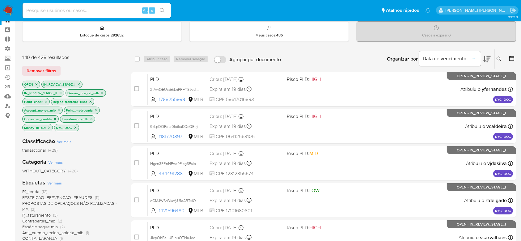
click at [101, 93] on icon "close-filter" at bounding box center [102, 93] width 4 height 4
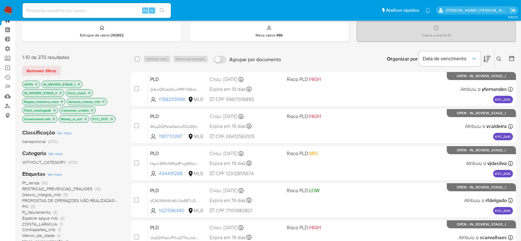
click at [88, 93] on icon "close-filter" at bounding box center [89, 93] width 4 height 4
click at [106, 93] on icon "close-filter" at bounding box center [105, 93] width 4 height 4
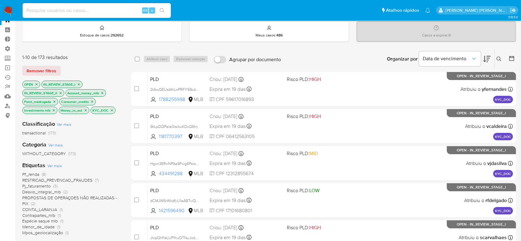
click at [102, 92] on icon "close-filter" at bounding box center [102, 93] width 2 height 2
click at [98, 92] on icon "close-filter" at bounding box center [98, 93] width 2 height 2
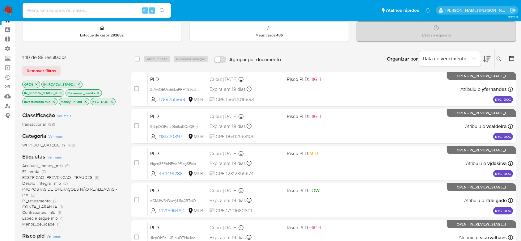
click at [99, 92] on icon "close-filter" at bounding box center [98, 93] width 4 height 4
click at [96, 92] on icon "close-filter" at bounding box center [97, 93] width 2 height 2
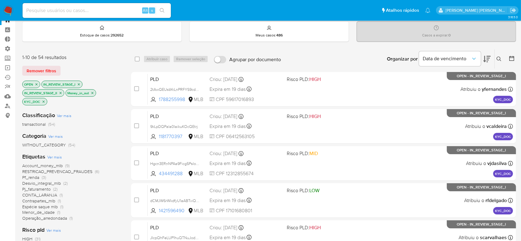
click at [93, 92] on icon "close-filter" at bounding box center [92, 93] width 2 height 2
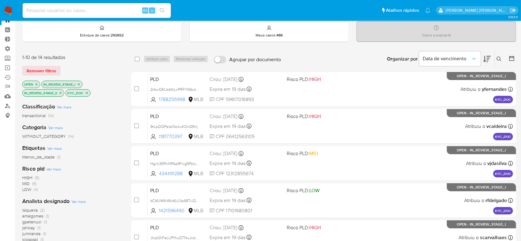
click at [87, 92] on icon "close-filter" at bounding box center [87, 93] width 2 height 2
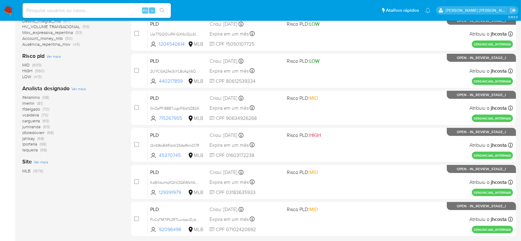
scroll to position [227, 0]
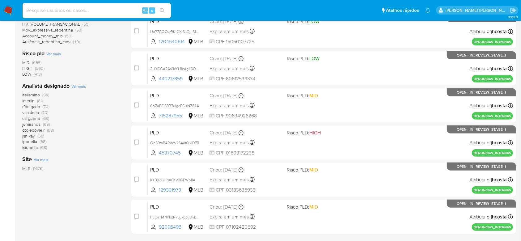
click at [28, 99] on span "lmerlin" at bounding box center [28, 101] width 12 height 6
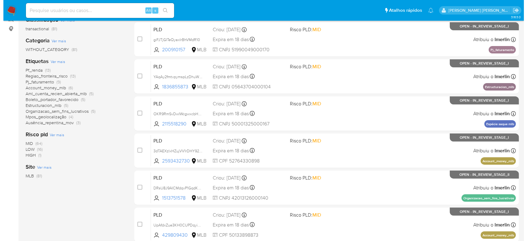
scroll to position [62, 0]
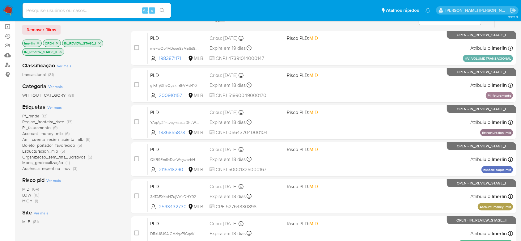
click at [61, 107] on span "Ver mais" at bounding box center [54, 107] width 15 height 6
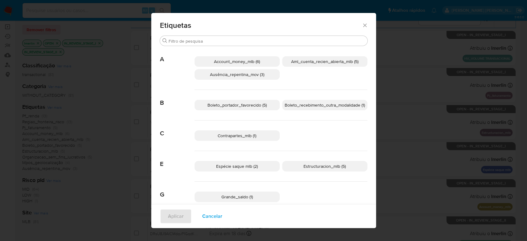
click at [242, 61] on span "Account_money_mlb (6)" at bounding box center [237, 61] width 46 height 6
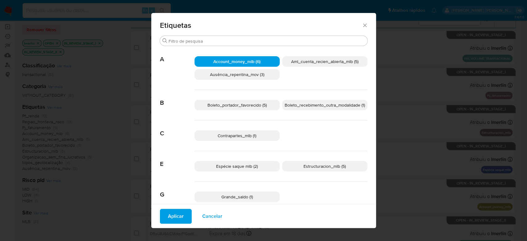
click at [292, 61] on span "Aml_cuenta_recien_abierta_mlb (5)" at bounding box center [324, 61] width 67 height 6
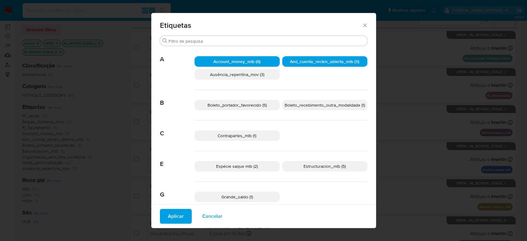
click at [290, 61] on span "Aml_cuenta_recien_abierta_mlb (5)" at bounding box center [324, 61] width 69 height 6
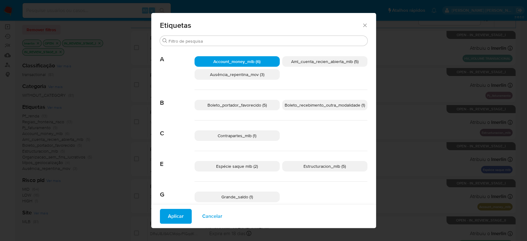
click at [237, 135] on span "Contrapartes_mlb (1)" at bounding box center [237, 135] width 39 height 6
click at [237, 165] on span "Espécie saque mlb (2)" at bounding box center [237, 166] width 42 height 6
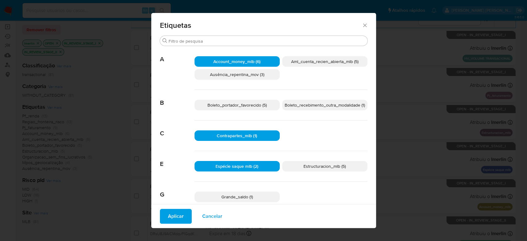
click at [310, 167] on span "Estructuracion_mlb (5)" at bounding box center [325, 166] width 42 height 6
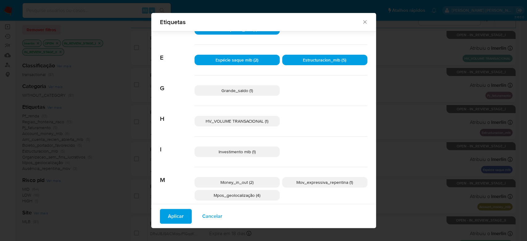
scroll to position [119, 0]
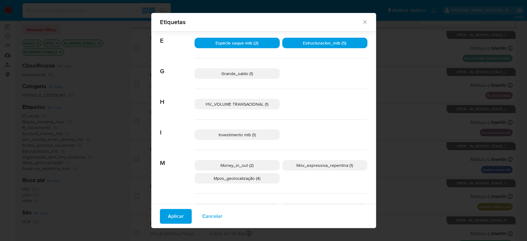
click at [252, 134] on span "Investimento mlb (1)" at bounding box center [237, 135] width 37 height 6
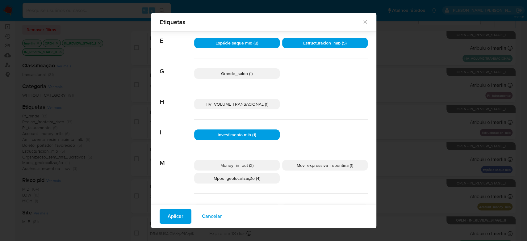
click at [250, 164] on span "Money_in_out (2)" at bounding box center [236, 165] width 33 height 6
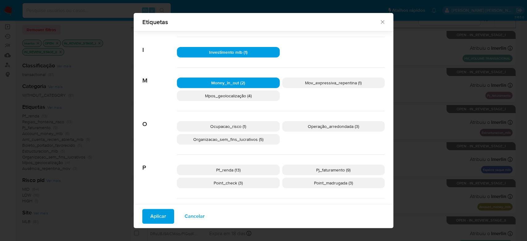
scroll to position [242, 0]
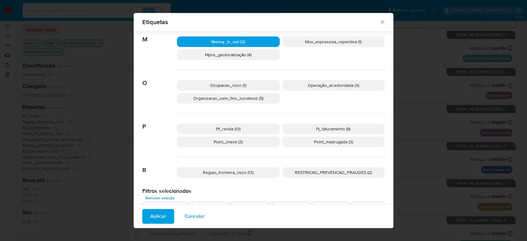
click at [246, 127] on p "Pf_renda (13)" at bounding box center [228, 129] width 103 height 10
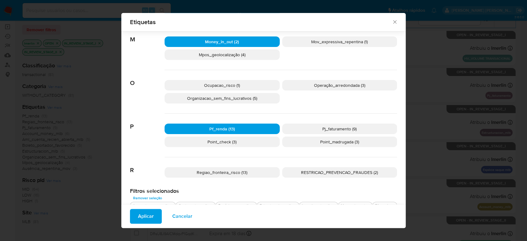
click at [323, 128] on span "Pj_faturamento (9)" at bounding box center [339, 129] width 34 height 6
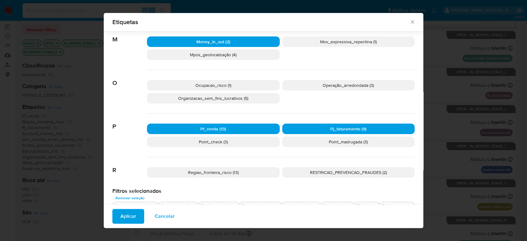
click at [203, 139] on span "Point_check (3)" at bounding box center [213, 142] width 29 height 6
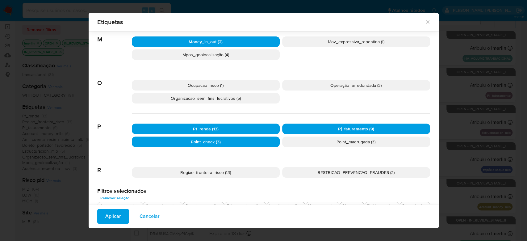
click at [339, 142] on span "Point_madrugada (3)" at bounding box center [356, 142] width 39 height 6
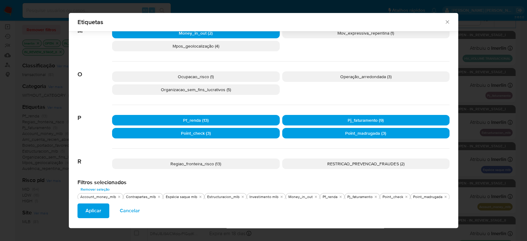
scroll to position [256, 0]
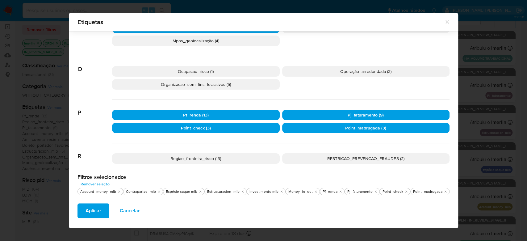
click at [102, 212] on button "Aplicar" at bounding box center [94, 210] width 32 height 15
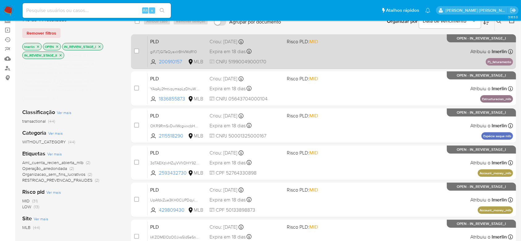
scroll to position [41, 0]
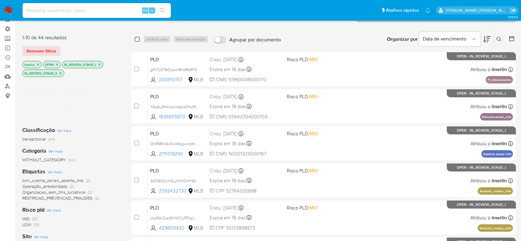
click at [136, 37] on input "checkbox" at bounding box center [137, 39] width 5 height 5
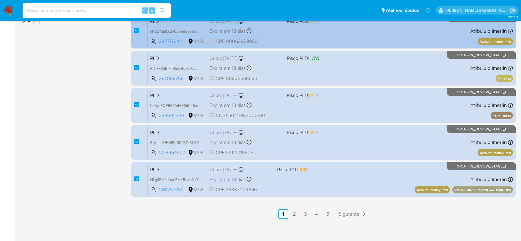
scroll to position [268, 0]
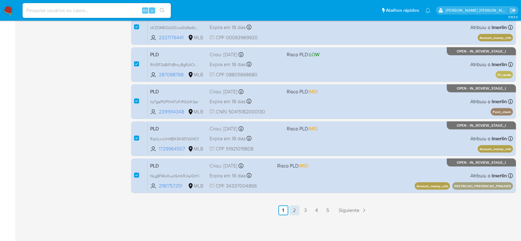
click at [295, 212] on link "2" at bounding box center [294, 210] width 10 height 10
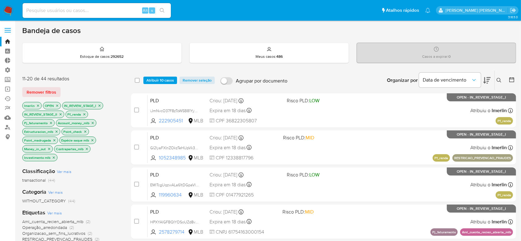
click at [133, 78] on div "select-all-cases-checkbox Atribuir 10 casos Remover seleção Agrupar por documen…" at bounding box center [323, 80] width 385 height 19
click at [139, 80] on input "checkbox" at bounding box center [137, 80] width 5 height 5
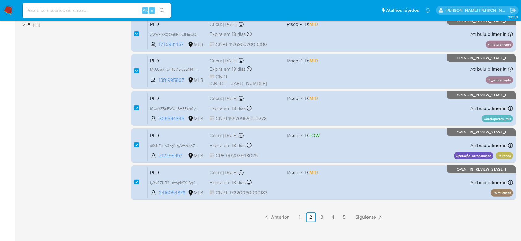
scroll to position [268, 0]
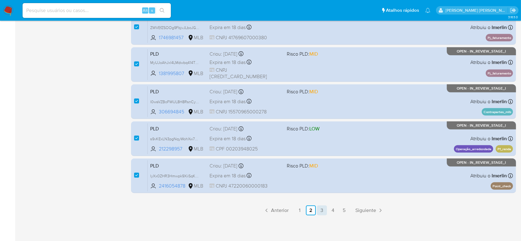
click at [321, 211] on link "3" at bounding box center [322, 210] width 10 height 10
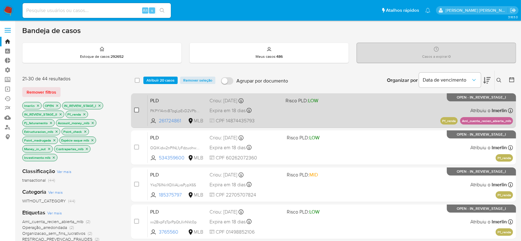
click at [134, 110] on input "checkbox" at bounding box center [136, 109] width 5 height 5
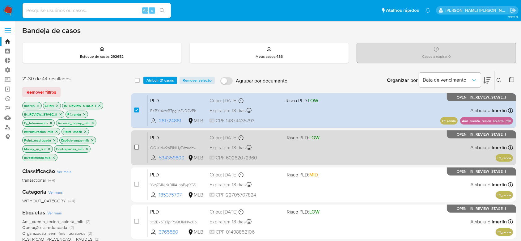
click at [136, 147] on input "checkbox" at bounding box center [136, 147] width 5 height 5
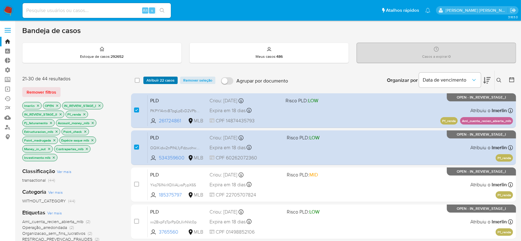
click at [157, 82] on span "Atribuir 22 casos" at bounding box center [160, 80] width 28 height 6
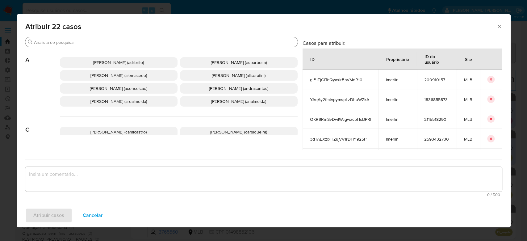
click at [155, 37] on div "Buscar" at bounding box center [161, 42] width 272 height 10
click at [152, 42] on input "Buscar" at bounding box center [164, 43] width 261 height 6
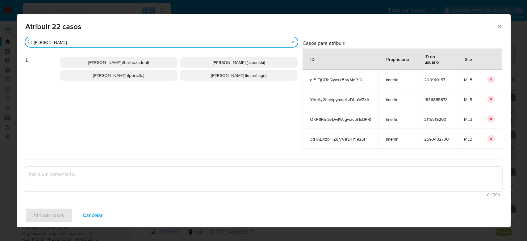
click at [211, 73] on span "[PERSON_NAME] (lusantiago)" at bounding box center [238, 75] width 55 height 6
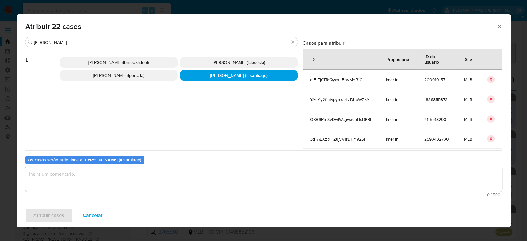
click at [123, 177] on textarea "assign-modal" at bounding box center [263, 179] width 477 height 25
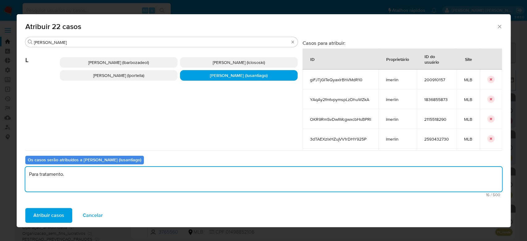
click at [46, 213] on span "Atribuir casos" at bounding box center [48, 215] width 31 height 14
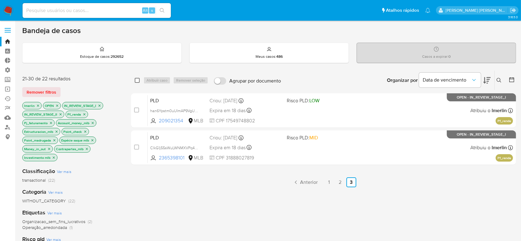
click at [136, 80] on input "checkbox" at bounding box center [137, 80] width 5 height 5
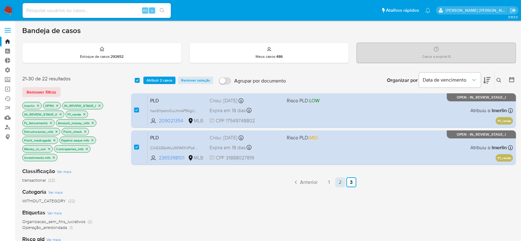
click at [342, 183] on link "2" at bounding box center [340, 182] width 10 height 10
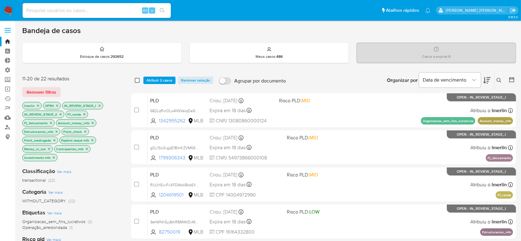
click at [138, 78] on input "checkbox" at bounding box center [137, 80] width 5 height 5
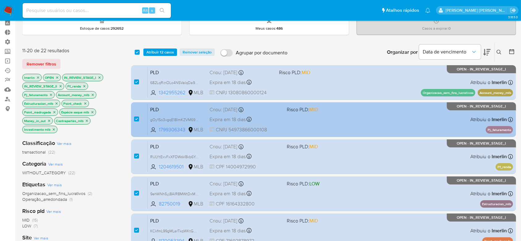
scroll to position [41, 0]
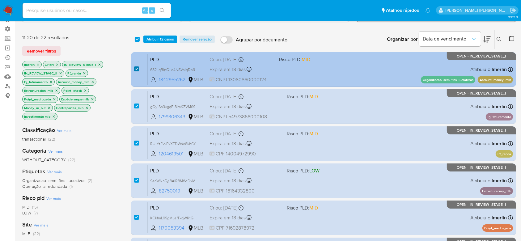
click at [136, 66] on input "checkbox" at bounding box center [136, 68] width 5 height 5
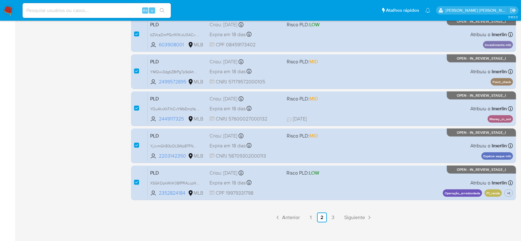
scroll to position [268, 0]
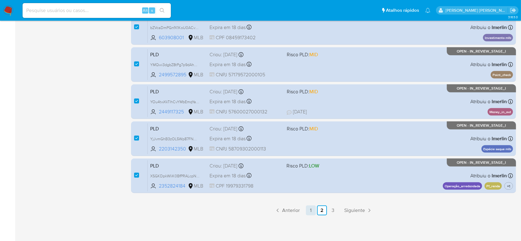
click at [311, 212] on link "1" at bounding box center [311, 210] width 10 height 10
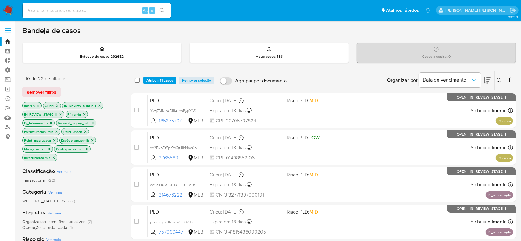
click at [138, 78] on input "checkbox" at bounding box center [137, 80] width 5 height 5
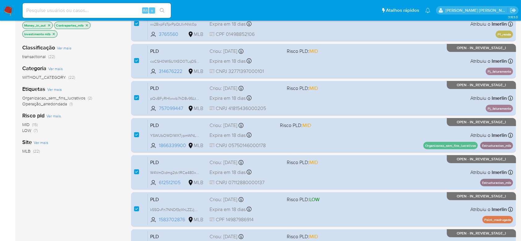
scroll to position [165, 0]
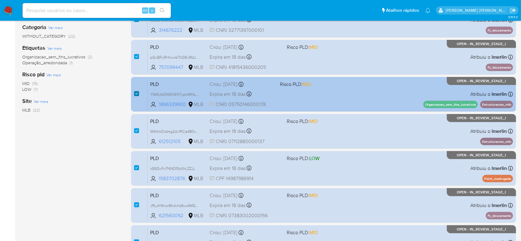
click at [135, 93] on input "checkbox" at bounding box center [136, 93] width 5 height 5
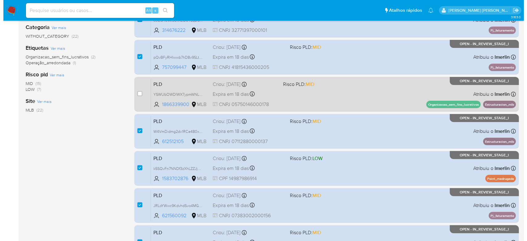
scroll to position [0, 0]
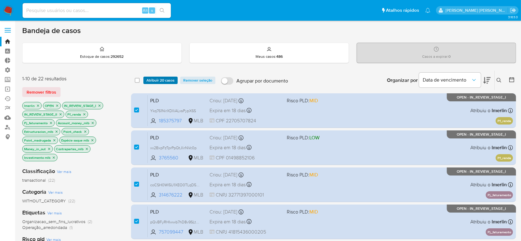
click at [164, 79] on span "Atribuir 20 casos" at bounding box center [160, 80] width 28 height 6
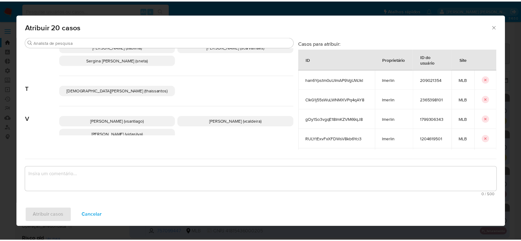
scroll to position [662, 0]
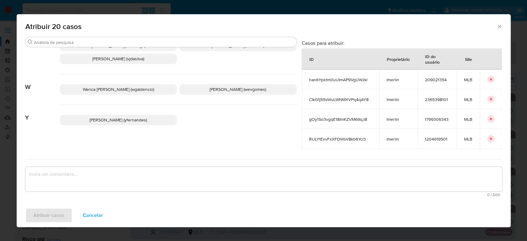
click at [104, 87] on span "Werica [PERSON_NAME] (wgaldencio)" at bounding box center [118, 89] width 71 height 6
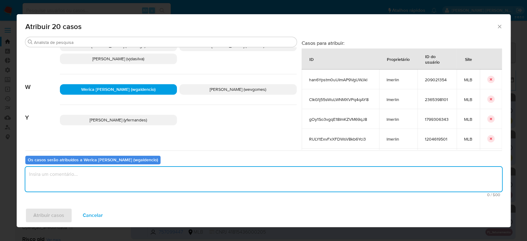
click at [85, 176] on textarea "assign-modal" at bounding box center [263, 179] width 477 height 25
click at [45, 216] on span "Atribuir casos" at bounding box center [48, 215] width 31 height 14
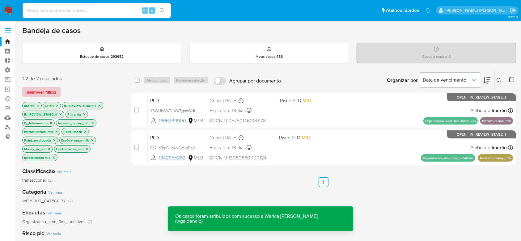
click at [44, 90] on span "Remover filtros" at bounding box center [42, 92] width 30 height 9
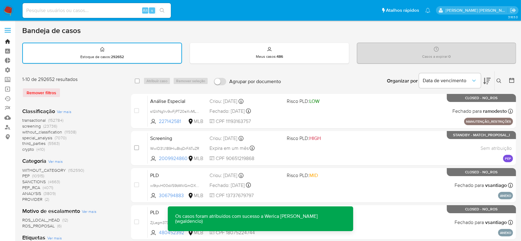
click at [7, 44] on link "Bandeja" at bounding box center [36, 42] width 73 height 10
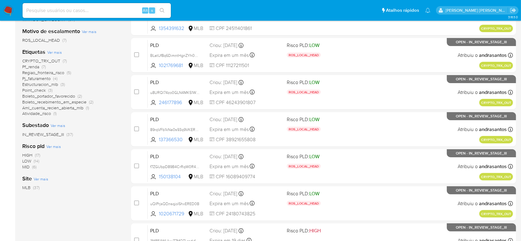
scroll to position [41, 0]
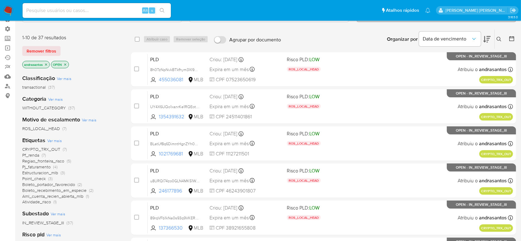
click at [44, 63] on icon "close-filter" at bounding box center [46, 65] width 4 height 4
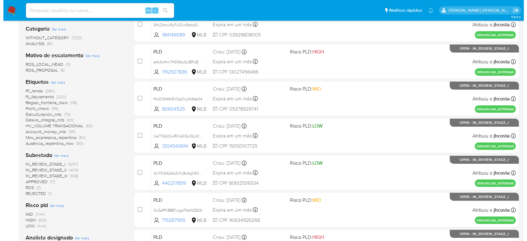
scroll to position [124, 0]
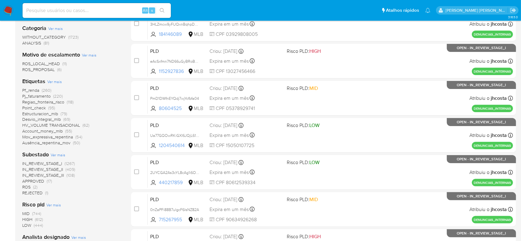
click at [58, 153] on span "Ver mais" at bounding box center [58, 155] width 15 height 6
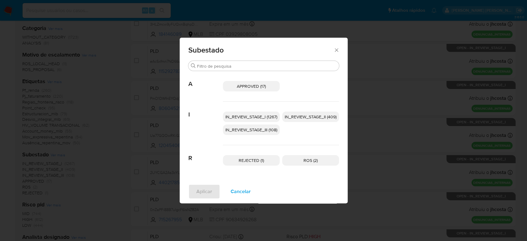
click at [252, 116] on span "IN_REVIEW_STAGE_I (1267)" at bounding box center [251, 117] width 52 height 6
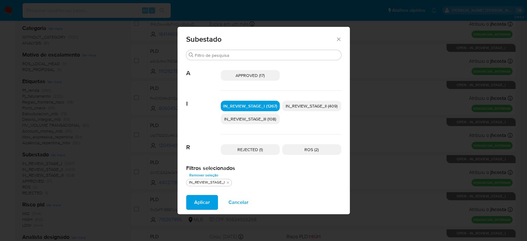
click at [312, 106] on span "IN_REVIEW_STAGE_II (409)" at bounding box center [312, 106] width 52 height 6
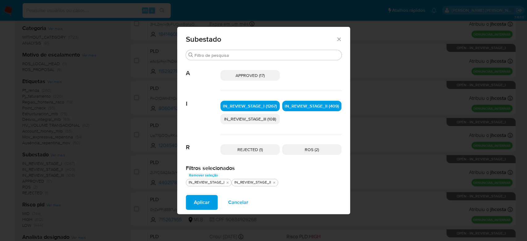
click at [193, 200] on button "Aplicar" at bounding box center [202, 202] width 32 height 15
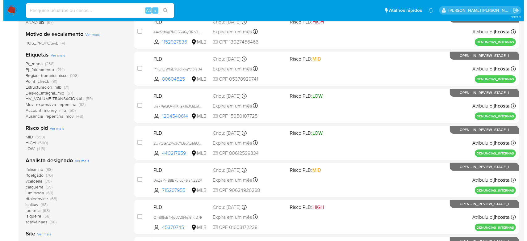
scroll to position [165, 0]
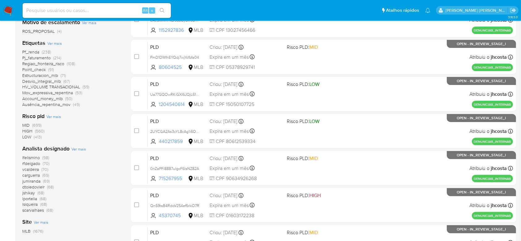
click at [77, 147] on span "Ver mais" at bounding box center [78, 149] width 15 height 6
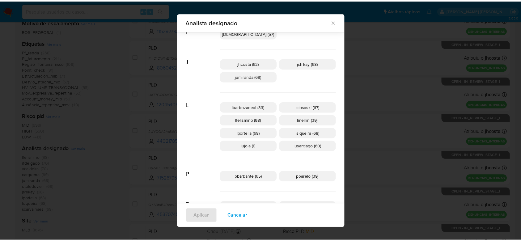
scroll to position [195, 0]
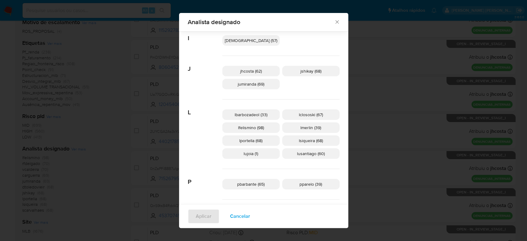
click at [334, 24] on icon "Fechar" at bounding box center [337, 22] width 6 height 6
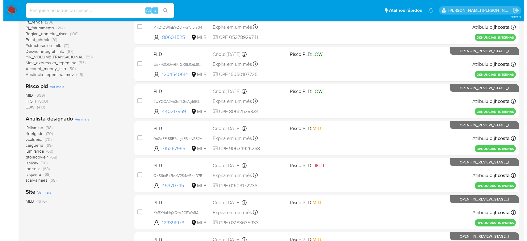
scroll to position [165, 0]
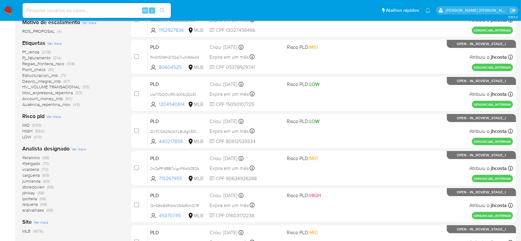
click at [81, 148] on span "Ver mais" at bounding box center [78, 149] width 15 height 6
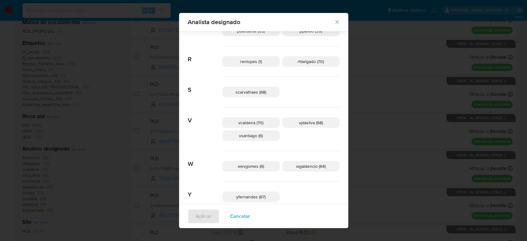
scroll to position [359, 0]
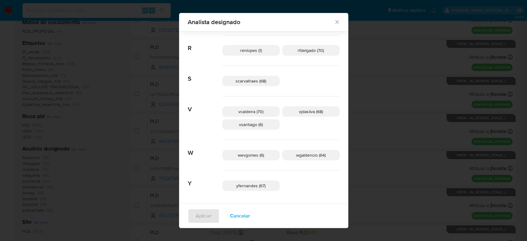
click at [264, 156] on span "wevgomes (6)" at bounding box center [251, 155] width 26 height 6
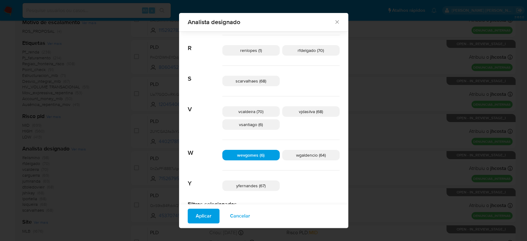
click at [212, 218] on span "Aplicar" at bounding box center [204, 216] width 16 height 14
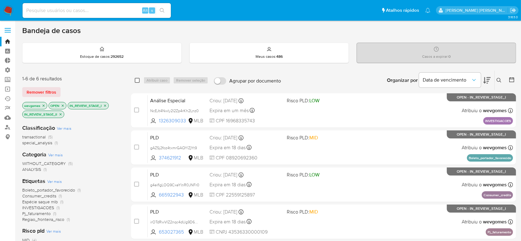
click at [138, 79] on input "checkbox" at bounding box center [137, 80] width 5 height 5
checkbox input "true"
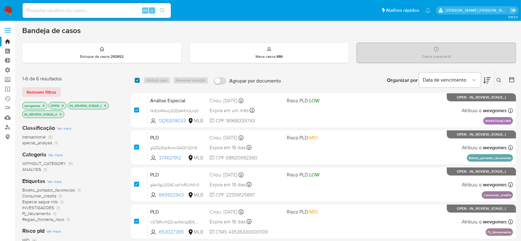
checkbox input "true"
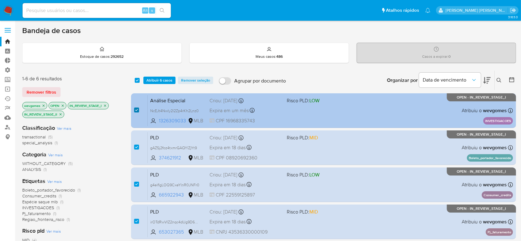
click at [137, 109] on input "checkbox" at bounding box center [136, 109] width 5 height 5
checkbox input "false"
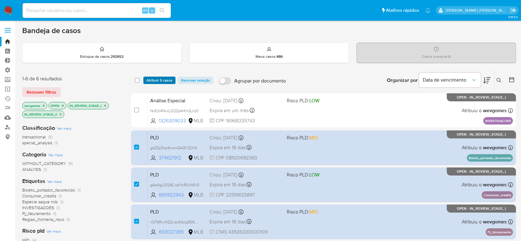
click at [163, 78] on span "Atribuir 5 casos" at bounding box center [159, 80] width 26 height 6
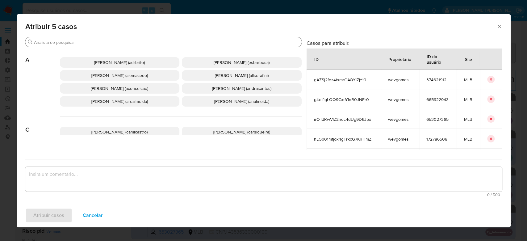
click at [182, 40] on input "Buscar" at bounding box center [166, 43] width 265 height 6
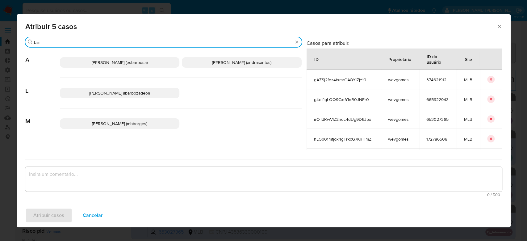
type input "bar"
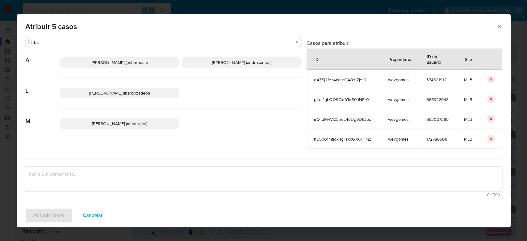
click at [132, 95] on span "[PERSON_NAME] (lbarbozadeol)" at bounding box center [119, 93] width 61 height 6
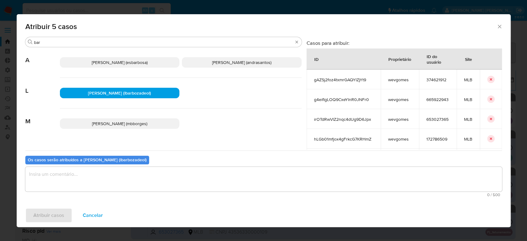
click at [134, 182] on textarea "assign-modal" at bounding box center [263, 179] width 477 height 25
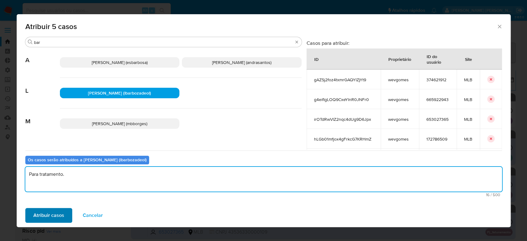
type textarea "Para tratamento."
click at [57, 212] on span "Atribuir casos" at bounding box center [48, 215] width 31 height 14
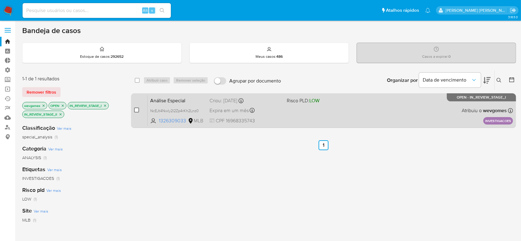
click at [135, 110] on input "checkbox" at bounding box center [136, 109] width 5 height 5
checkbox input "true"
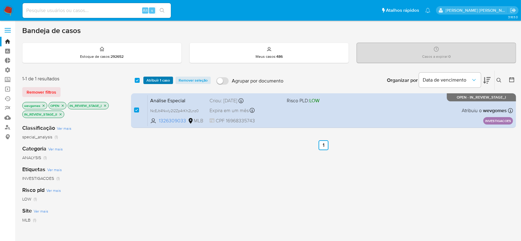
click at [160, 80] on span "Atribuir 1 caso" at bounding box center [157, 80] width 23 height 6
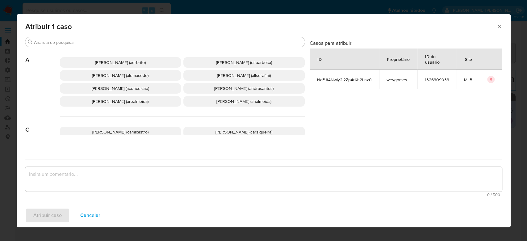
click at [125, 90] on span "[PERSON_NAME] (aconceicao)" at bounding box center [120, 88] width 57 height 6
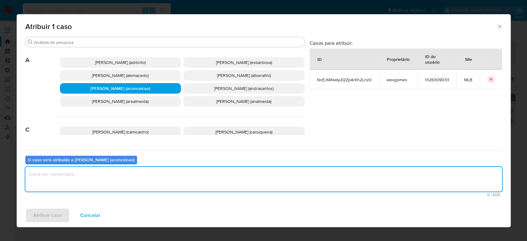
click at [115, 177] on textarea "assign-modal" at bounding box center [263, 179] width 477 height 25
type textarea "Para tratamento."
click at [43, 218] on span "Atribuir caso" at bounding box center [47, 215] width 28 height 14
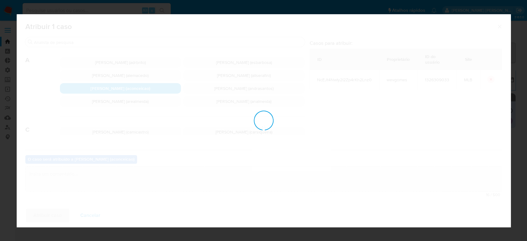
checkbox input "false"
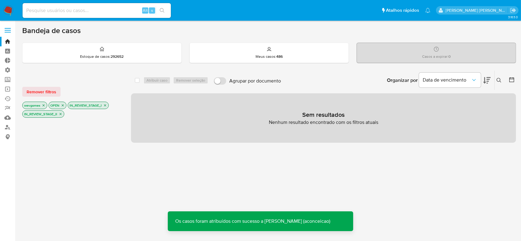
click at [43, 105] on icon "close-filter" at bounding box center [44, 105] width 4 height 4
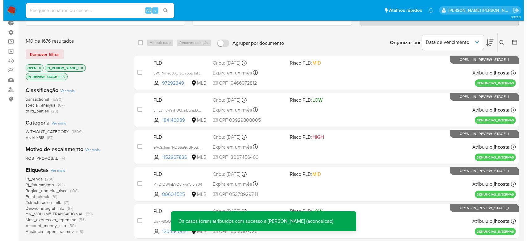
scroll to position [124, 0]
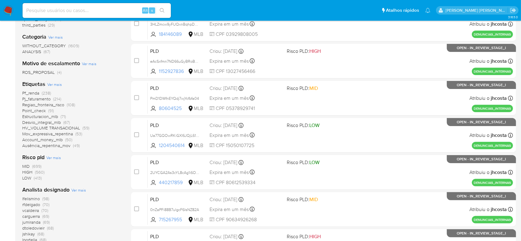
click at [74, 190] on span "Ver mais" at bounding box center [78, 190] width 15 height 6
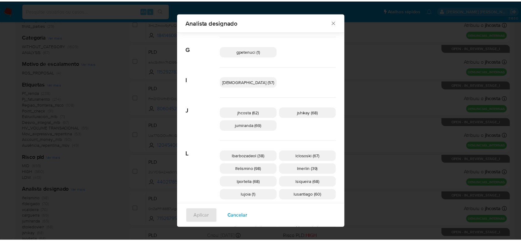
scroll to position [195, 0]
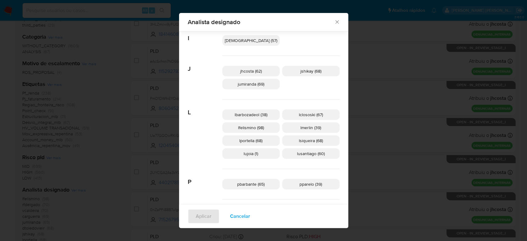
click at [334, 19] on icon "Fechar" at bounding box center [337, 22] width 6 height 6
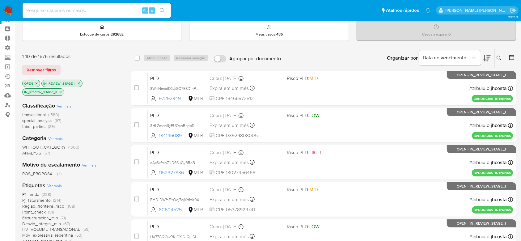
scroll to position [0, 0]
